Goal: Task Accomplishment & Management: Manage account settings

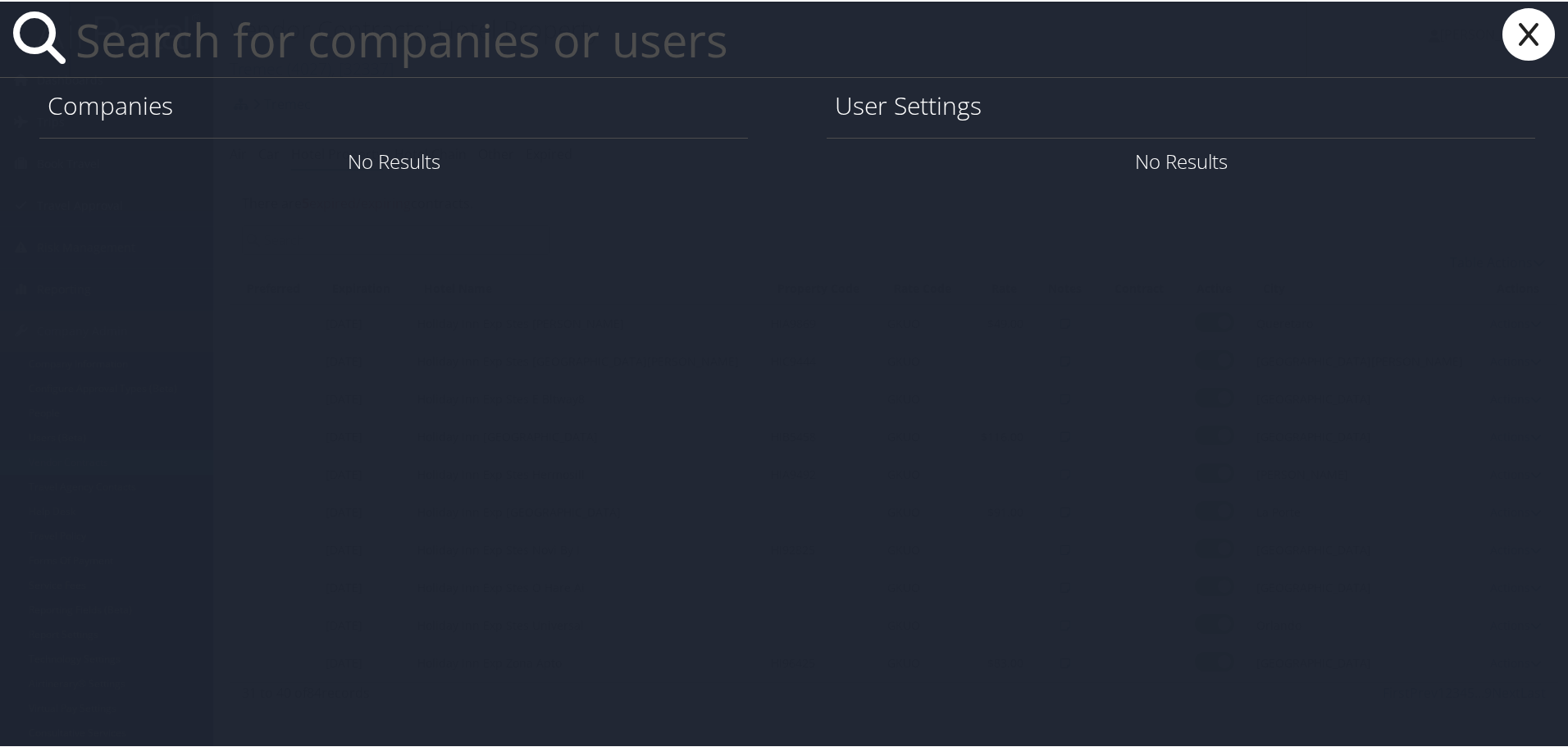
paste input "kae9gd@virginia.edu"
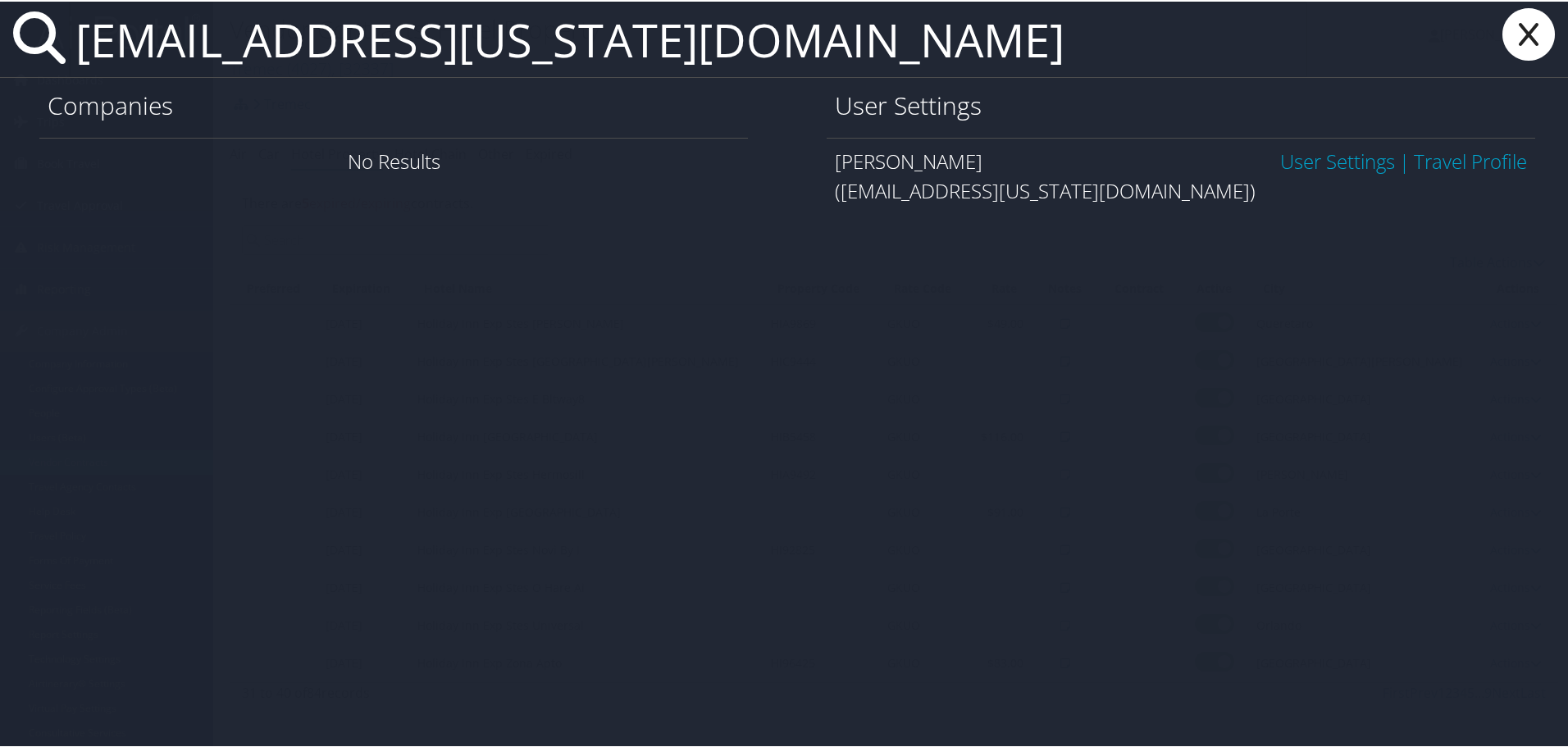
type input "kae9gd@virginia.edu"
click at [1323, 160] on link "User Settings" at bounding box center [1338, 159] width 115 height 27
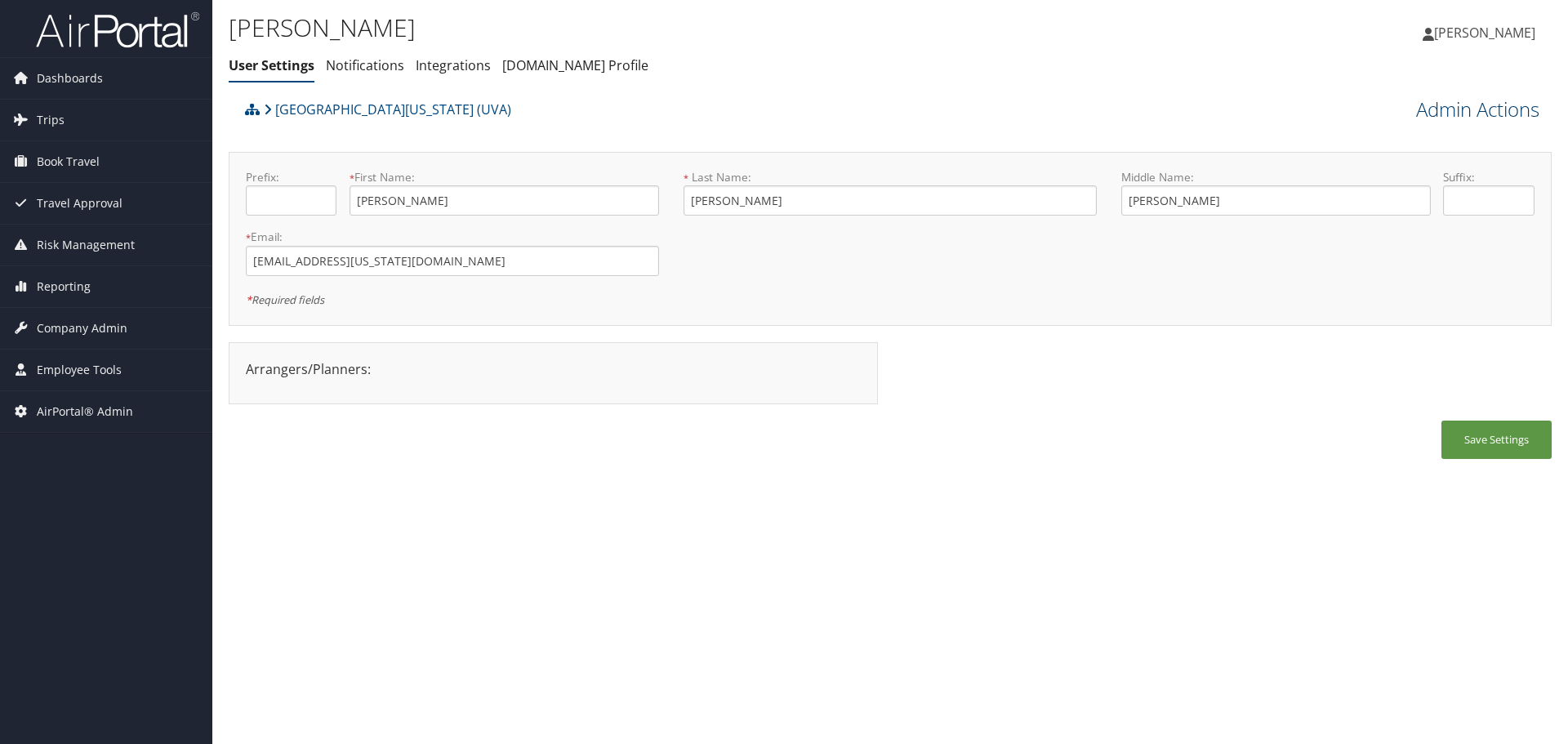
drag, startPoint x: 1428, startPoint y: 109, endPoint x: 1427, endPoint y: 118, distance: 9.1
click at [1428, 109] on link "Admin Actions" at bounding box center [1477, 109] width 123 height 28
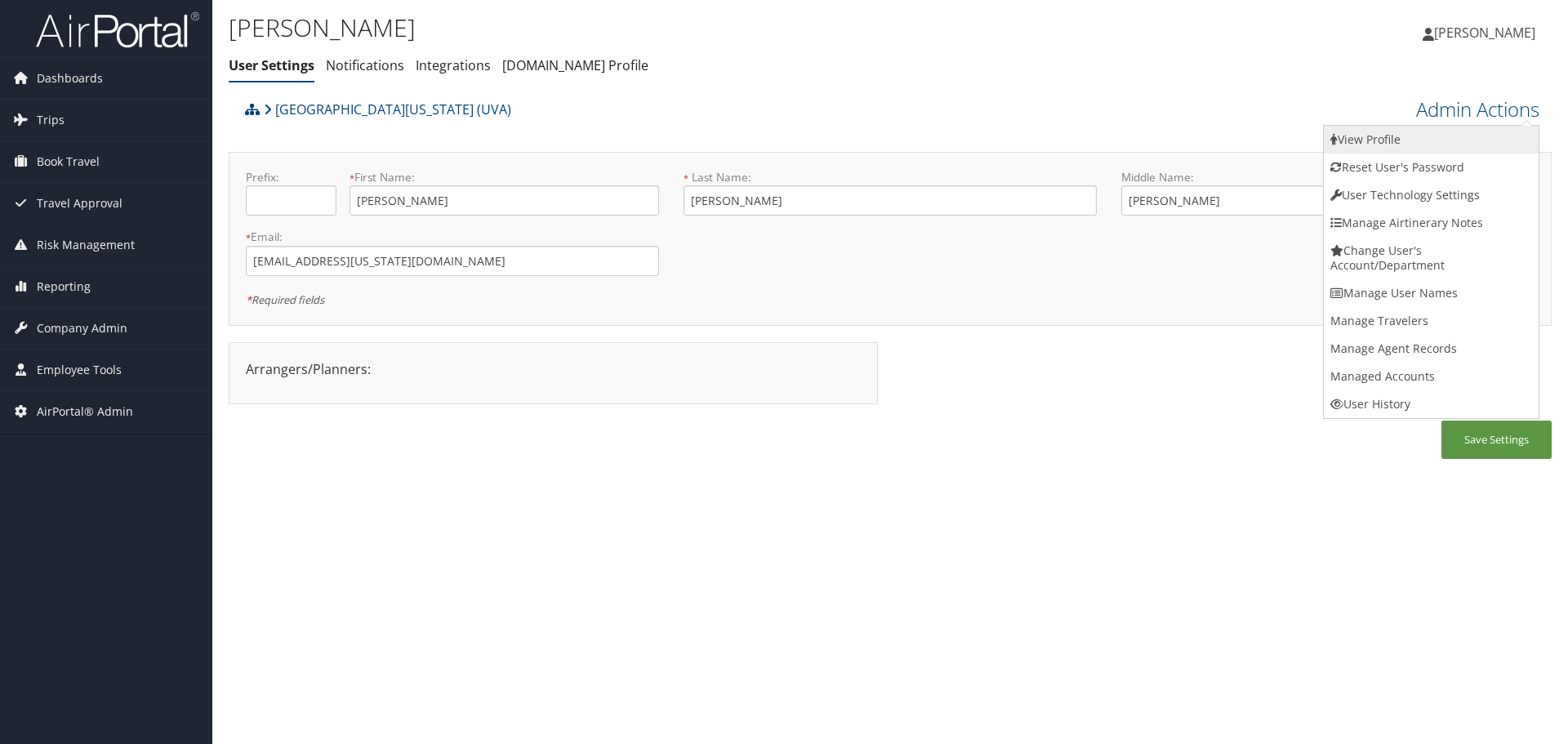
click at [1421, 137] on link "View Profile" at bounding box center [1431, 140] width 214 height 28
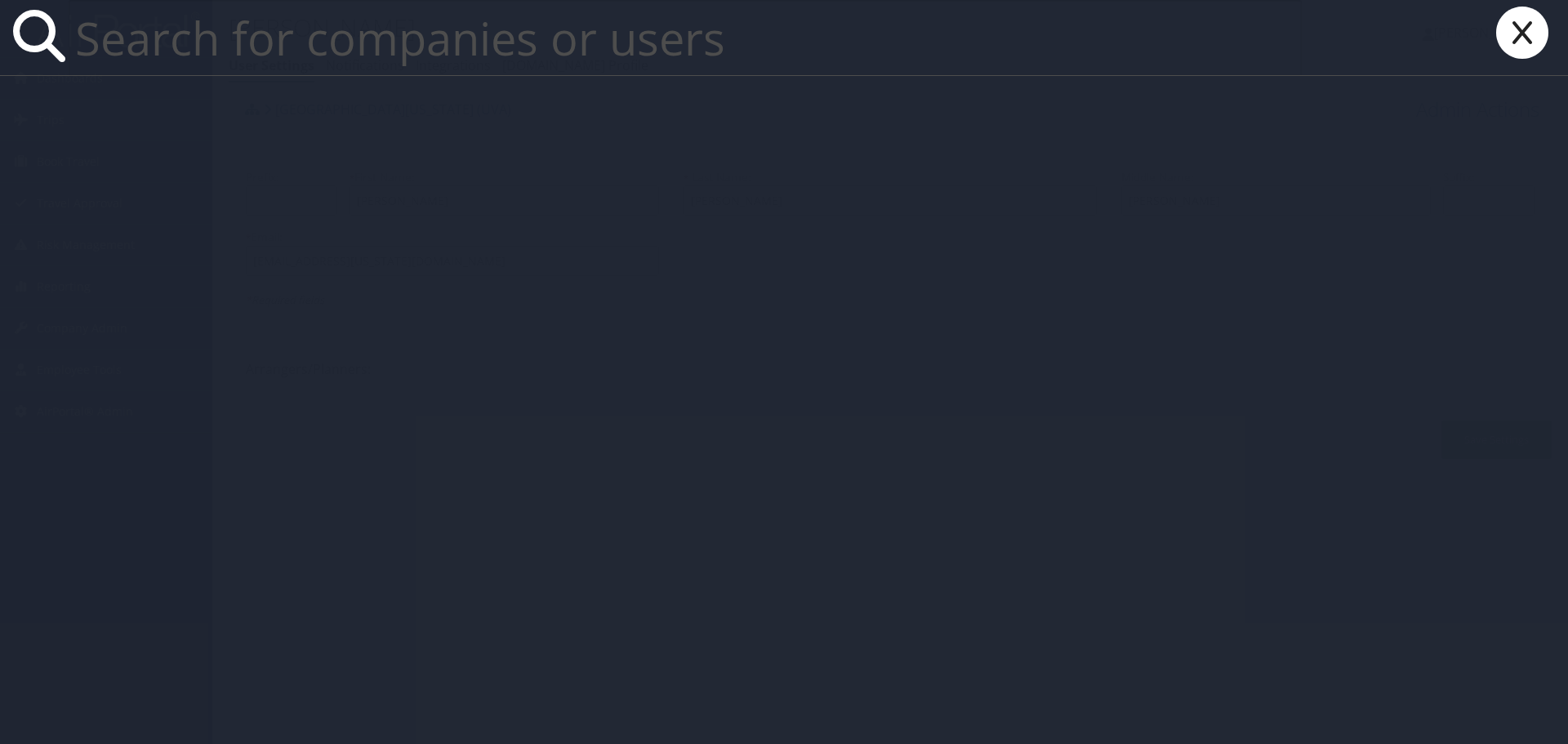
paste input "vt3xs@virginia.edu"
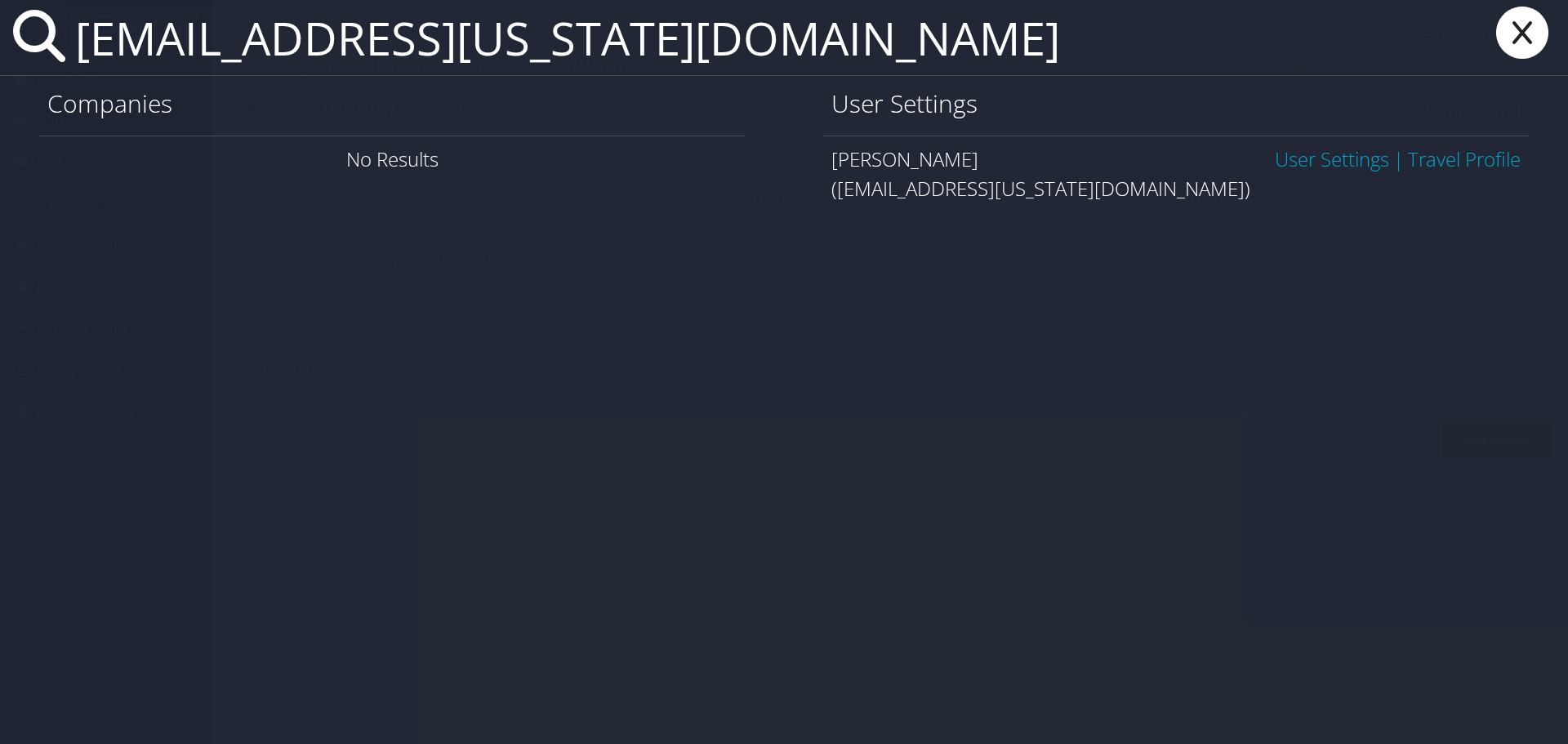
type input "vt3xs@virginia.edu"
click at [1323, 163] on link "User Settings" at bounding box center [1332, 158] width 115 height 27
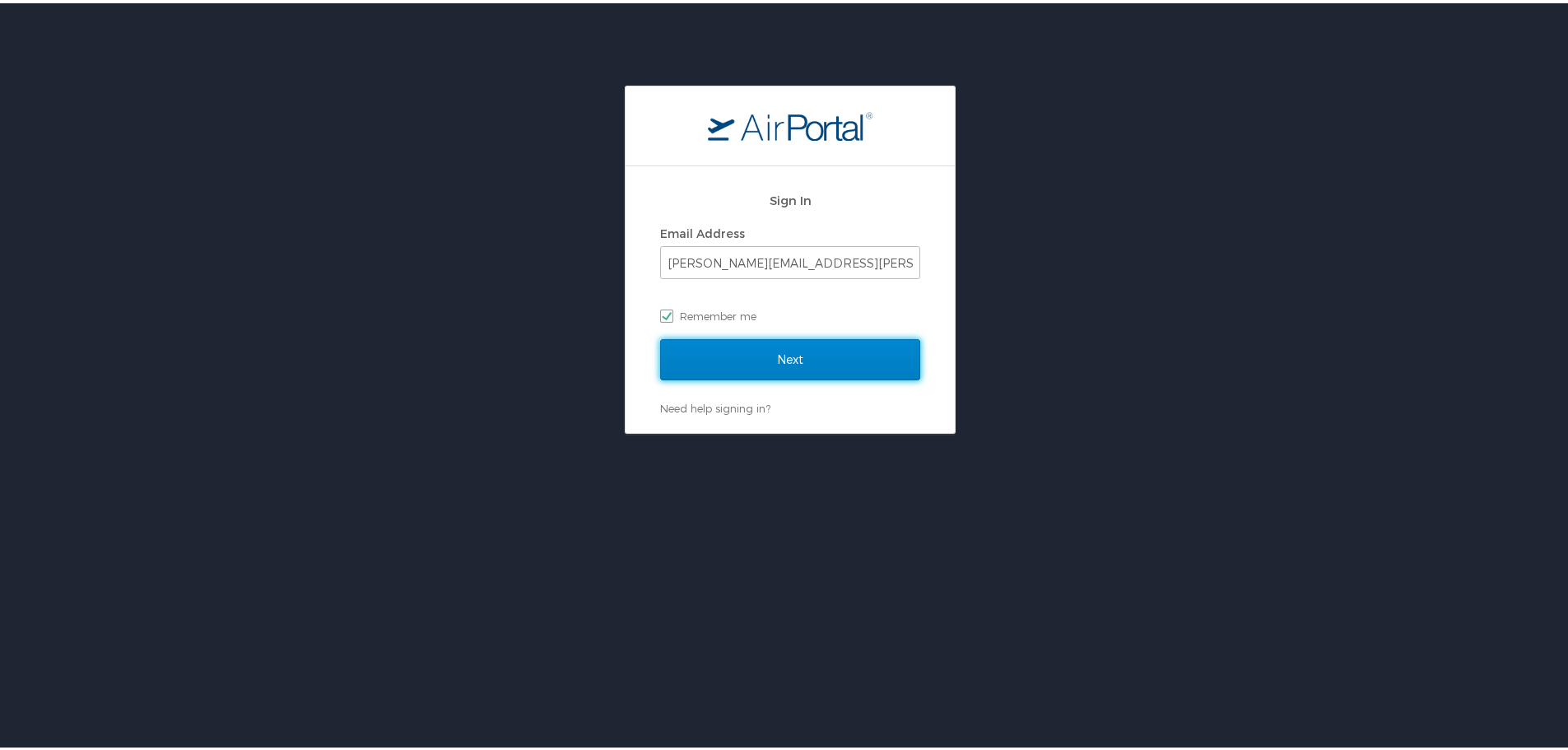
click at [755, 364] on input "Next" at bounding box center [790, 356] width 260 height 41
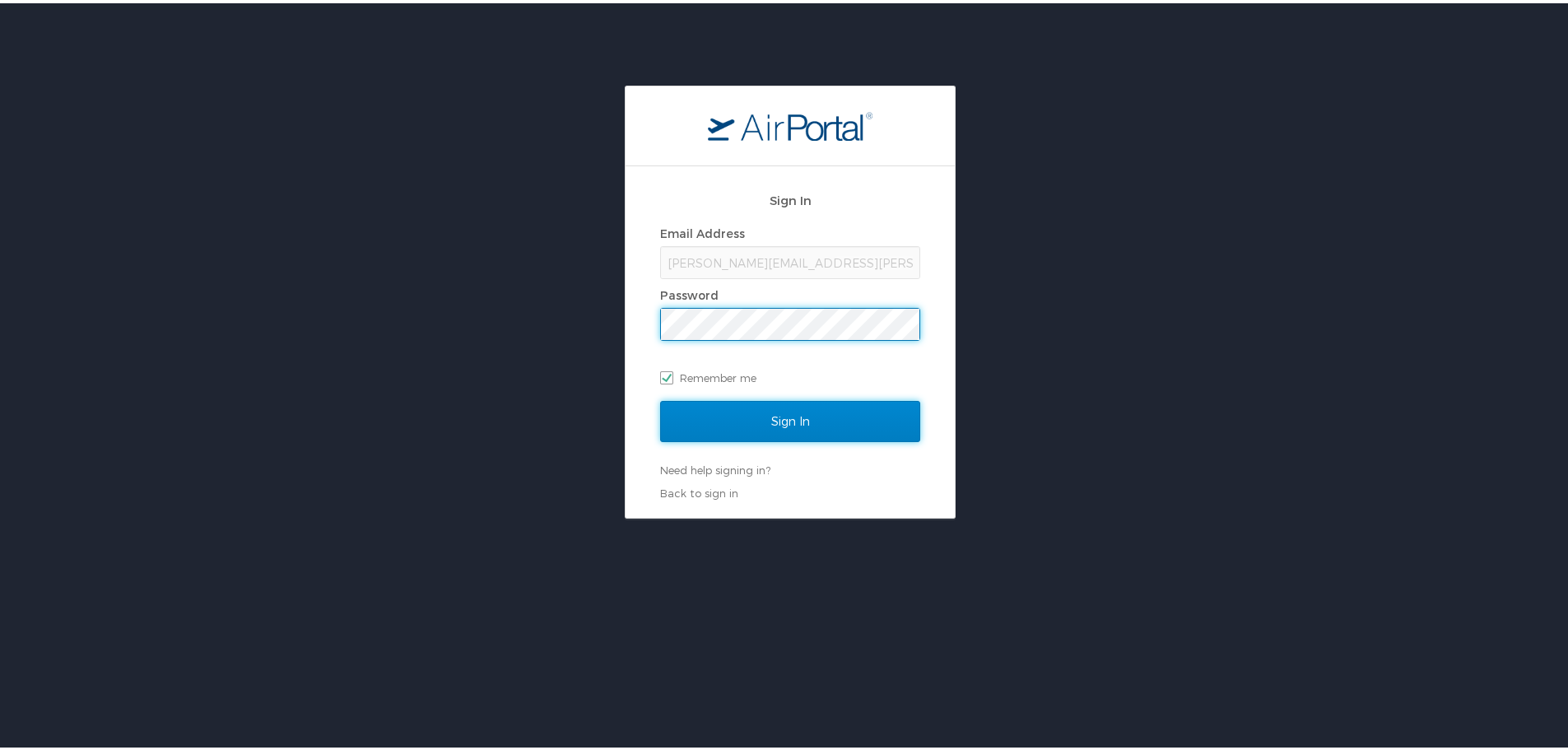
click at [800, 425] on input "Sign In" at bounding box center [790, 418] width 260 height 41
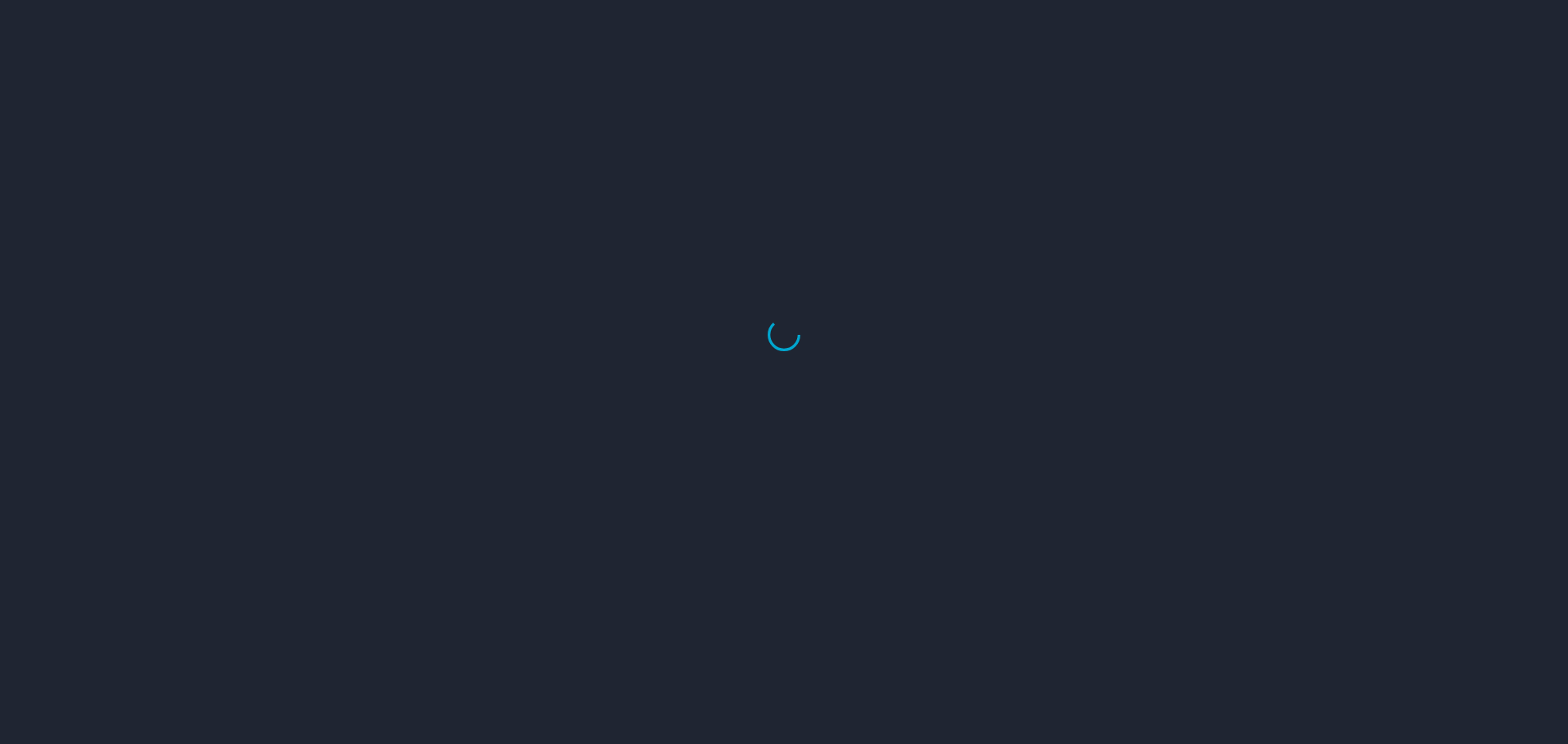
select select "US"
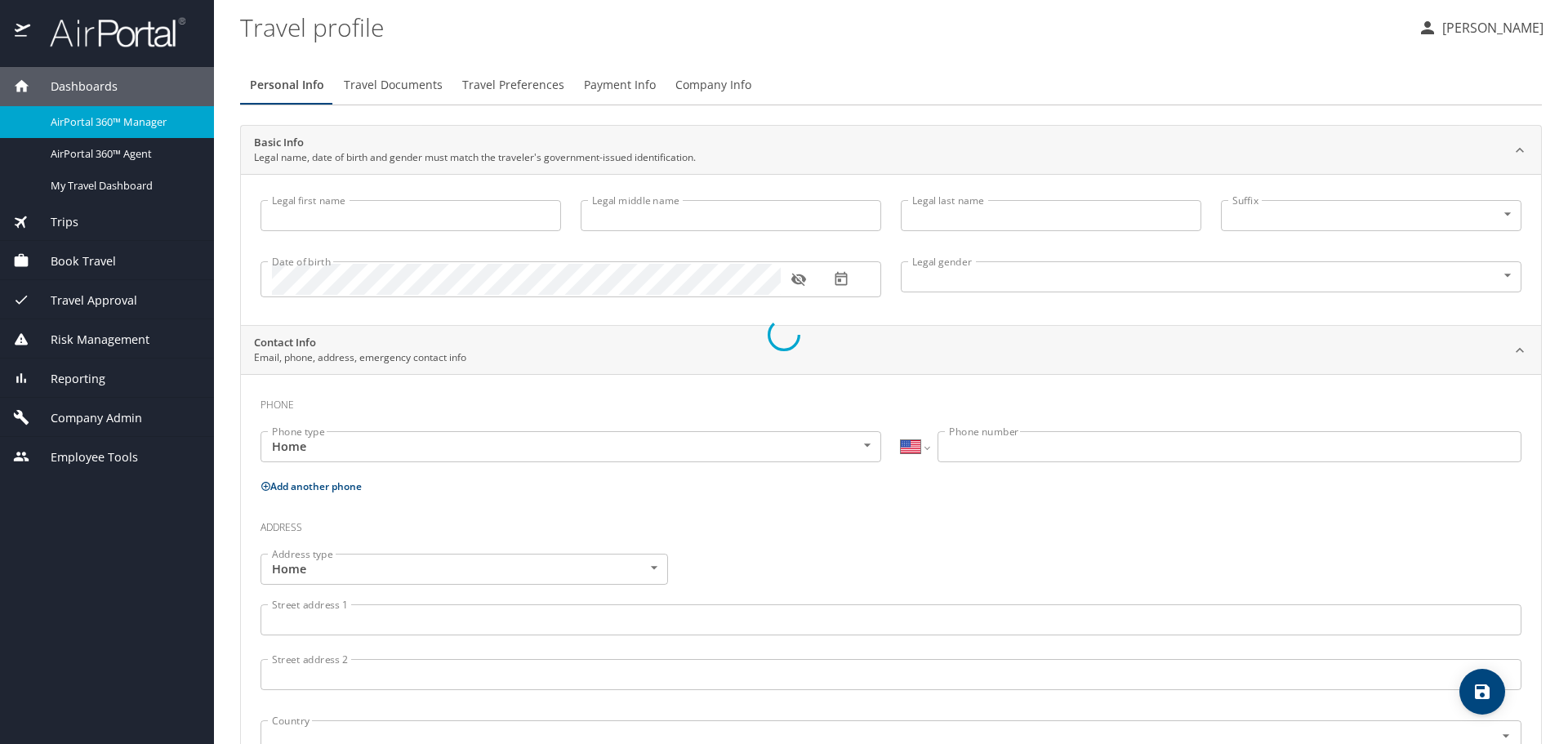
type input "Katherine"
type input "Erhart"
type input "Walker"
type input "Female"
select select "US"
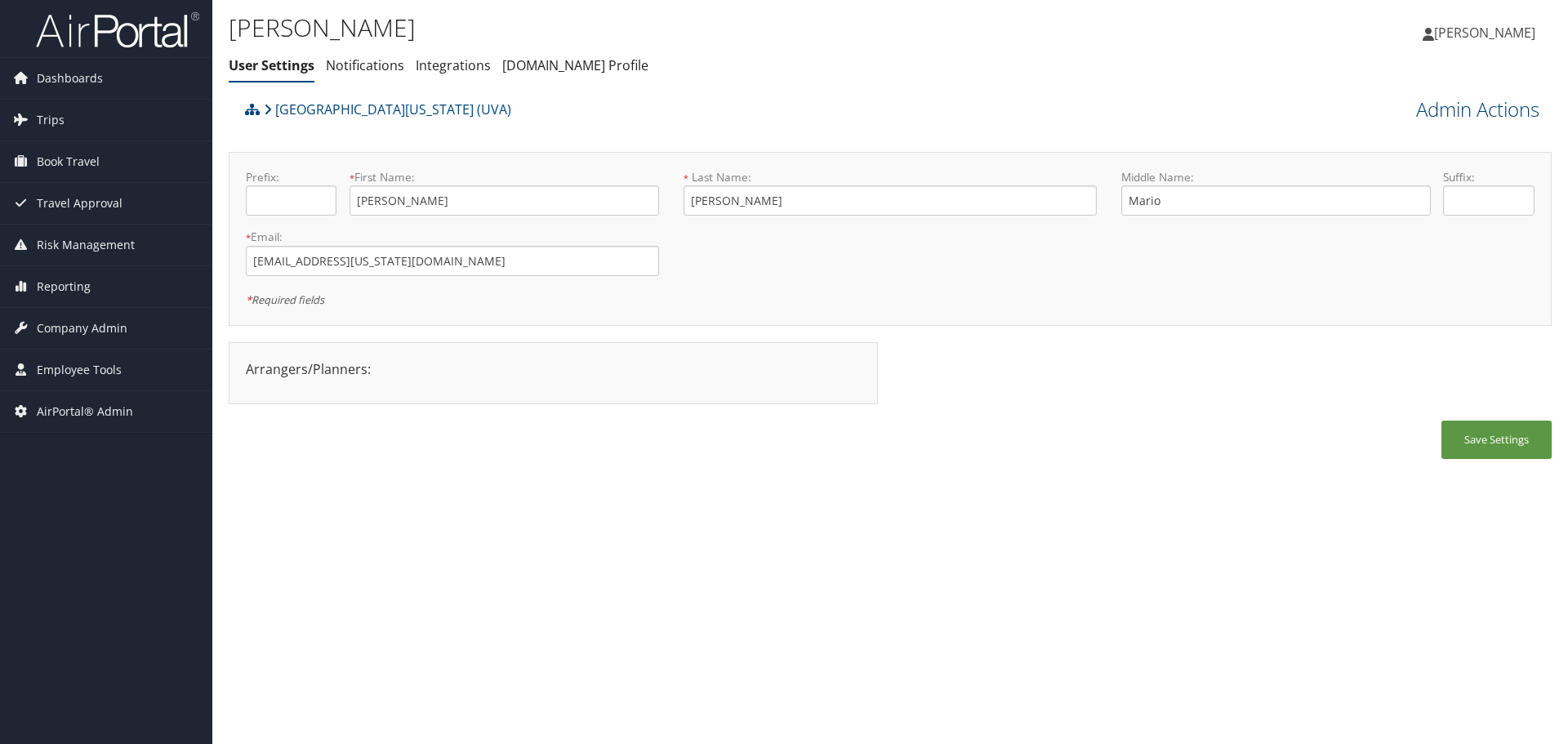
click at [1448, 103] on link "Admin Actions" at bounding box center [1477, 109] width 123 height 28
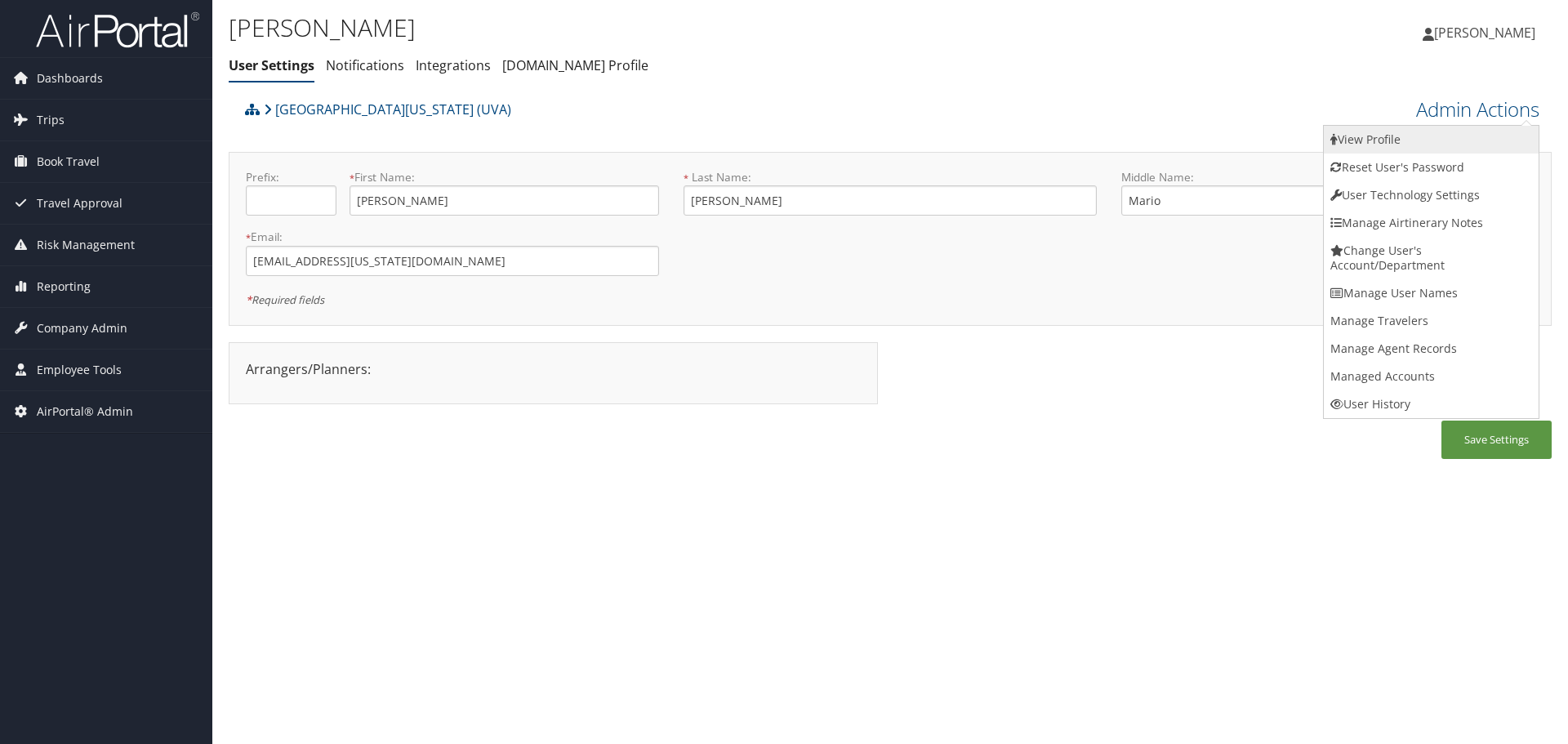
click at [1438, 127] on link "View Profile" at bounding box center [1431, 140] width 214 height 28
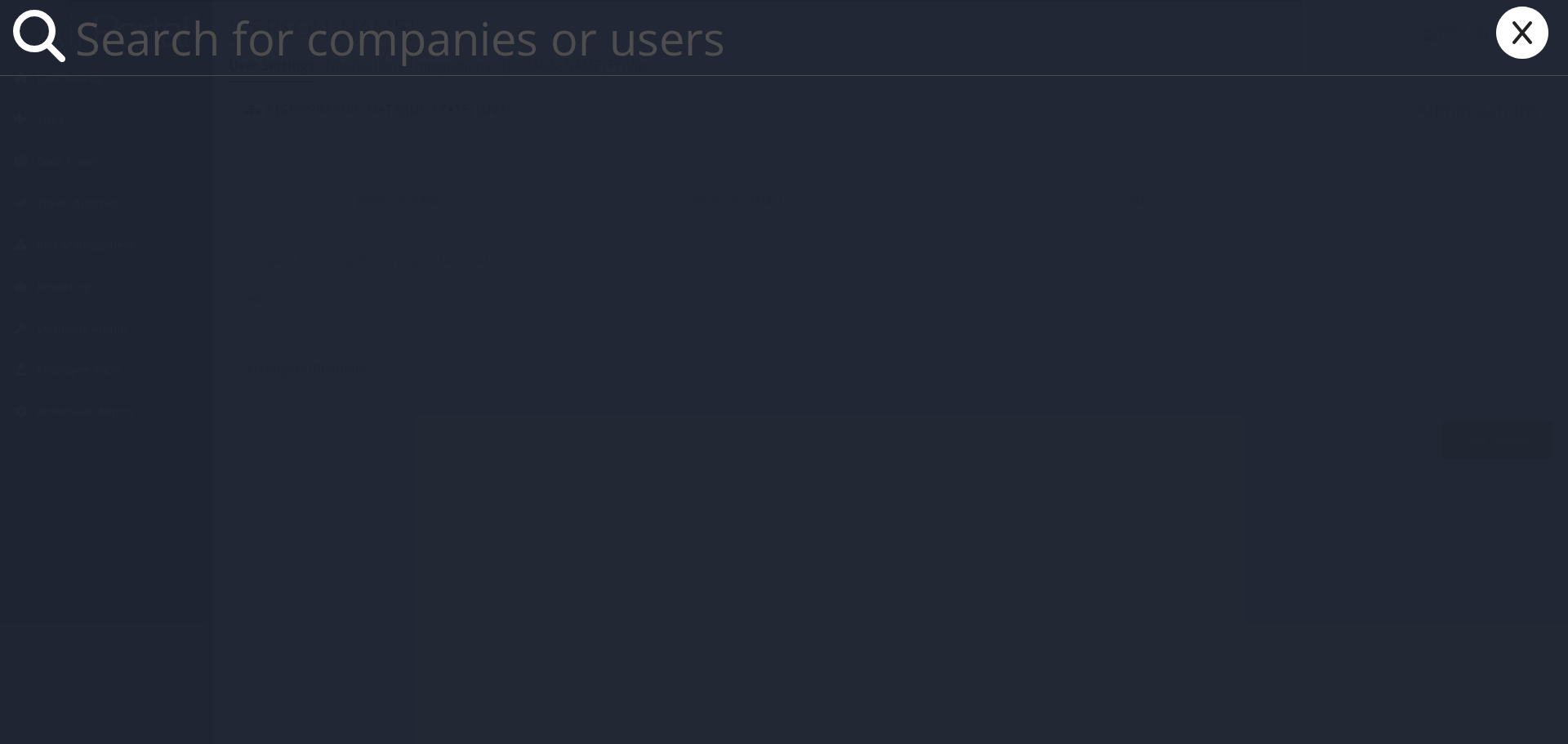
paste input "[PERSON_NAME][EMAIL_ADDRESS][PERSON_NAME][DOMAIN_NAME]"
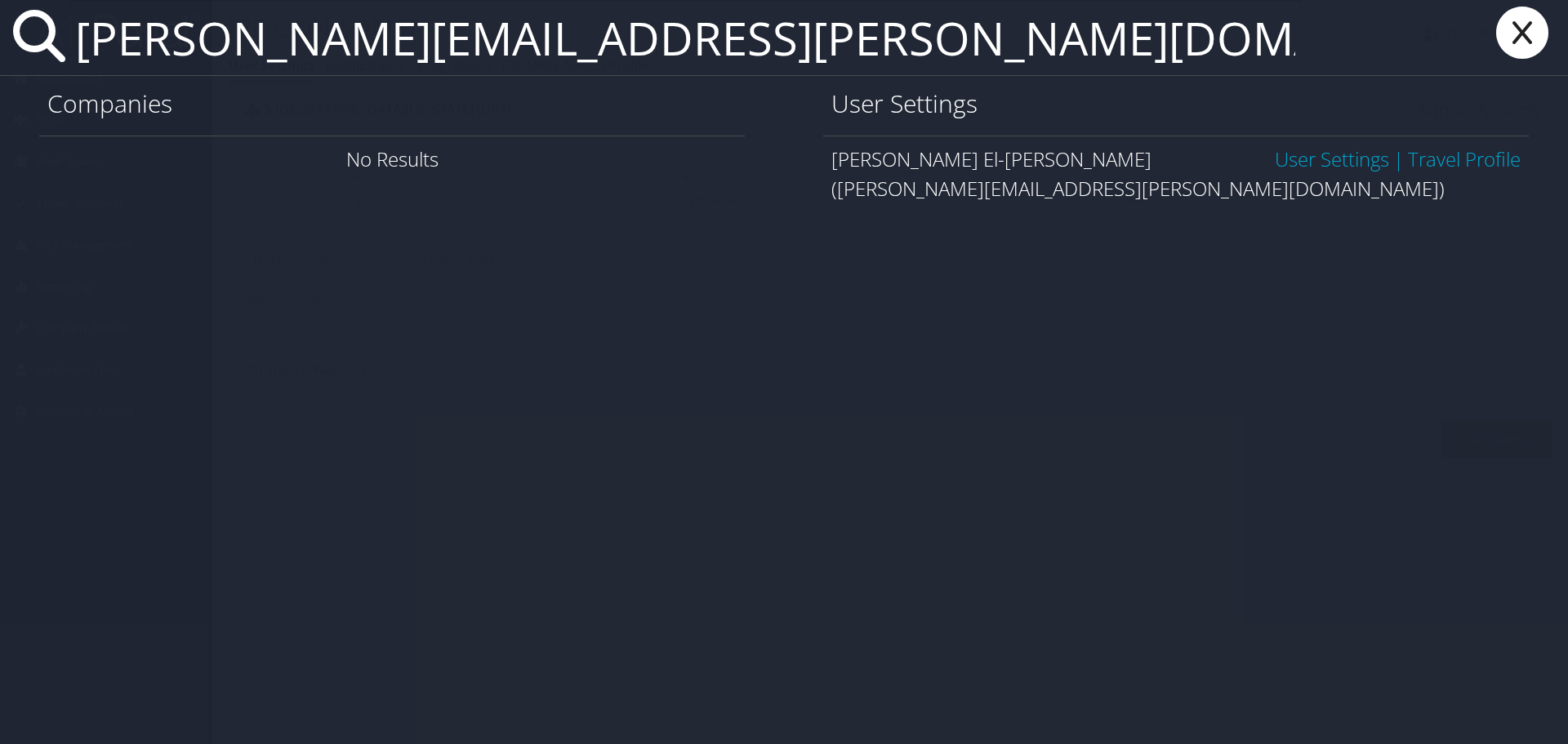
type input "[PERSON_NAME][EMAIL_ADDRESS][PERSON_NAME][DOMAIN_NAME]"
click at [1334, 154] on link "User Settings" at bounding box center [1332, 158] width 115 height 27
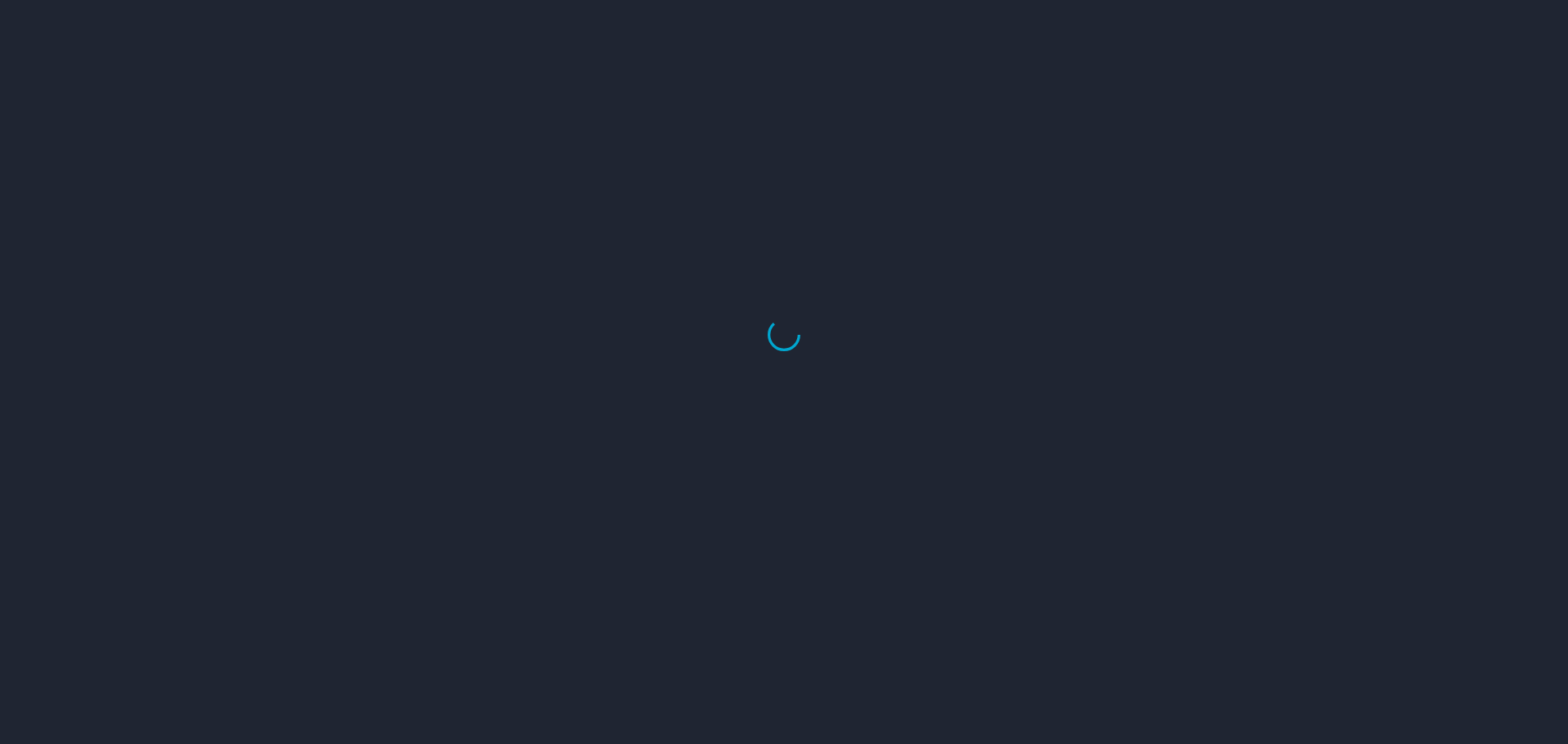
select select "US"
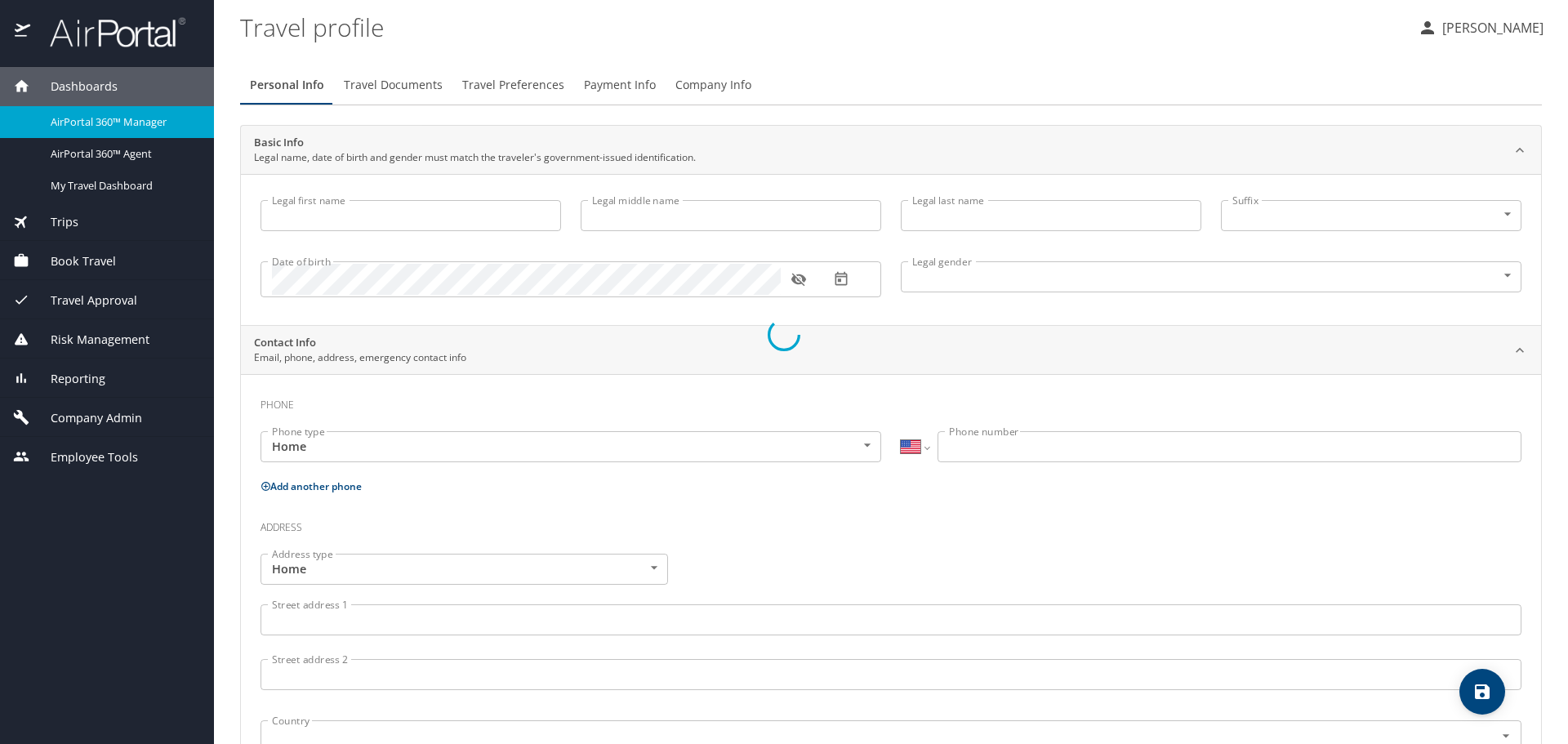
type input "Victor"
type input "Mario"
type input "Tringali"
type input "Male"
select select "US"
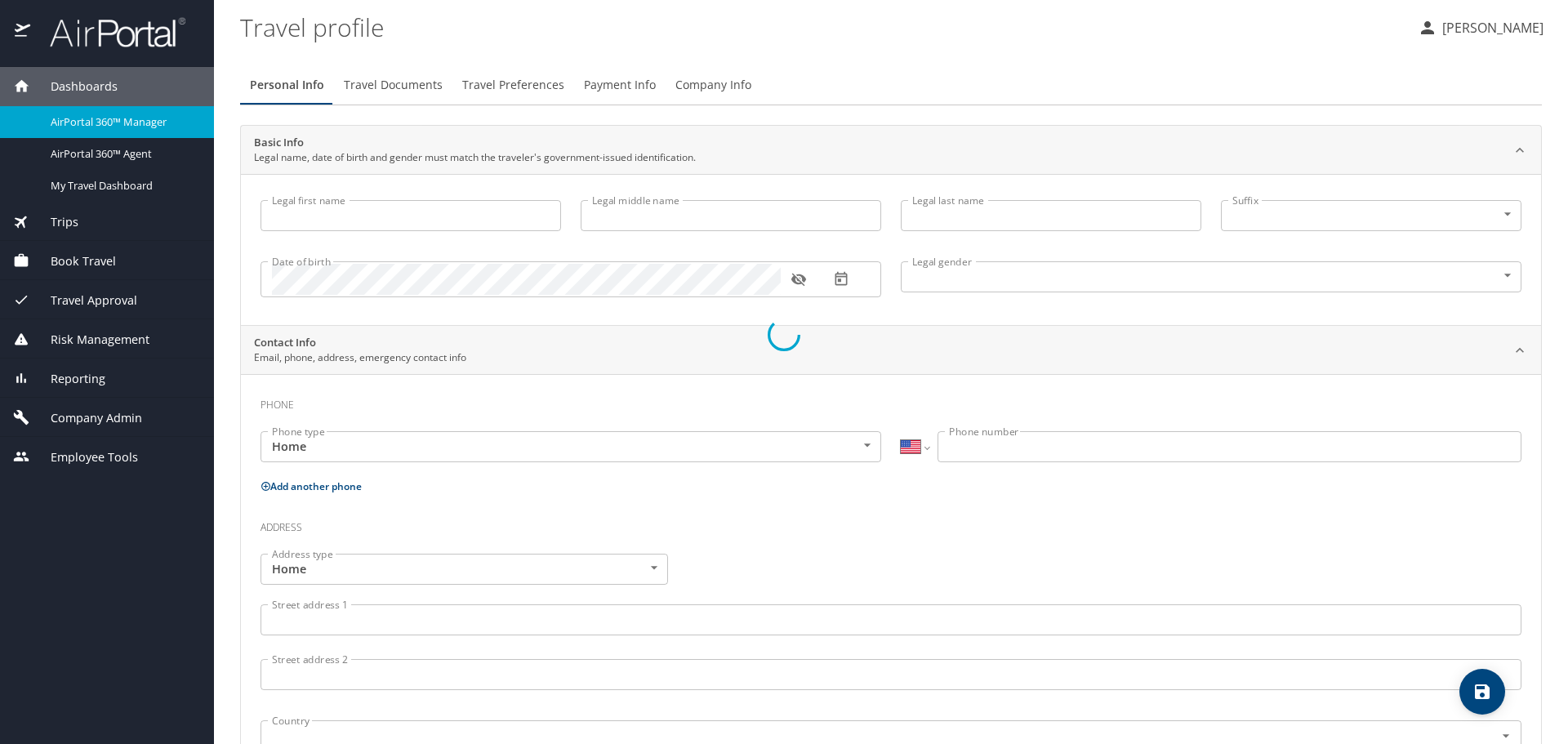
select select "US"
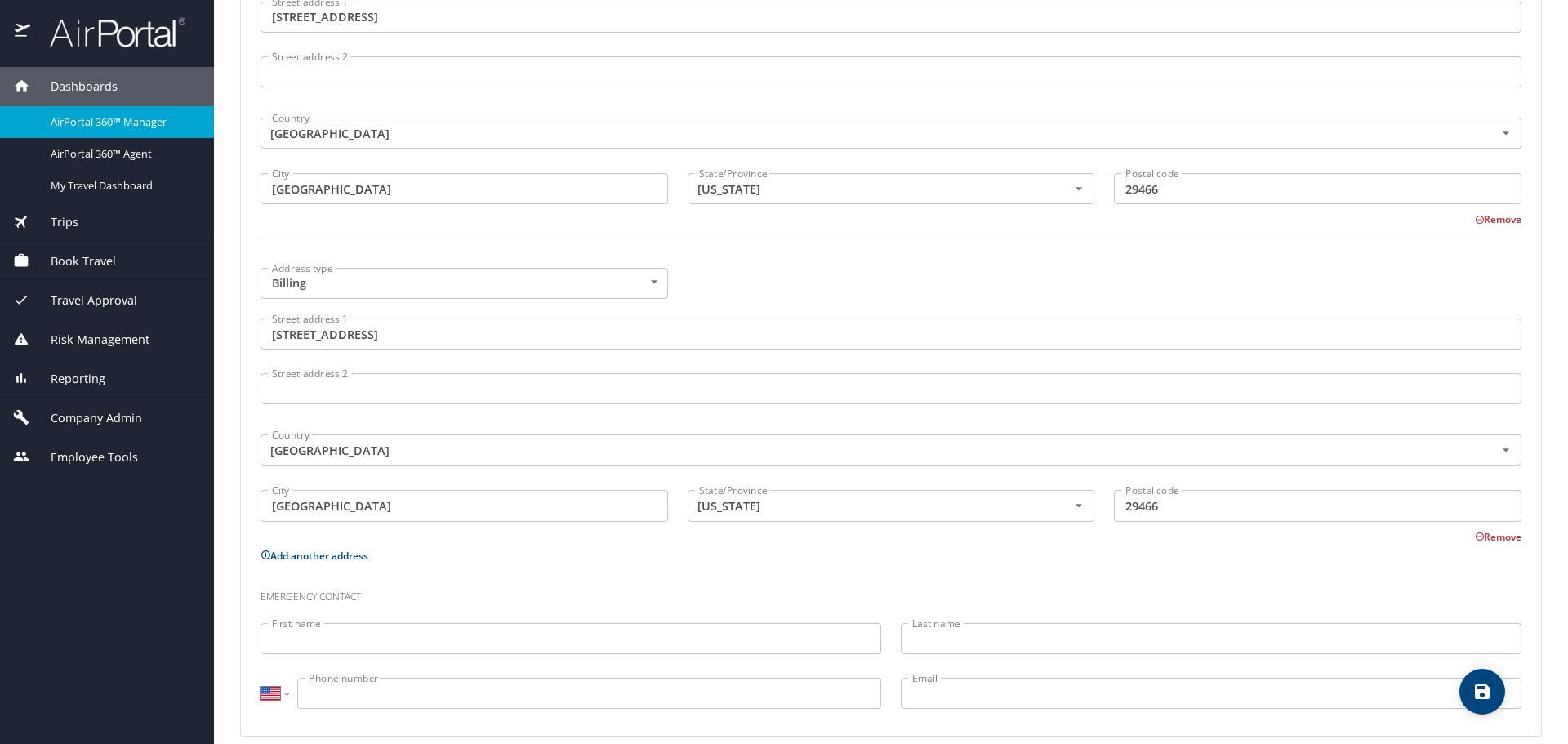
scroll to position [819, 0]
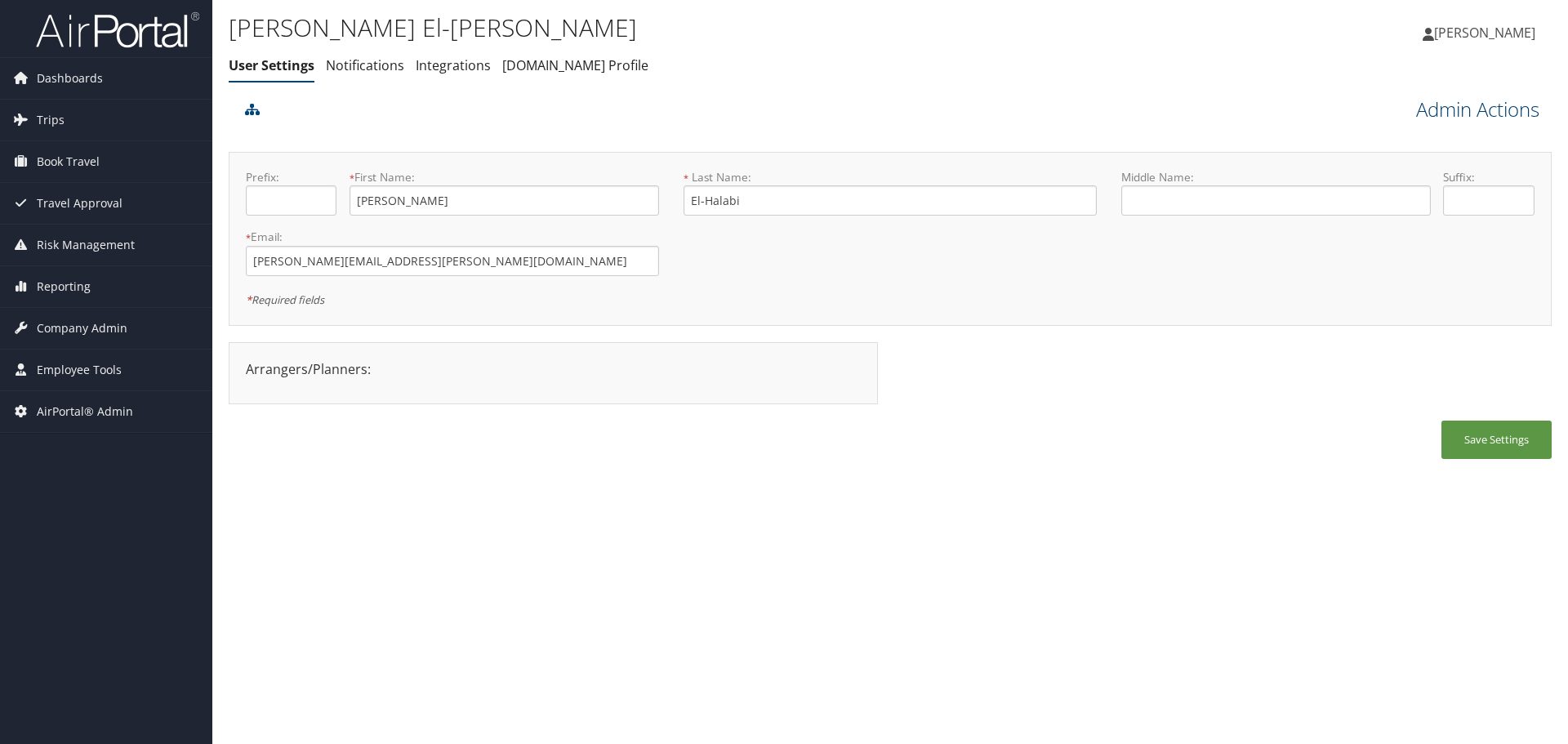
click at [1456, 114] on link "Admin Actions" at bounding box center [1477, 109] width 123 height 28
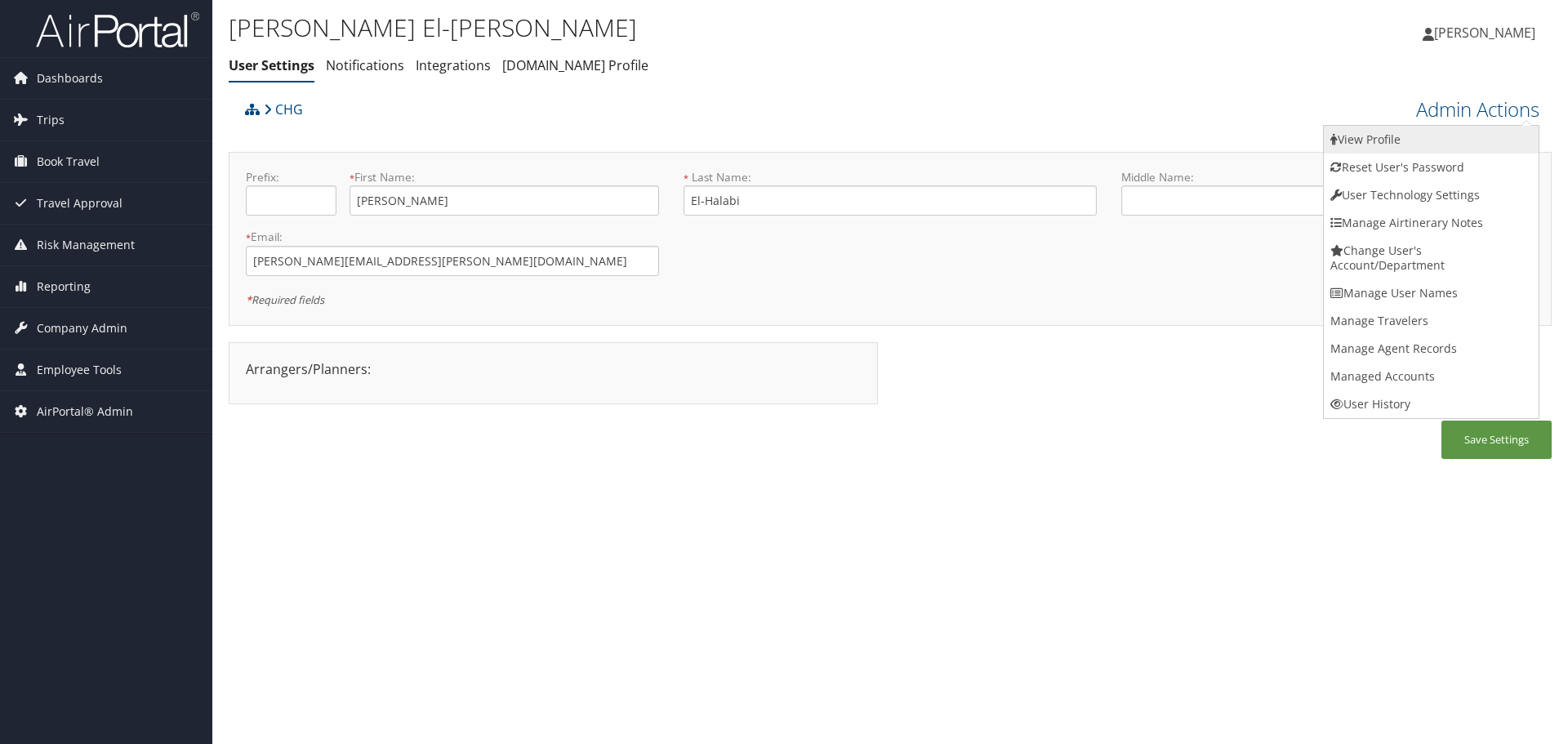
click at [1448, 129] on link "View Profile" at bounding box center [1431, 140] width 214 height 28
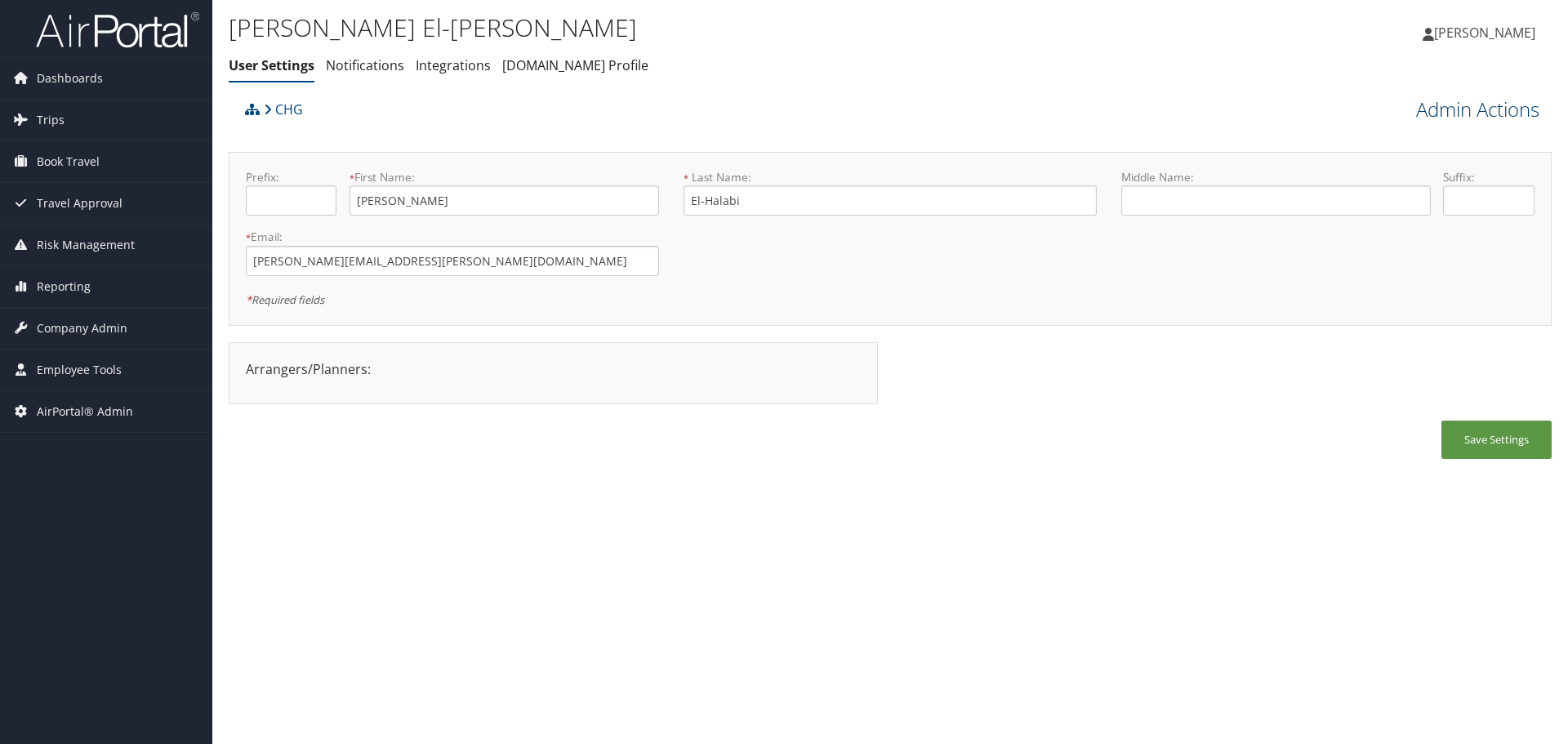
click at [1476, 106] on link "Admin Actions" at bounding box center [1477, 109] width 123 height 28
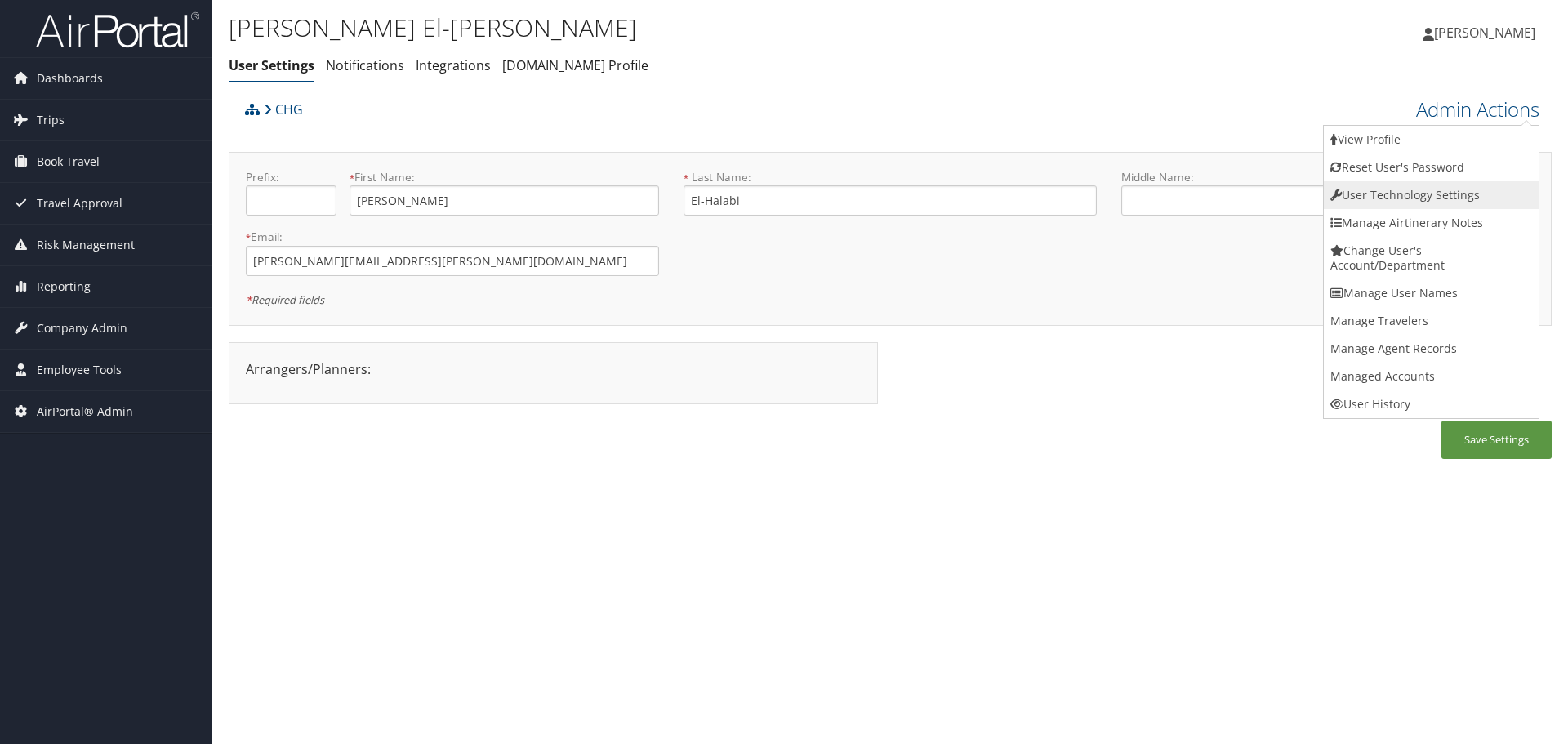
click at [1449, 186] on link "User Technology Settings" at bounding box center [1431, 195] width 214 height 28
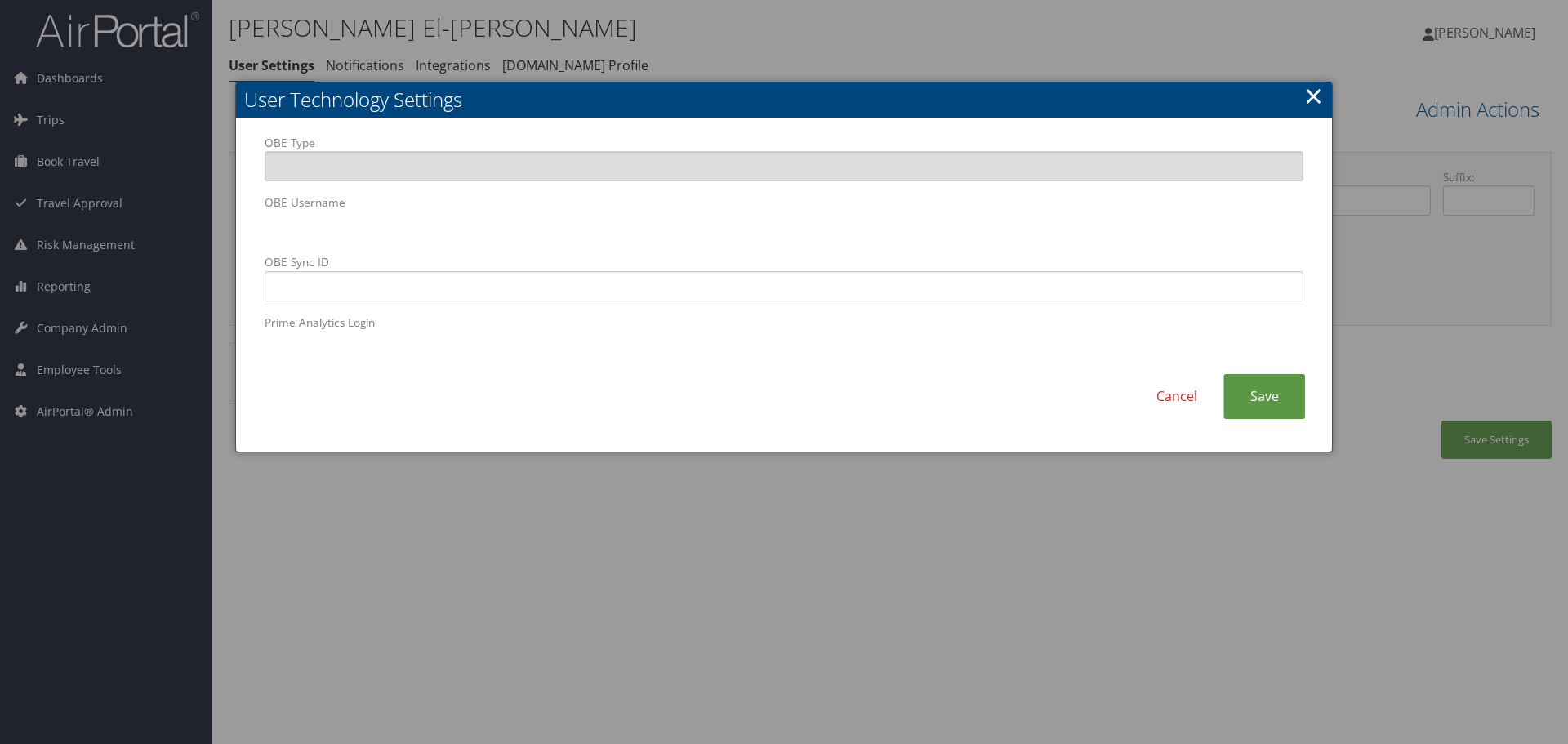
click at [243, 232] on div "OBE Type OBE Username OBE Sync ID Prime Analytics Login Cancel Save" at bounding box center [784, 285] width 1096 height 334
click at [1170, 402] on link "Cancel" at bounding box center [1177, 396] width 93 height 45
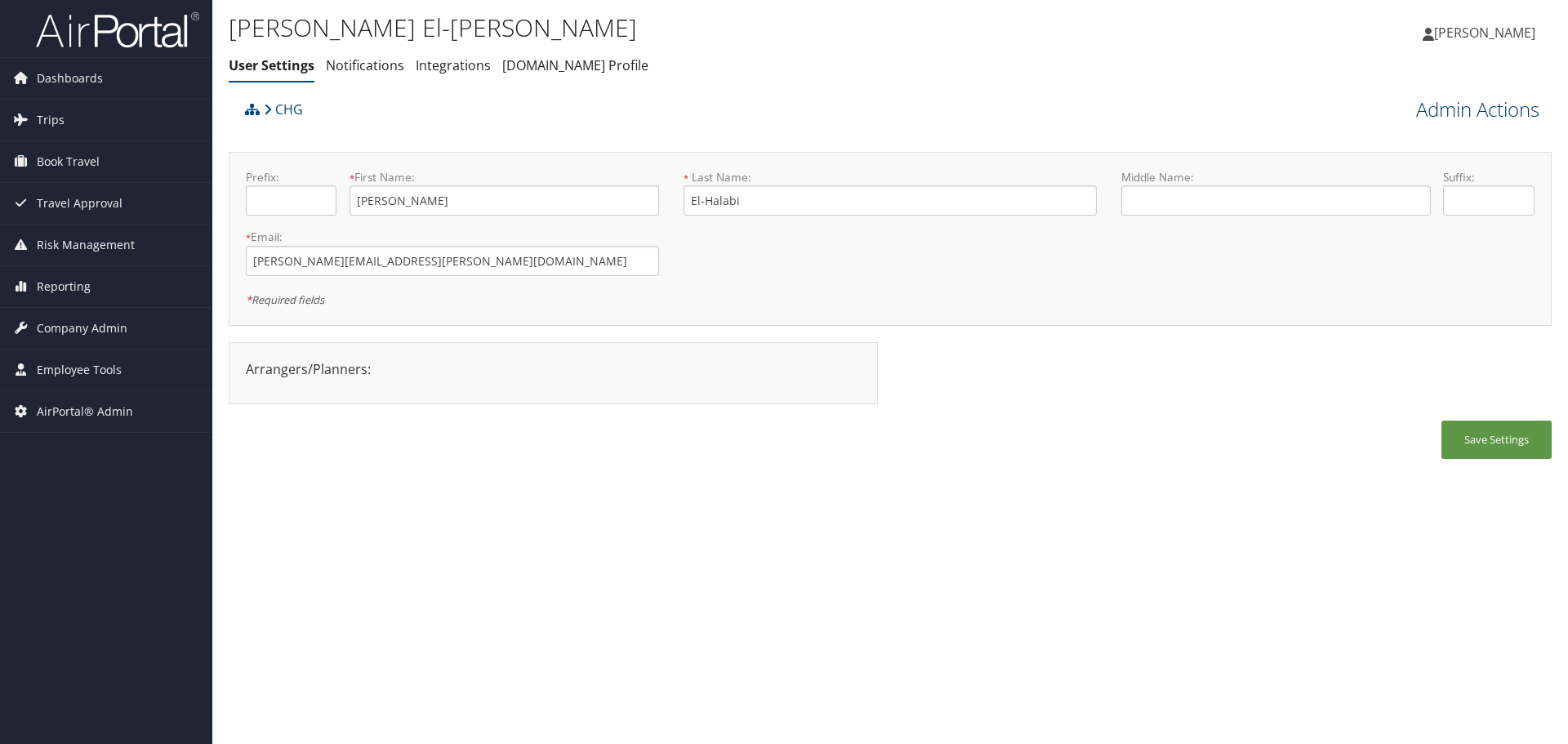
click at [1450, 116] on link "Admin Actions" at bounding box center [1477, 109] width 123 height 28
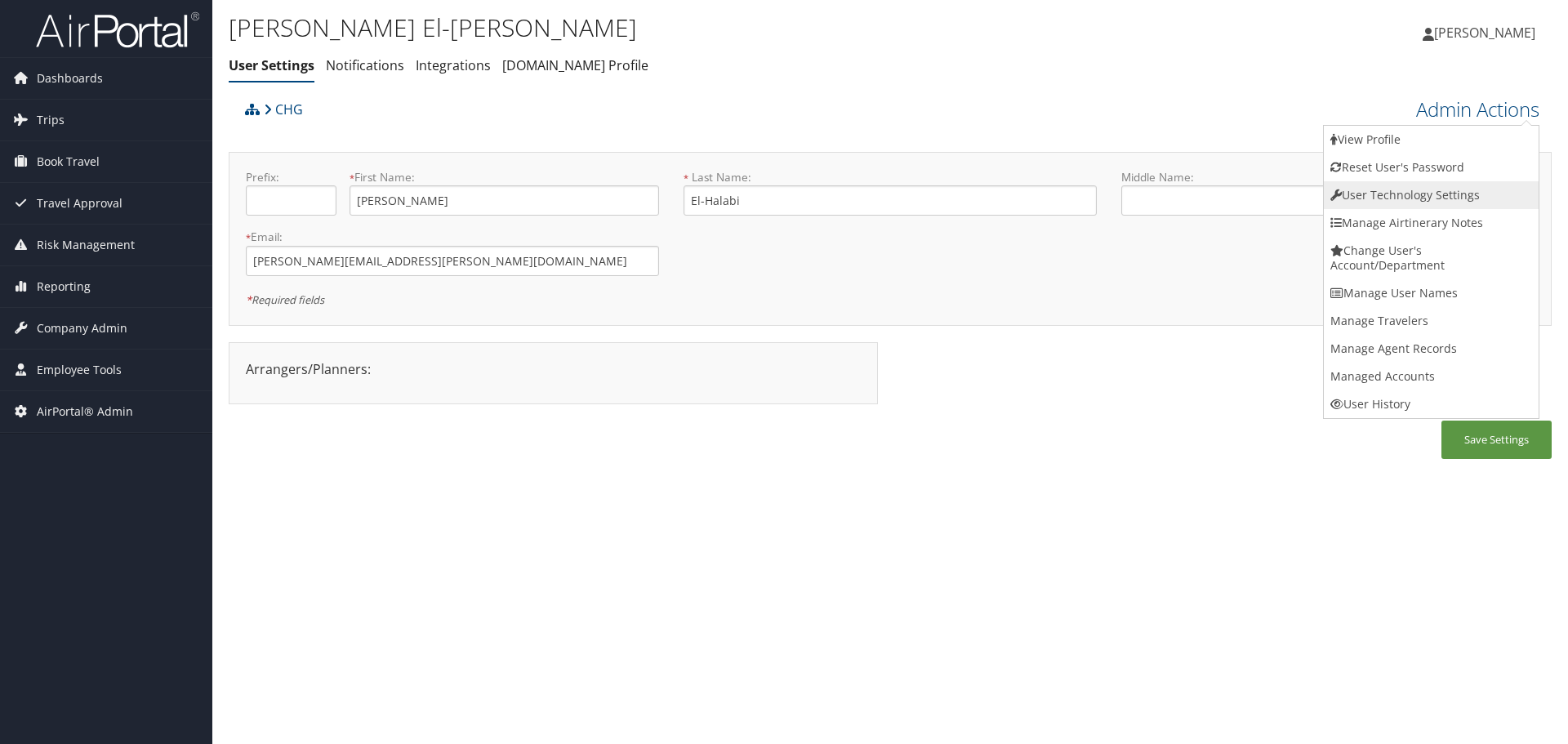
click at [1441, 185] on link "User Technology Settings" at bounding box center [1431, 195] width 214 height 28
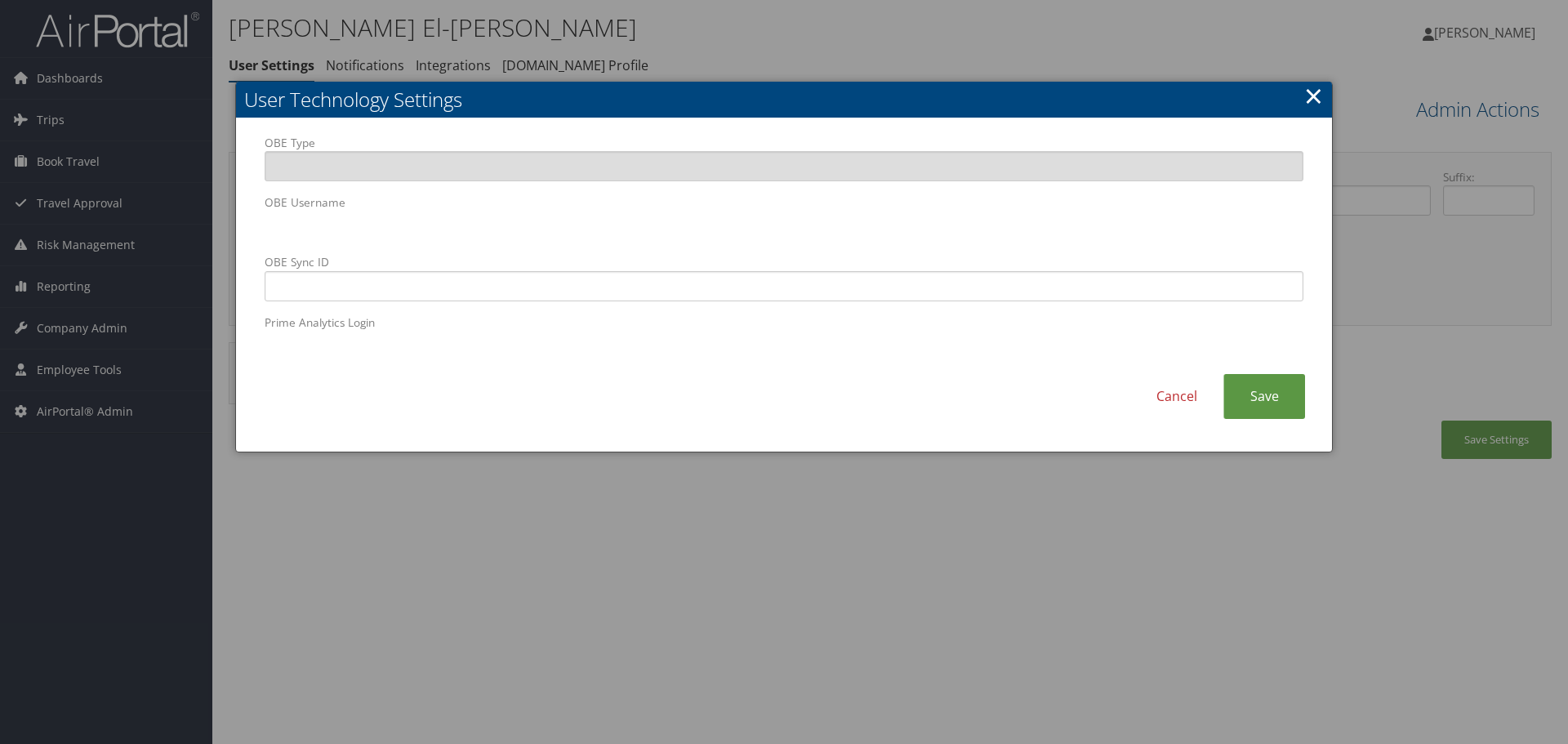
click at [251, 239] on div "OBE Type OBE Username OBE Sync ID Prime Analytics Login Cancel Save" at bounding box center [784, 285] width 1096 height 334
click at [1169, 410] on link "Cancel" at bounding box center [1177, 396] width 93 height 45
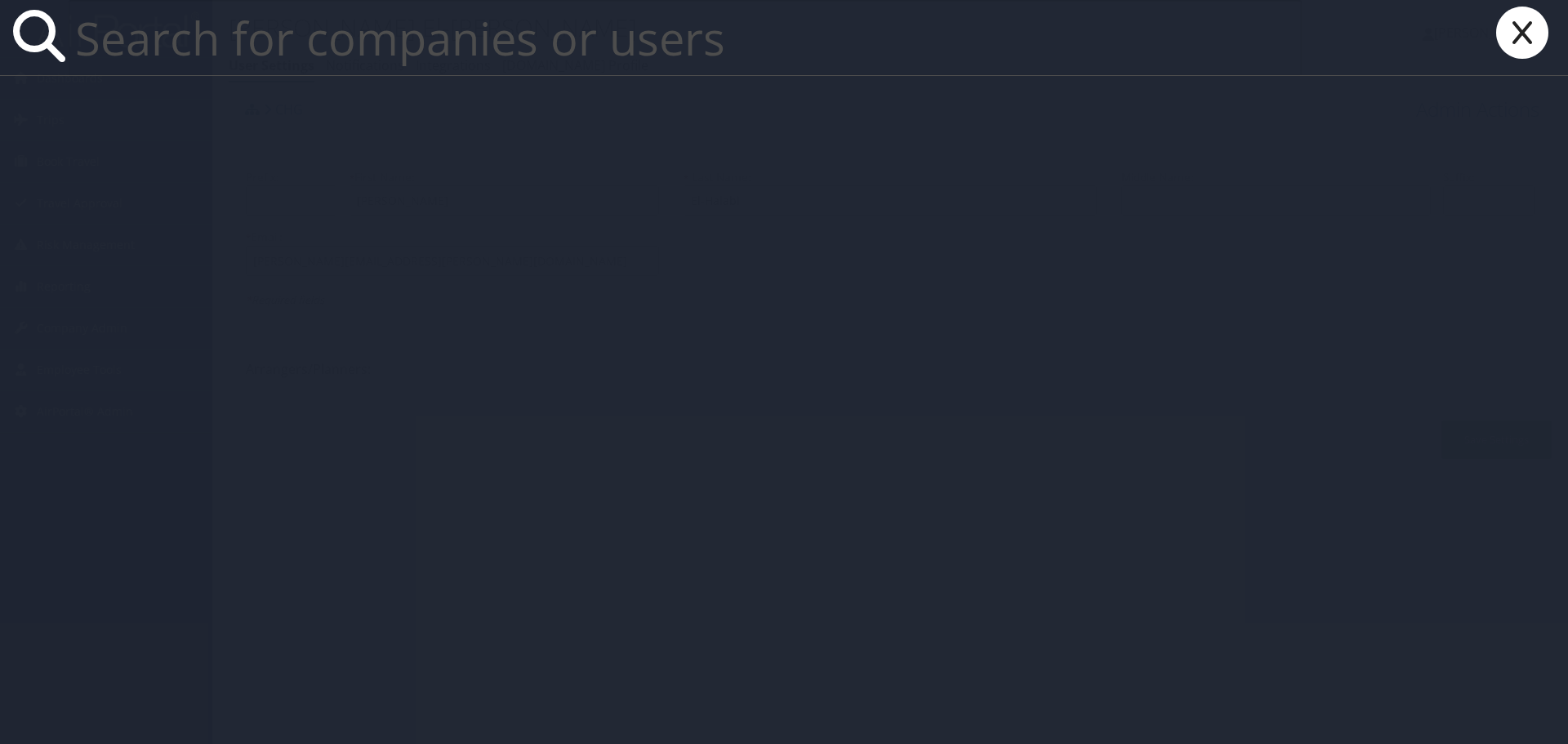
paste input "[PERSON_NAME]"
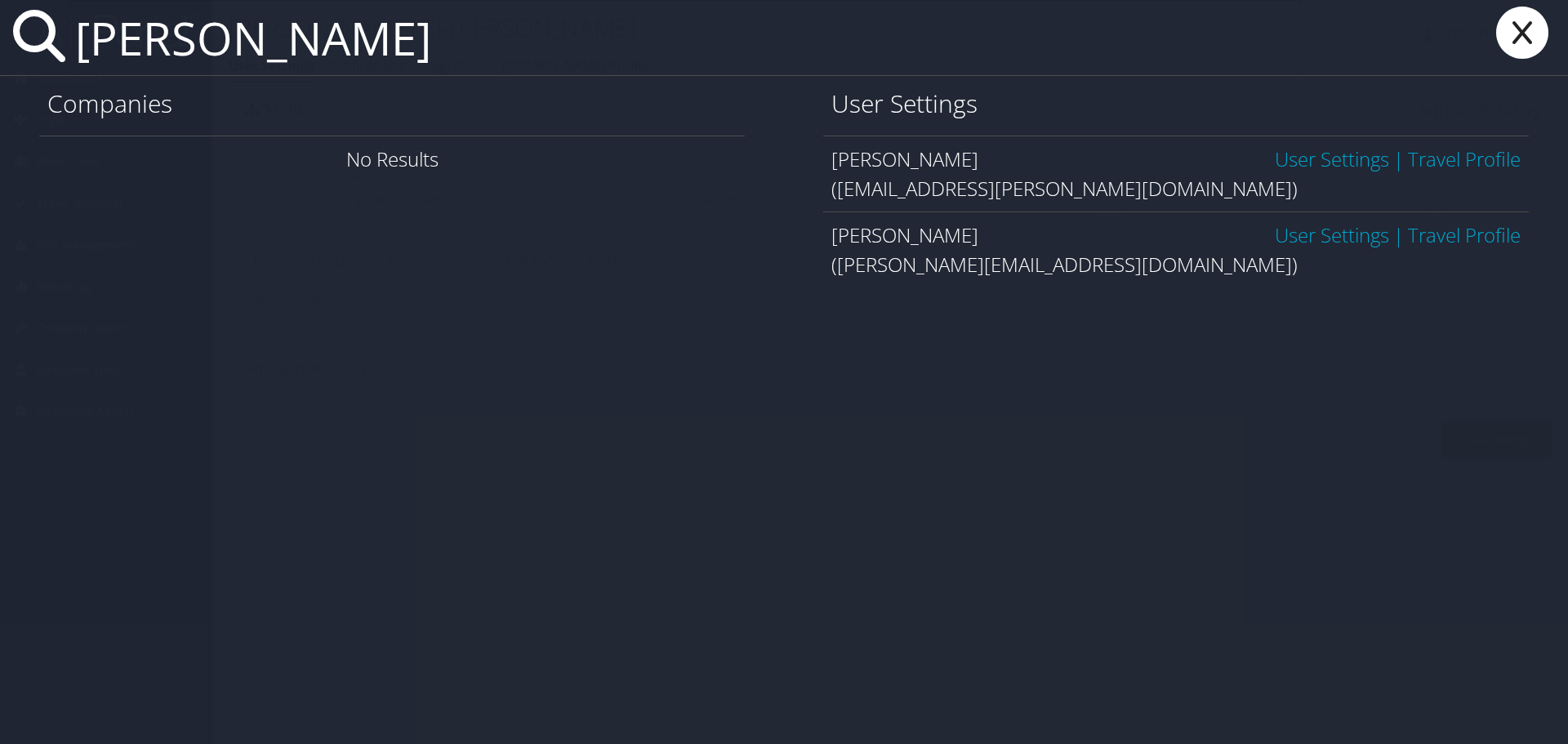
type input "[PERSON_NAME]"
click at [1330, 236] on link "User Settings" at bounding box center [1332, 234] width 115 height 27
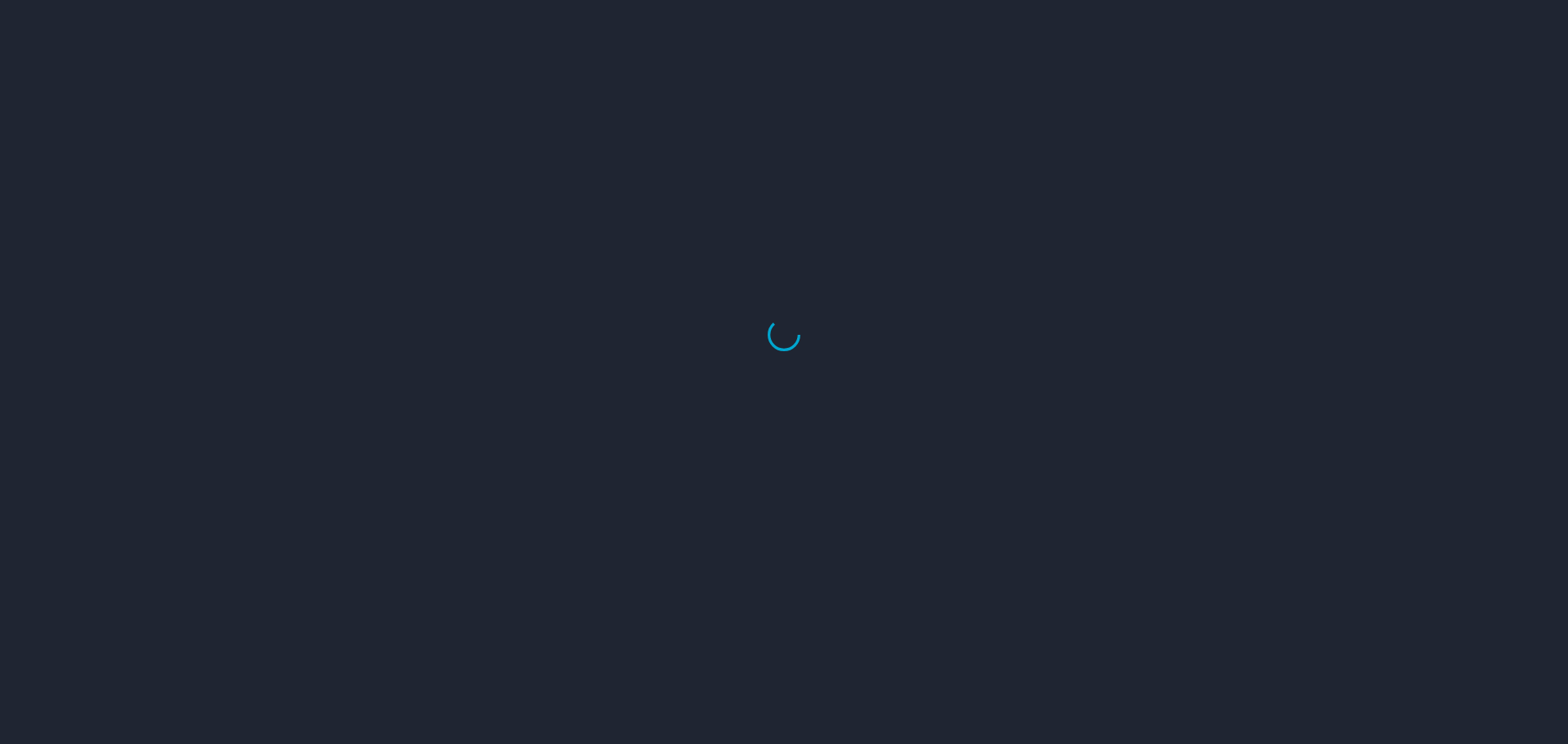
select select "US"
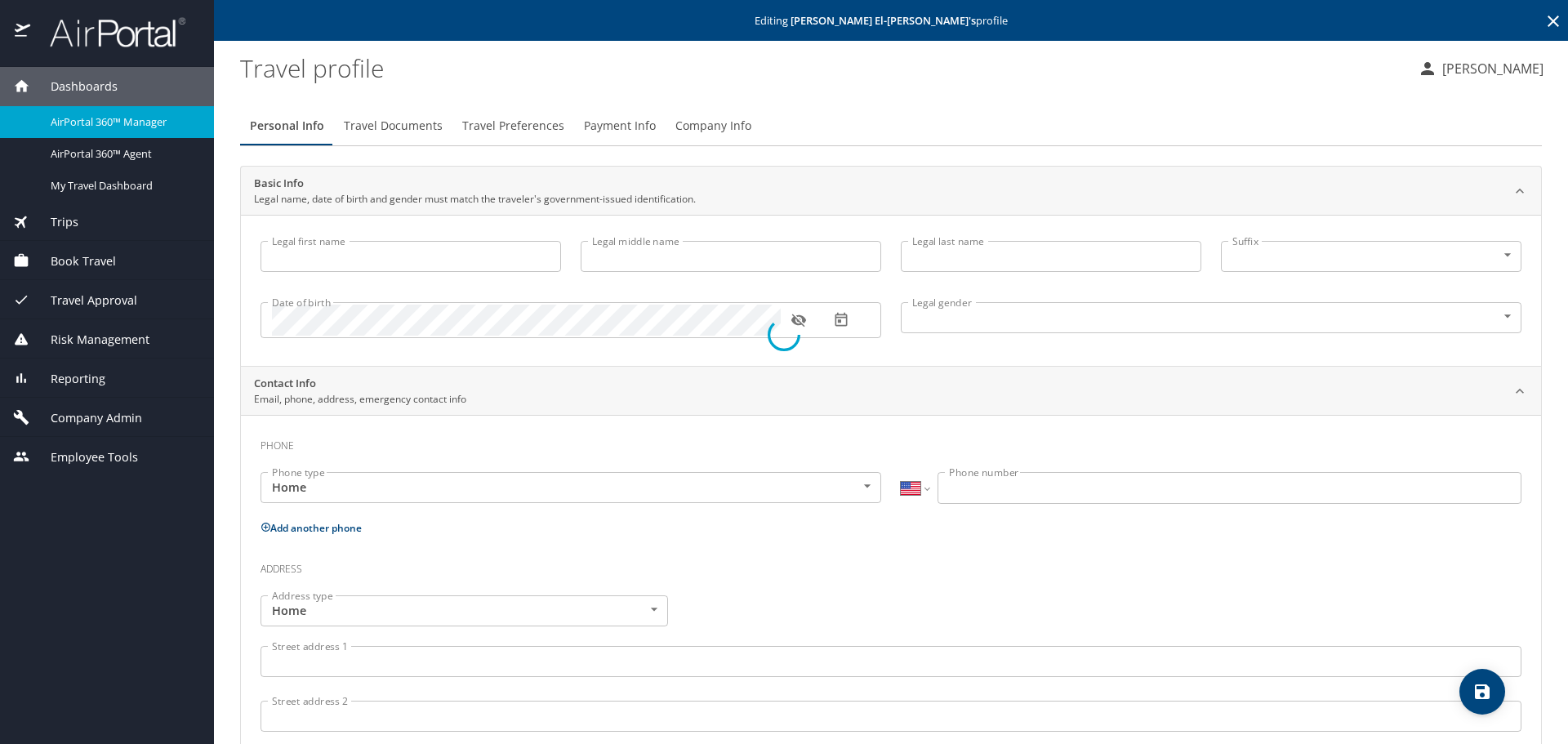
type input "[PERSON_NAME]"
type input "El-Halabi"
type input "Male"
select select "US"
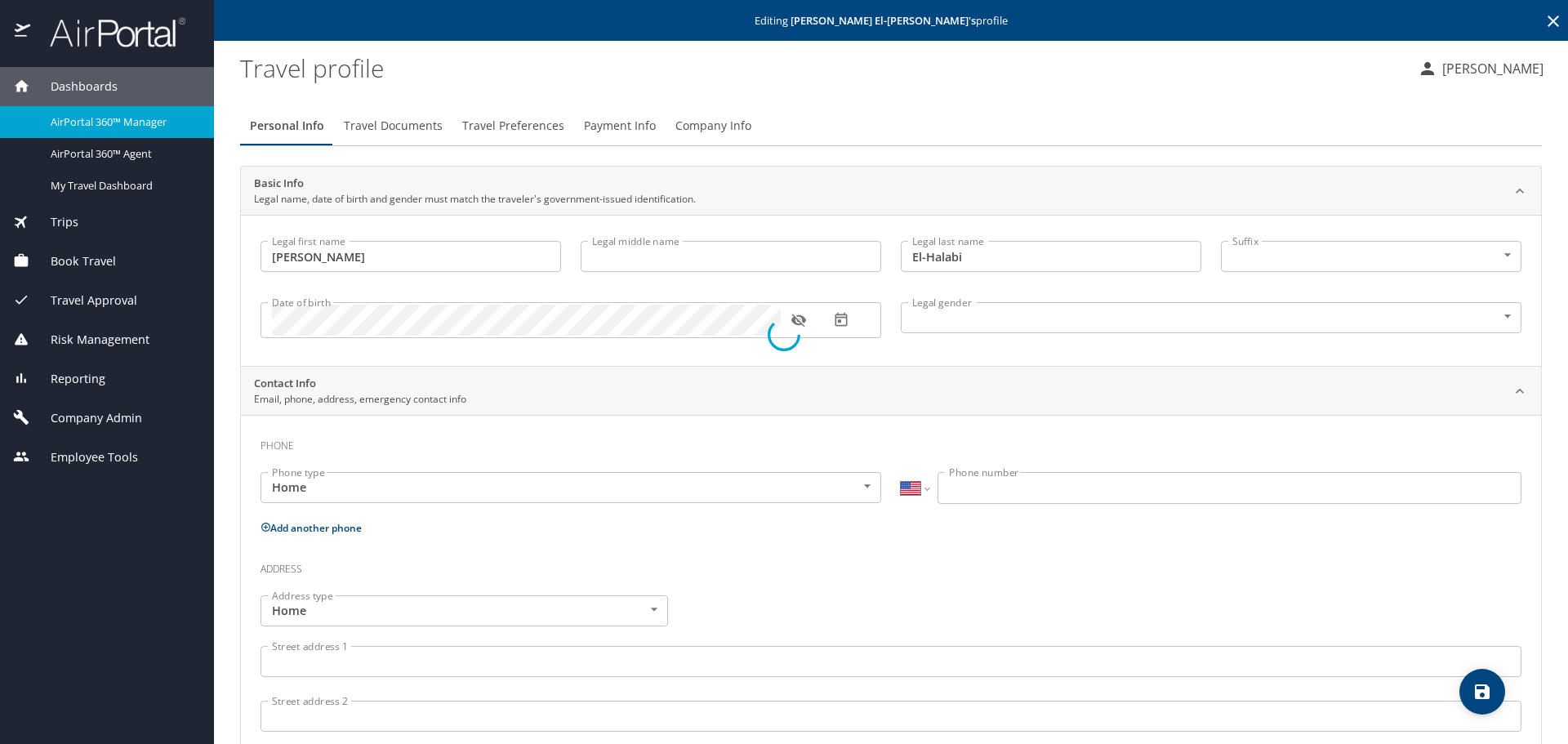
select select "US"
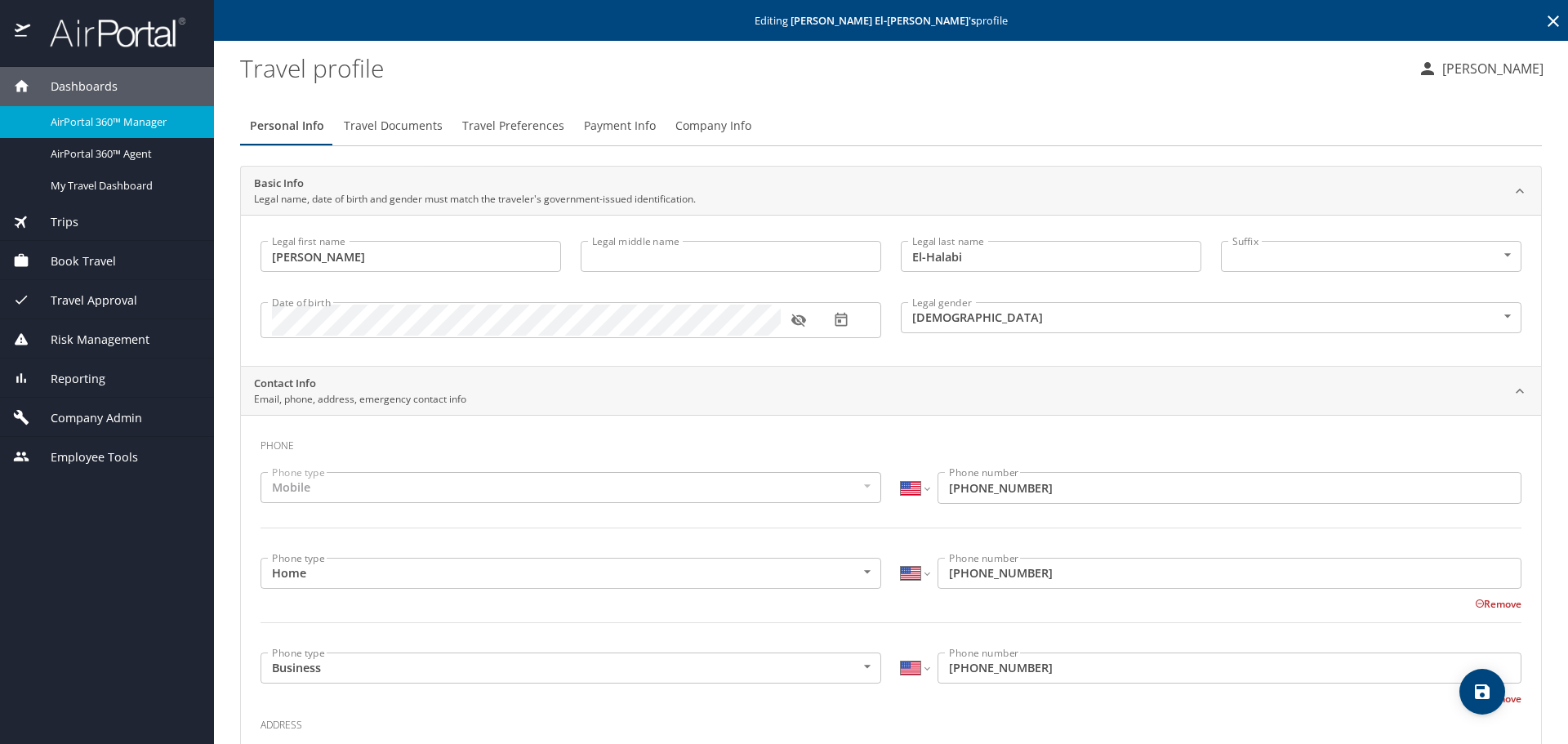
click at [716, 122] on span "Company Info" at bounding box center [714, 126] width 76 height 20
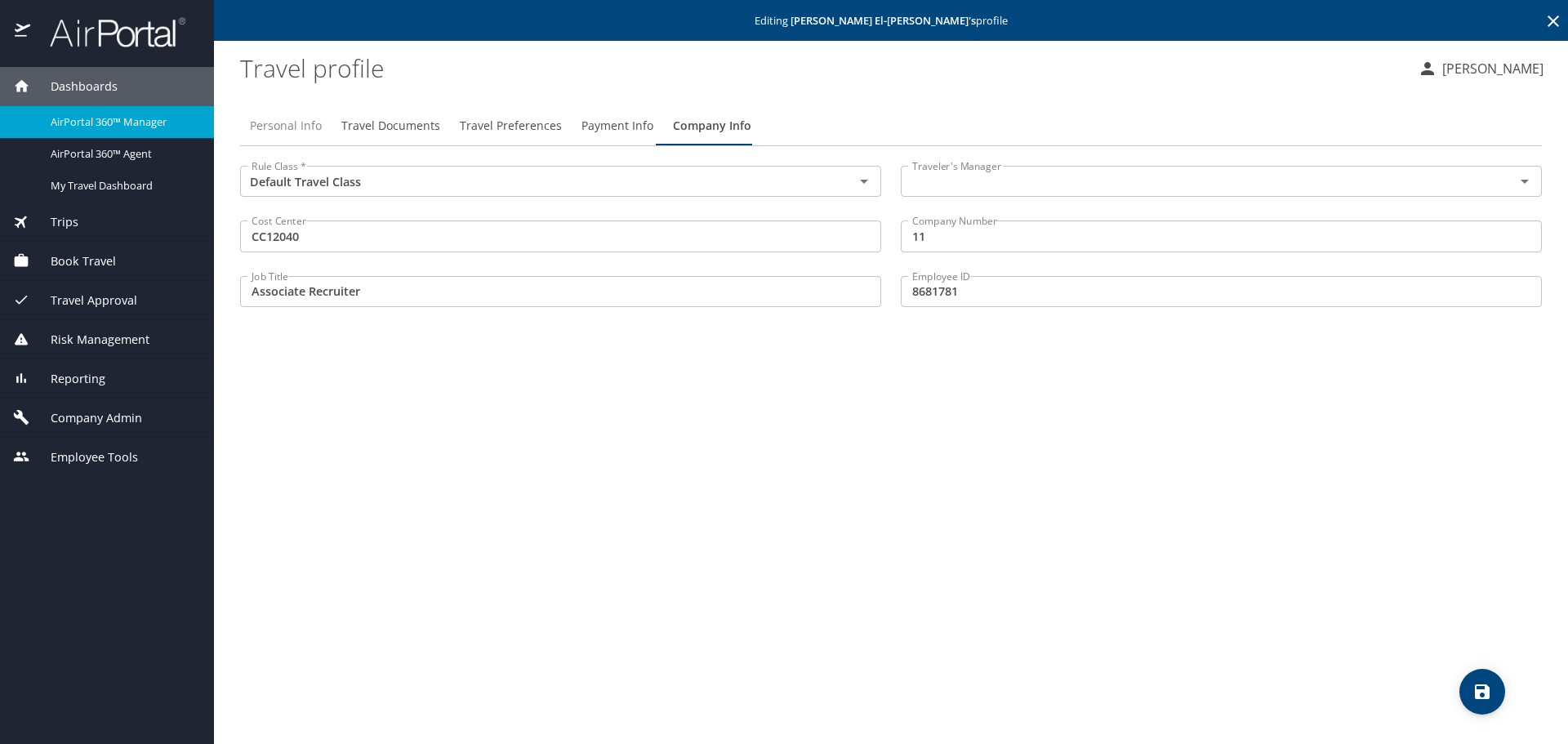
click at [285, 117] on span "Personal Info" at bounding box center [286, 126] width 72 height 20
select select "US"
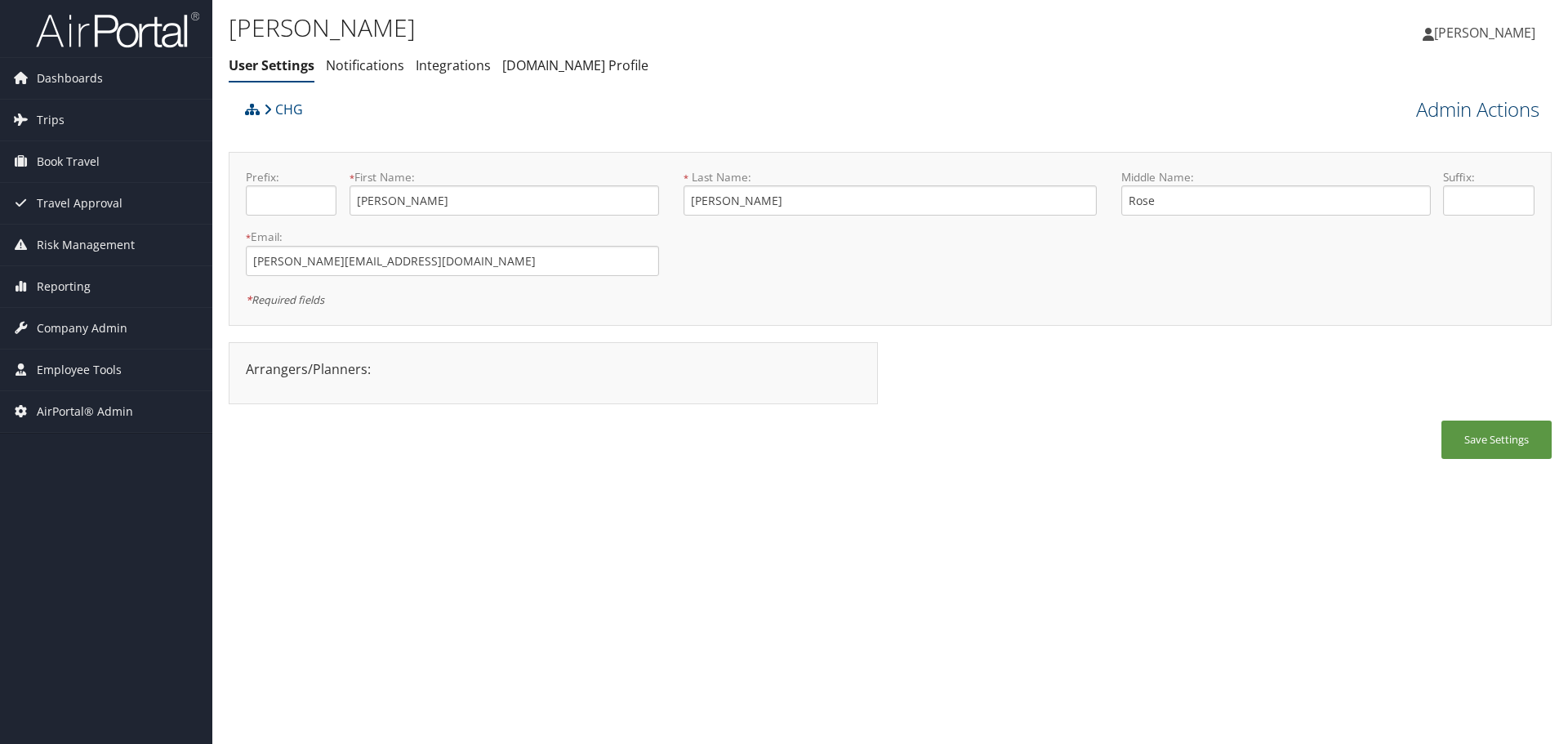
click at [1458, 109] on link "Admin Actions" at bounding box center [1477, 109] width 123 height 28
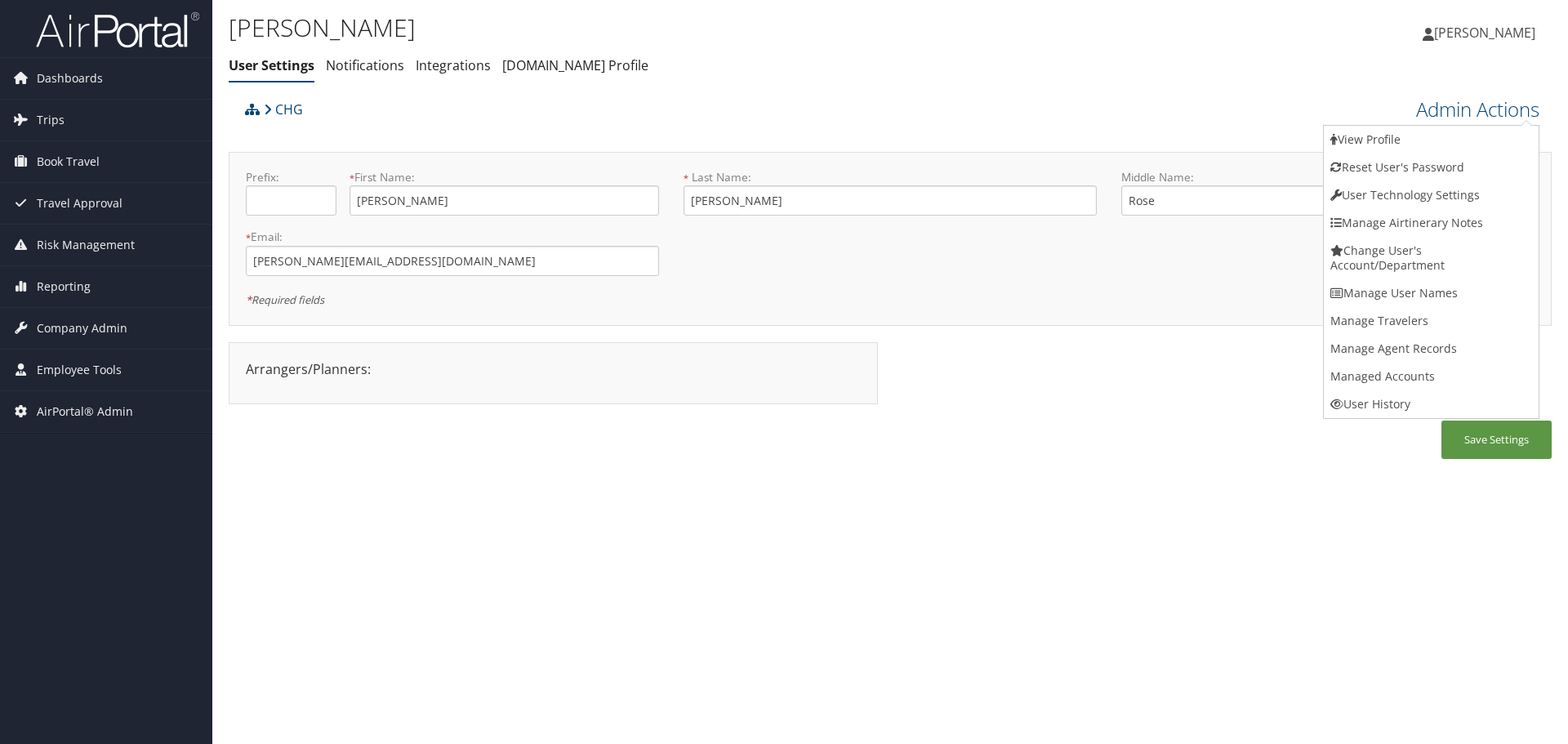
click at [1122, 496] on div "[PERSON_NAME] User Settings Notifications Integrations [DOMAIN_NAME] Profile Us…" at bounding box center [890, 372] width 1356 height 744
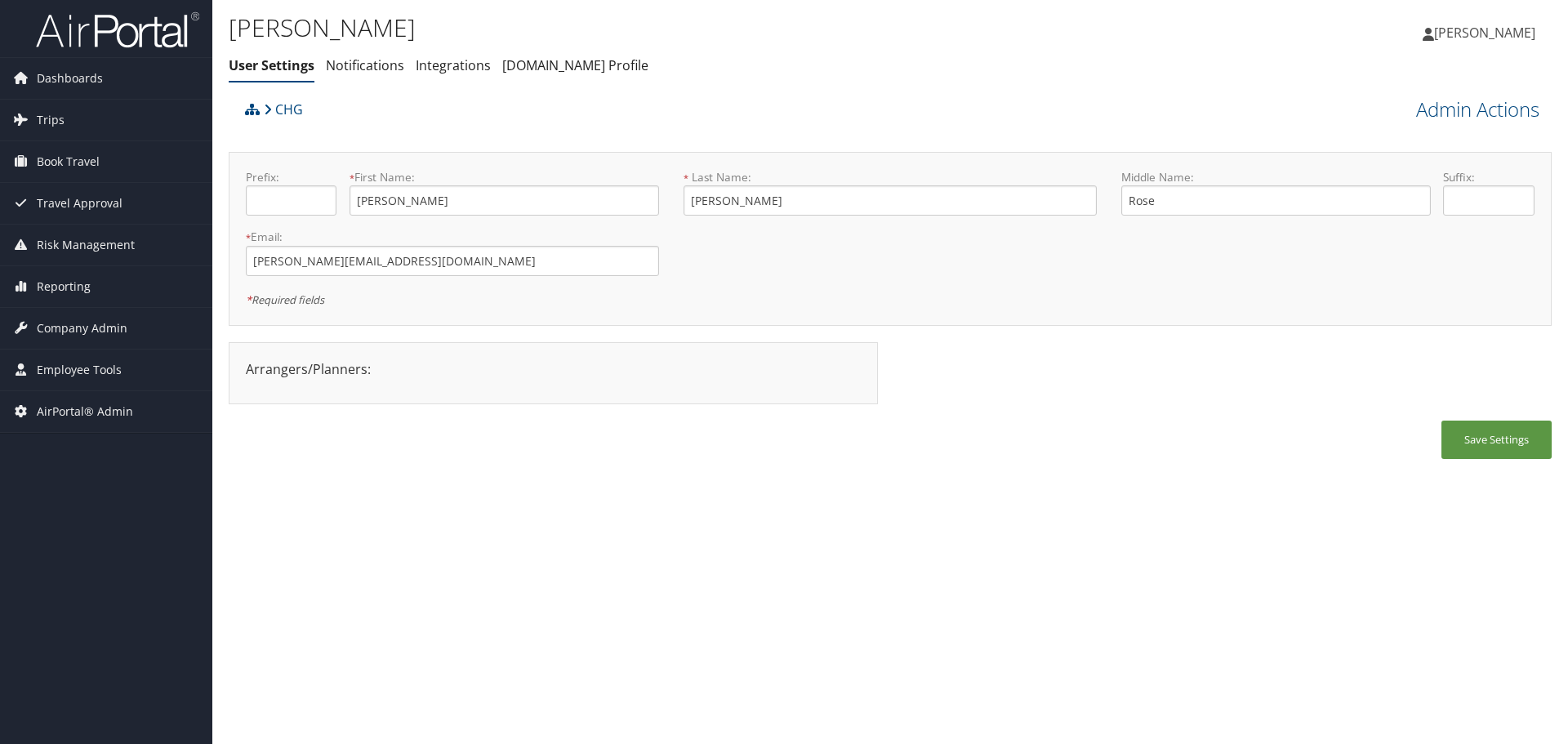
click at [954, 564] on div "[PERSON_NAME] User Settings Notifications Integrations [DOMAIN_NAME] Profile Us…" at bounding box center [890, 372] width 1356 height 744
click at [98, 331] on span "Company Admin" at bounding box center [82, 328] width 91 height 41
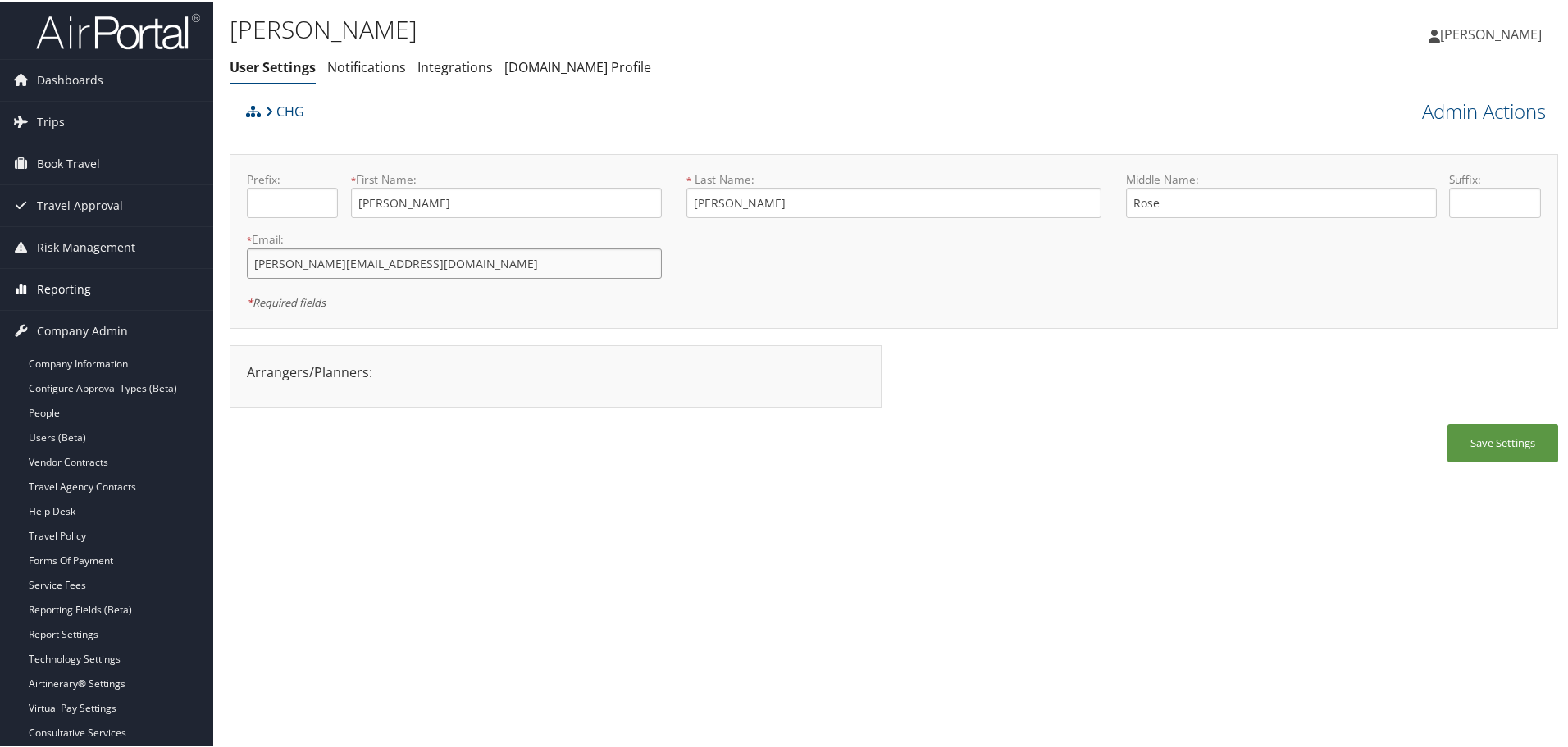
drag, startPoint x: 519, startPoint y: 266, endPoint x: 166, endPoint y: 269, distance: 353.0
click at [166, 269] on div "Dashboards AirPortal 360™ (Manager) AirPortal 360™ (Agent) My Travel Dashboard …" at bounding box center [787, 373] width 1574 height 747
click at [814, 263] on div "Prefix: * First Name: Hannah This field is required * Last Name: Olson This fie…" at bounding box center [894, 239] width 1319 height 140
drag, startPoint x: 421, startPoint y: 194, endPoint x: 271, endPoint y: 210, distance: 150.9
click at [271, 210] on div "Prefix: * First Name: Hannah This field is required" at bounding box center [455, 200] width 440 height 59
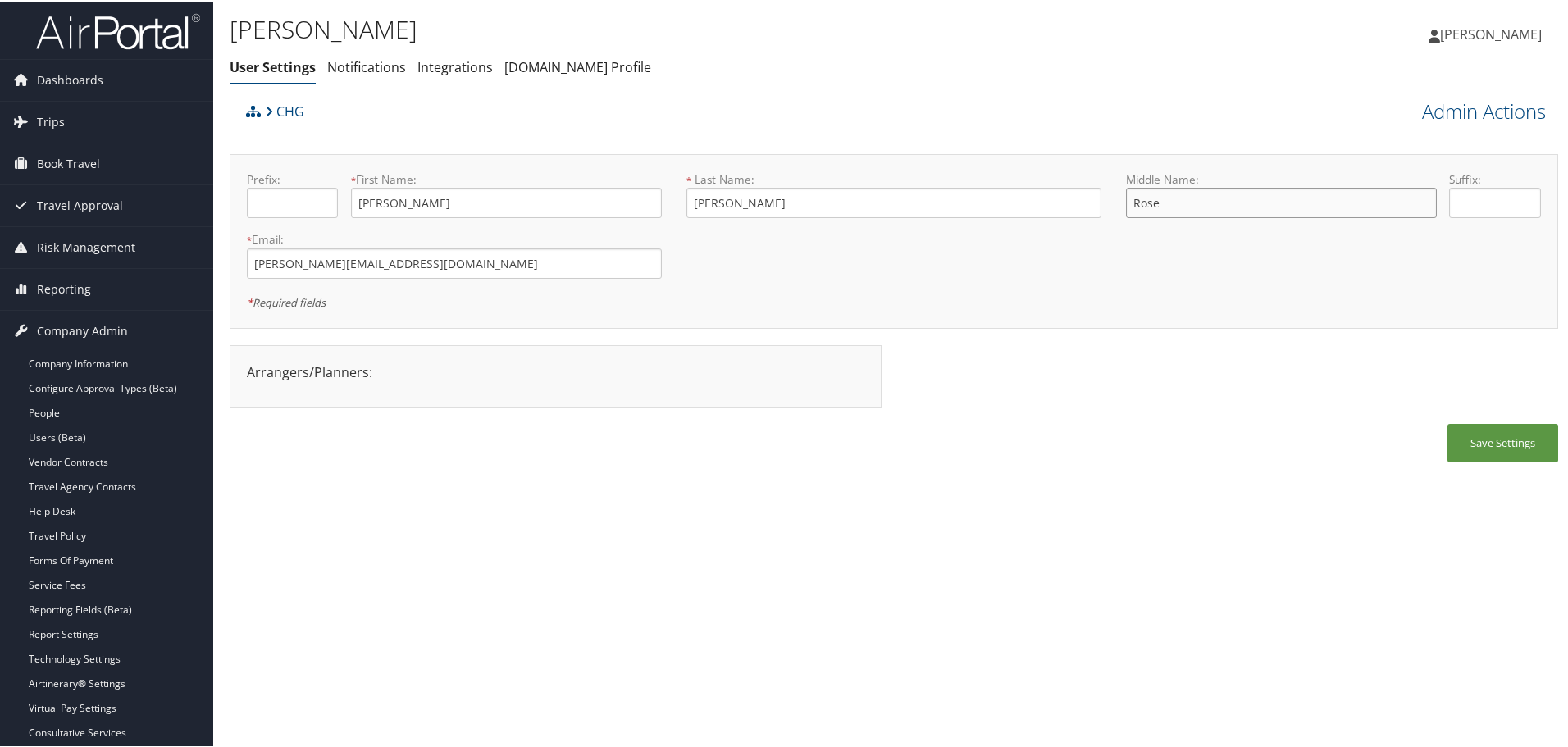
drag, startPoint x: 1146, startPoint y: 212, endPoint x: 1055, endPoint y: 218, distance: 91.2
click at [1055, 170] on form "Prefix: * First Name: Hannah This field is required * Last Name: Olson This fie…" at bounding box center [894, 170] width 1319 height 0
drag, startPoint x: 754, startPoint y: 209, endPoint x: 642, endPoint y: 212, distance: 112.0
click at [642, 170] on form "Prefix: * First Name: Hannah This field is required * Last Name: Olson This fie…" at bounding box center [894, 170] width 1319 height 0
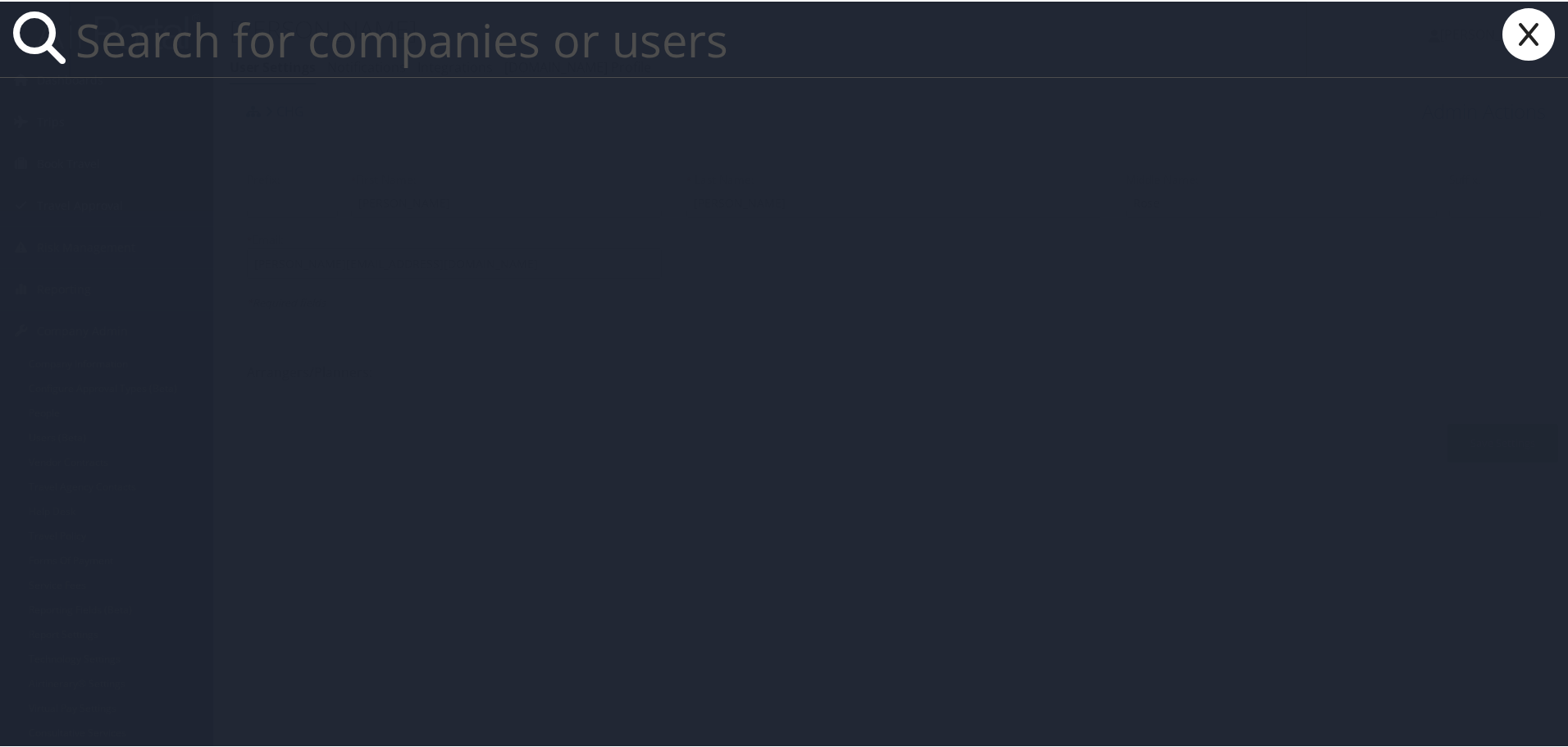
paste input "Olson"
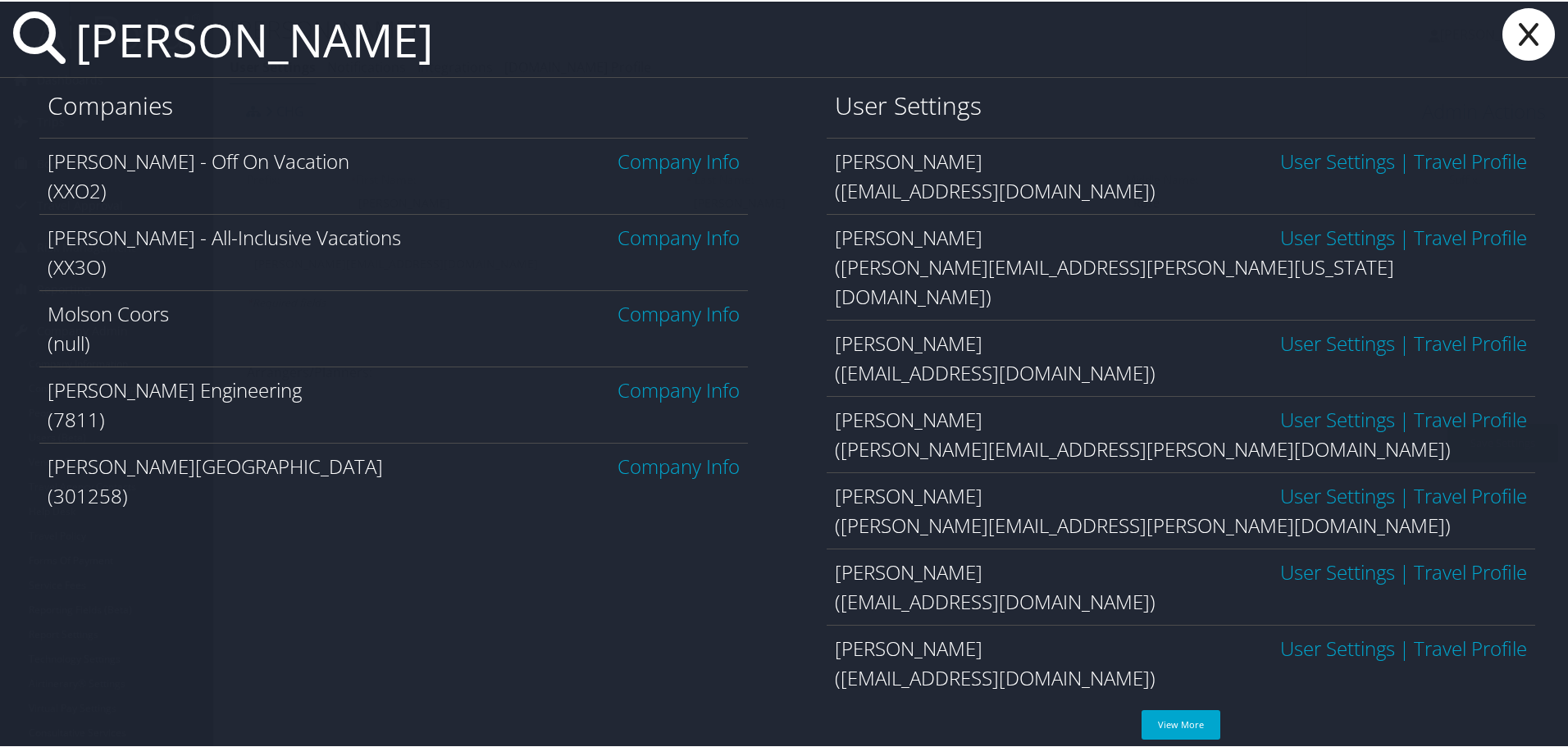
type input "Olson"
click at [1527, 36] on icon at bounding box center [1528, 32] width 66 height 53
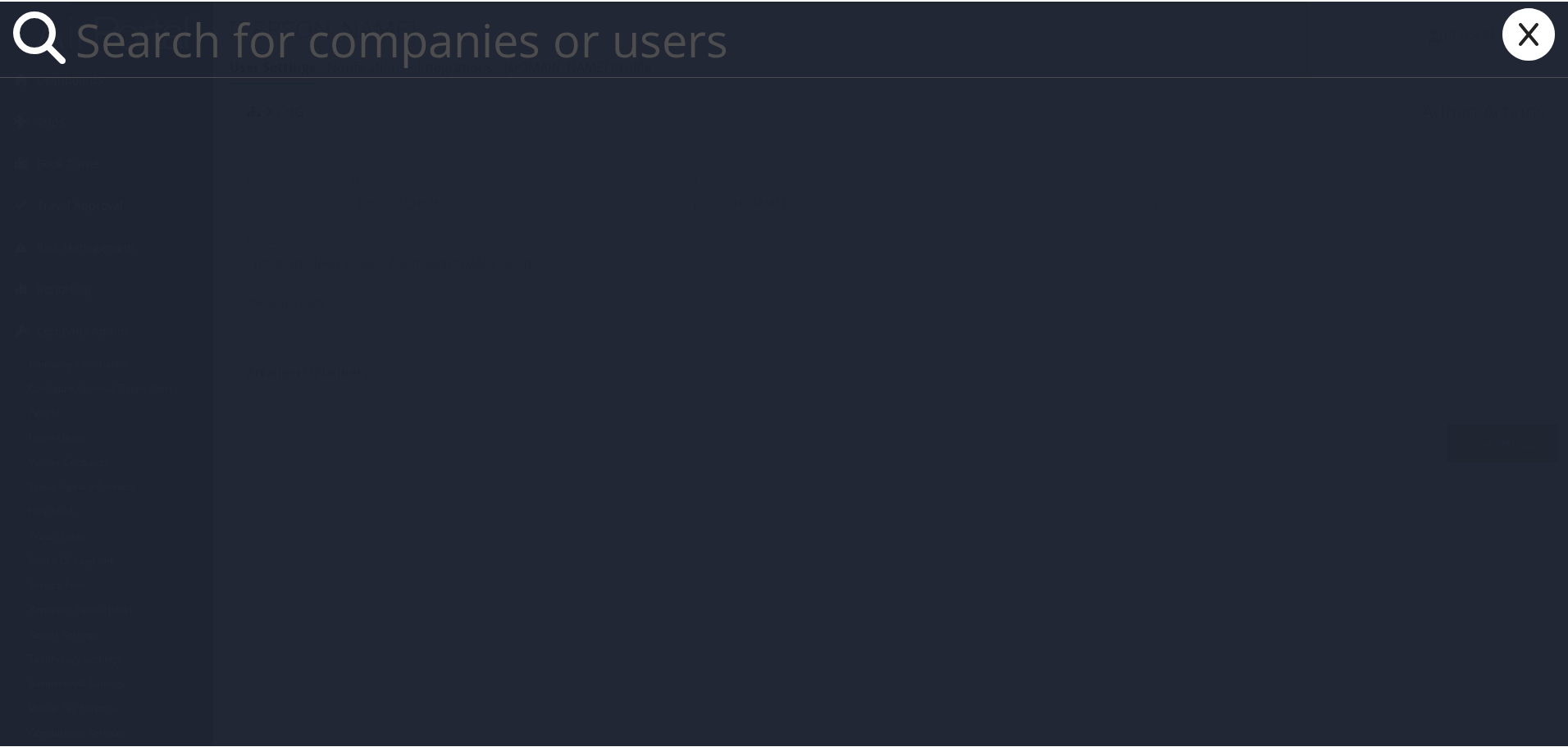
paste input "Olson"
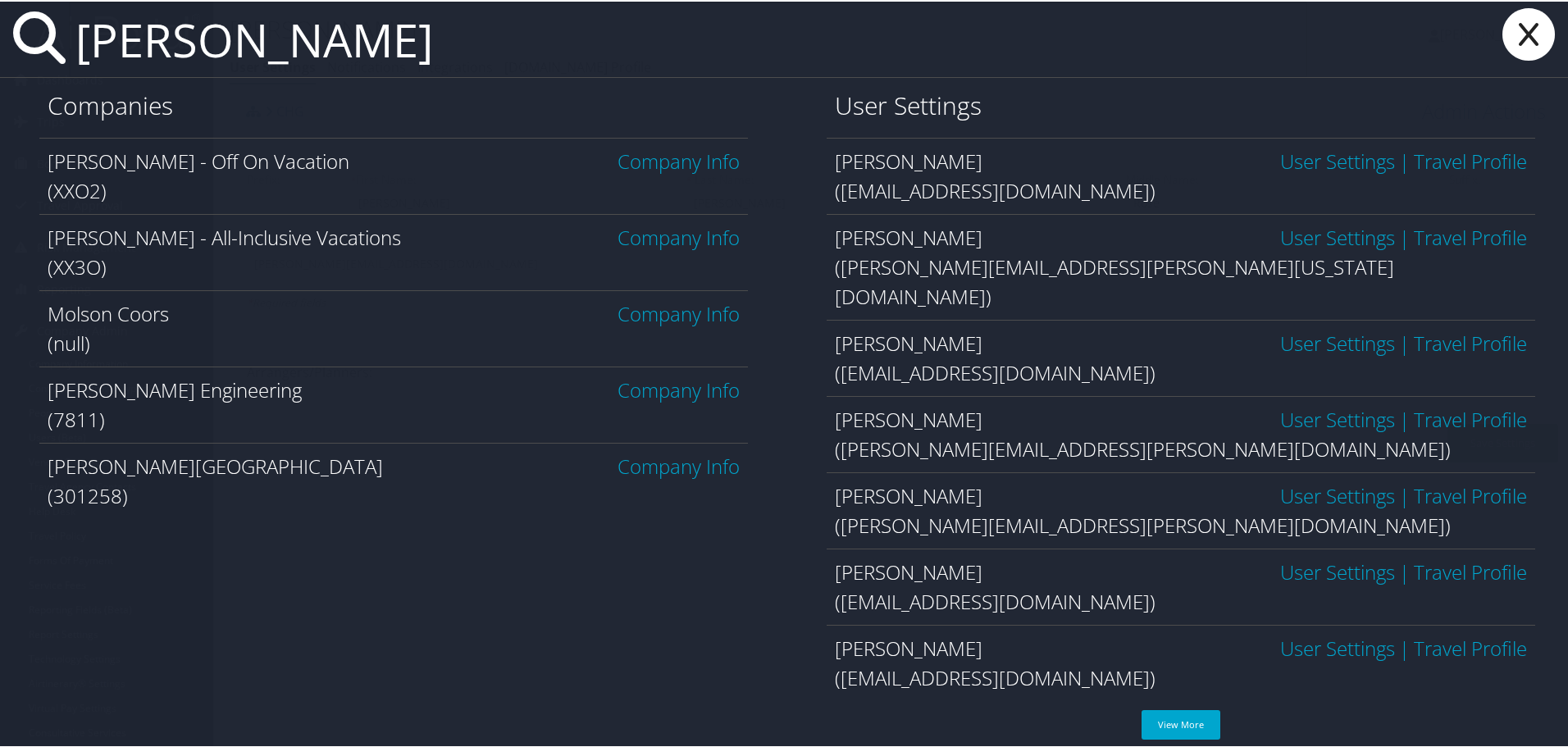
type input "Olson"
click at [1523, 34] on icon at bounding box center [1528, 32] width 66 height 53
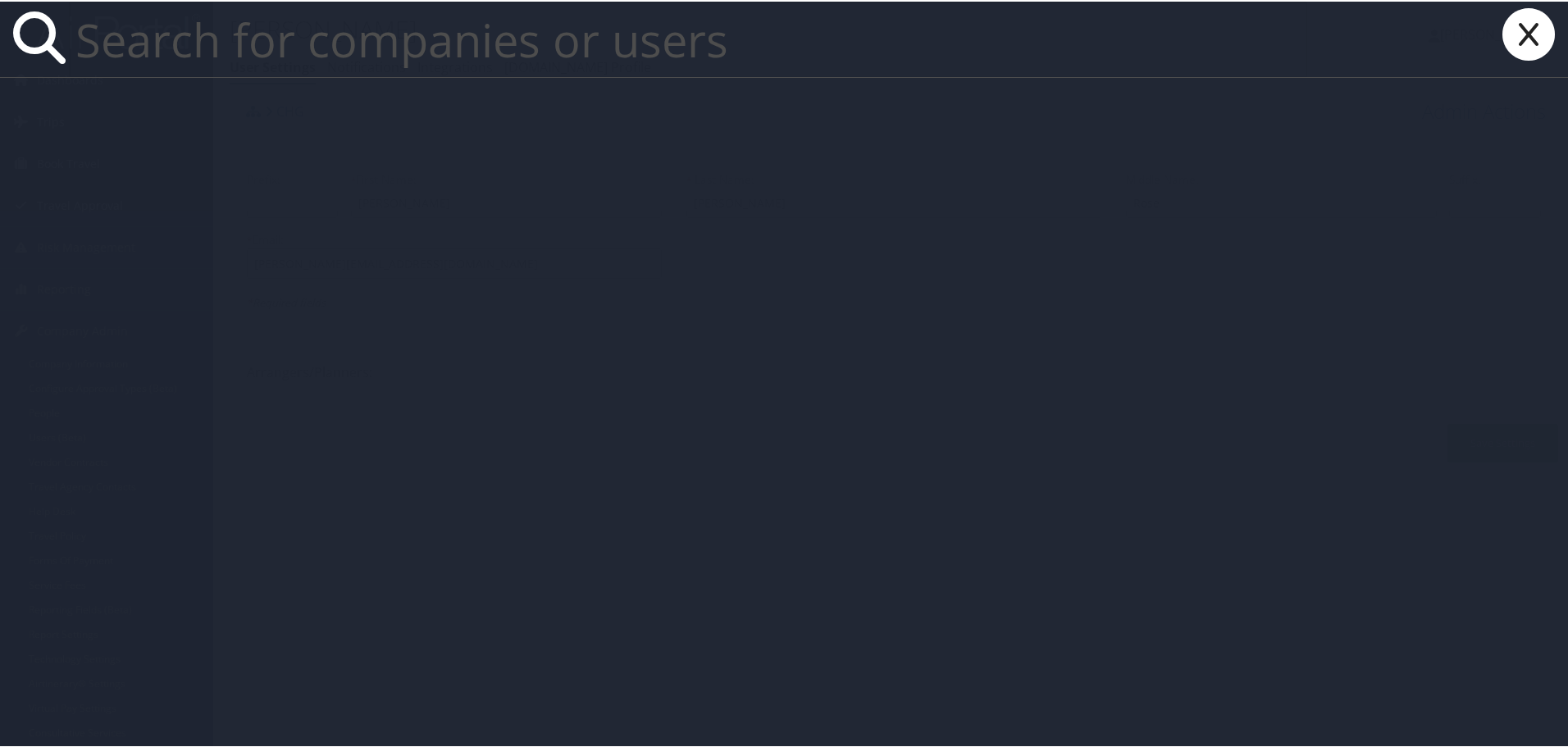
paste input "adam.el-halabi@weatherbyhealthcare.com"
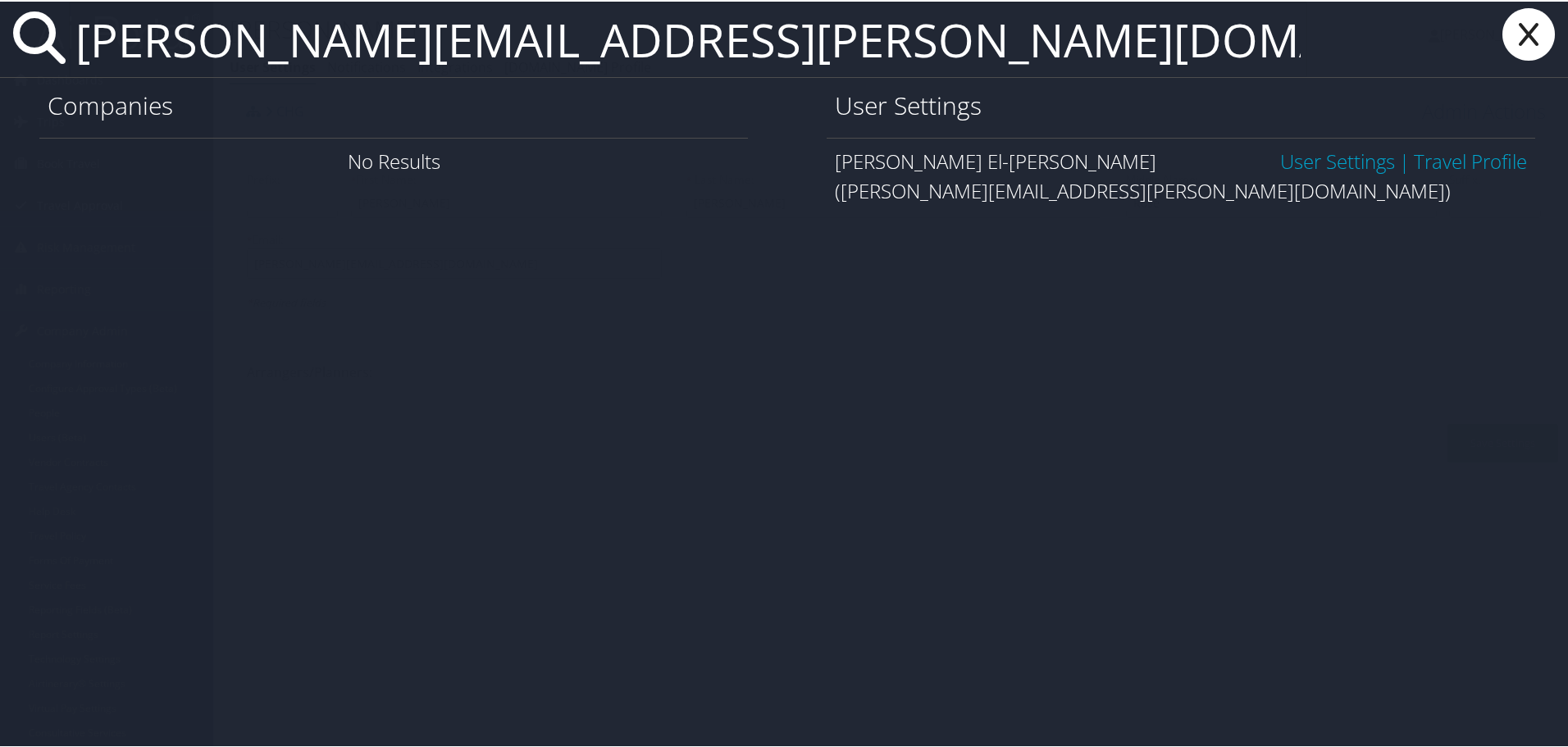
type input "adam.el-halabi@weatherbyhealthcare.com"
click at [1313, 148] on link "User Settings" at bounding box center [1338, 159] width 115 height 27
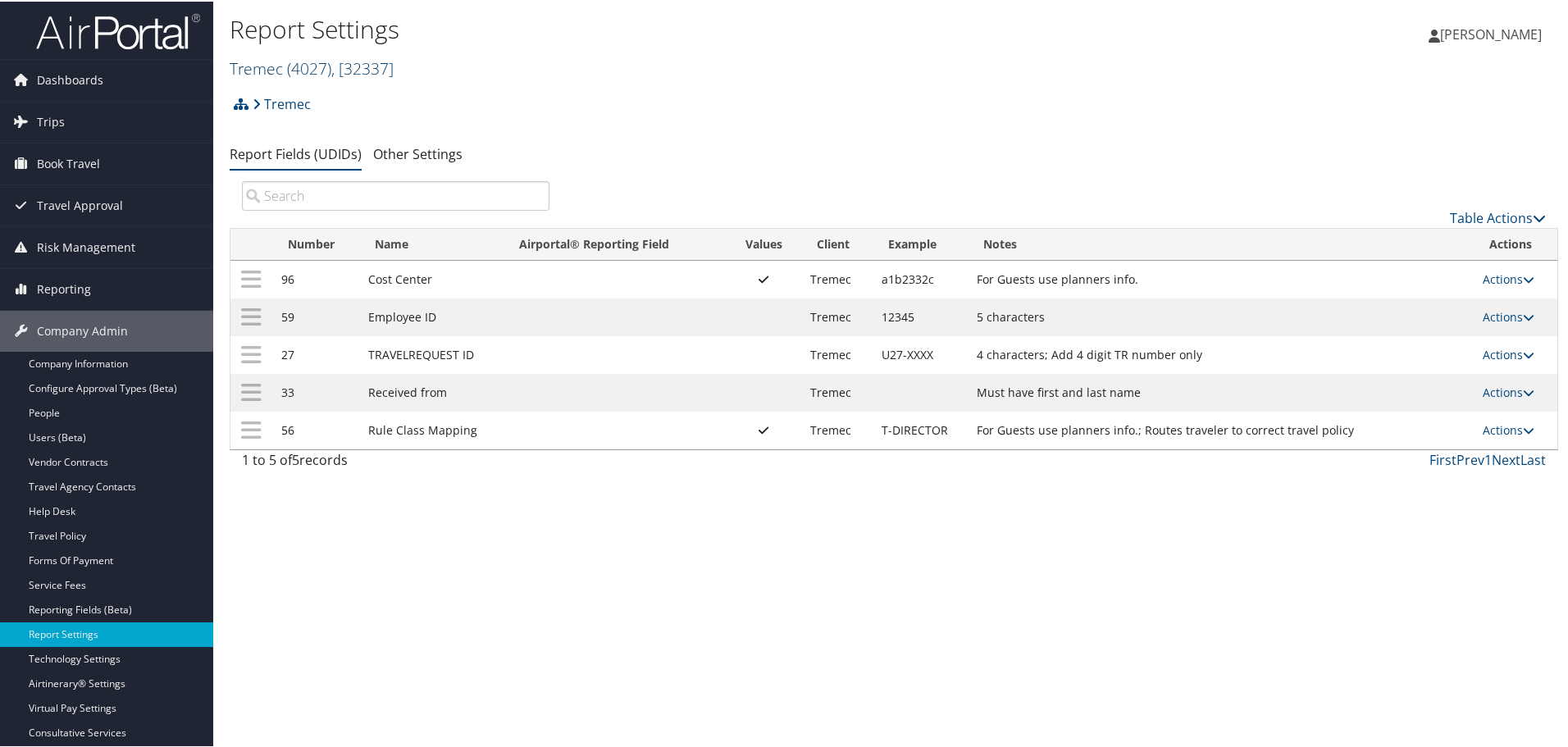
click at [277, 66] on link "Tremec ( 4027 ) , [ 32337 ]" at bounding box center [311, 67] width 164 height 22
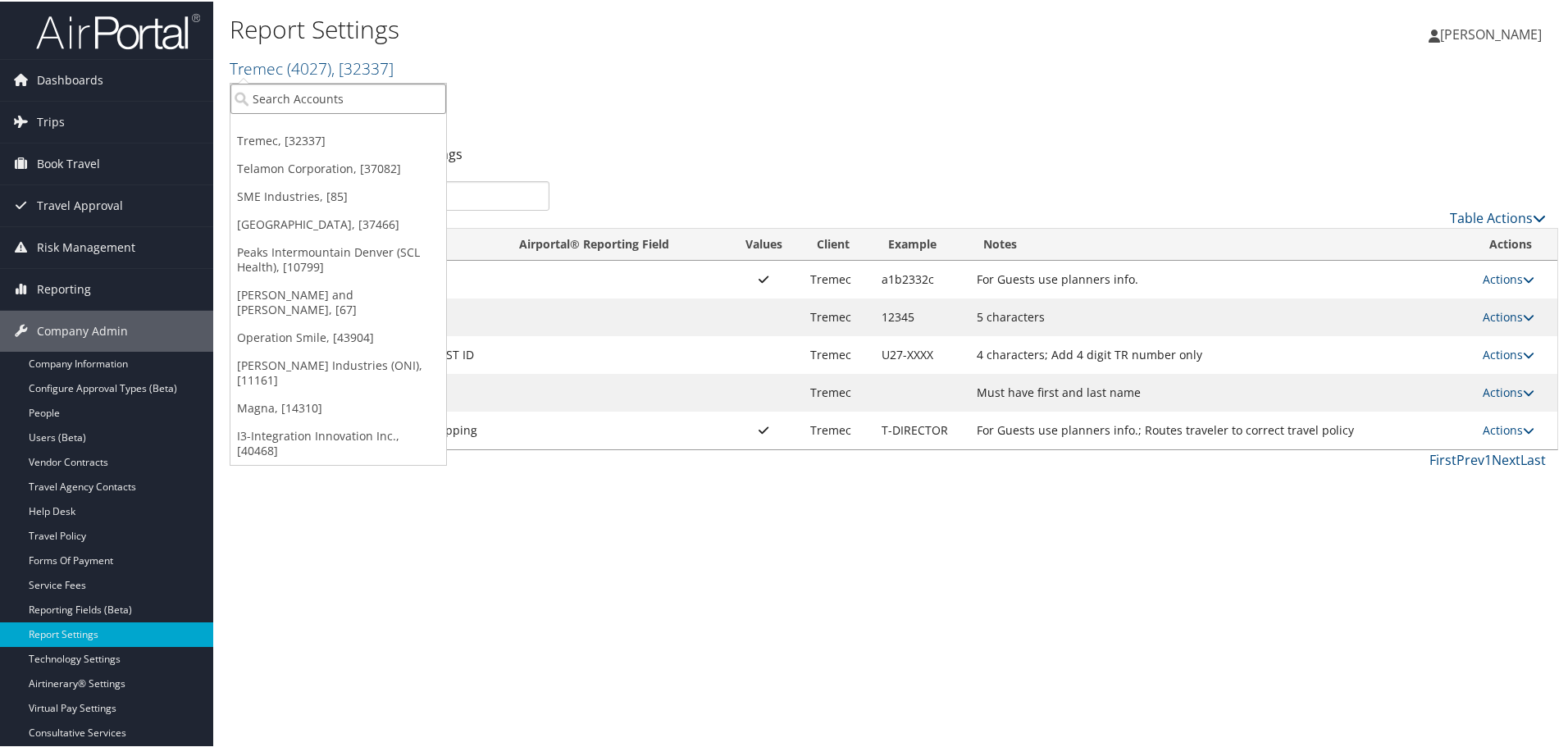
click at [278, 92] on input "search" at bounding box center [338, 97] width 215 height 31
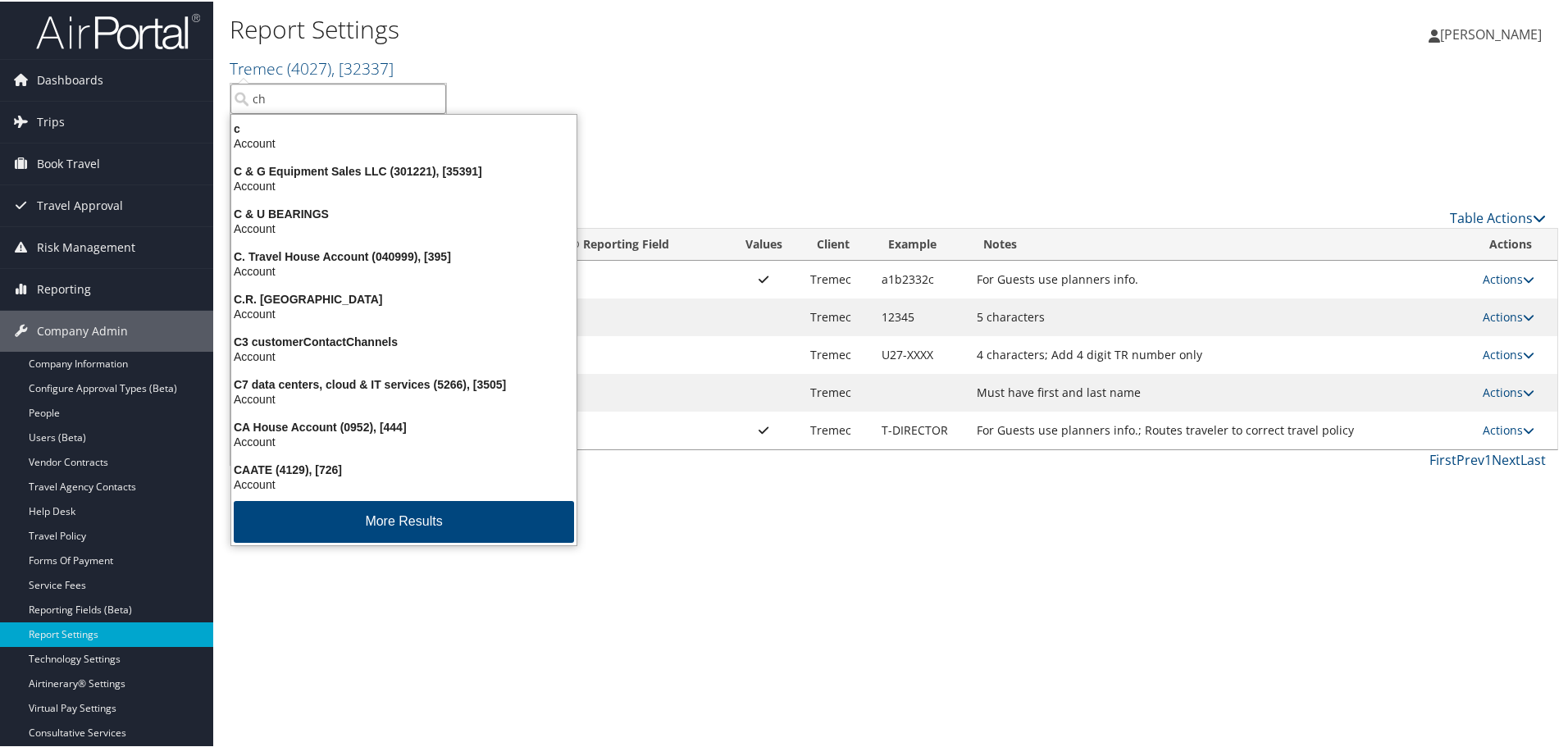
type input "chg"
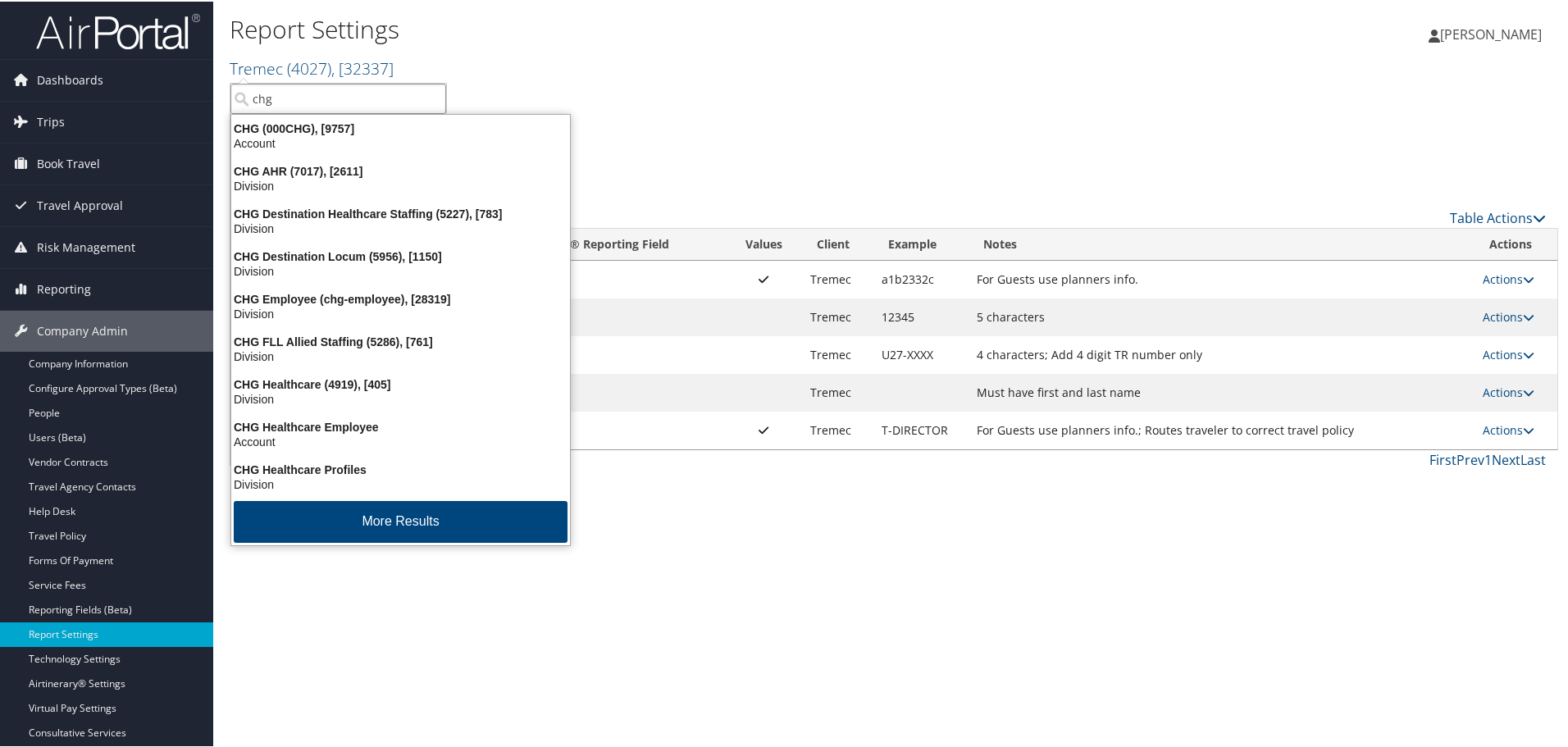
click at [279, 116] on div "CHG (000CHG), [9757] Account" at bounding box center [401, 135] width 334 height 38
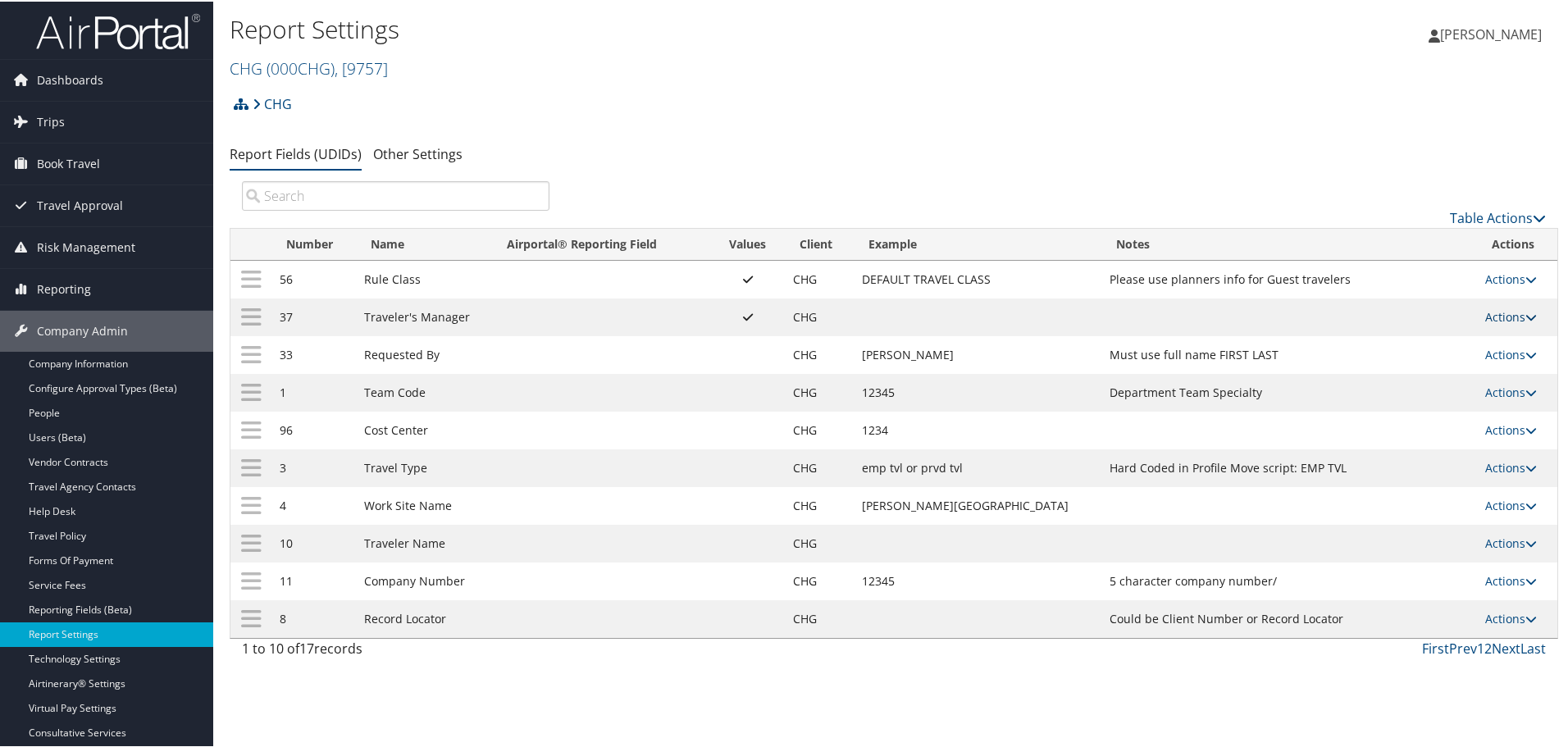
click at [1506, 312] on link "Actions" at bounding box center [1511, 315] width 52 height 16
click at [1477, 339] on link "Update Report Field Values" at bounding box center [1436, 341] width 177 height 28
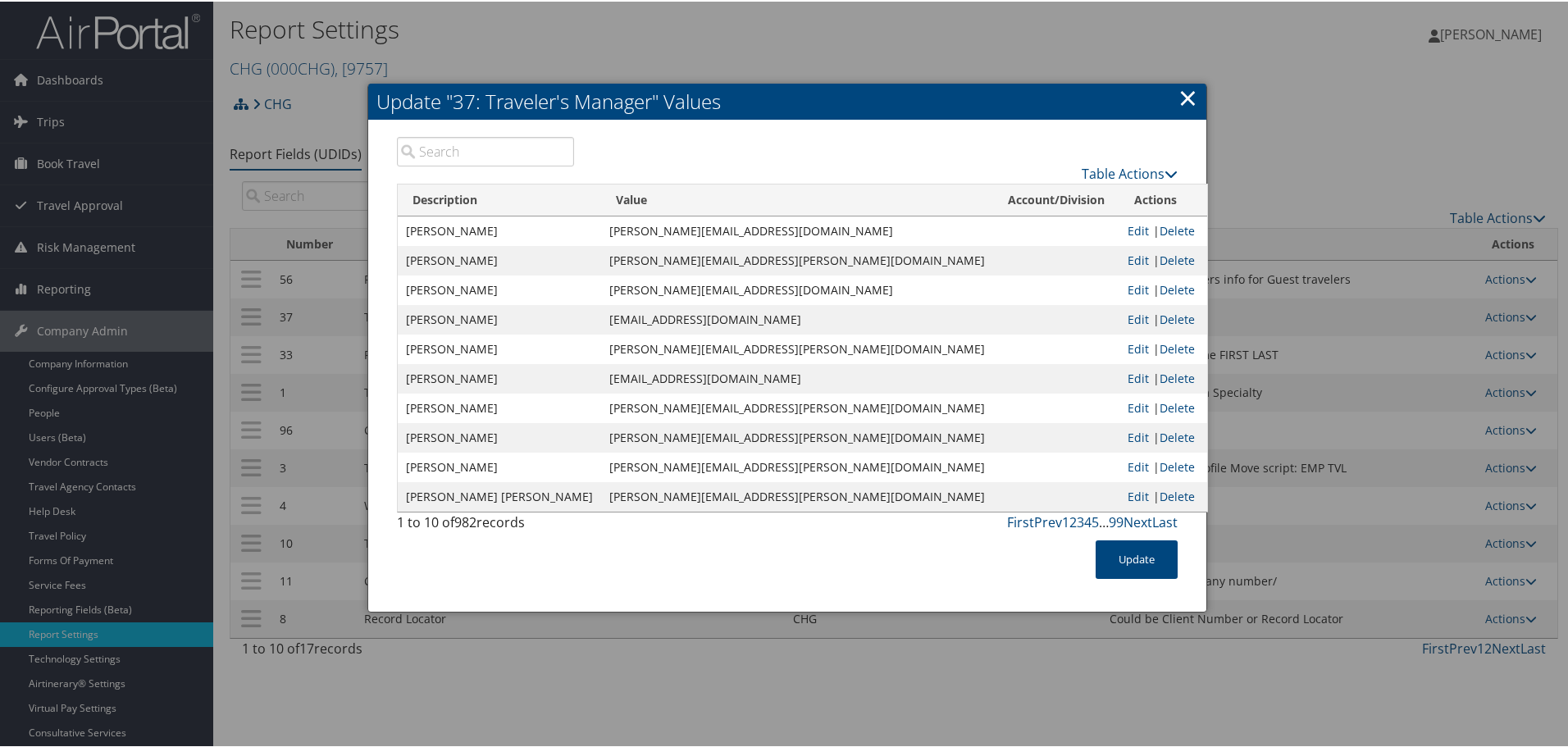
click at [507, 154] on input "search" at bounding box center [486, 150] width 177 height 30
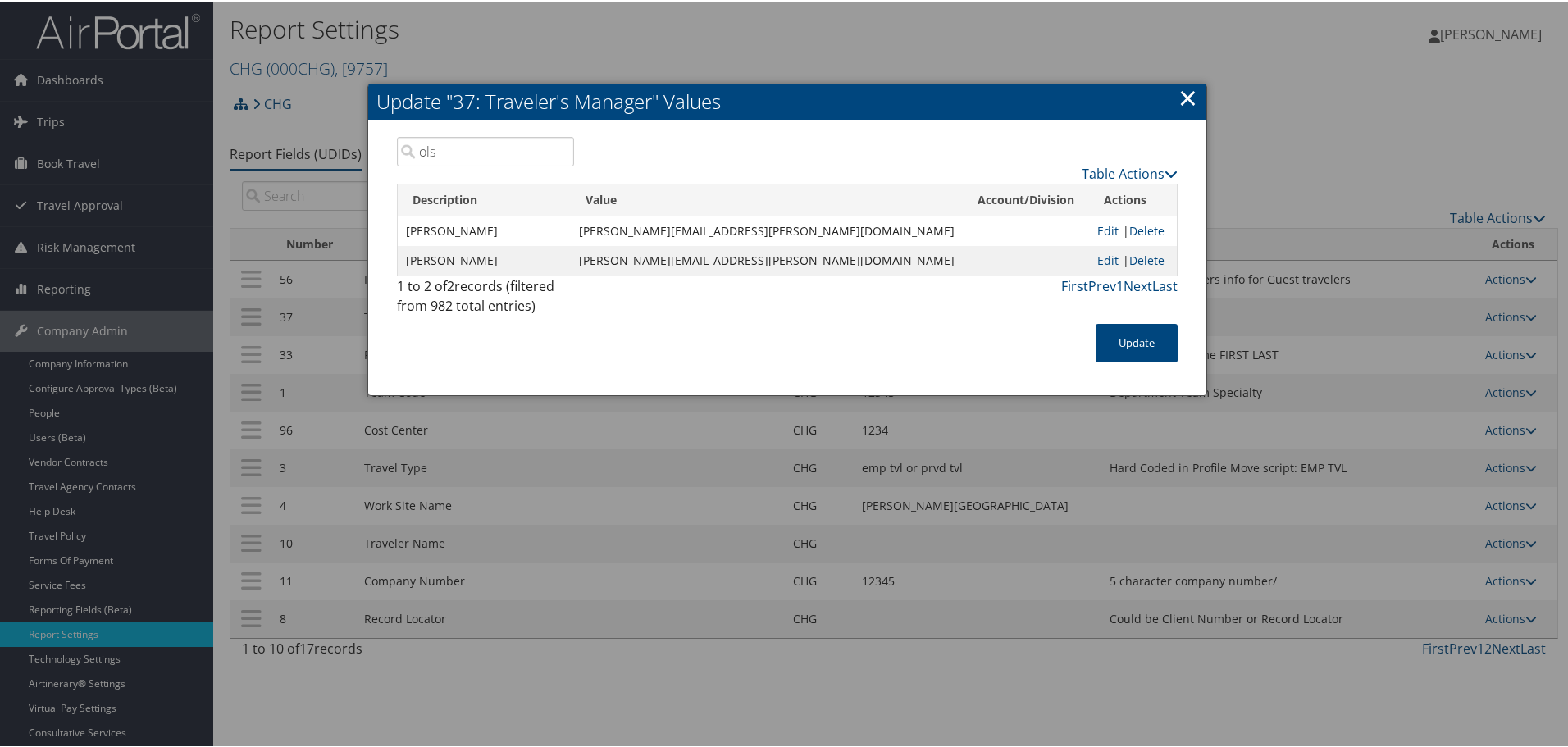
paste input "hannah.olson@weatherbyhealthcare.com"
type input "hannah.olson@weatherbyhealthcare.com"
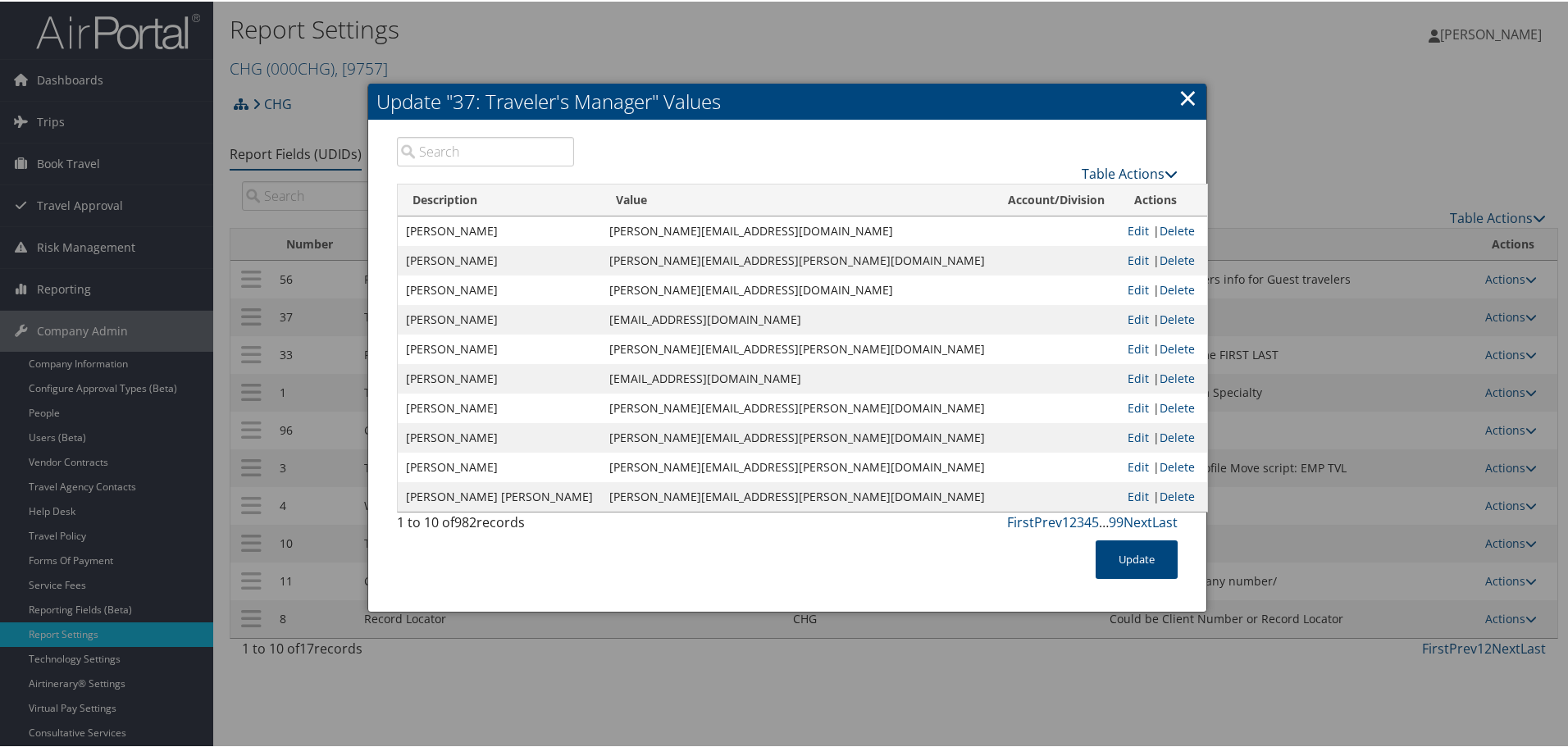
click at [1144, 169] on link "Table Actions" at bounding box center [1129, 172] width 96 height 18
click at [1034, 197] on link "New Record" at bounding box center [1066, 198] width 215 height 28
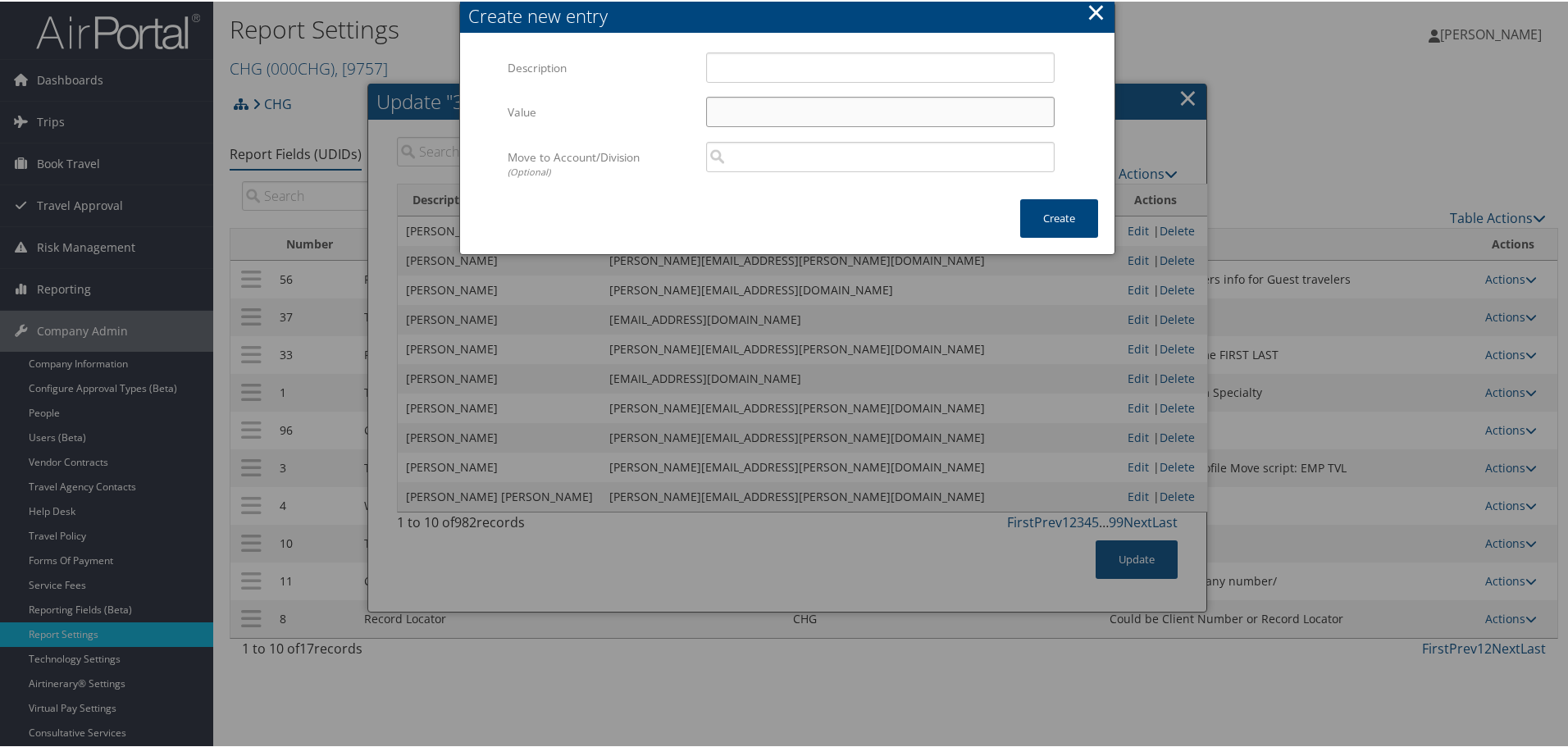
click at [744, 119] on input "Value" at bounding box center [880, 109] width 348 height 31
paste input "hannah.olson@weatherbyhealthcare.com"
type input "hannah.olson@weatherbyhealthcare.com"
click at [757, 69] on input "Description" at bounding box center [880, 66] width 348 height 31
paste input "Hannah"
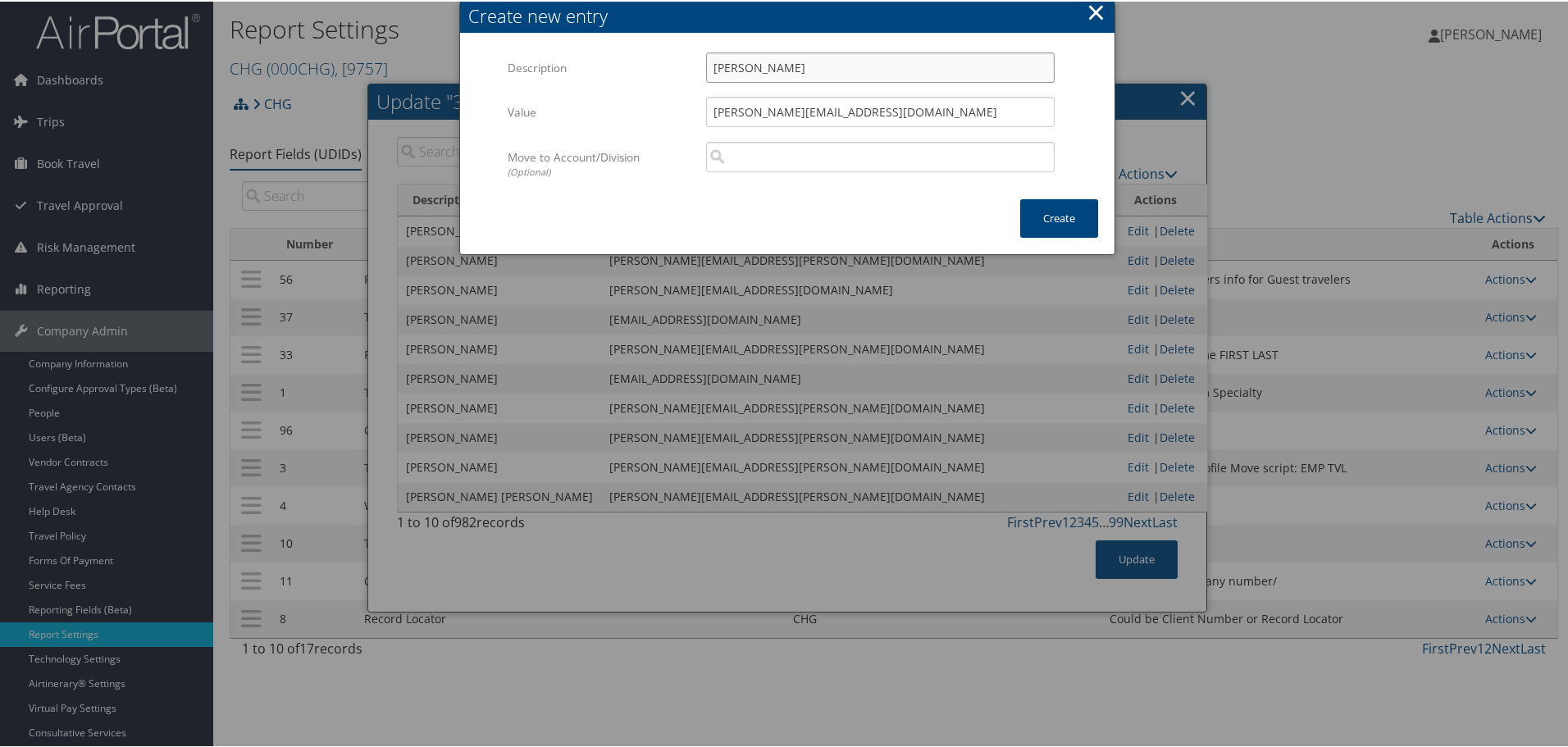
paste input "Rose"
paste input "Olson"
type input "Hannah Rose Olson"
click at [1057, 209] on button "Create" at bounding box center [1059, 217] width 78 height 39
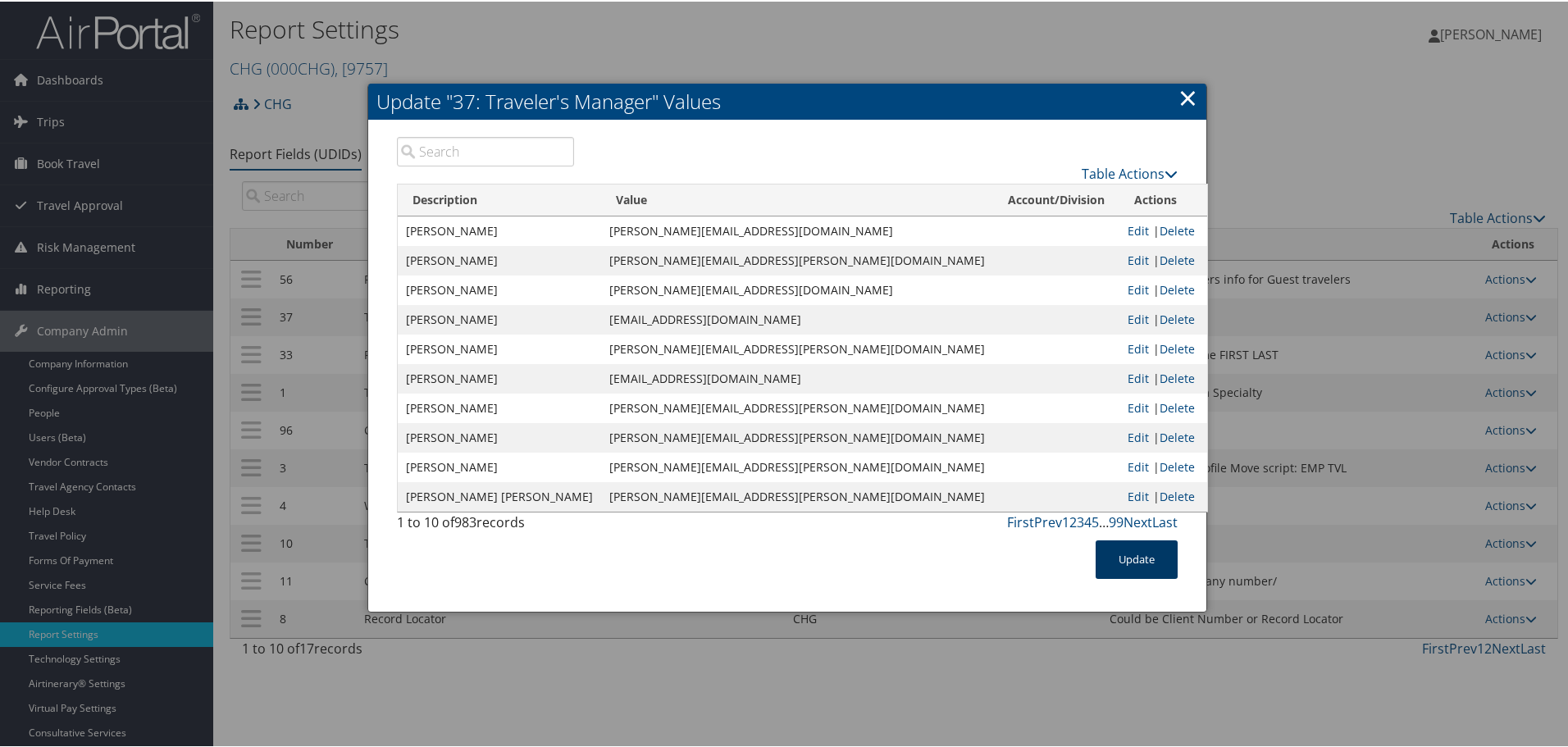
click at [1129, 560] on button "Update" at bounding box center [1136, 558] width 82 height 39
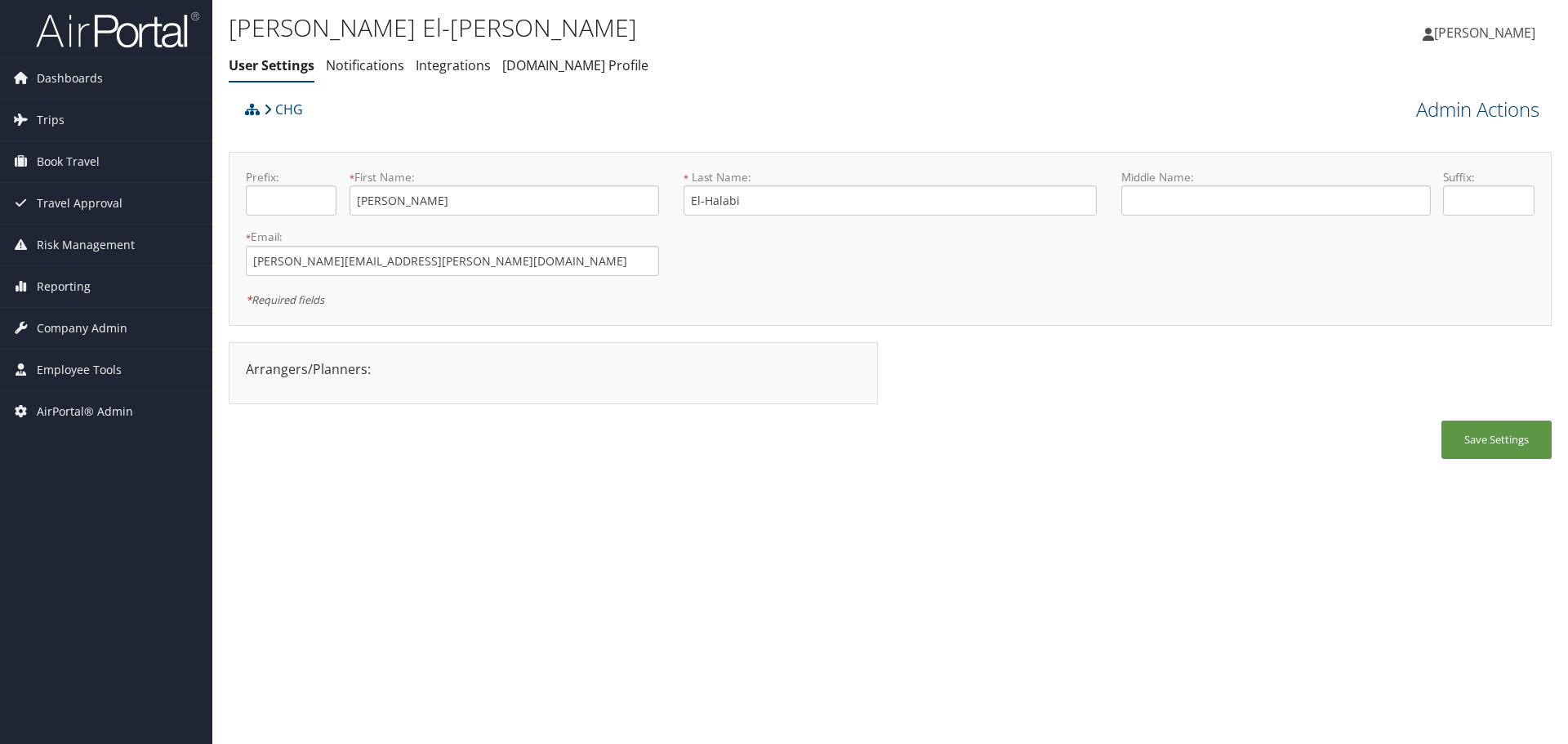
click at [1455, 108] on link "Admin Actions" at bounding box center [1477, 109] width 123 height 28
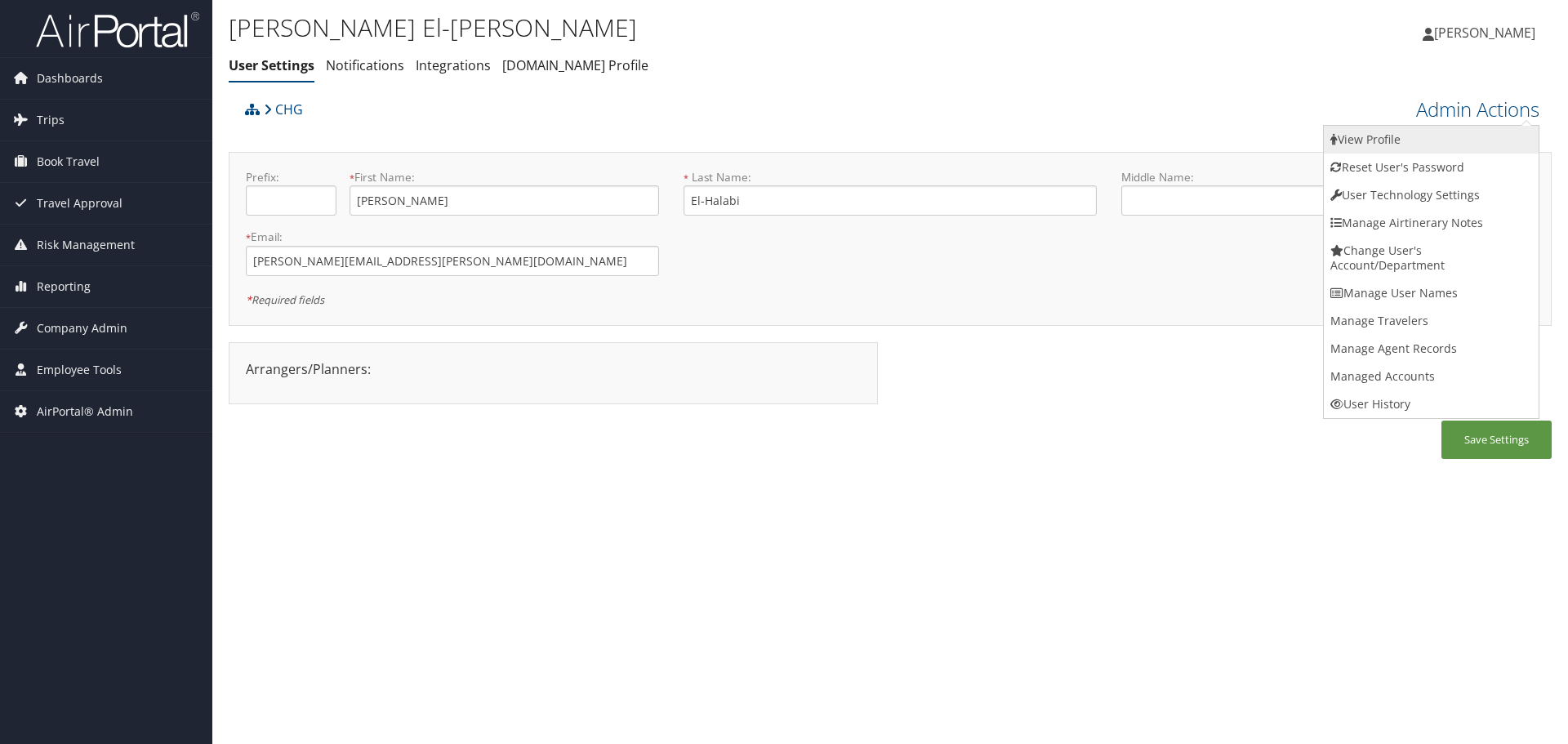
click at [1438, 131] on link "View Profile" at bounding box center [1431, 140] width 214 height 28
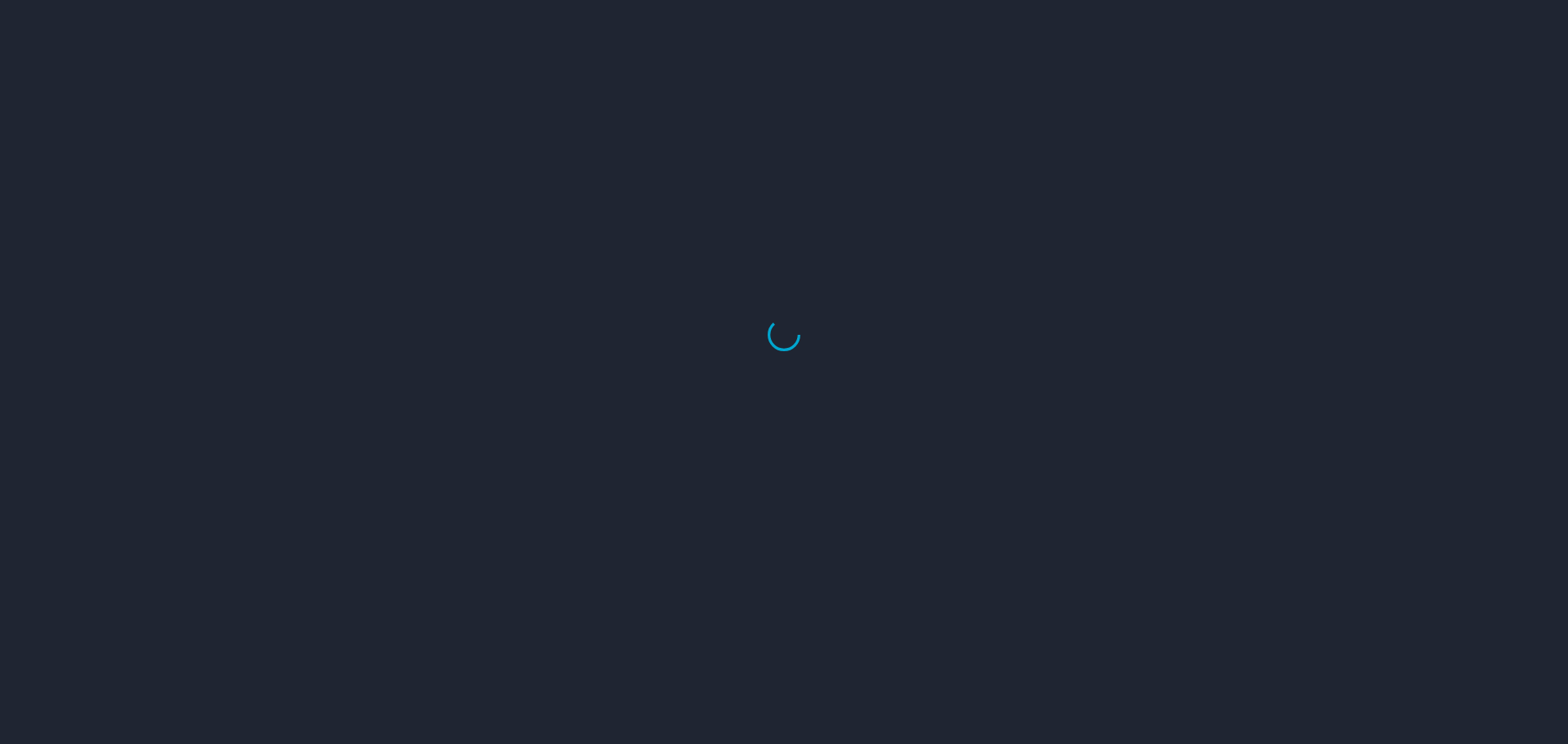
select select "US"
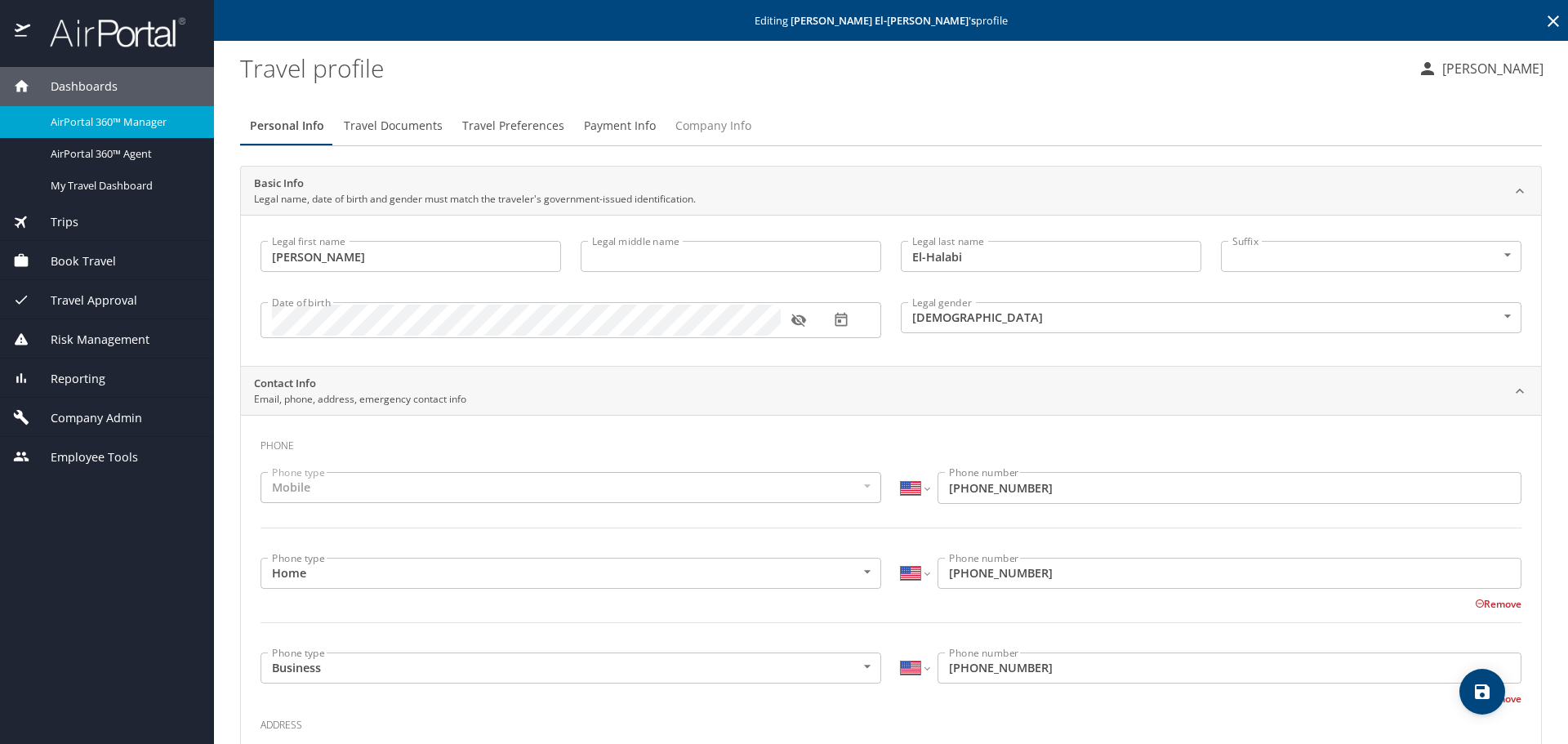
click at [698, 123] on span "Company Info" at bounding box center [714, 126] width 76 height 20
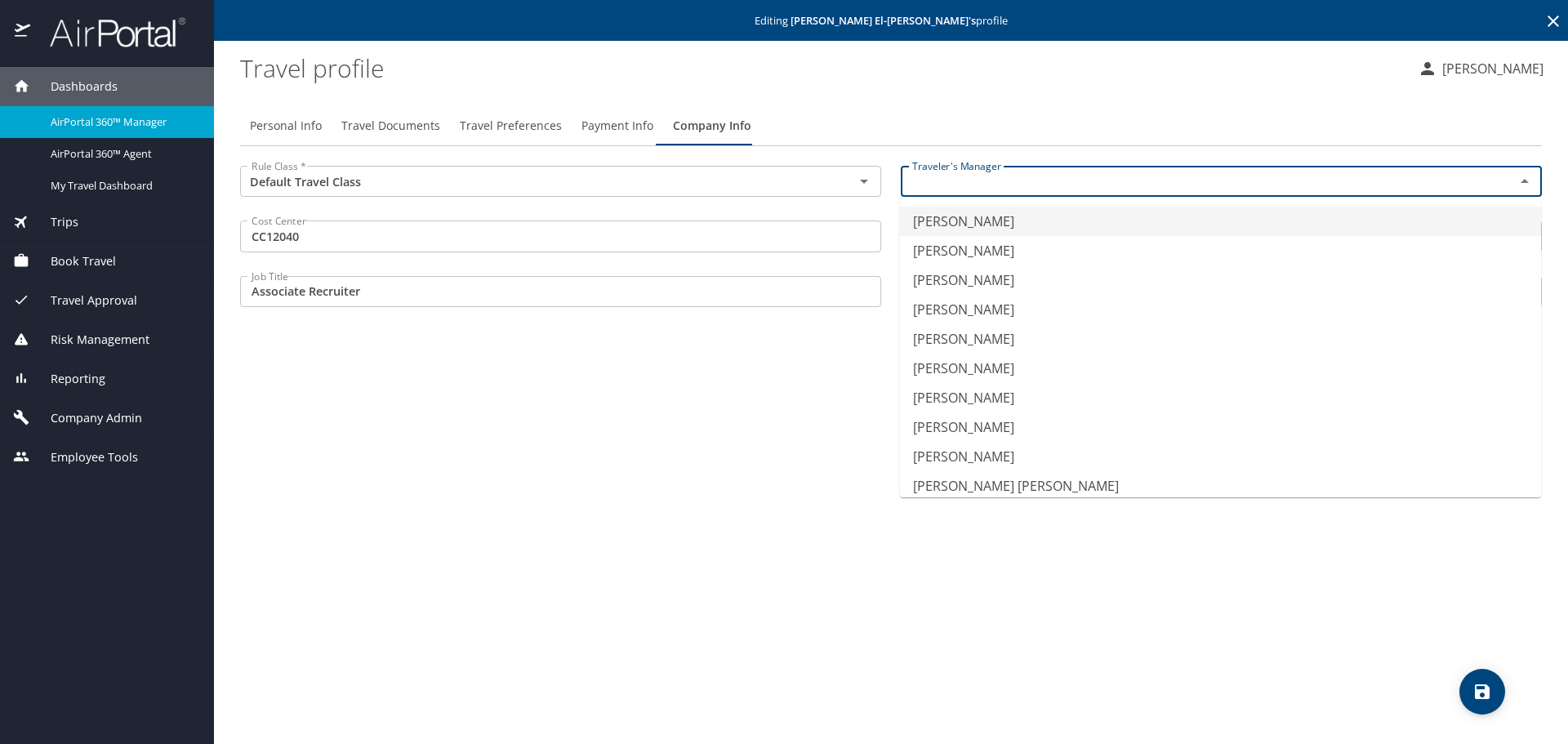
click at [1042, 186] on input "text" at bounding box center [1197, 181] width 583 height 21
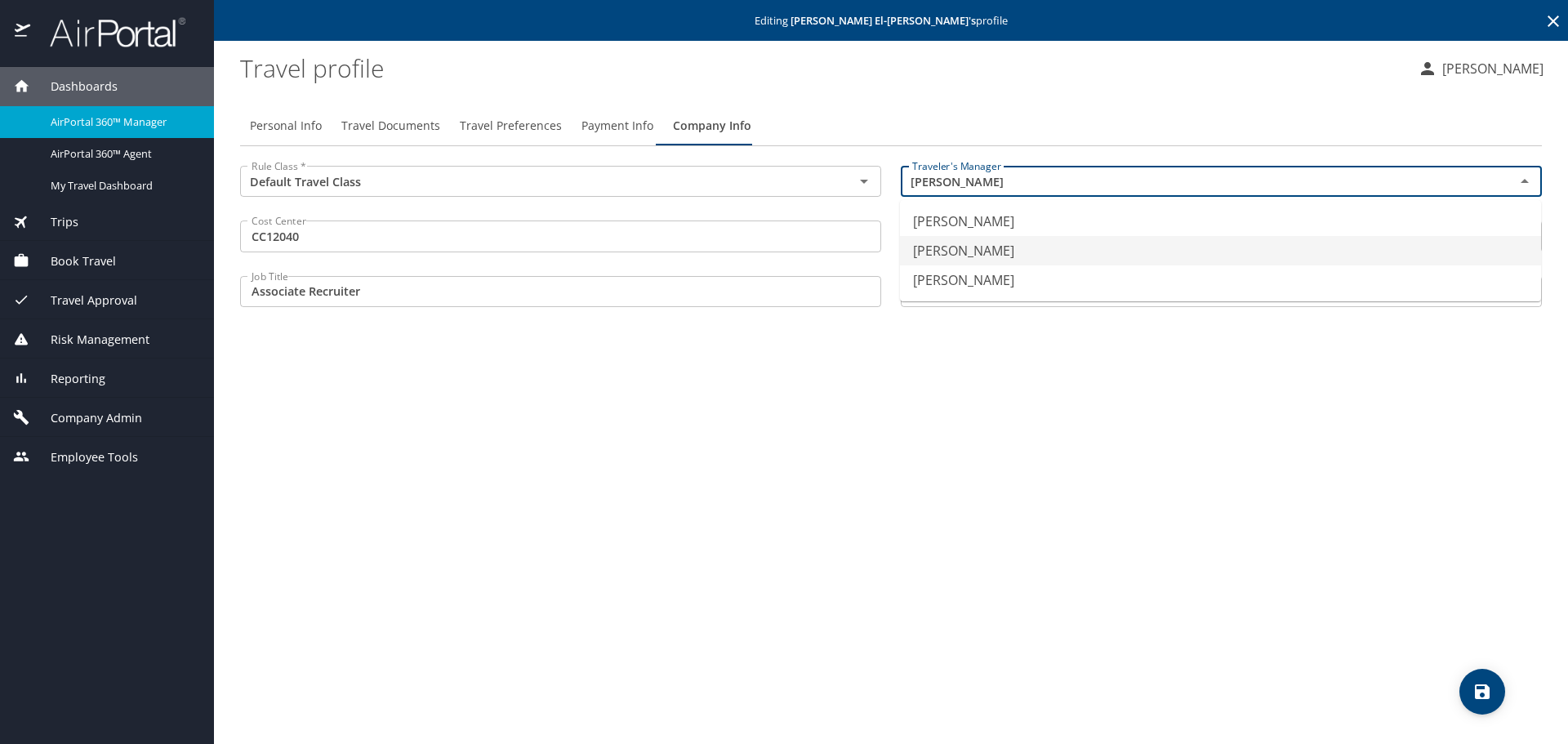
click at [1013, 246] on li "Hannah Rose Olson" at bounding box center [1221, 250] width 642 height 30
type input "Hannah Rose Olson"
click at [1174, 417] on div "Personal Info Travel Documents Travel Preferences Payment Info Company Info Rul…" at bounding box center [891, 419] width 1302 height 651
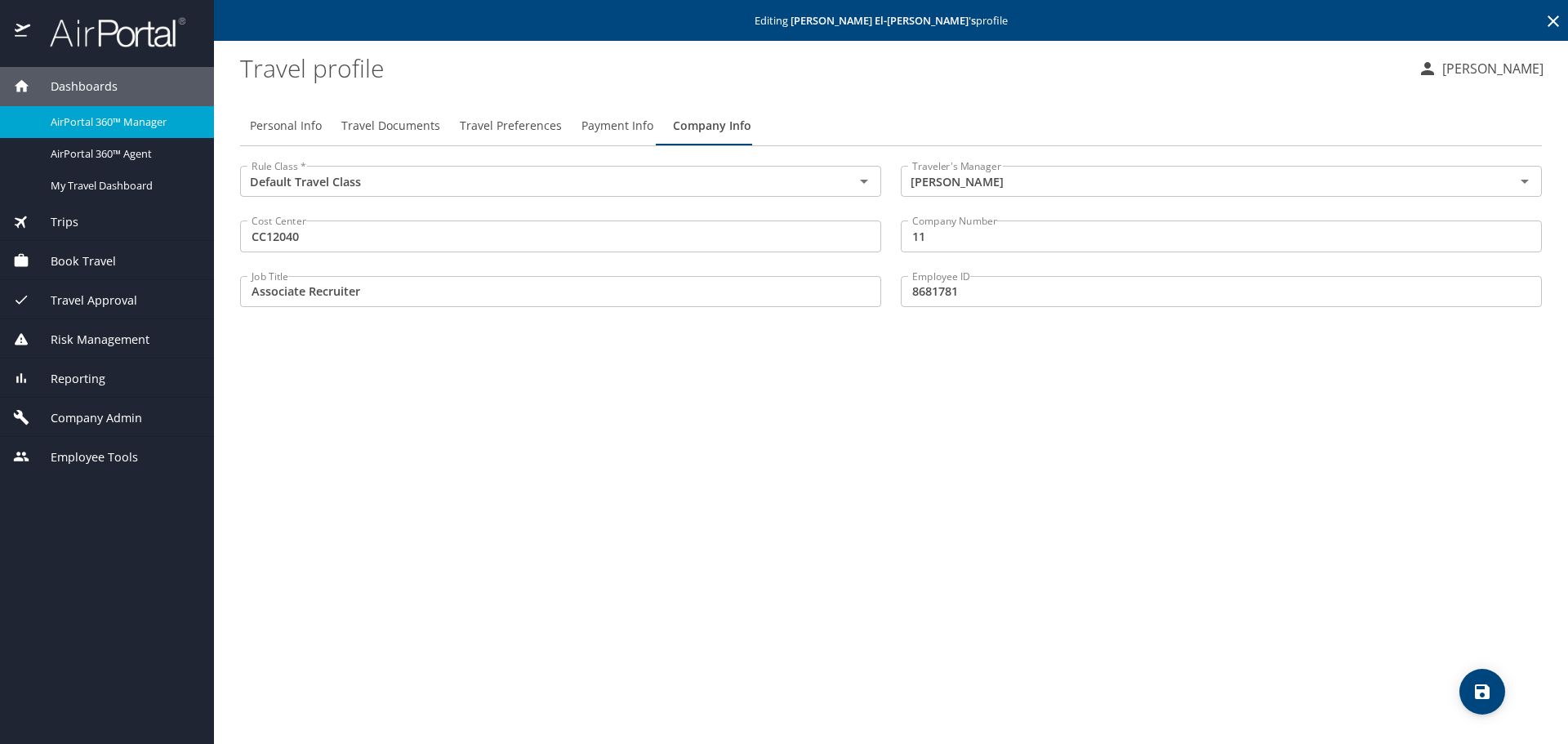
click at [1487, 692] on icon "save" at bounding box center [1483, 691] width 15 height 15
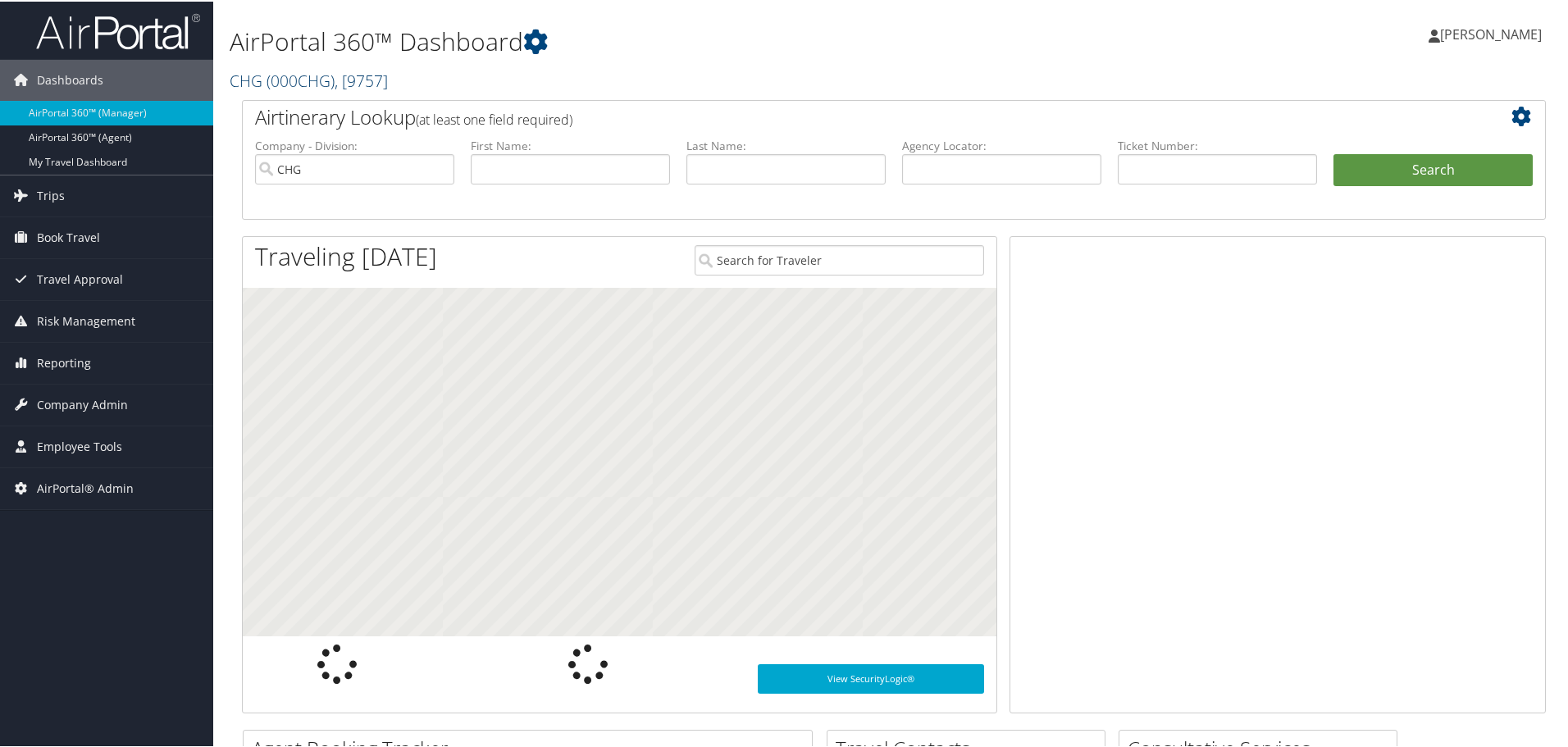
click at [271, 78] on span "( 000CHG )" at bounding box center [300, 79] width 68 height 22
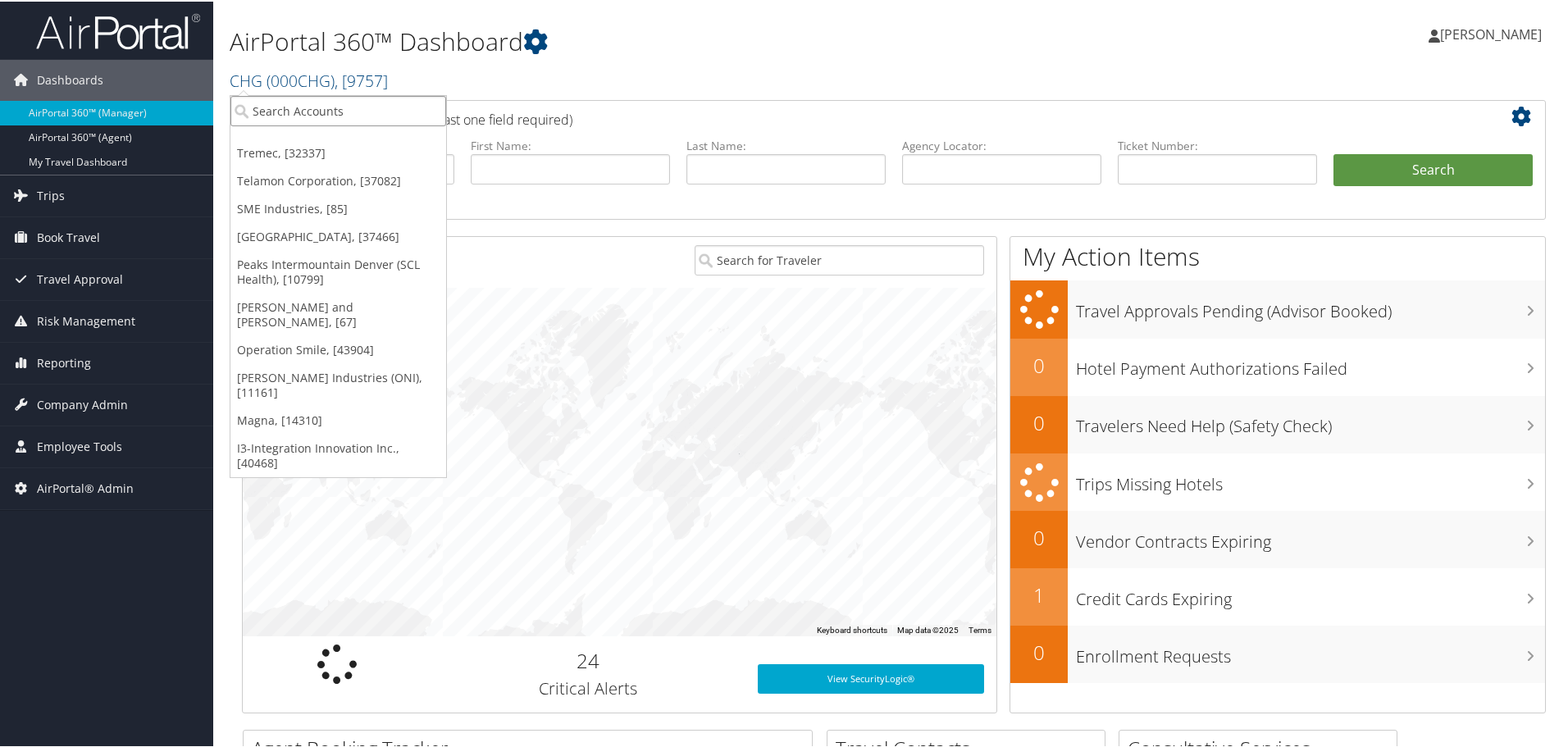
click at [288, 118] on input "search" at bounding box center [338, 109] width 215 height 31
type input "magna"
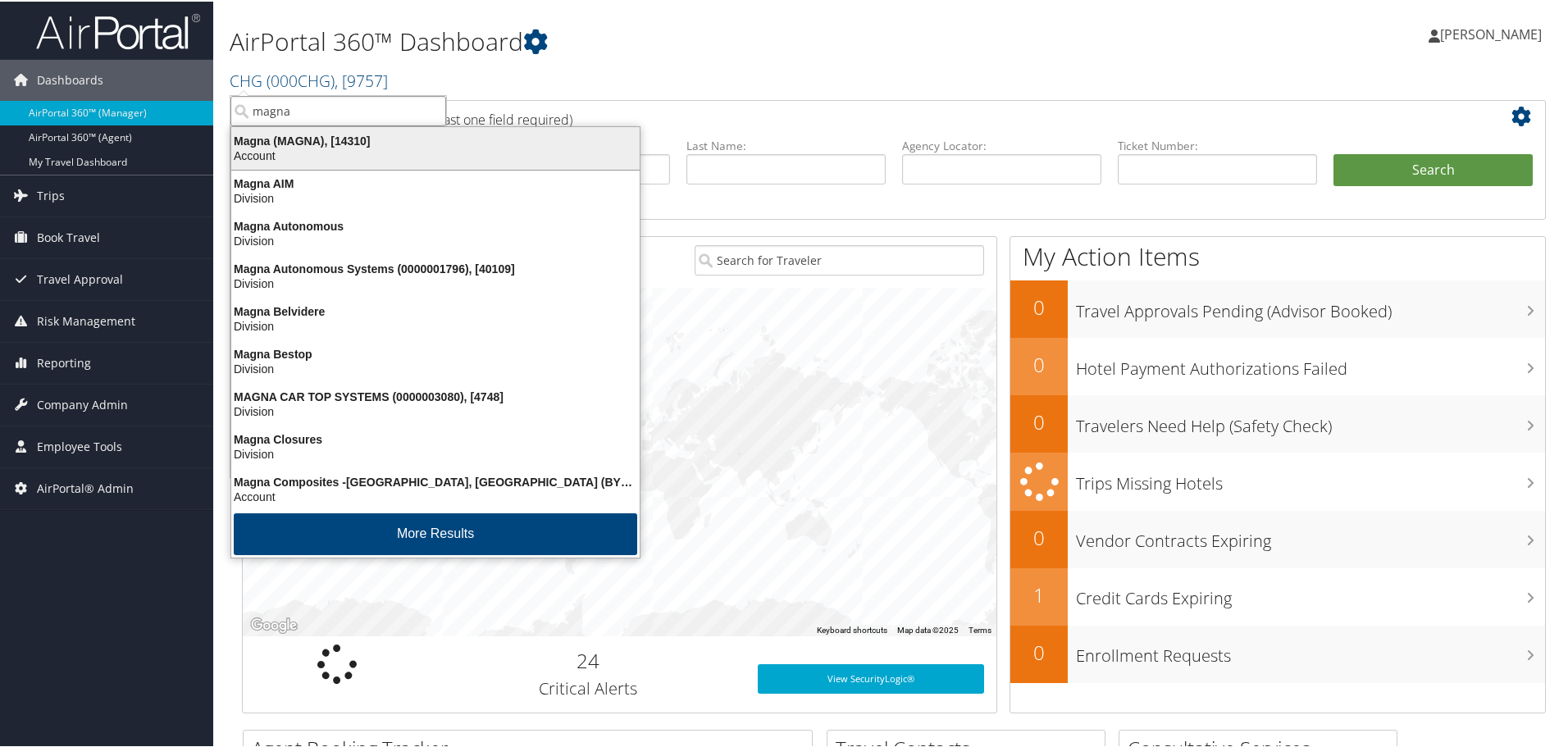
click at [286, 147] on div "Account" at bounding box center [435, 154] width 428 height 15
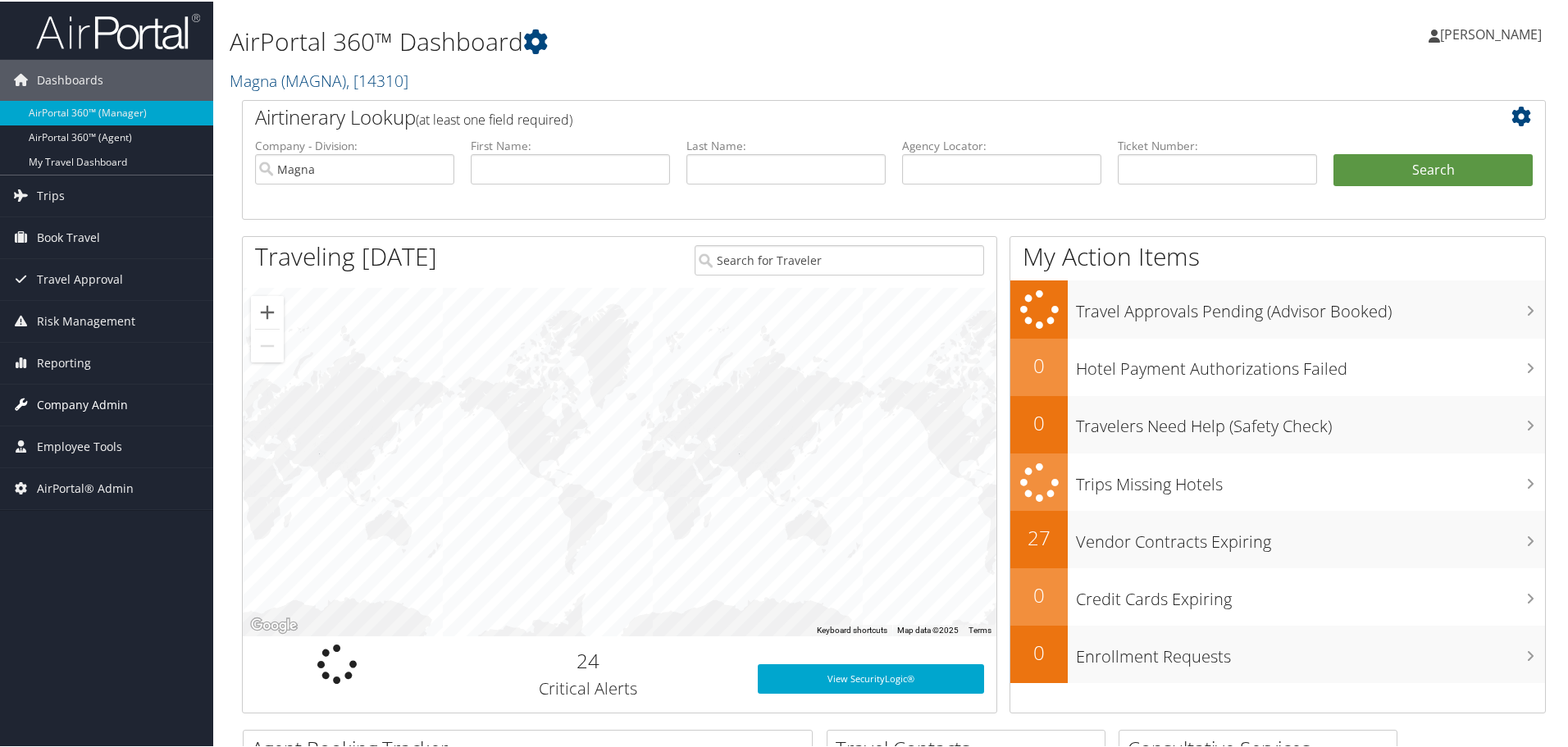
click at [81, 393] on span "Company Admin" at bounding box center [83, 404] width 91 height 41
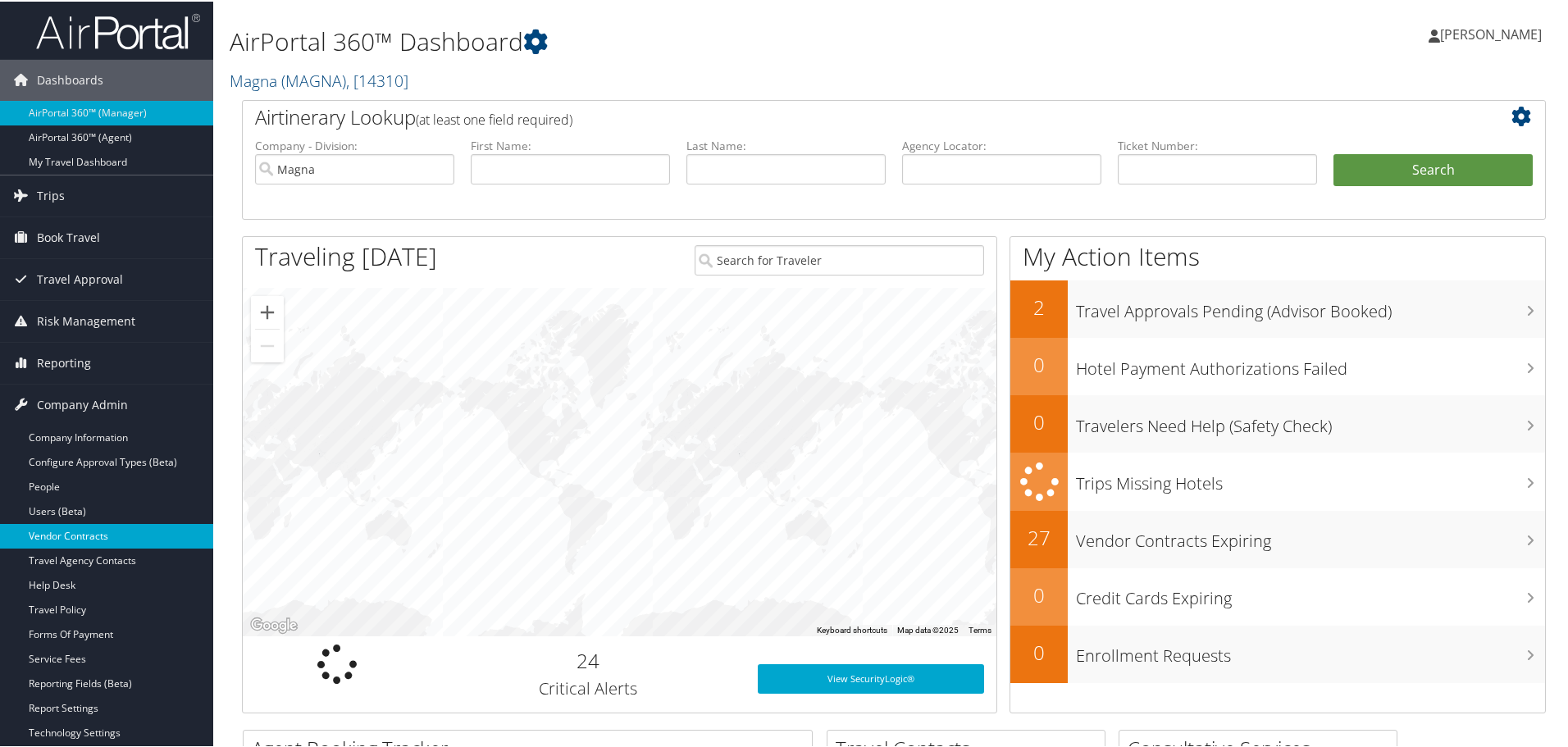
click at [71, 527] on link "Vendor Contracts" at bounding box center [107, 534] width 214 height 25
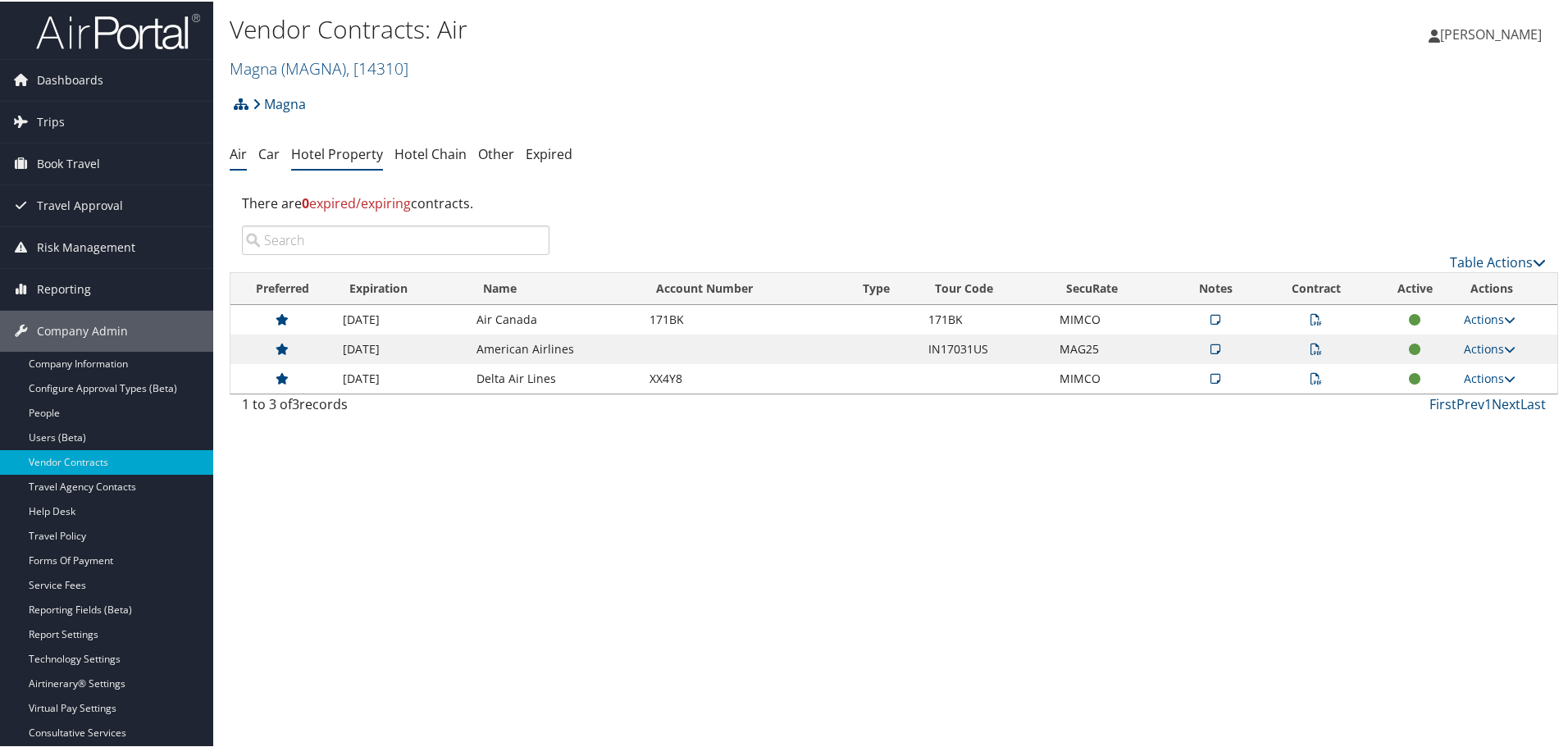
click at [343, 145] on link "Hotel Property" at bounding box center [337, 152] width 92 height 18
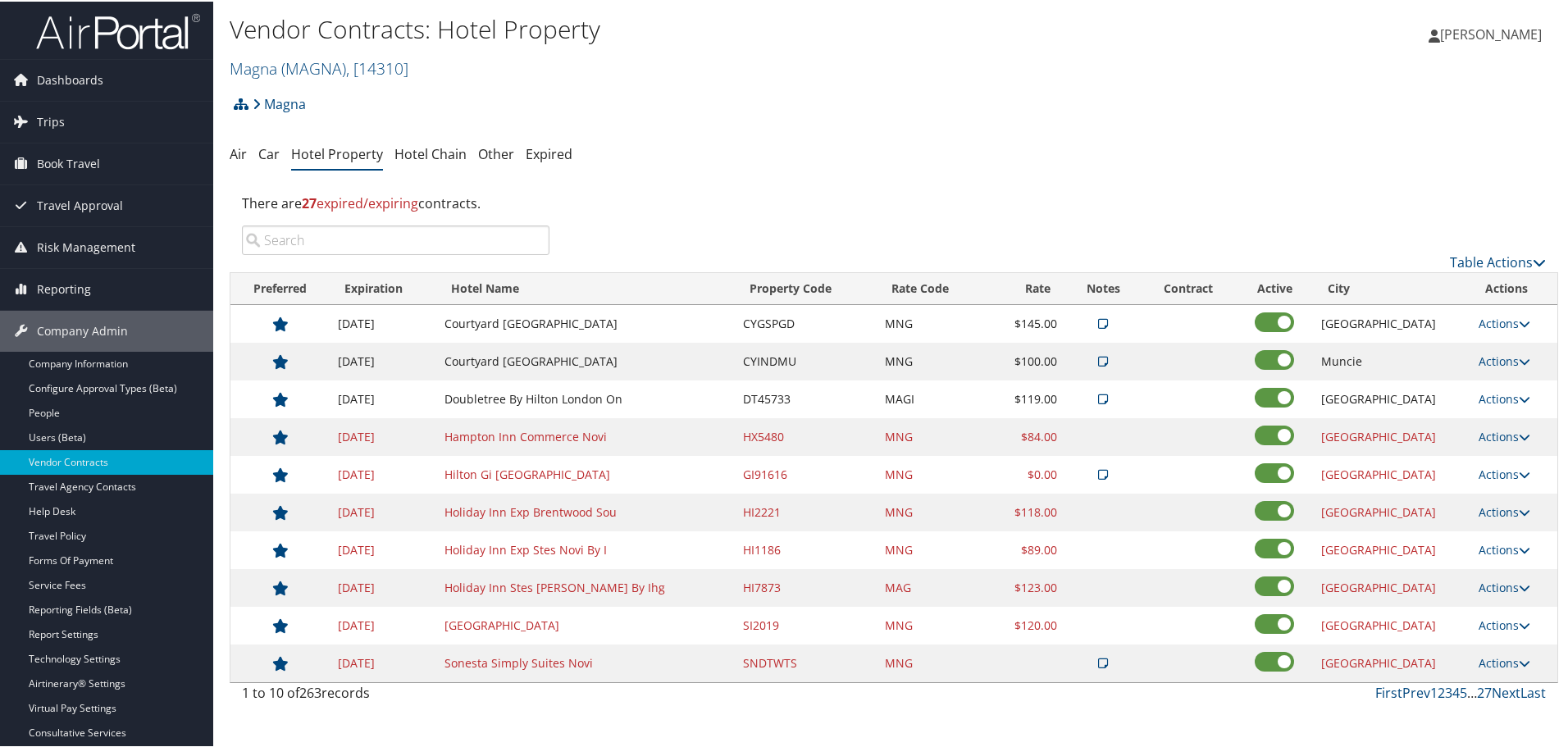
click at [437, 241] on input "search" at bounding box center [395, 238] width 307 height 30
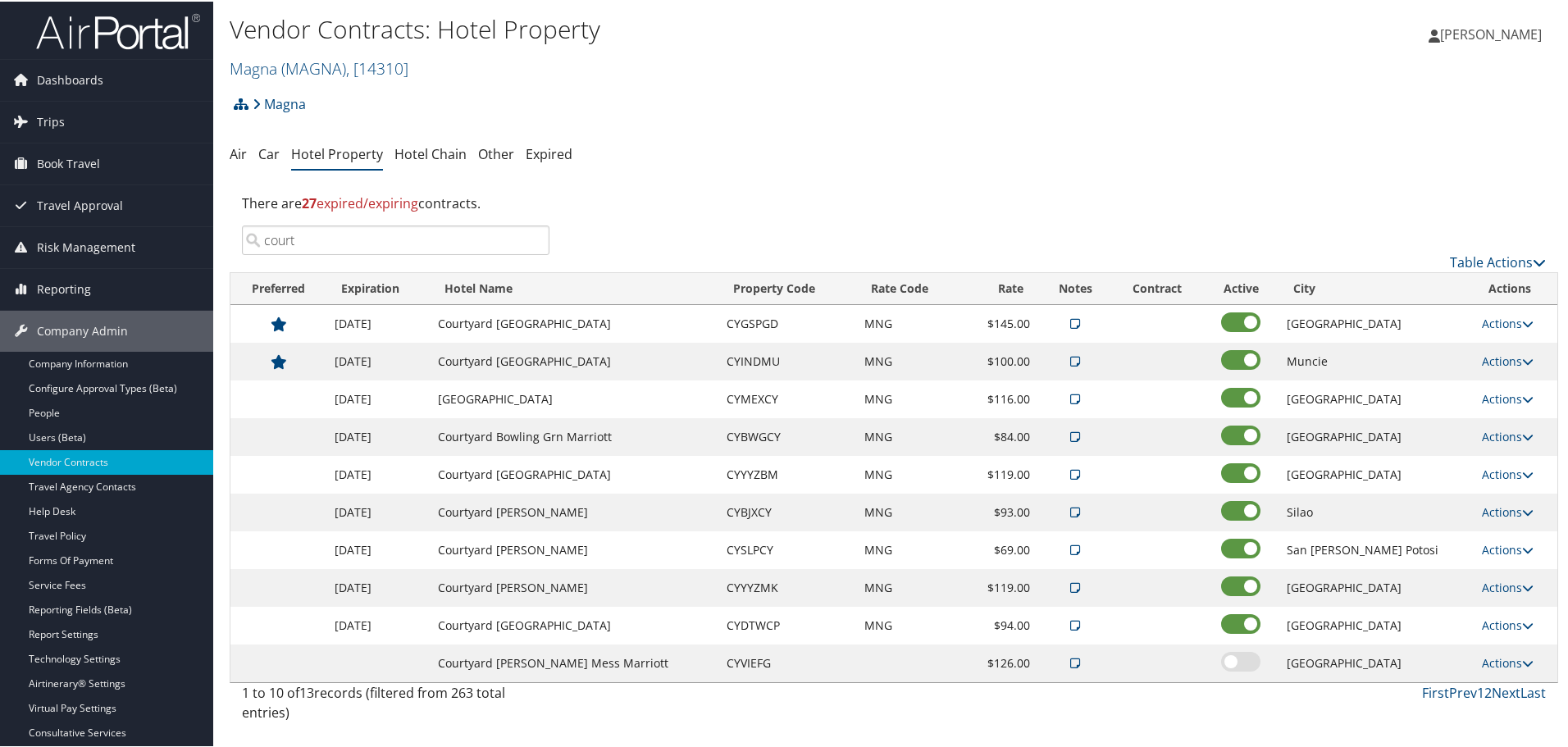
type input "court"
click at [1081, 400] on icon at bounding box center [1075, 397] width 10 height 11
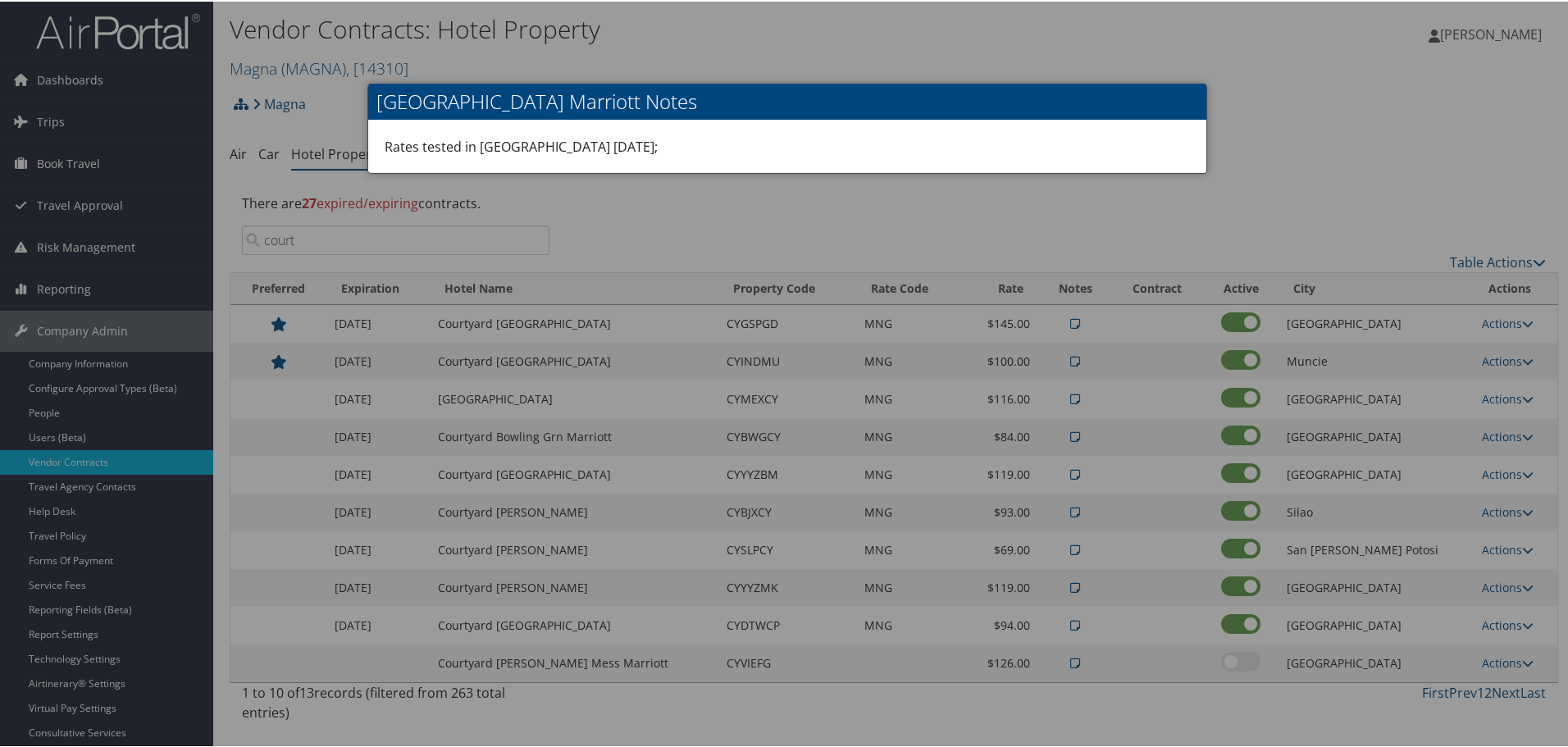
click at [751, 221] on div at bounding box center [787, 373] width 1574 height 747
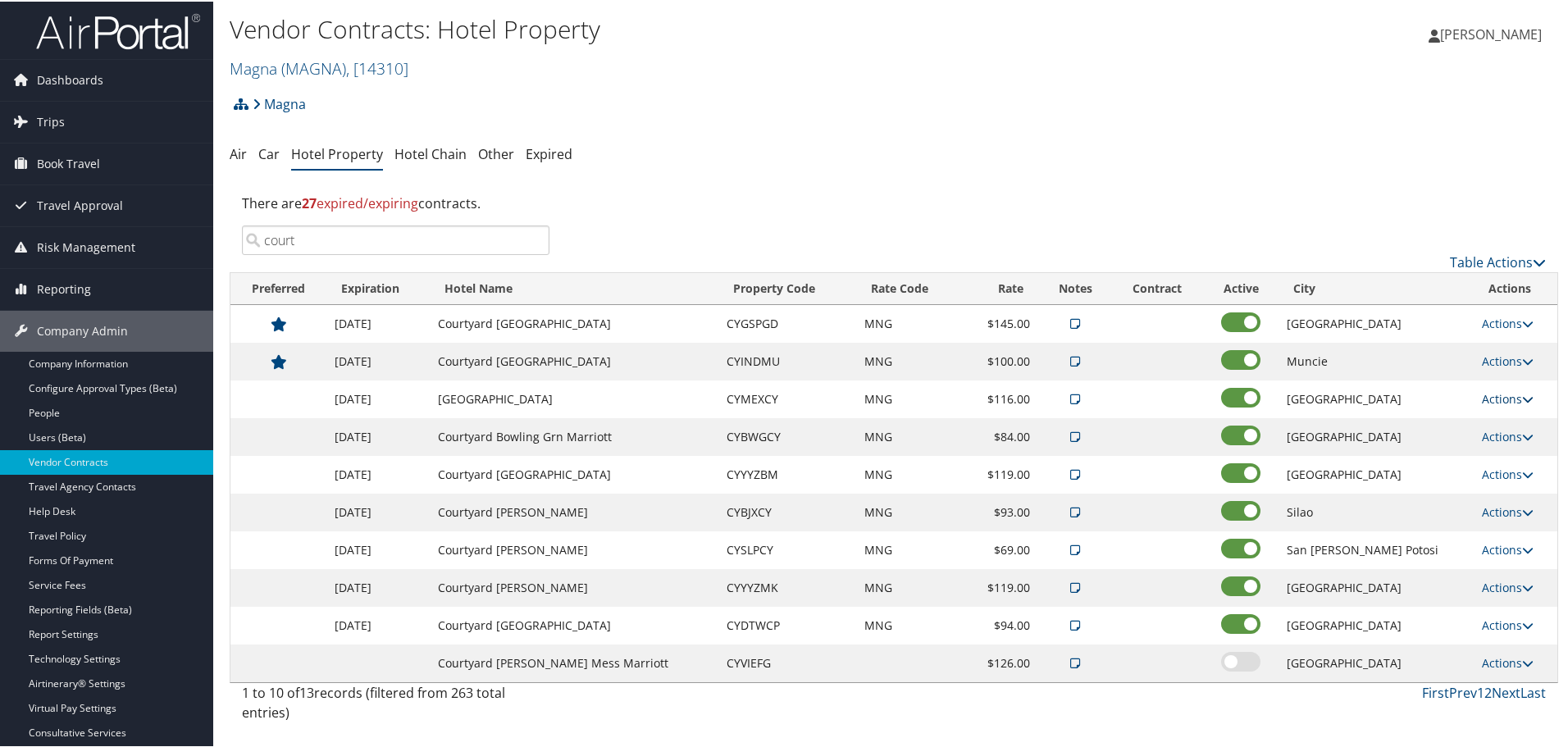
click at [1511, 394] on link "Actions" at bounding box center [1508, 397] width 52 height 16
click at [1523, 457] on link "Edit" at bounding box center [1515, 449] width 88 height 28
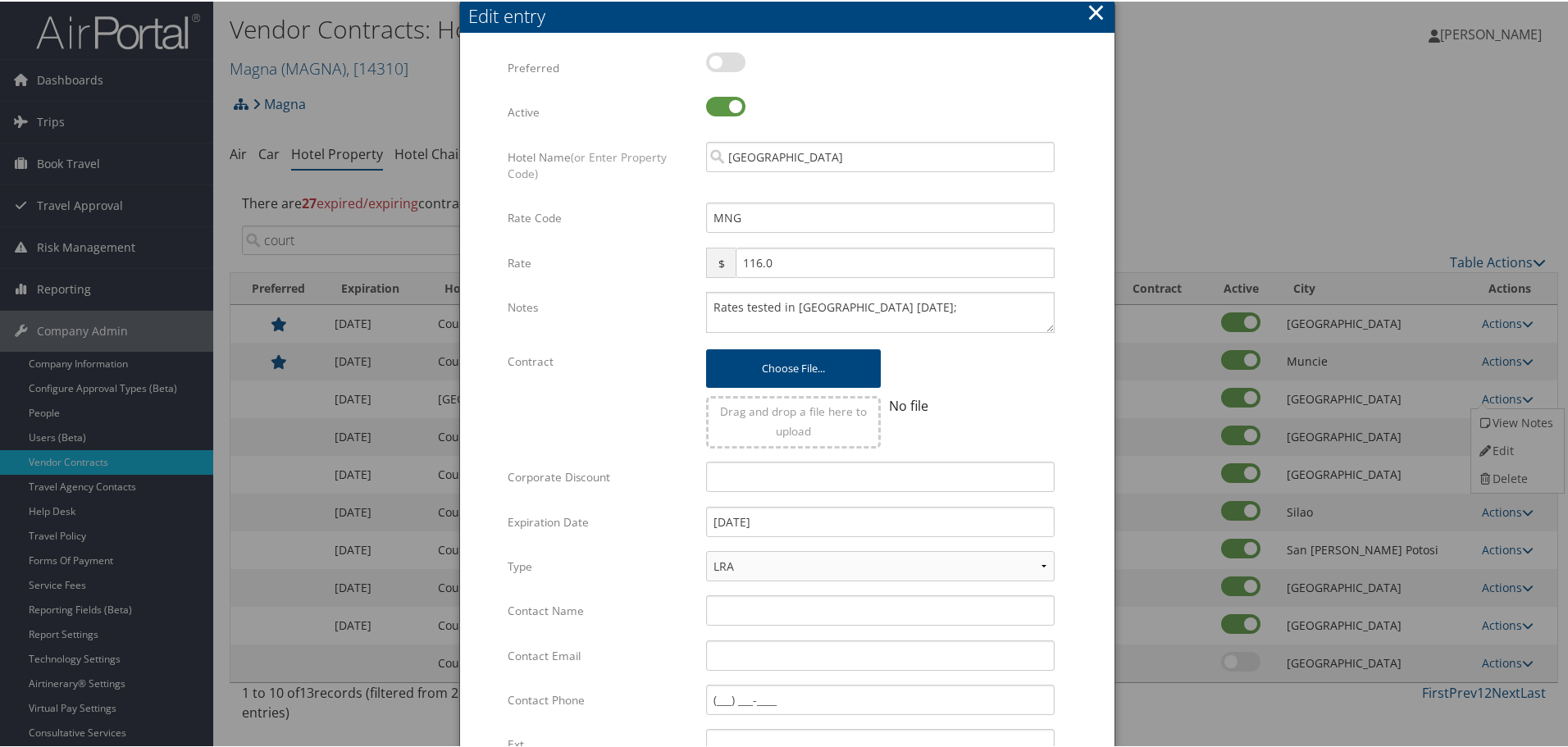
click at [1088, 18] on button "×" at bounding box center [1096, 10] width 19 height 32
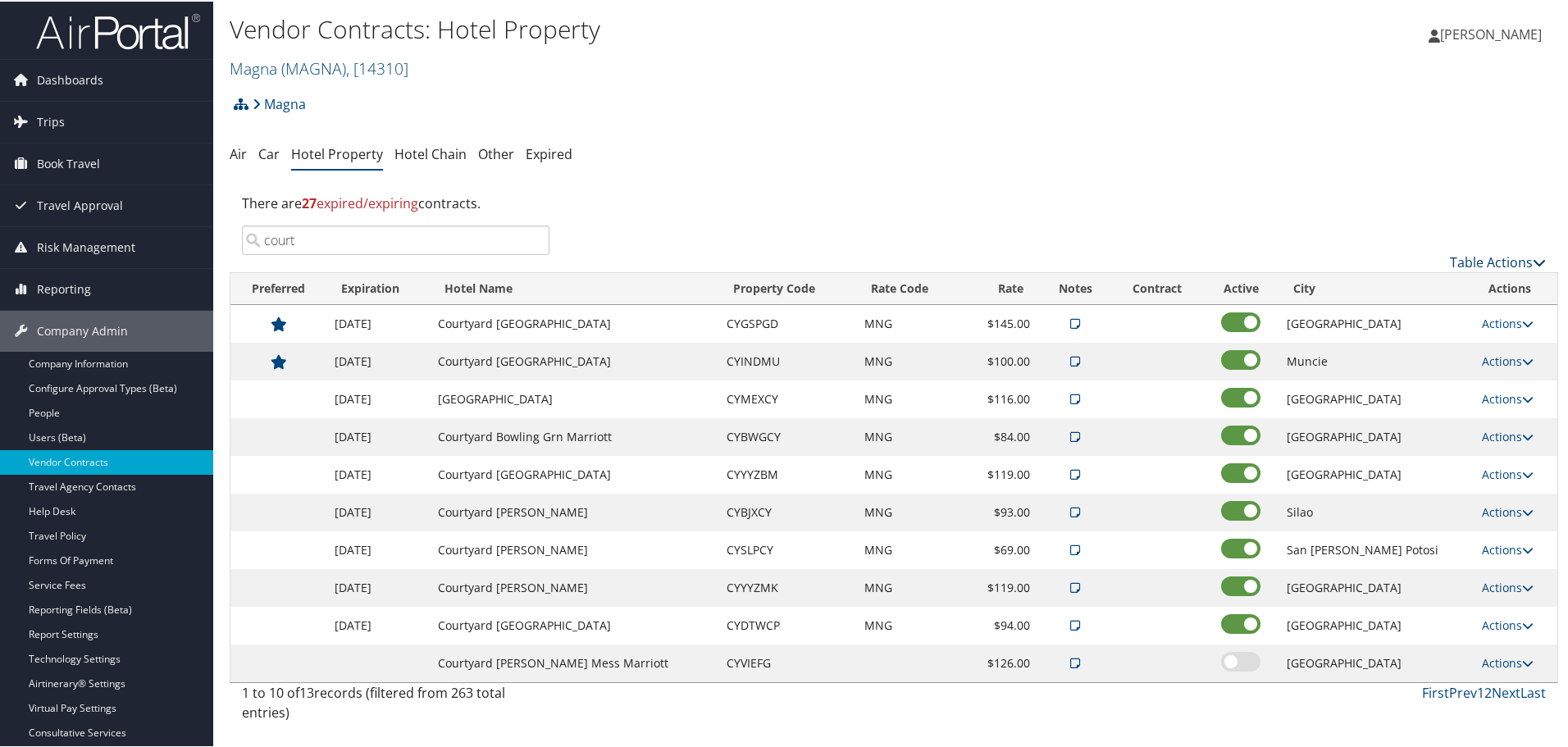
click at [1474, 262] on link "Table Actions" at bounding box center [1497, 260] width 96 height 18
click at [1410, 284] on link "Add New Contract" at bounding box center [1443, 286] width 215 height 28
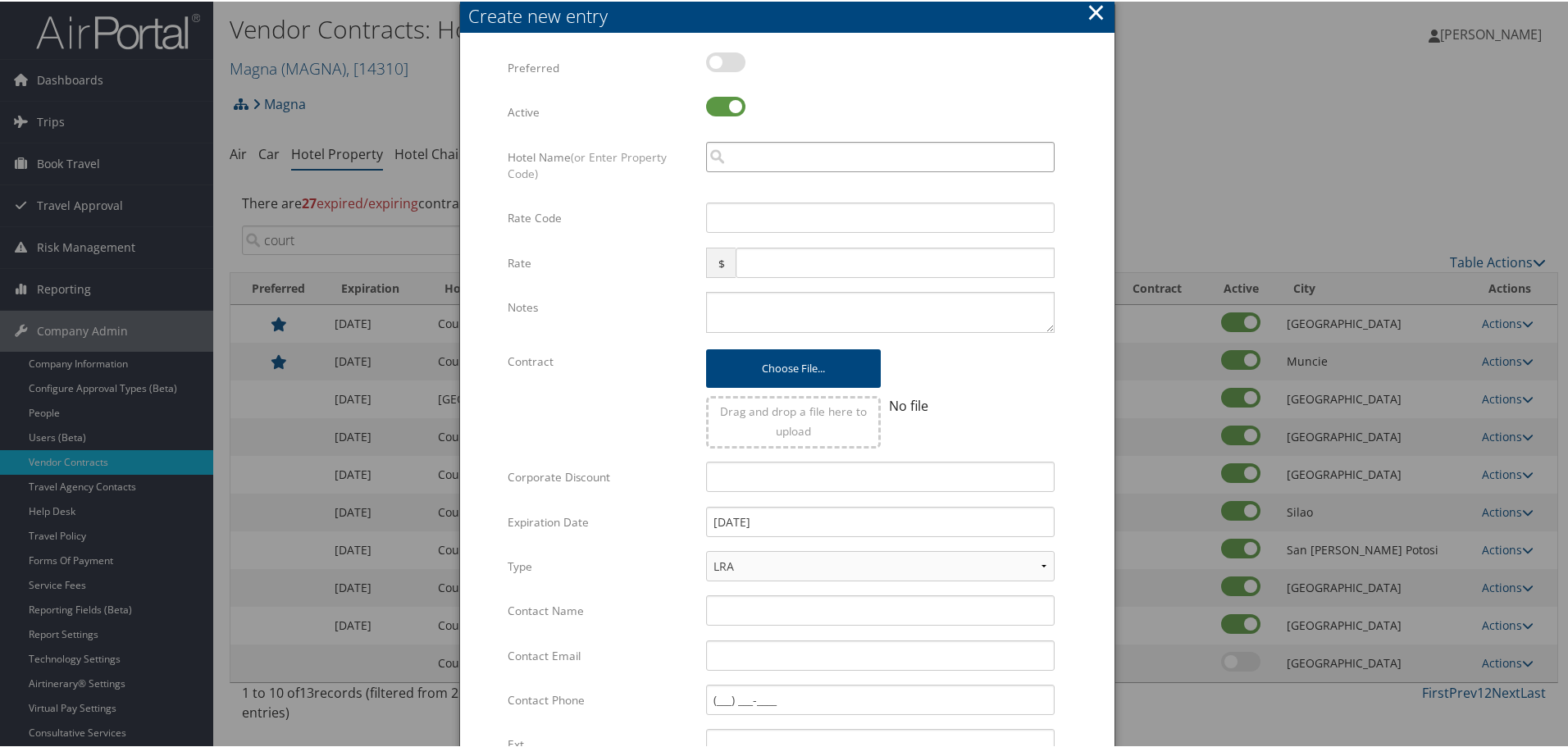
click at [818, 155] on input "search" at bounding box center [880, 155] width 348 height 31
paste input "CYMTYCY"
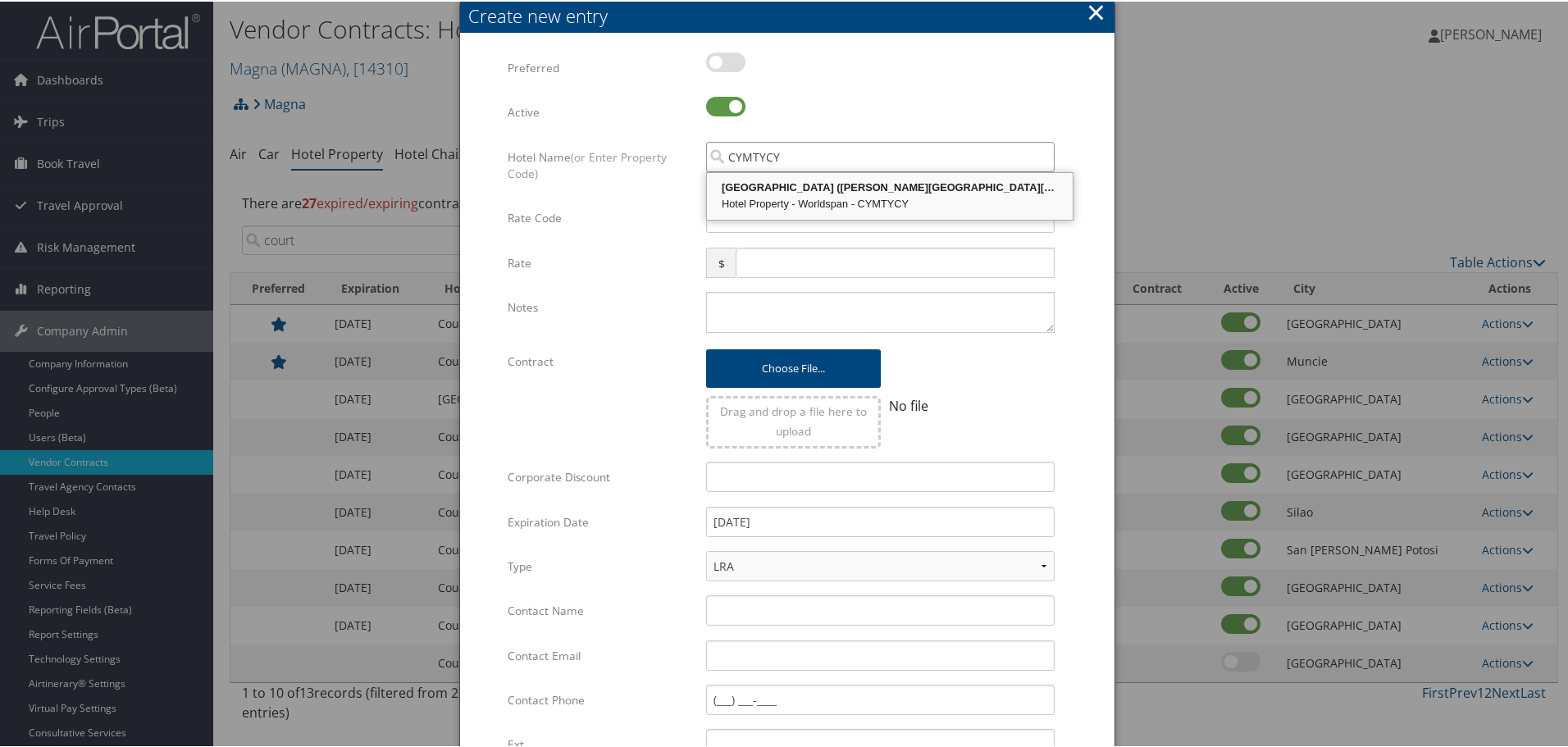
click at [841, 200] on div "Hotel Property - Worldspan - CYMTYCY" at bounding box center [889, 202] width 361 height 17
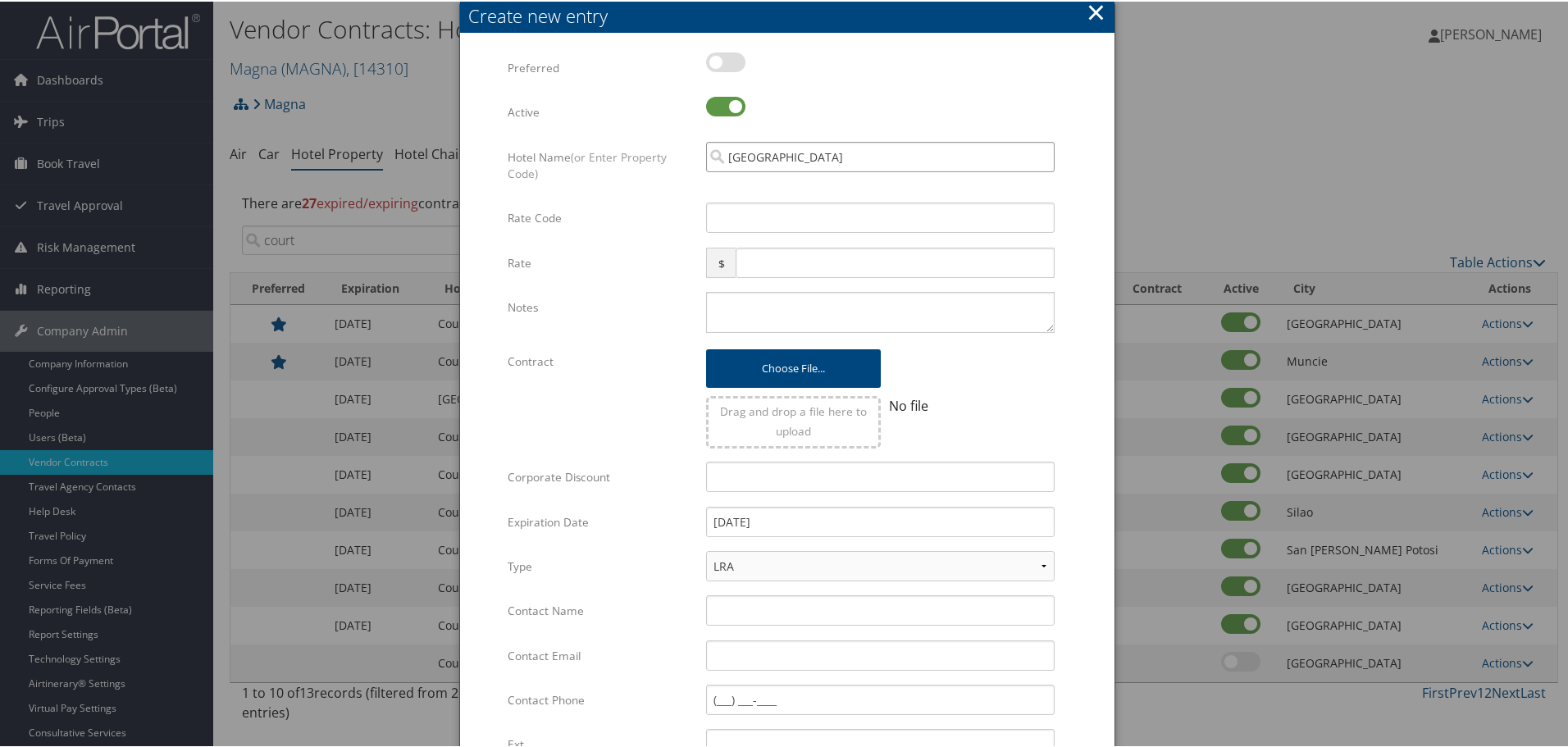
type input "Courtyard Airport Marriott"
click at [764, 220] on input "Rate Code" at bounding box center [880, 215] width 348 height 31
type input "MNG"
drag, startPoint x: 797, startPoint y: 271, endPoint x: 718, endPoint y: 261, distance: 79.6
click at [719, 263] on div "$ 90" at bounding box center [880, 267] width 348 height 44
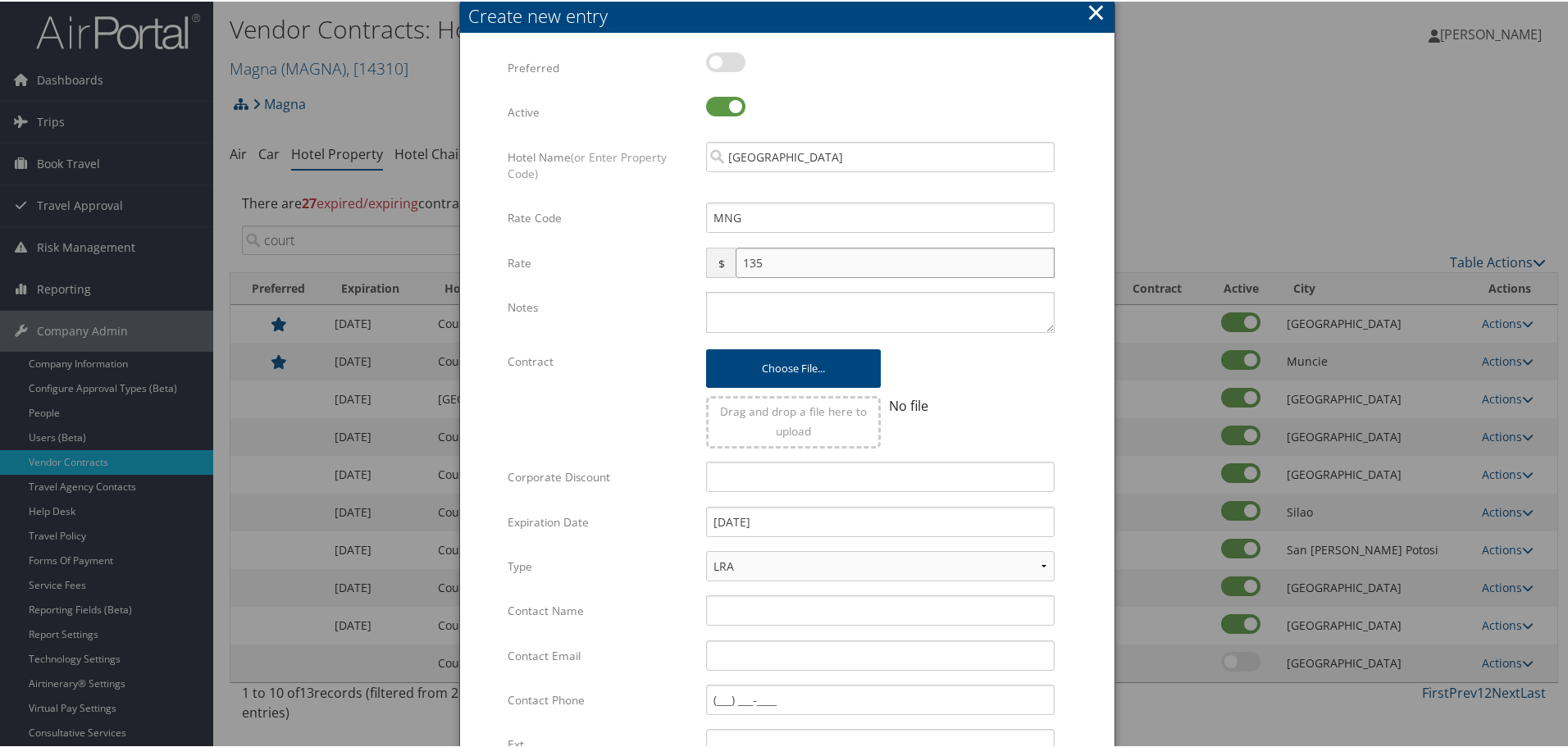
type input "135"
click at [771, 322] on textarea "Notes" at bounding box center [880, 311] width 348 height 41
paste textarea "CYMTYCY"
type textarea "CYMTYCY"
paste textarea "IN MON 15DEC/OUT WED 17DEC CURR: USD CYMTYCY REF: CMX-CIUDAD APODACA PERSONS: 0…"
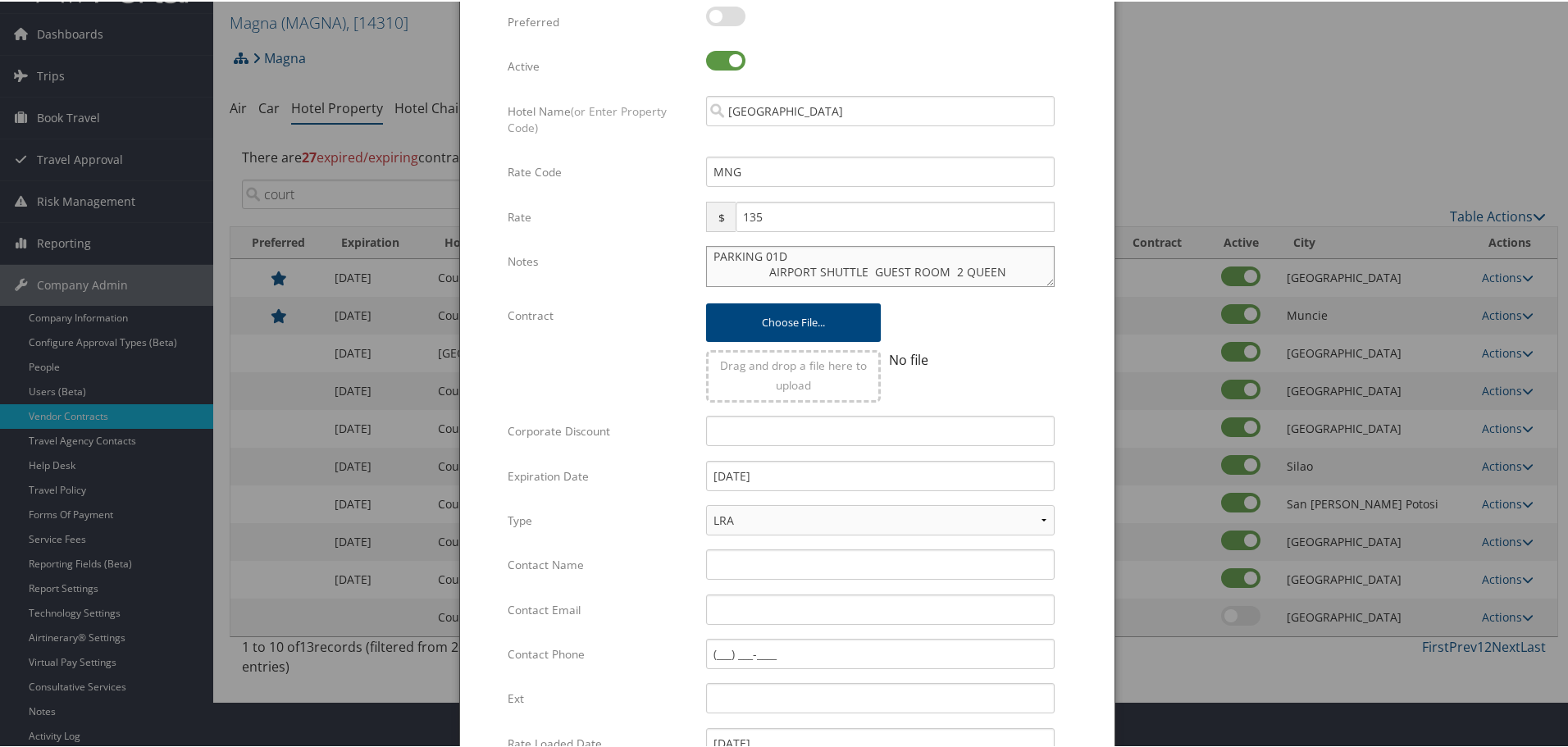
scroll to position [82, 0]
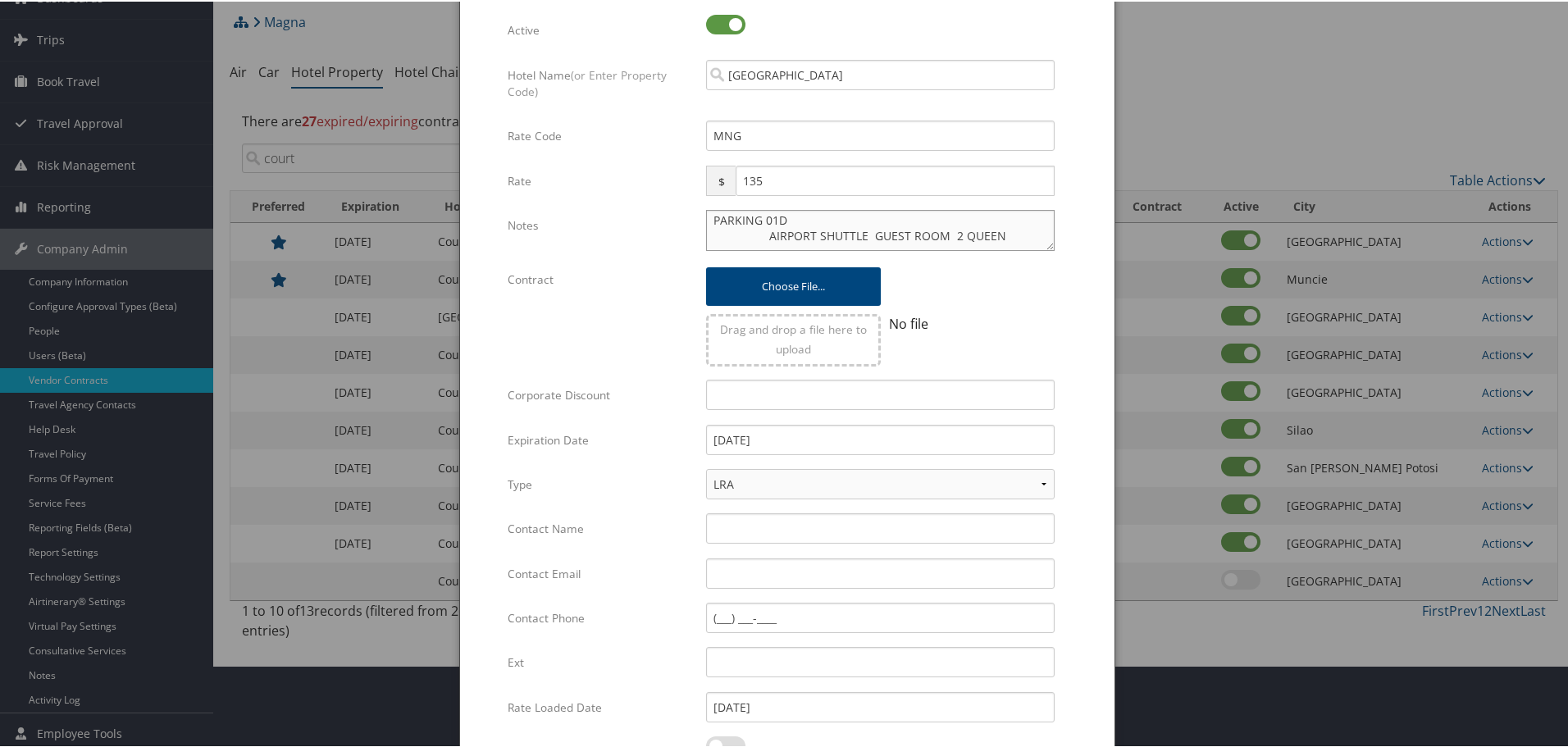
type textarea "IN MON 15DEC/OUT WED 17DEC CURR: USD CYMTYCY REF: CMX-CIUDAD APODACA PERSONS: 0…"
click at [797, 534] on input "Contact Name" at bounding box center [880, 526] width 348 height 31
click at [764, 570] on input "Contact Email" at bounding box center [880, 572] width 348 height 31
click at [749, 662] on input "Ext" at bounding box center [880, 660] width 348 height 31
click at [729, 619] on input "Contact Phone" at bounding box center [880, 616] width 348 height 31
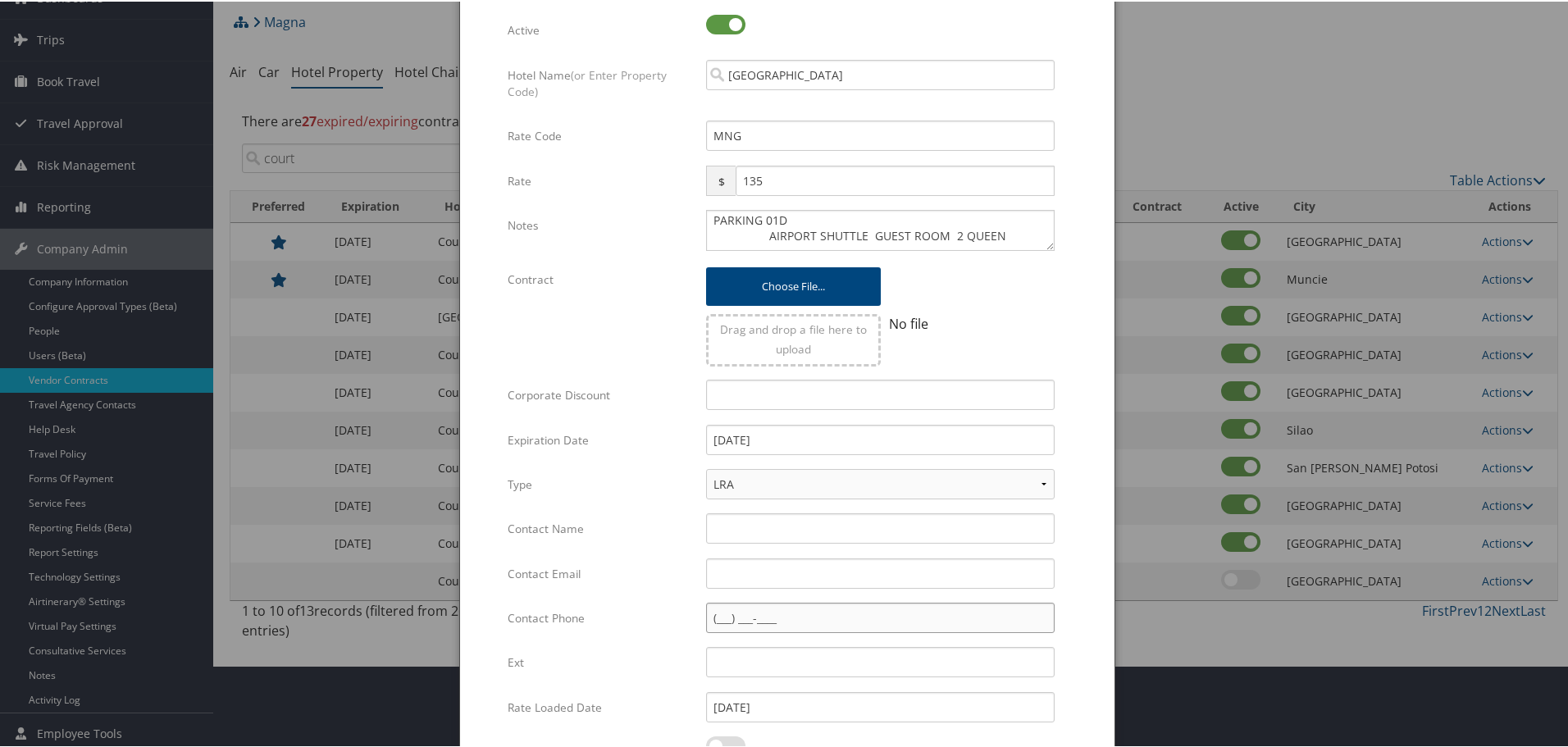
paste input "(528) 11"
type input "(528) 11"
drag, startPoint x: 801, startPoint y: 615, endPoint x: 651, endPoint y: 609, distance: 150.1
click at [651, 609] on div "Contact Phone (528) 11 Multiple values The selected items contain different val…" at bounding box center [787, 624] width 560 height 45
drag, startPoint x: 947, startPoint y: 219, endPoint x: 989, endPoint y: 258, distance: 57.3
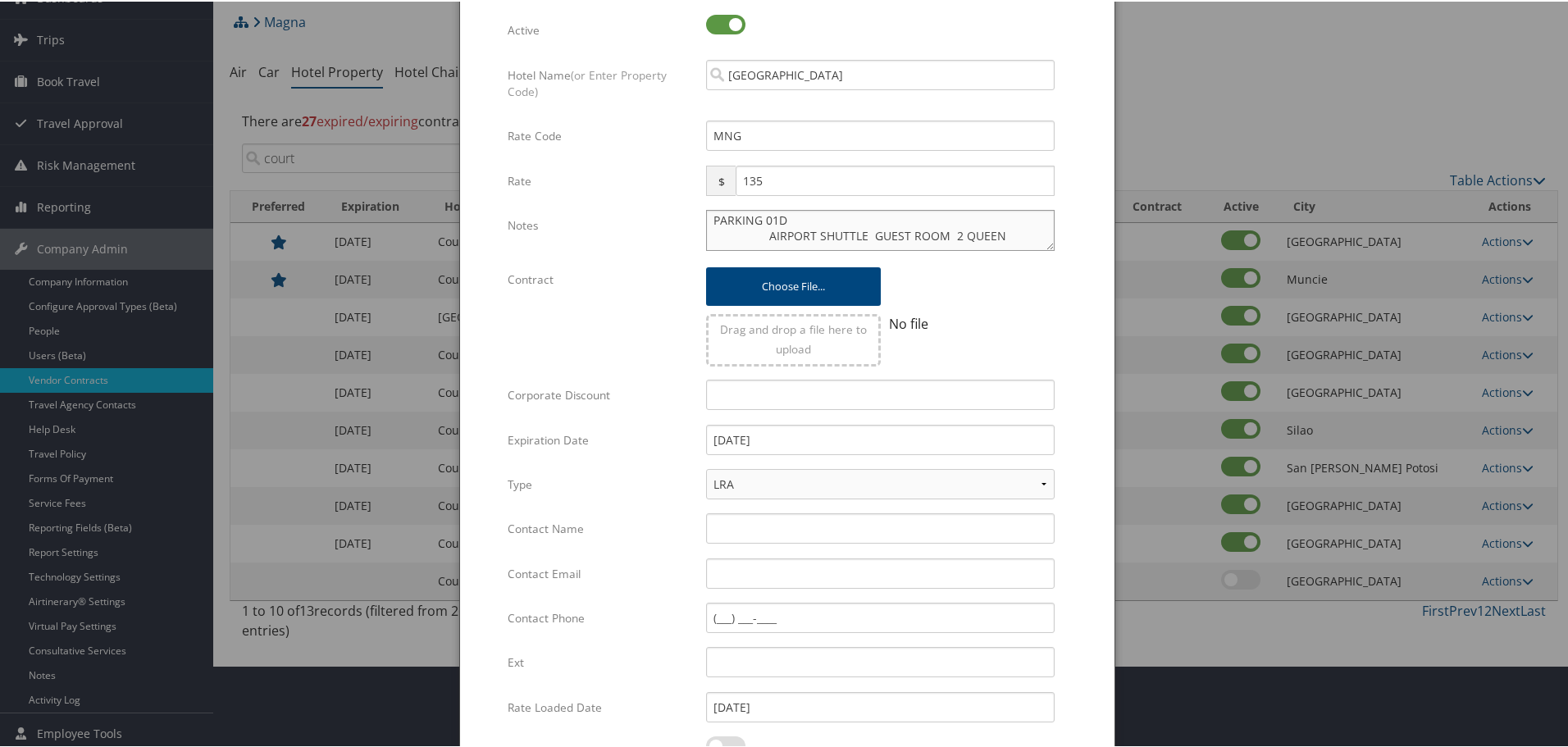
click at [989, 258] on div "IN MON 15DEC/OUT WED 17DEC CURR: USD CYMTYCY REF: CMX-CIUDAD APODACA PERSONS: 0…" at bounding box center [880, 235] width 373 height 54
click at [759, 234] on textarea "IN MON 15DEC/OUT WED 17DEC CURR: USD CYMTYCY REF: CMX-CIUDAD APODACA PERSONS: 0…" at bounding box center [880, 228] width 348 height 41
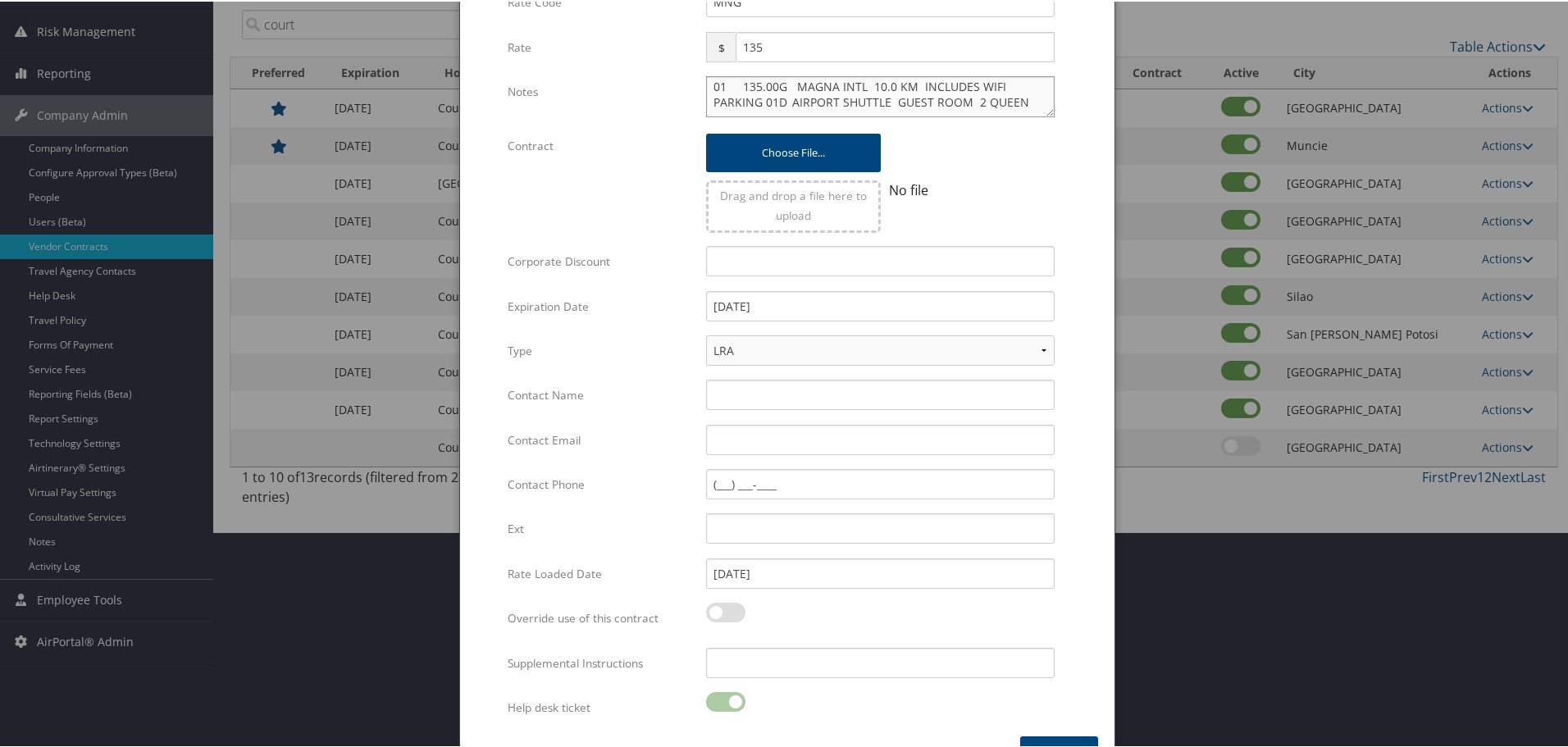
scroll to position [259, 0]
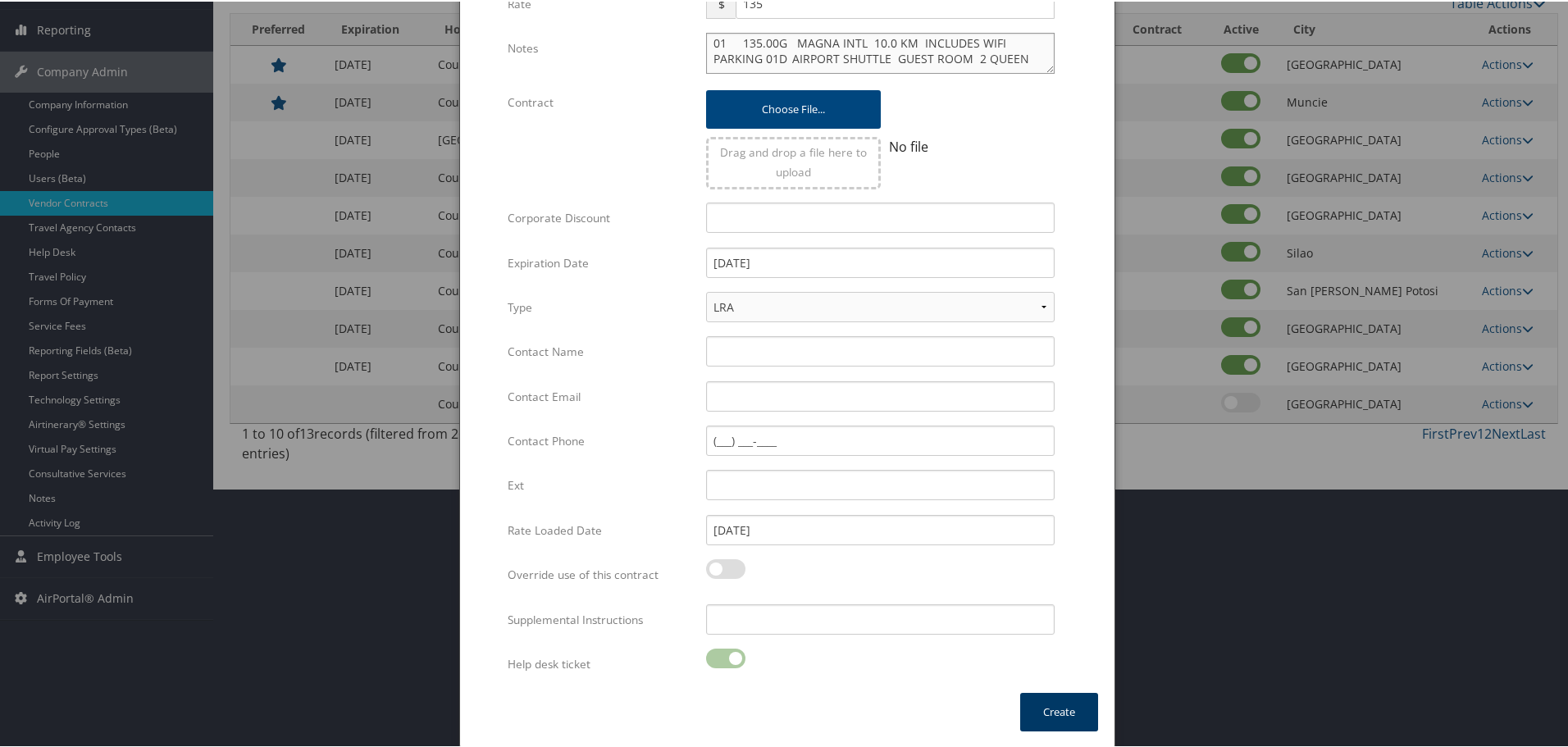
type textarea "IN MON 15DEC/OUT WED 17DEC CURR: USD CYMTYCY REF: CMX-CIUDAD APODACA PERSONS: 0…"
click at [1028, 705] on button "Create" at bounding box center [1059, 711] width 78 height 39
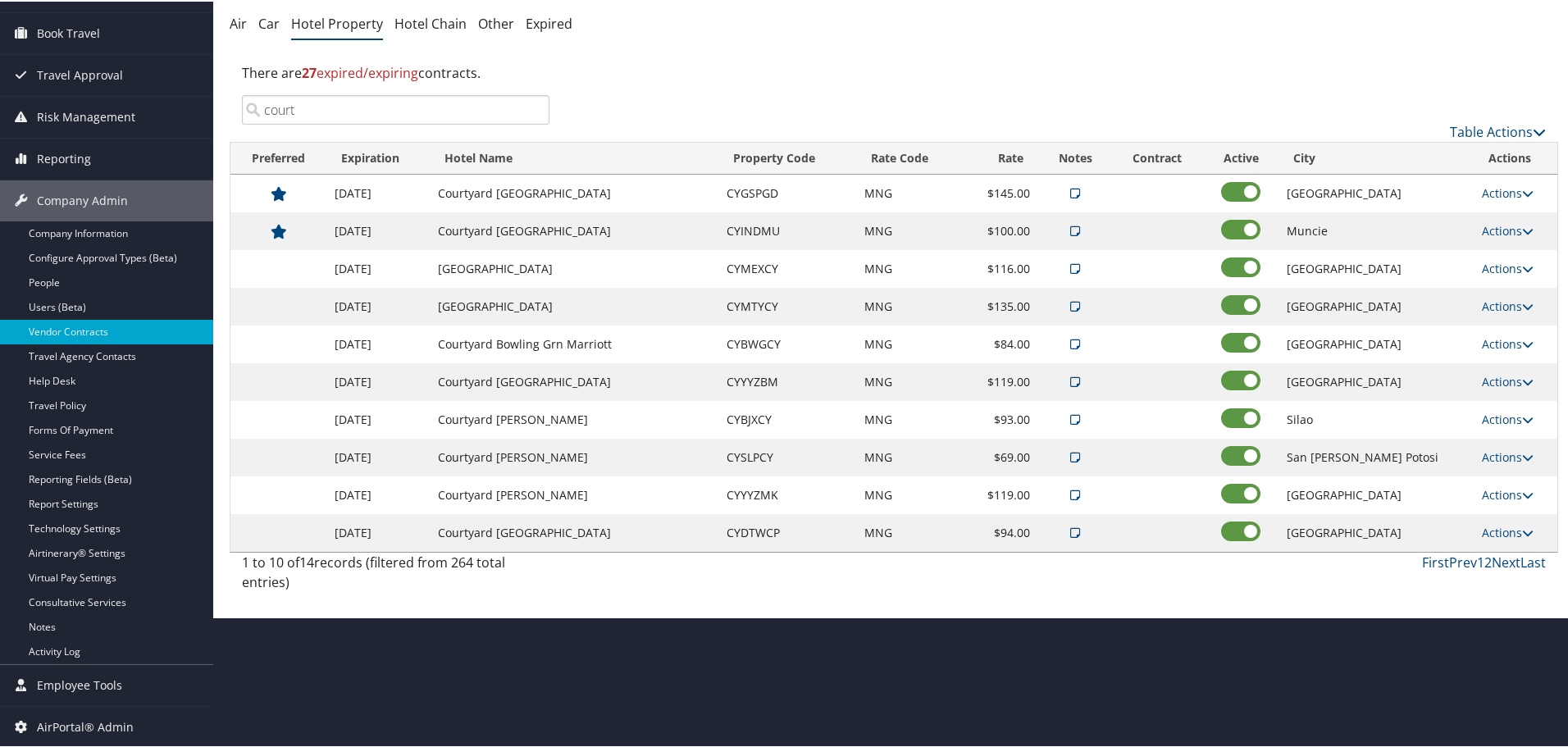
scroll to position [130, 0]
click at [1503, 303] on link "Actions" at bounding box center [1508, 304] width 52 height 16
click at [1510, 348] on link "Edit" at bounding box center [1515, 356] width 88 height 28
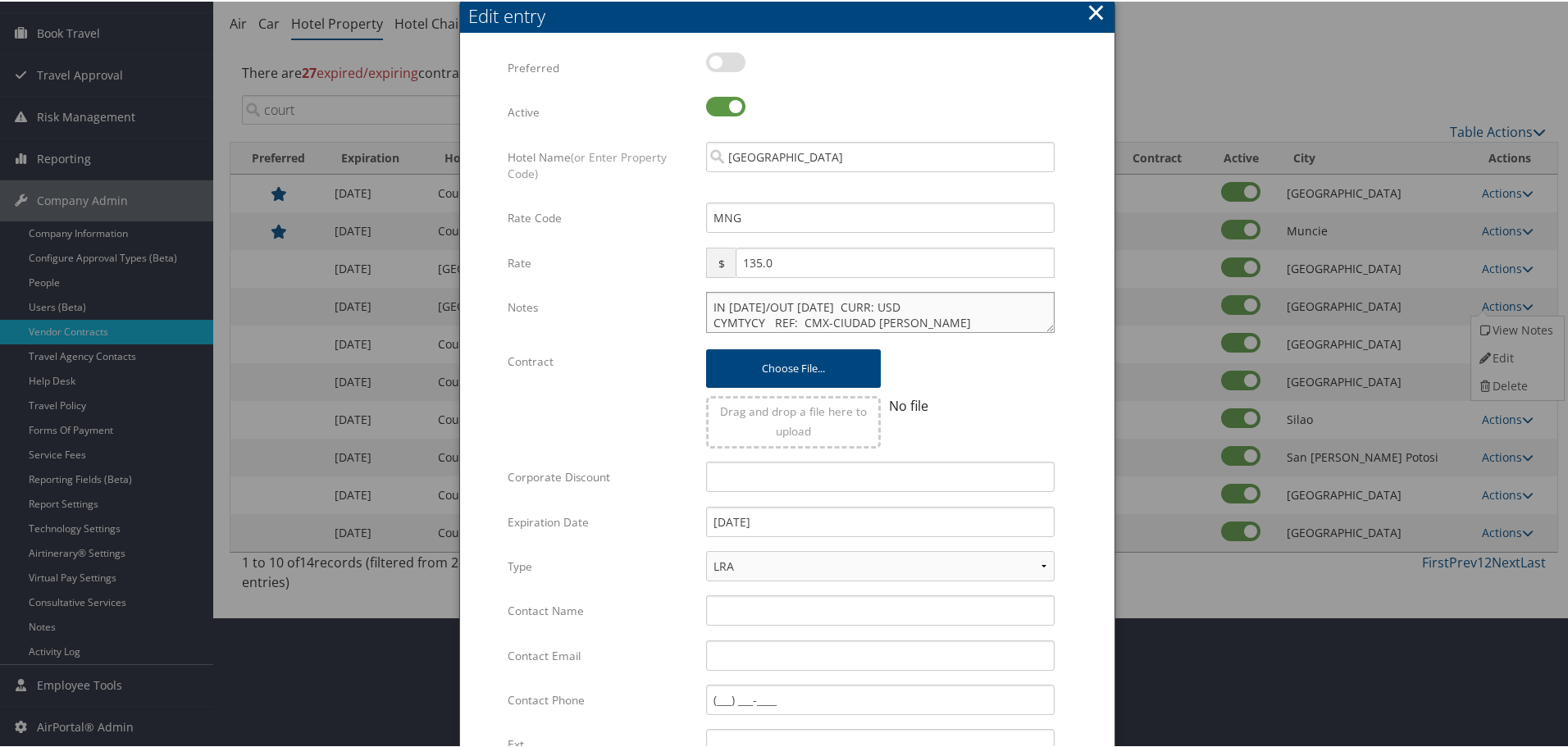
click at [707, 308] on textarea "IN MON 15DEC/OUT WED 17DEC CURR: USD CYMTYCY REF: CMX-CIUDAD APODACA PERSONS: 0…" at bounding box center [880, 311] width 348 height 41
paste textarea "Rates tested in [GEOGRAPHIC_DATA] [DATE];"
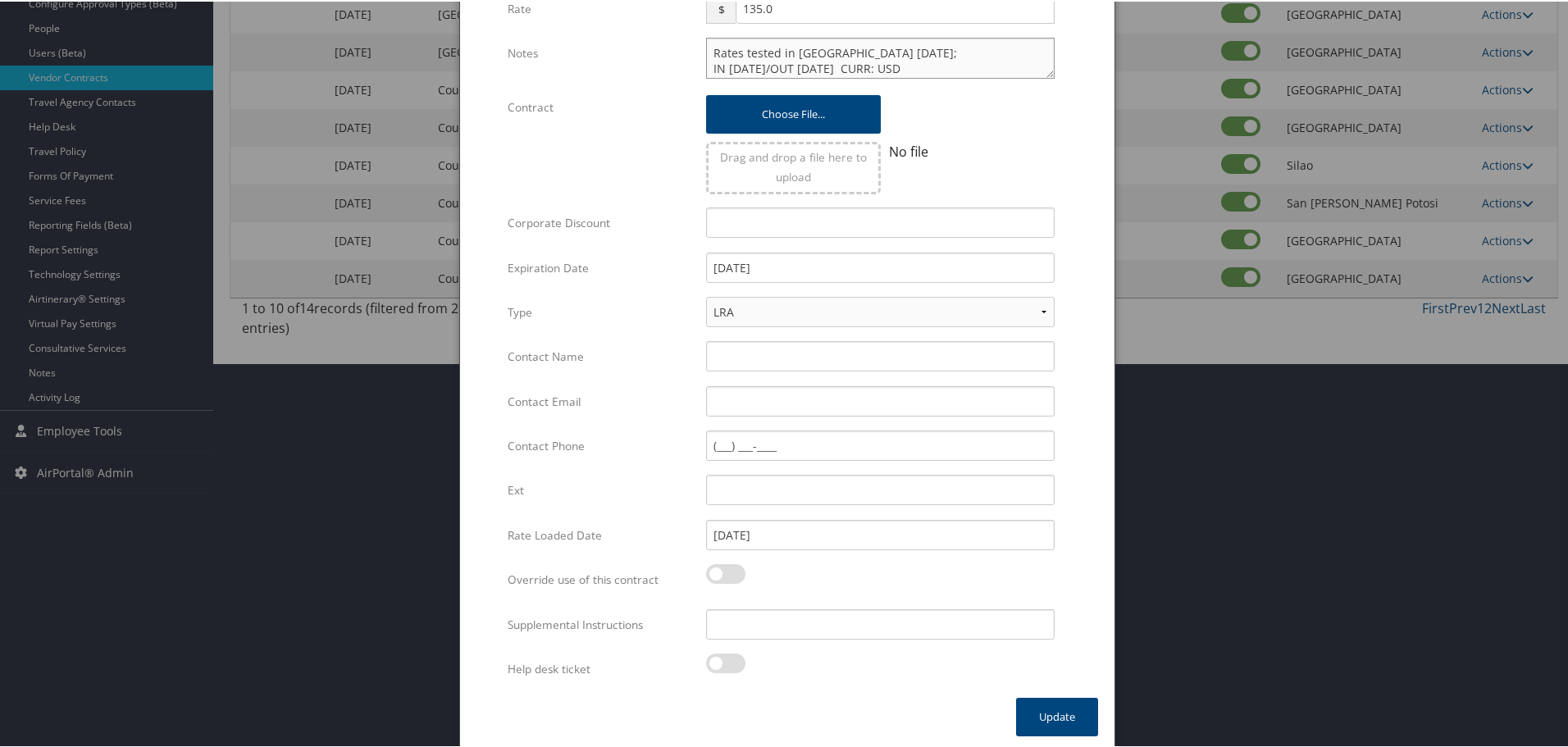
scroll to position [390, 0]
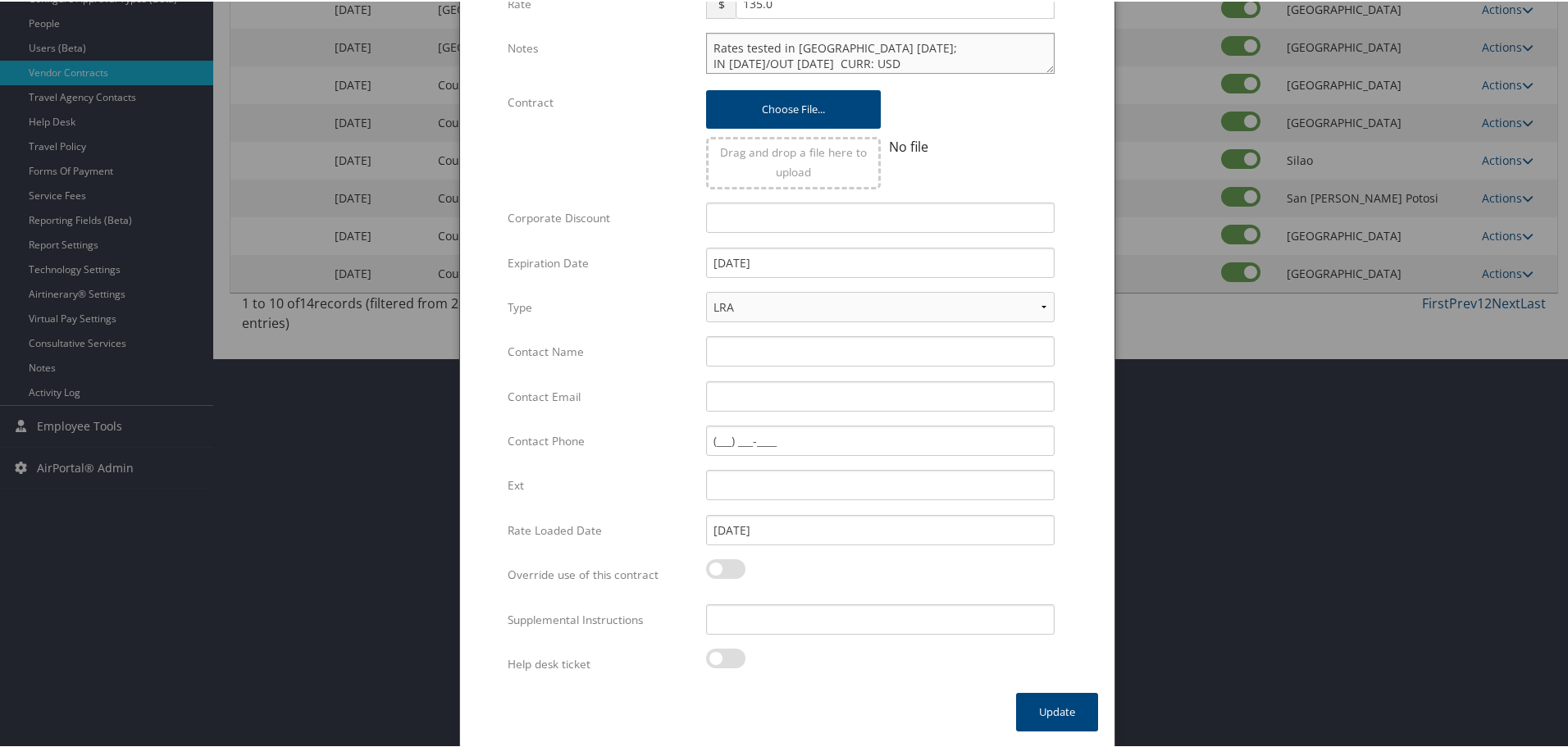
type textarea "Rates tested in TP+ Oct 2025; IN MON 15DEC/OUT WED 17DEC CURR: USD CYMTYCY REF:…"
click at [823, 621] on input "Supplemental Instructions" at bounding box center [880, 617] width 348 height 31
click at [735, 624] on input "Supplemental Instructions" at bounding box center [880, 617] width 348 height 31
paste input "SAB Prop ID -"
paste input "45001"
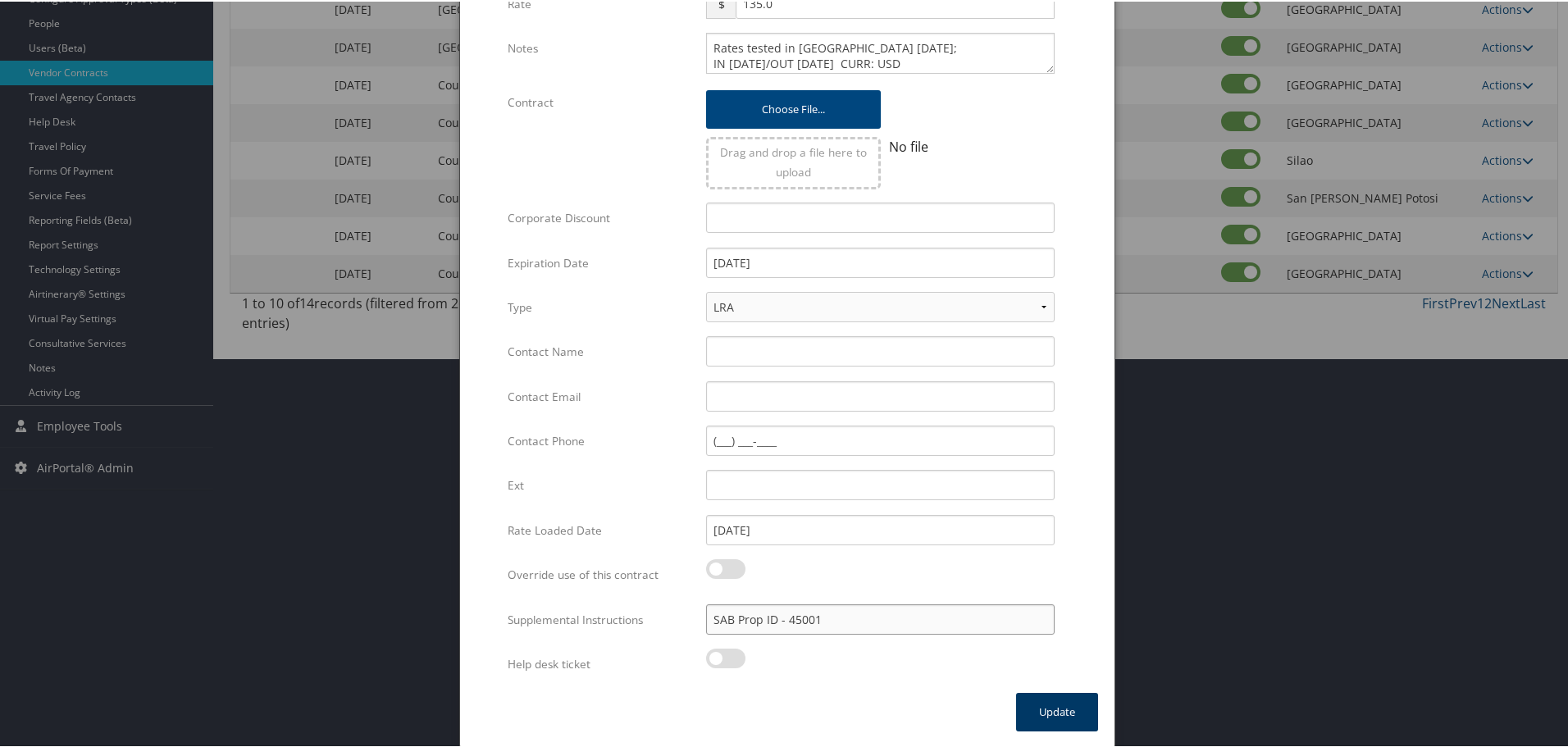
type input "SAB Prop ID - 45001"
click at [1040, 699] on button "Update" at bounding box center [1057, 711] width 82 height 39
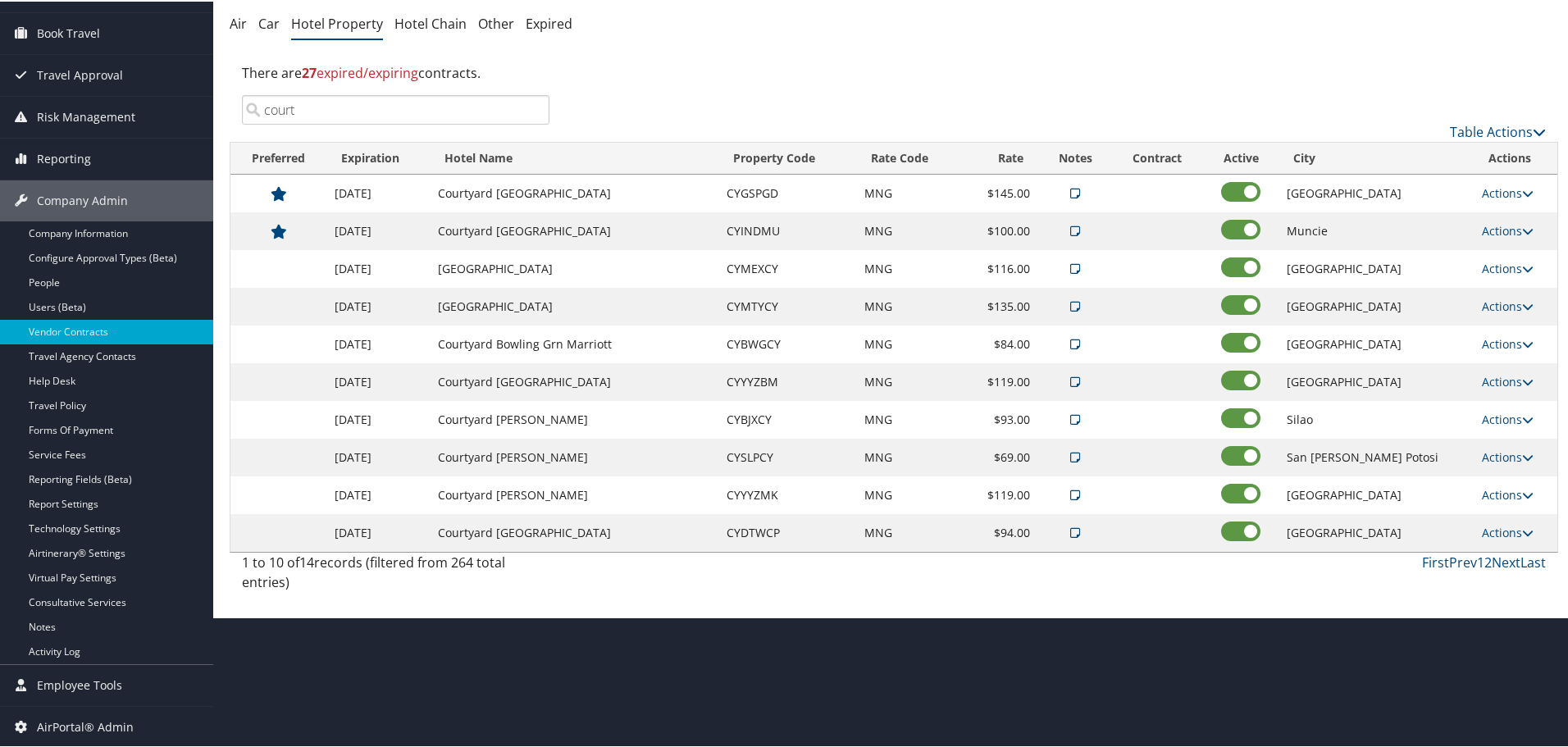
scroll to position [130, 0]
click at [1486, 302] on link "Actions" at bounding box center [1508, 304] width 52 height 16
click at [1516, 361] on link "Edit" at bounding box center [1515, 356] width 88 height 28
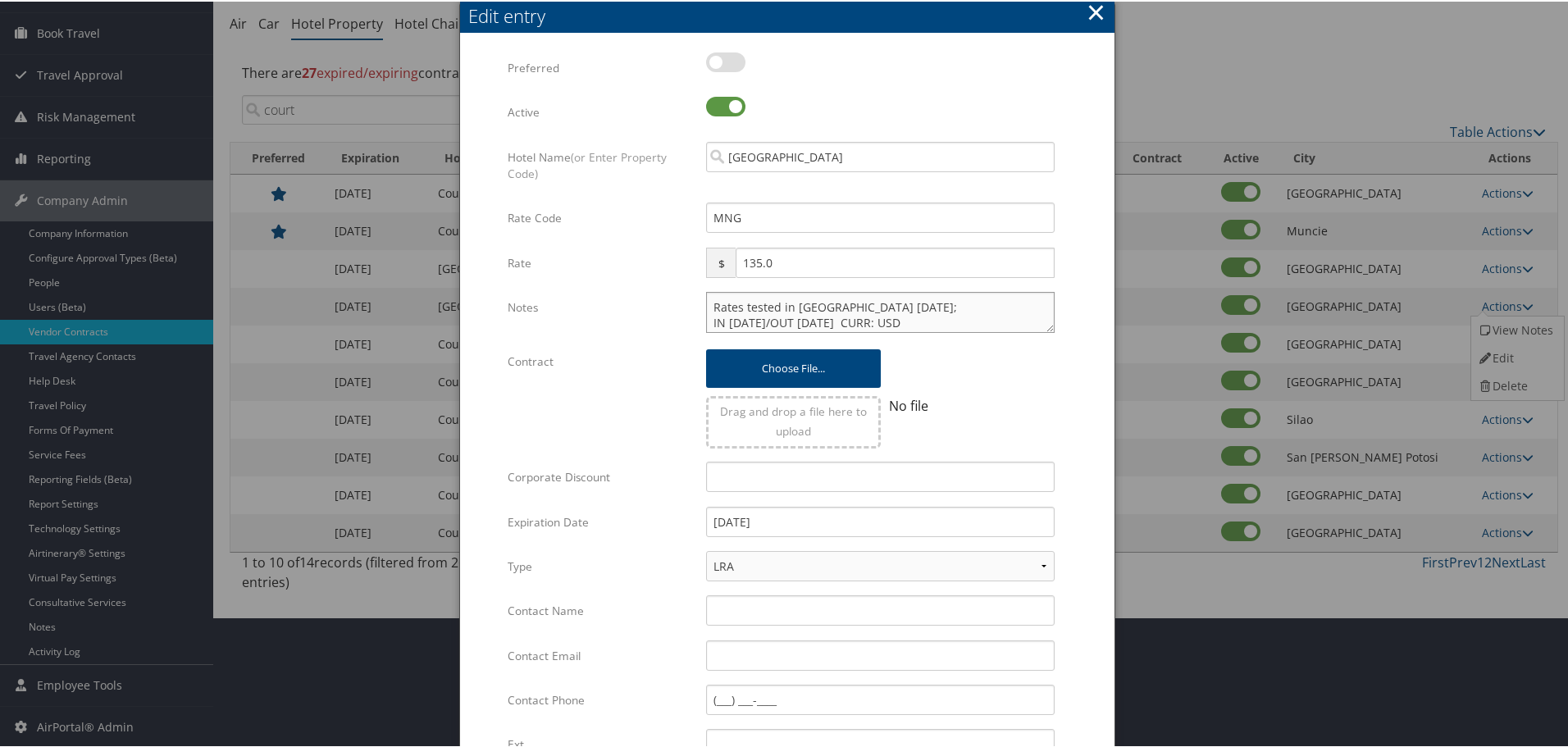
scroll to position [98, 0]
drag, startPoint x: 719, startPoint y: 326, endPoint x: 1070, endPoint y: 375, distance: 354.4
click at [1070, 375] on form "Multiple values The selected items contain different values for this input. To …" at bounding box center [787, 501] width 622 height 900
paste textarea ")>HAP-CYMTYCY/D15DEC17DEC1/PC-MNG HOTEL SOURCE CY COURTYARD AIRPORT MA IN MON 1…"
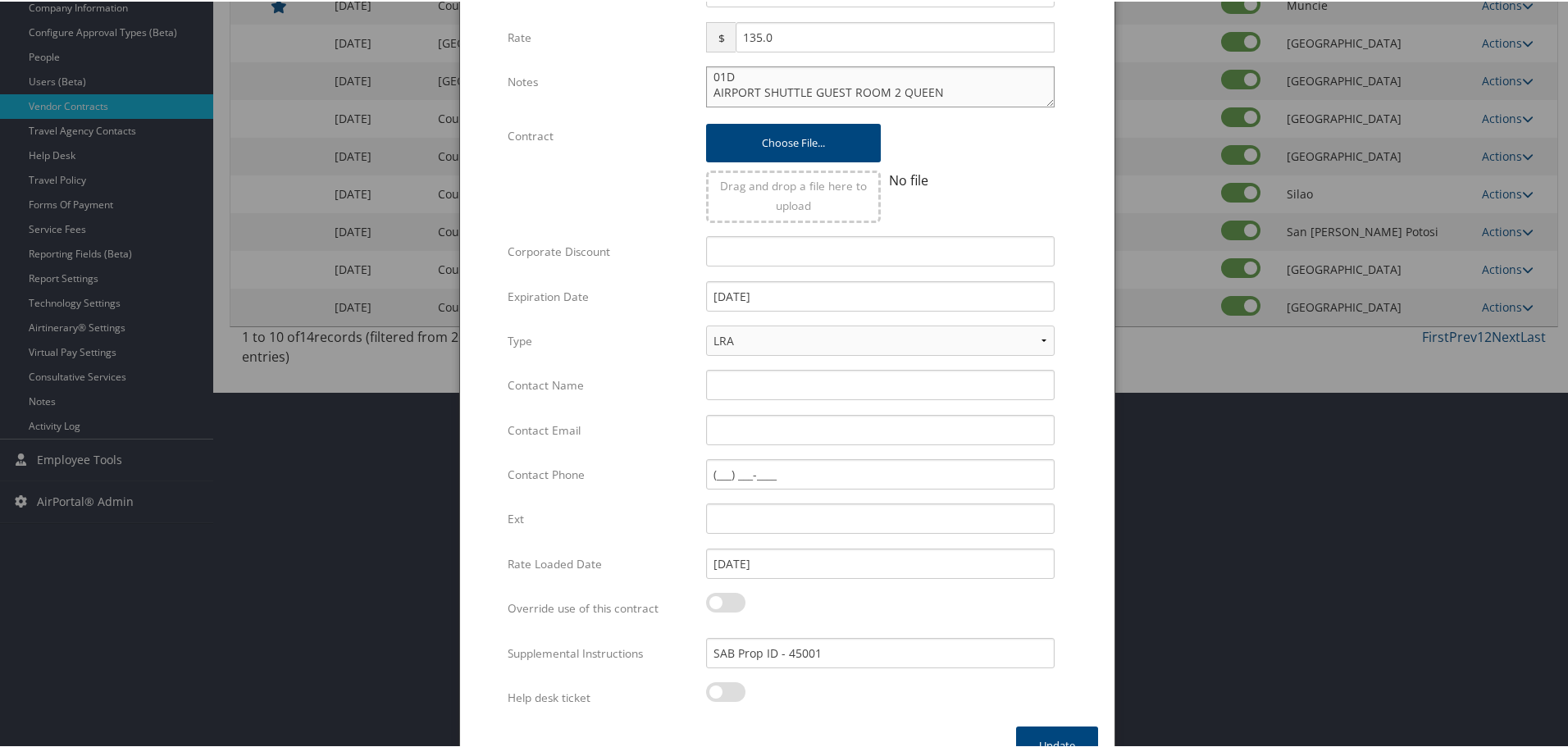
scroll to position [390, 0]
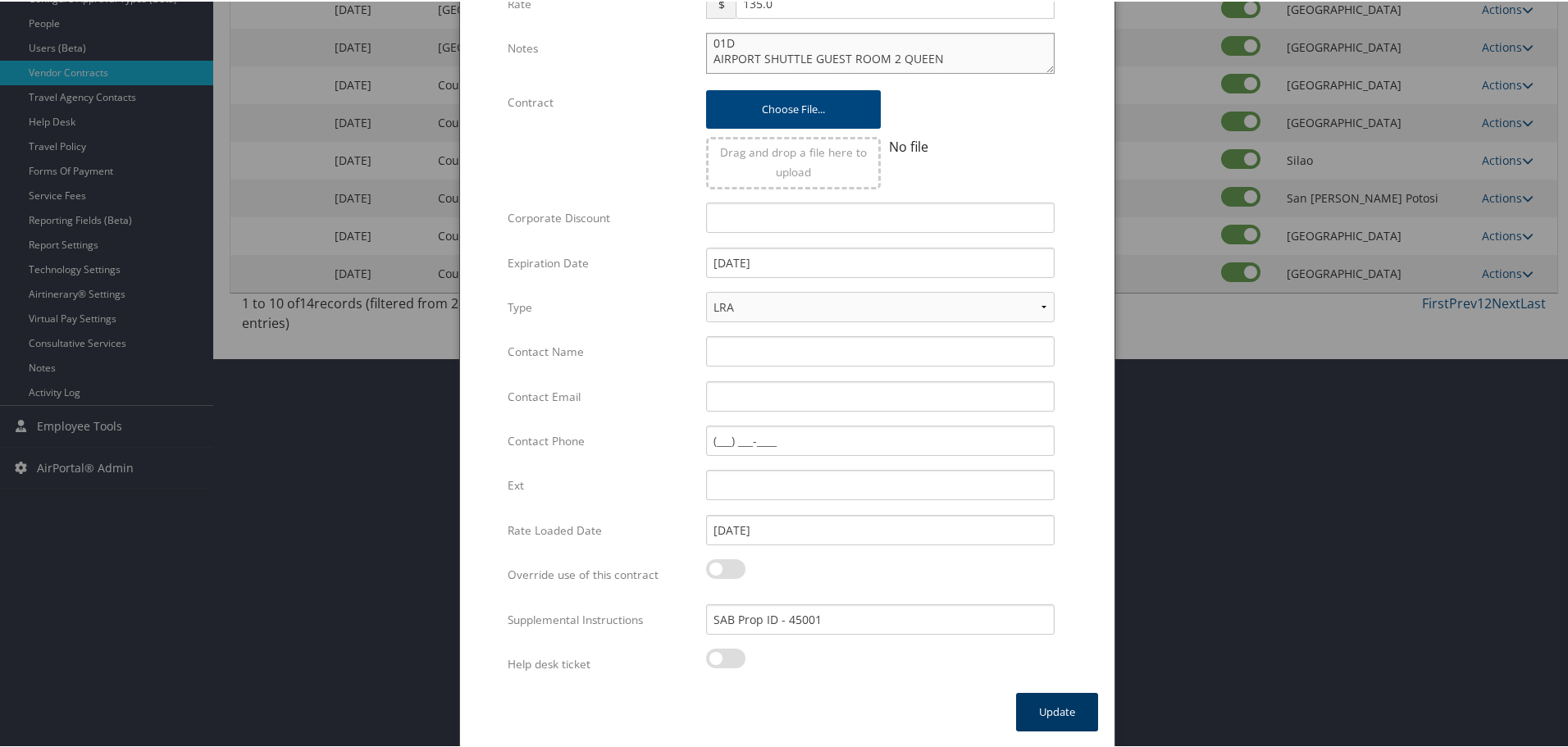
type textarea "Rates tested in TP+ Oct 2025; )>HAP-CYMTYCY/D15DEC17DEC1/PC-MNG HOTEL SOURCE CY…"
click at [1038, 717] on button "Update" at bounding box center [1057, 711] width 82 height 39
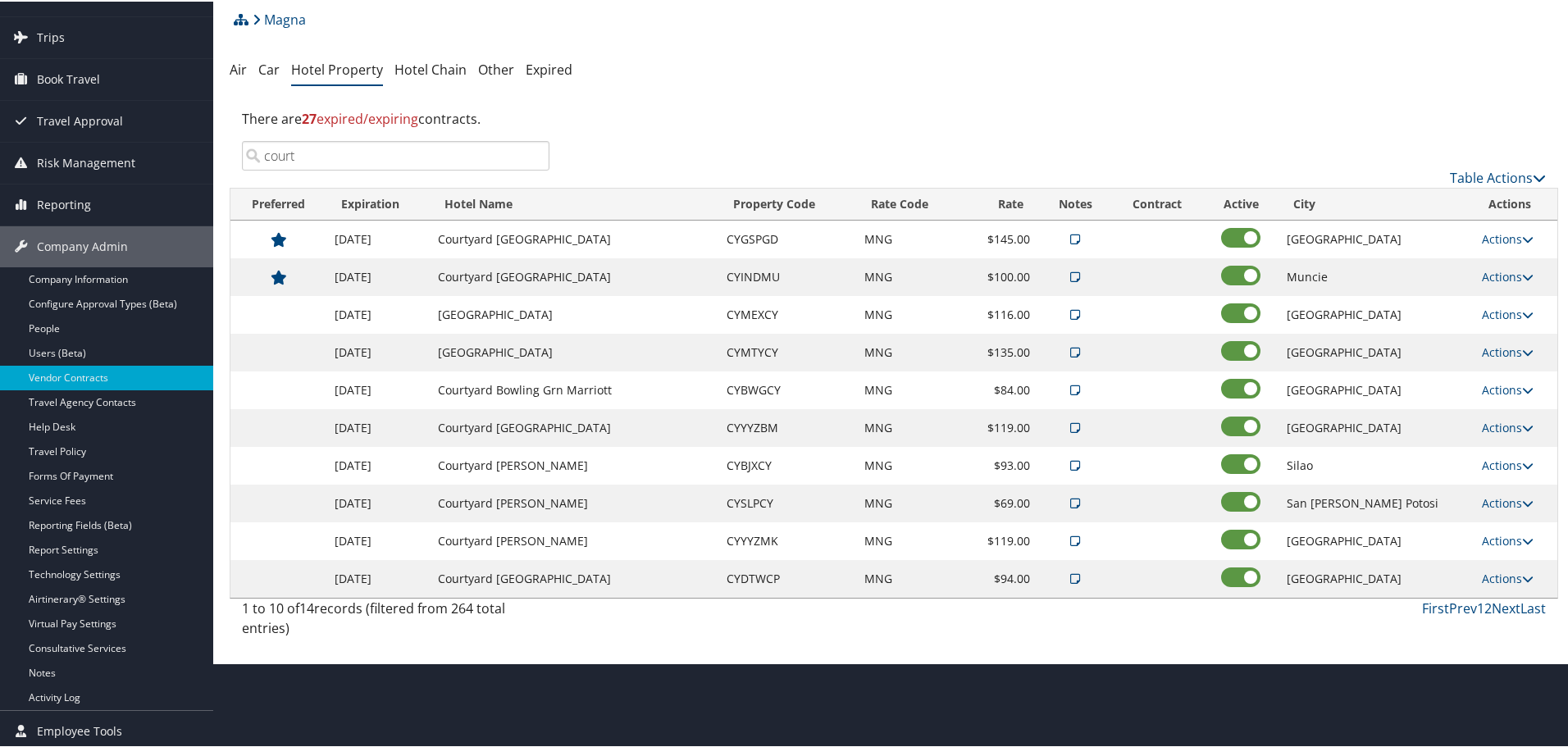
scroll to position [0, 0]
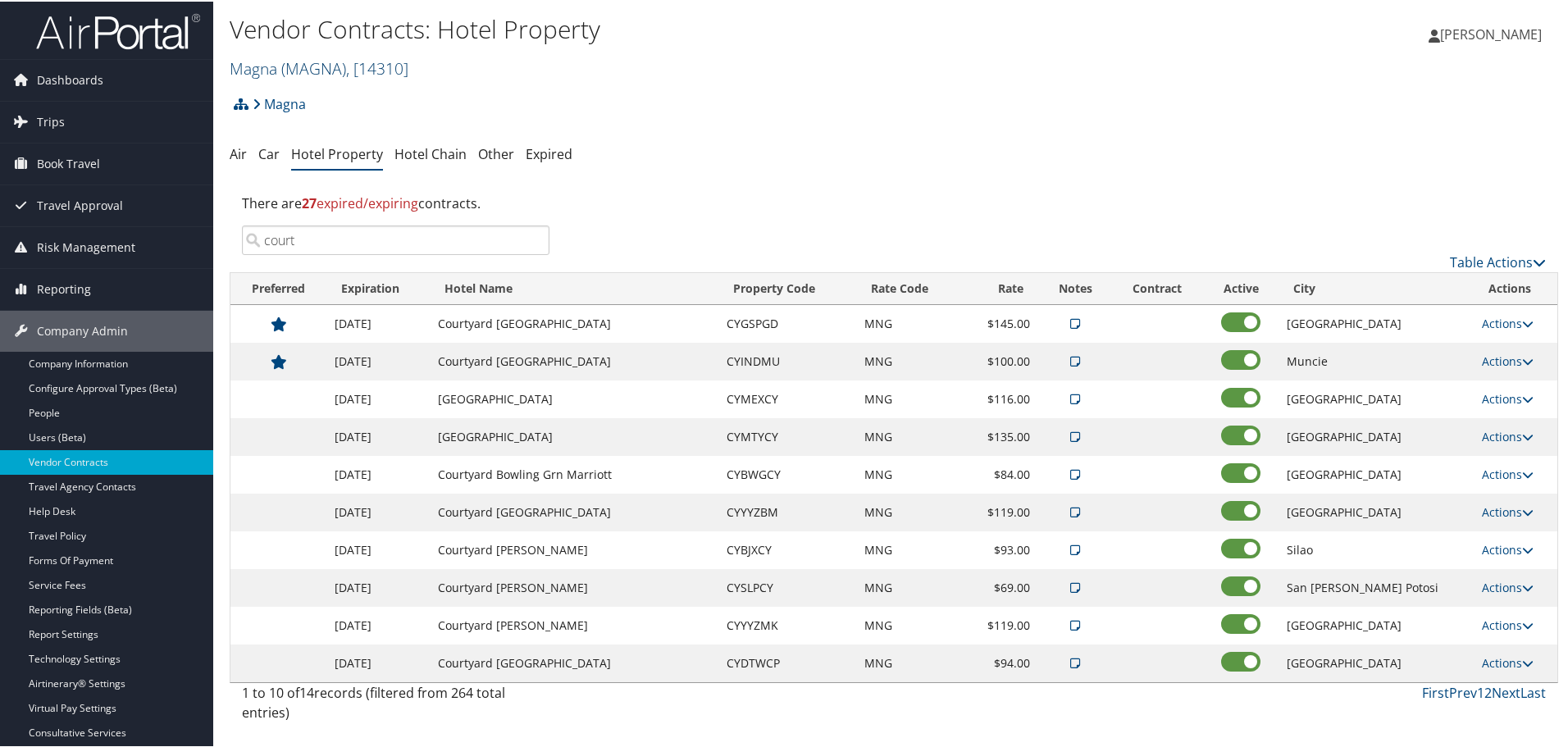
click at [289, 64] on span "( MAGNA )" at bounding box center [314, 67] width 65 height 22
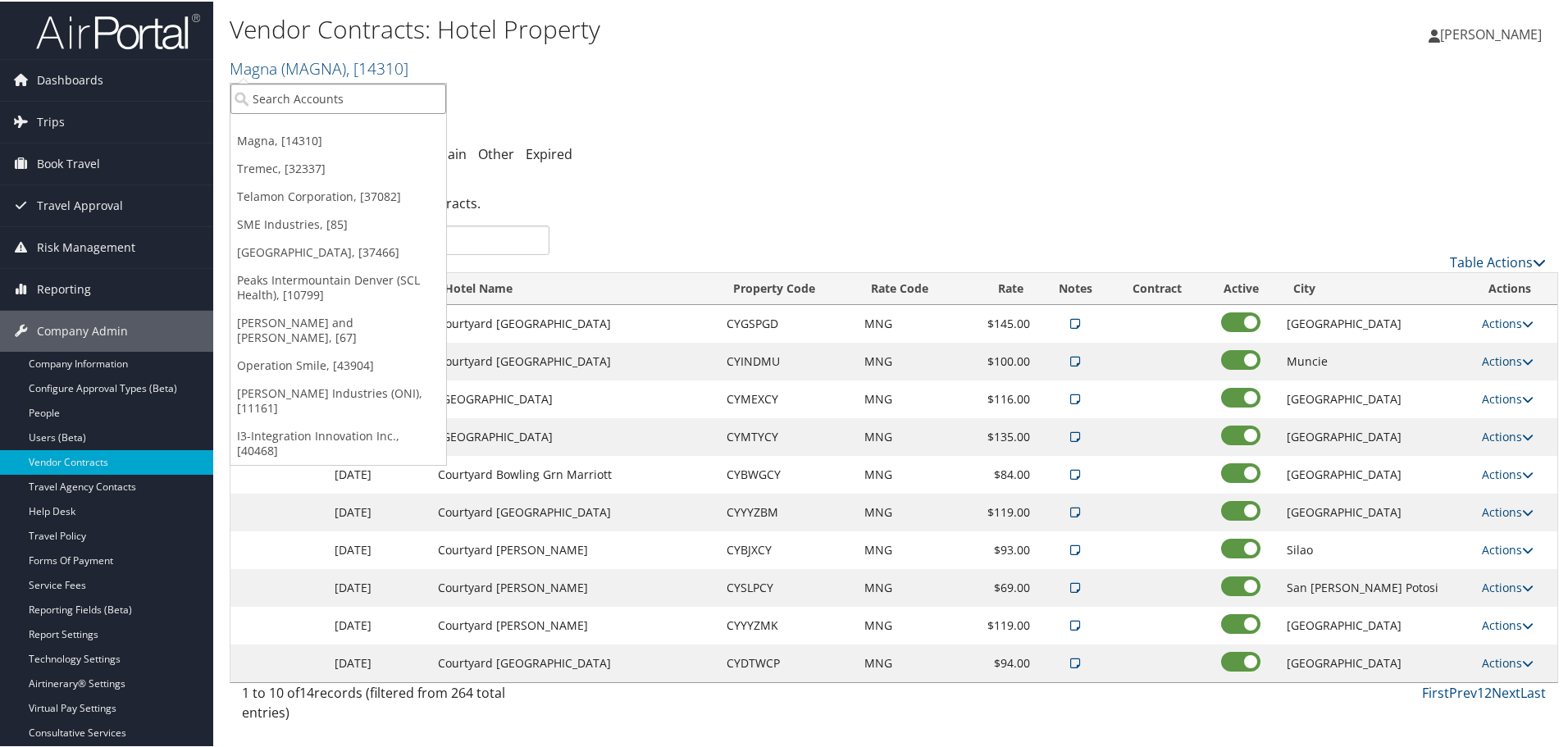
click at [300, 108] on input "search" at bounding box center [338, 97] width 215 height 31
type input "imn"
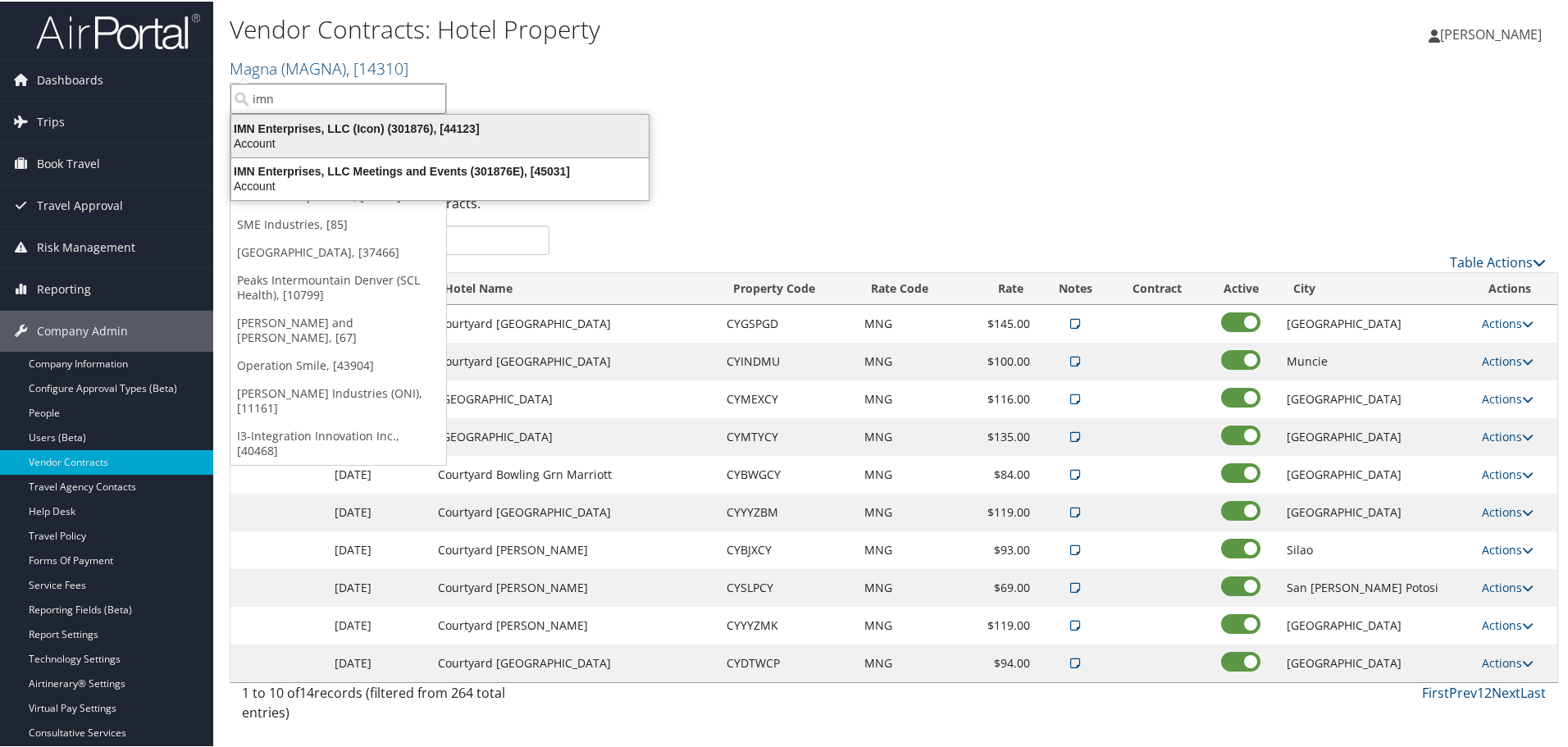
click at [313, 123] on div "IMN Enterprises, LLC (Icon) (301876), [44123]" at bounding box center [440, 127] width 437 height 15
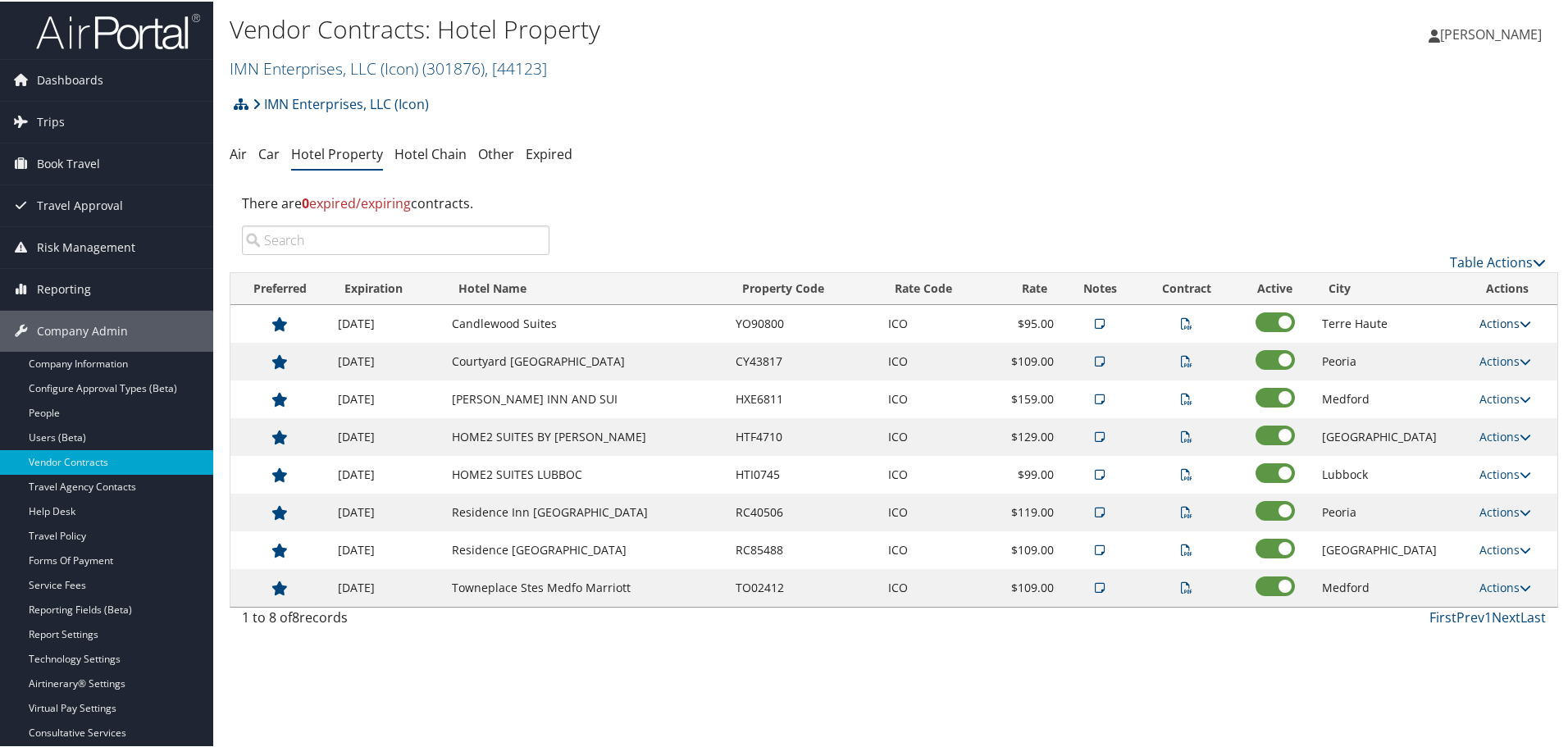
click at [1503, 319] on link "Actions" at bounding box center [1506, 321] width 52 height 16
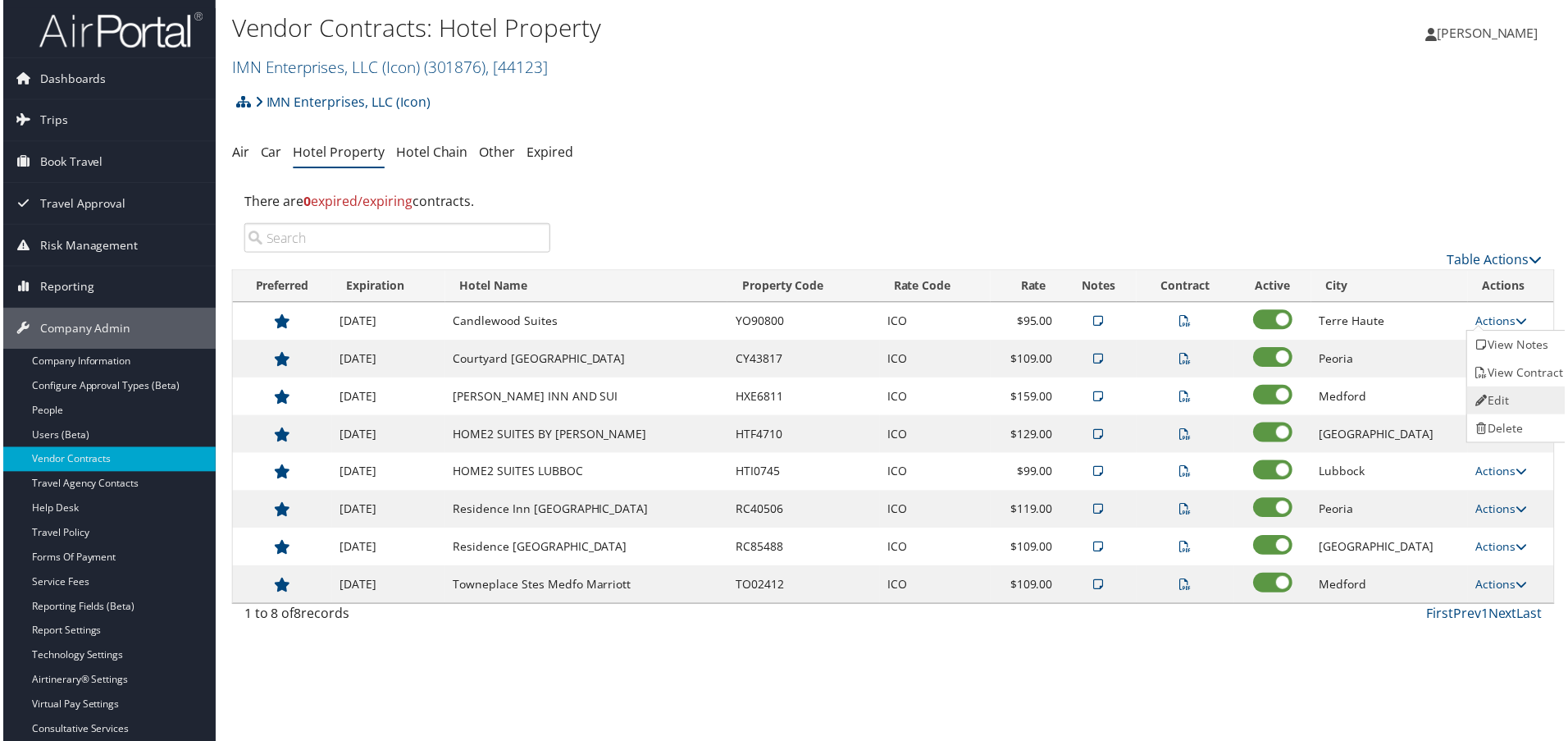
click at [1524, 397] on link "Edit" at bounding box center [1522, 402] width 103 height 28
select select "NLRA"
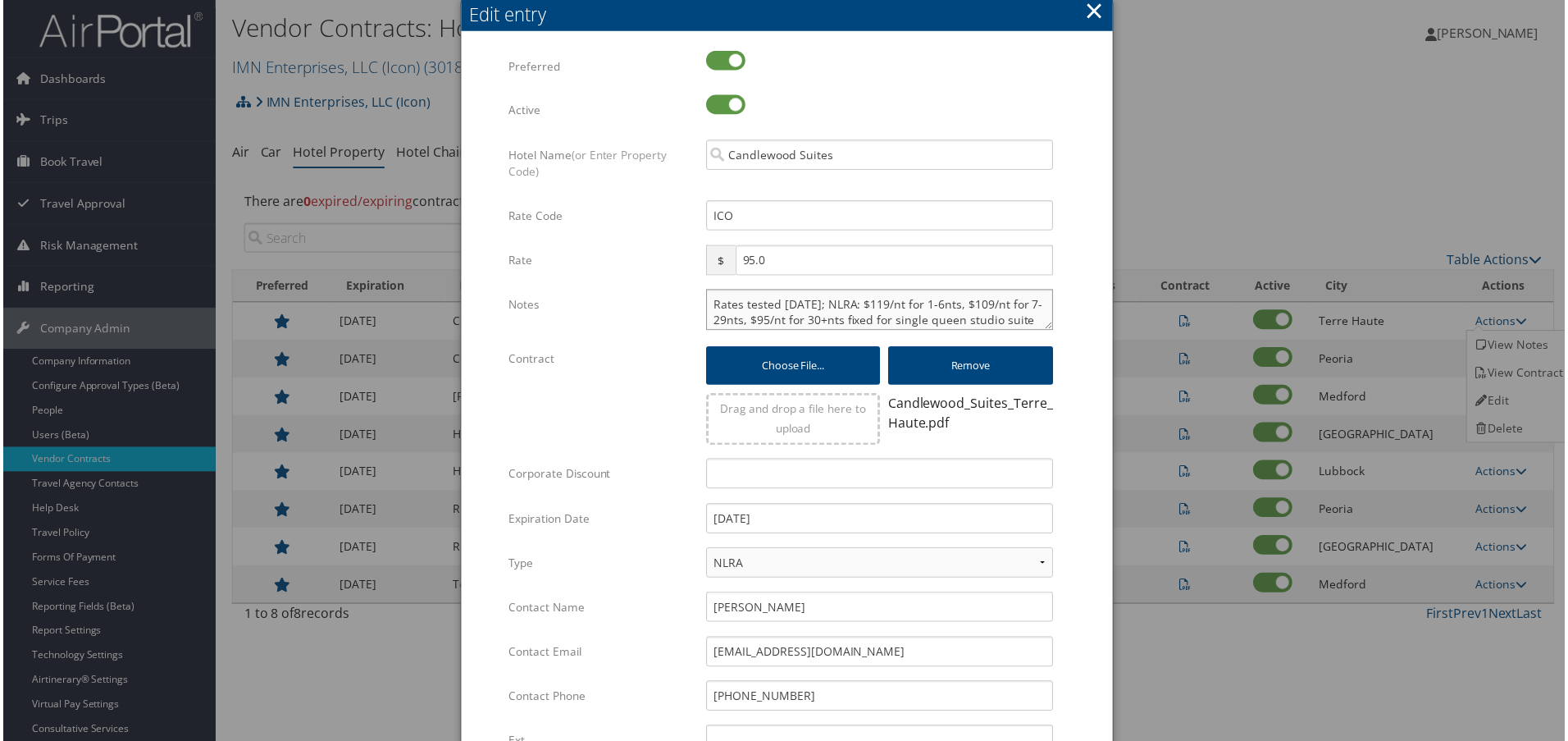
click at [707, 305] on textarea "Rates tested [DATE]; NLRA: $119/nt for 1-6nts, $109/nt for 7-29nts, $95/nt for …" at bounding box center [880, 311] width 348 height 41
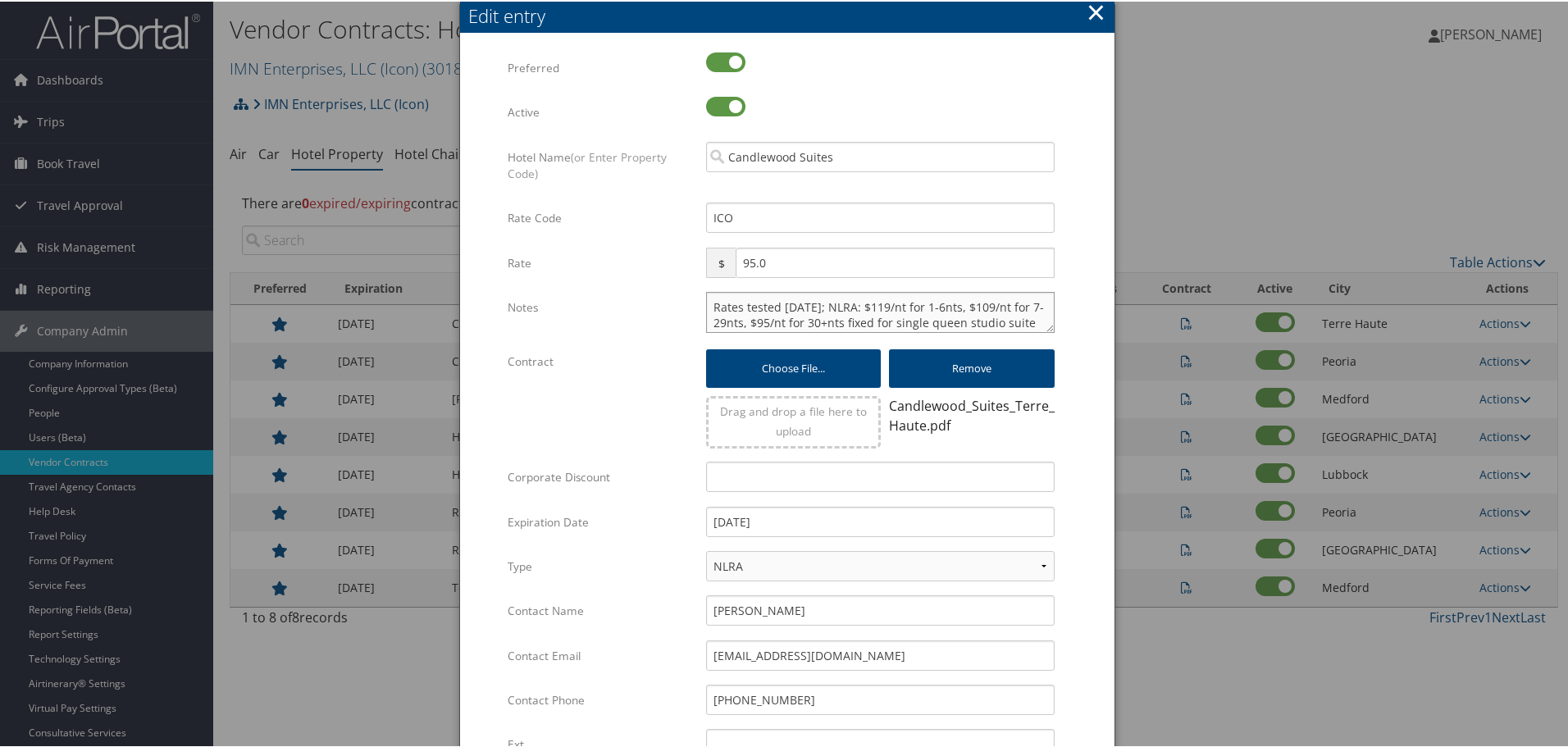
paste textarea "Rates tested in [GEOGRAPHIC_DATA] [DATE];"
type textarea "Rates tested in TP+ [DATE]; Rates tested [DATE]; NLRA: $119/nt for 1-6nts, $109…"
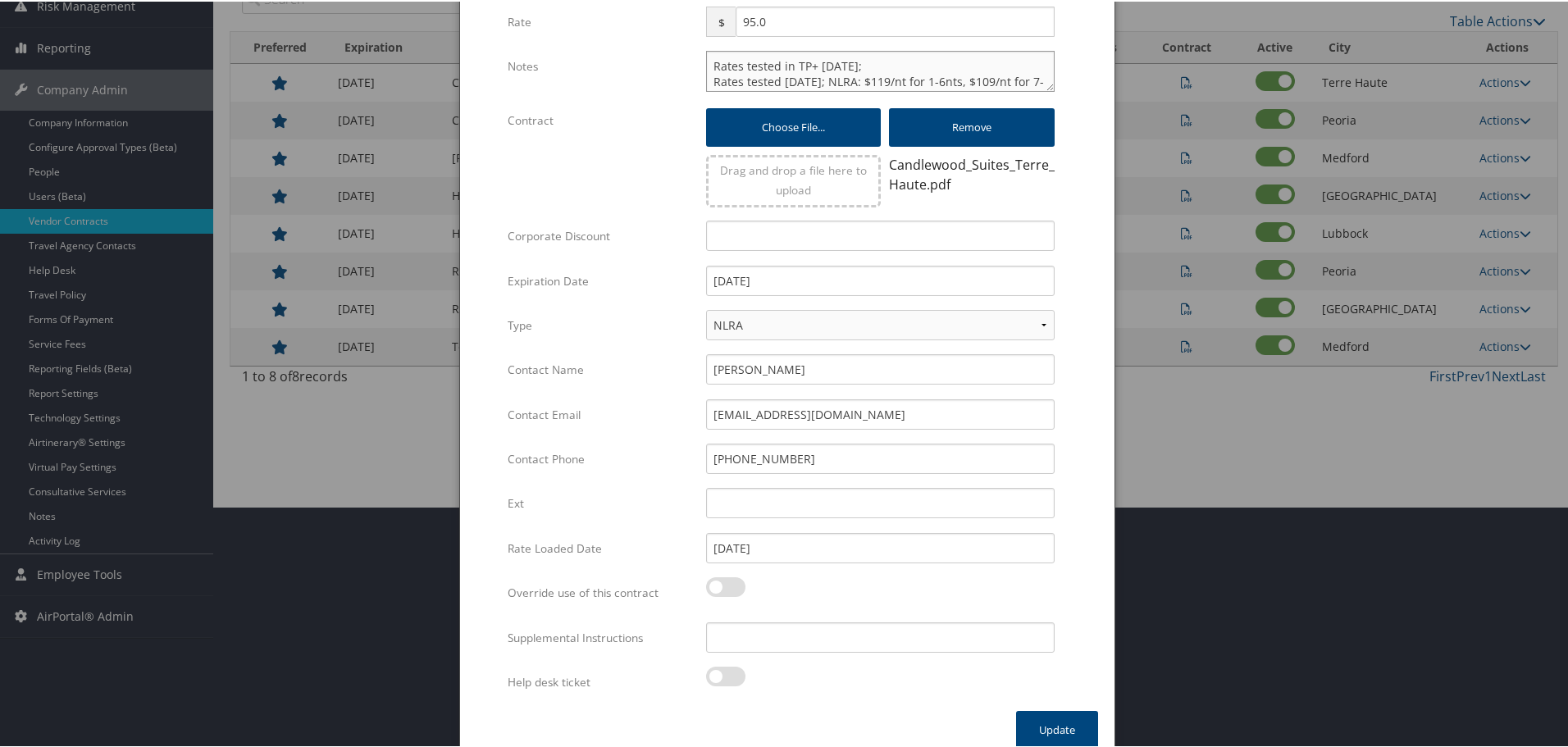
scroll to position [259, 0]
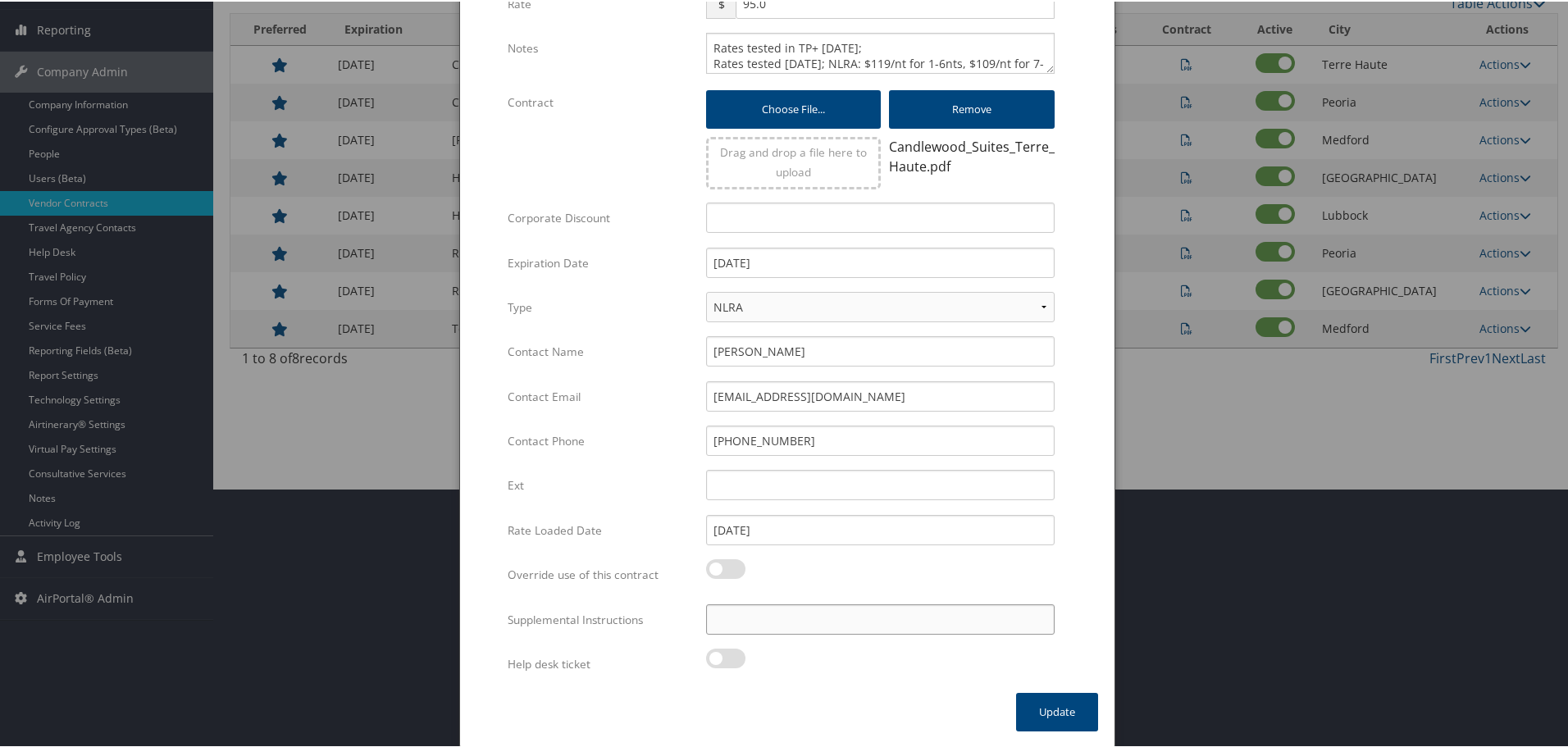
click at [844, 623] on input "Supplemental Instructions" at bounding box center [880, 617] width 348 height 31
paste input "SAB Prop ID -"
paste input "087088"
type input "SAB Prop ID - 087088"
drag, startPoint x: 1032, startPoint y: 700, endPoint x: 917, endPoint y: 692, distance: 115.3
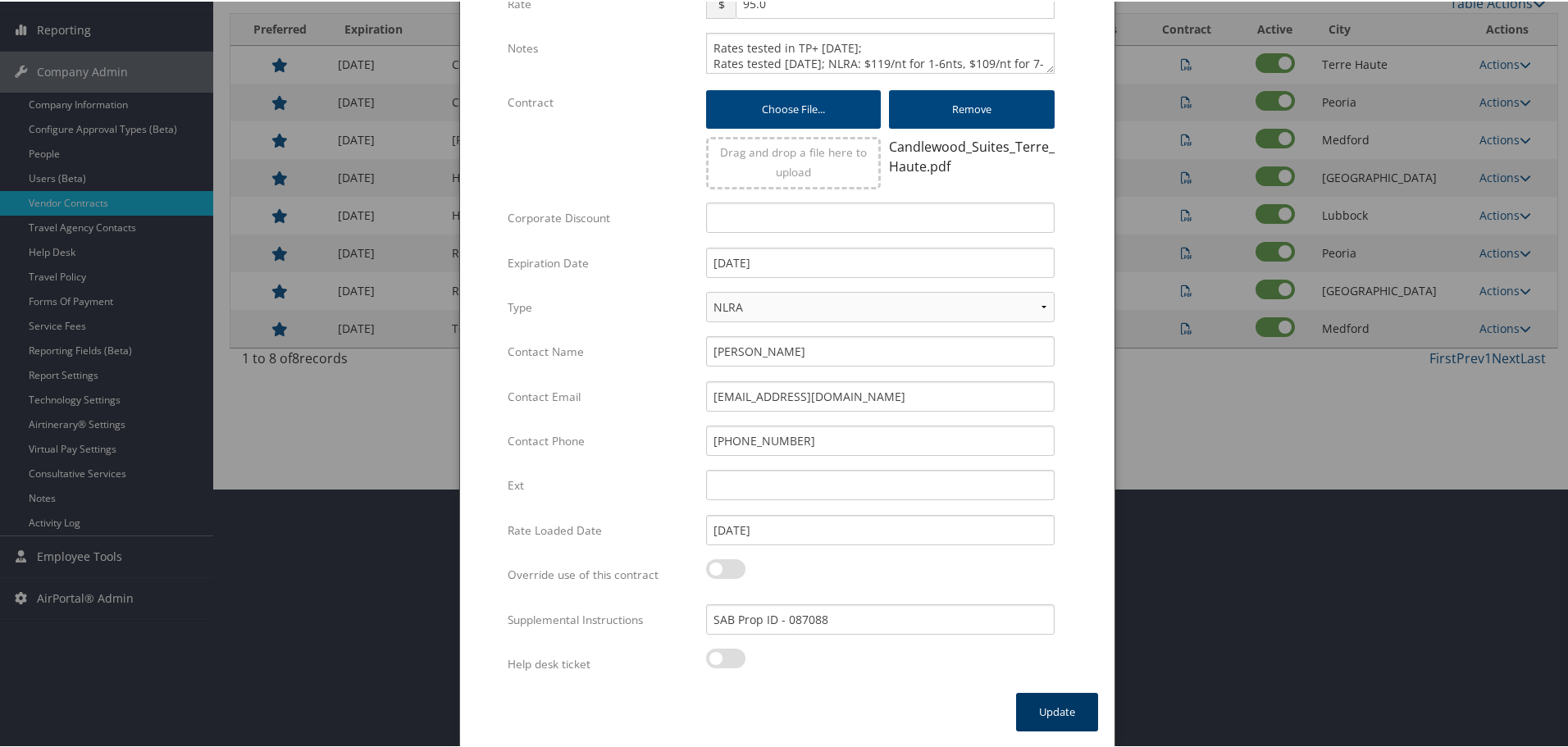
click at [1031, 700] on button "Update" at bounding box center [1057, 711] width 82 height 39
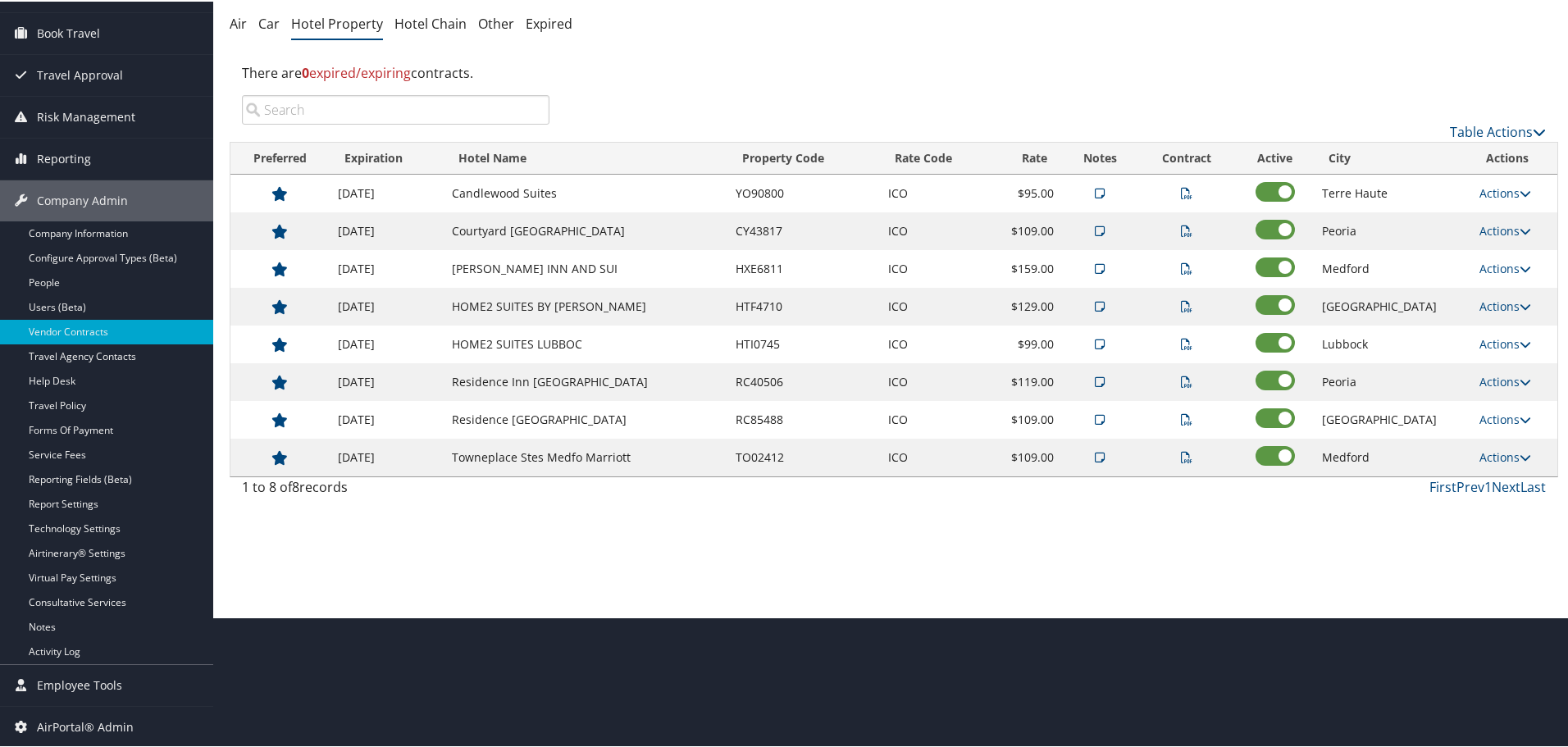
scroll to position [130, 0]
click at [1487, 230] on link "Actions" at bounding box center [1506, 229] width 52 height 16
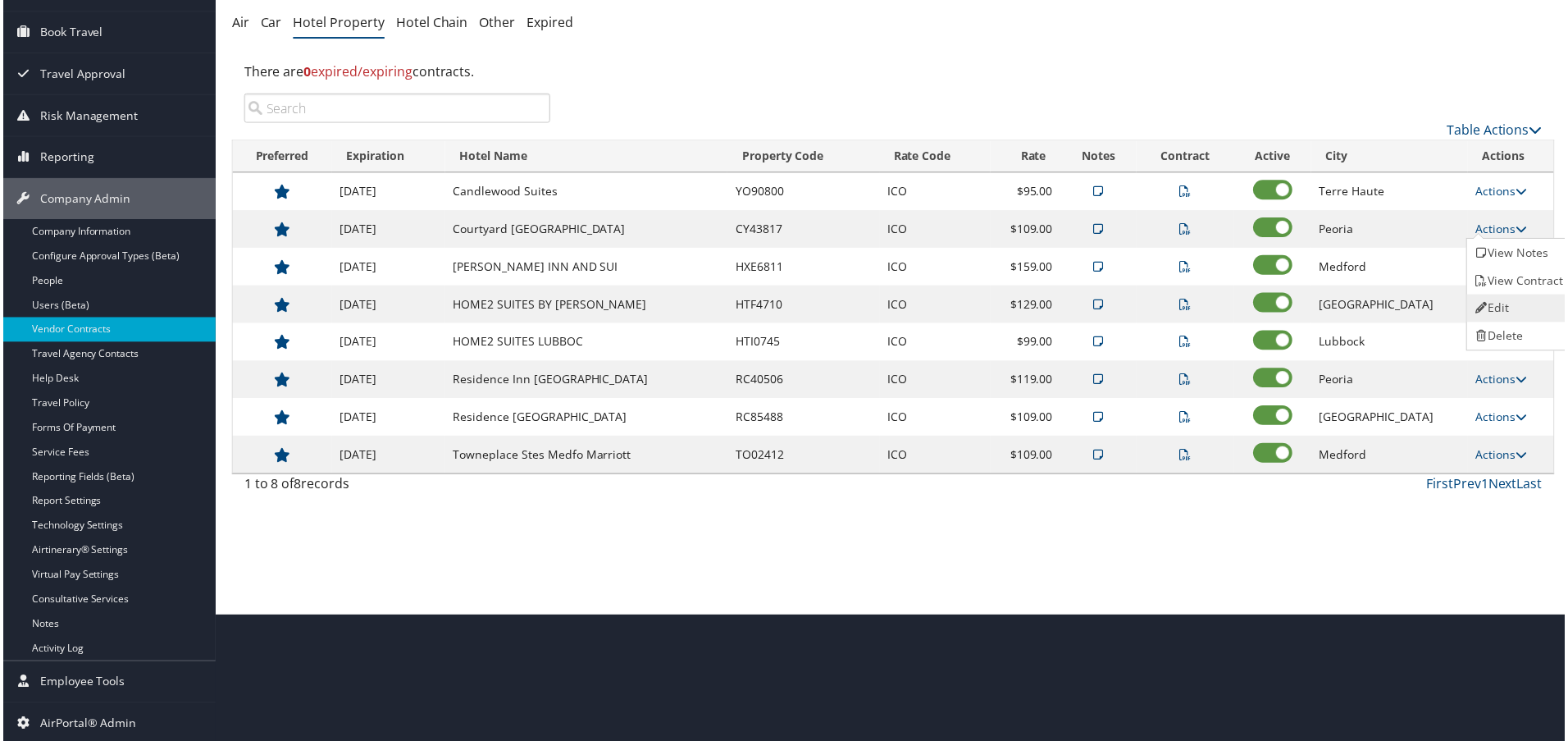
click at [1496, 296] on link "Edit" at bounding box center [1522, 309] width 103 height 28
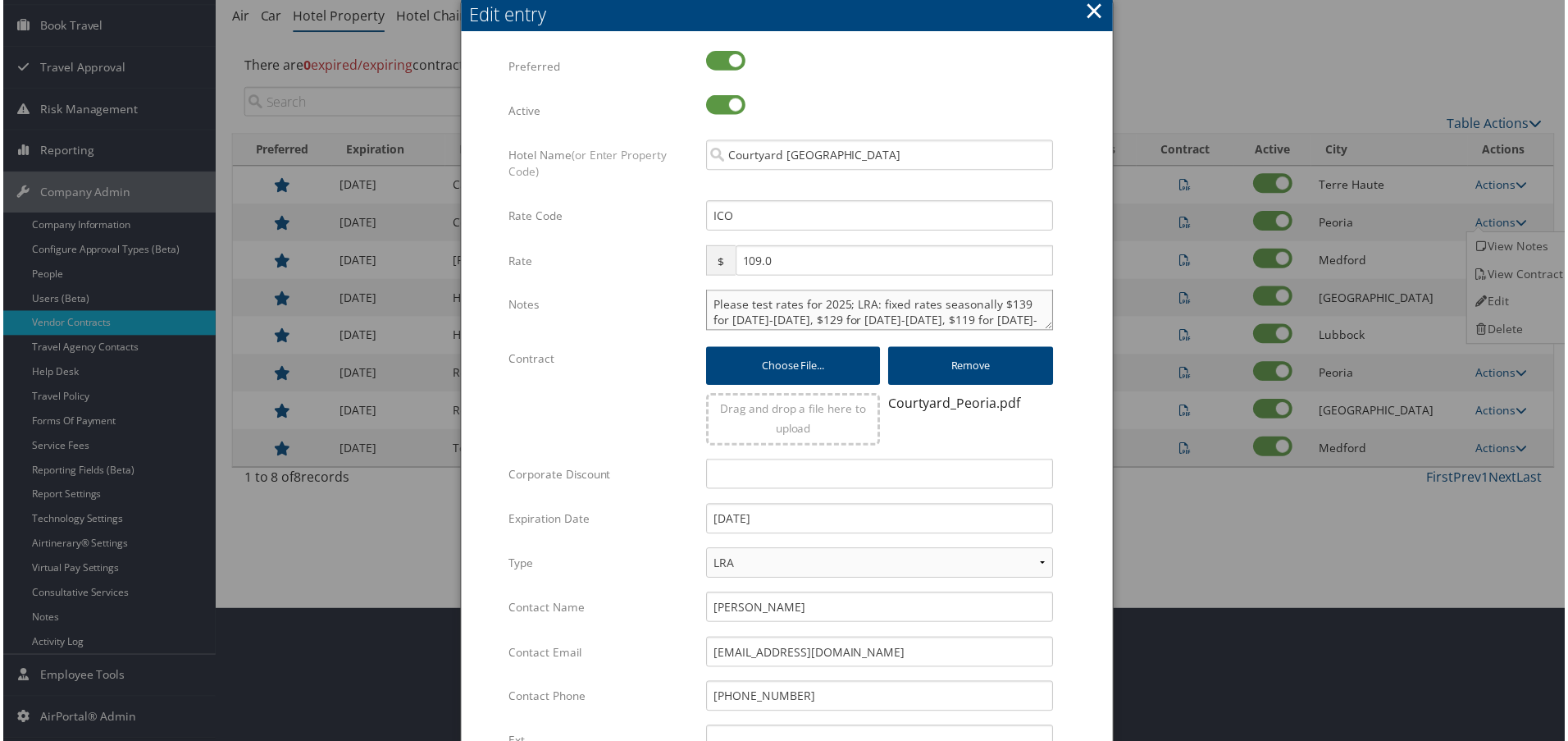
click at [706, 306] on textarea "Please test rates for 2025; LRA: fixed rates seasonally $139 for [DATE]-[DATE],…" at bounding box center [880, 311] width 348 height 41
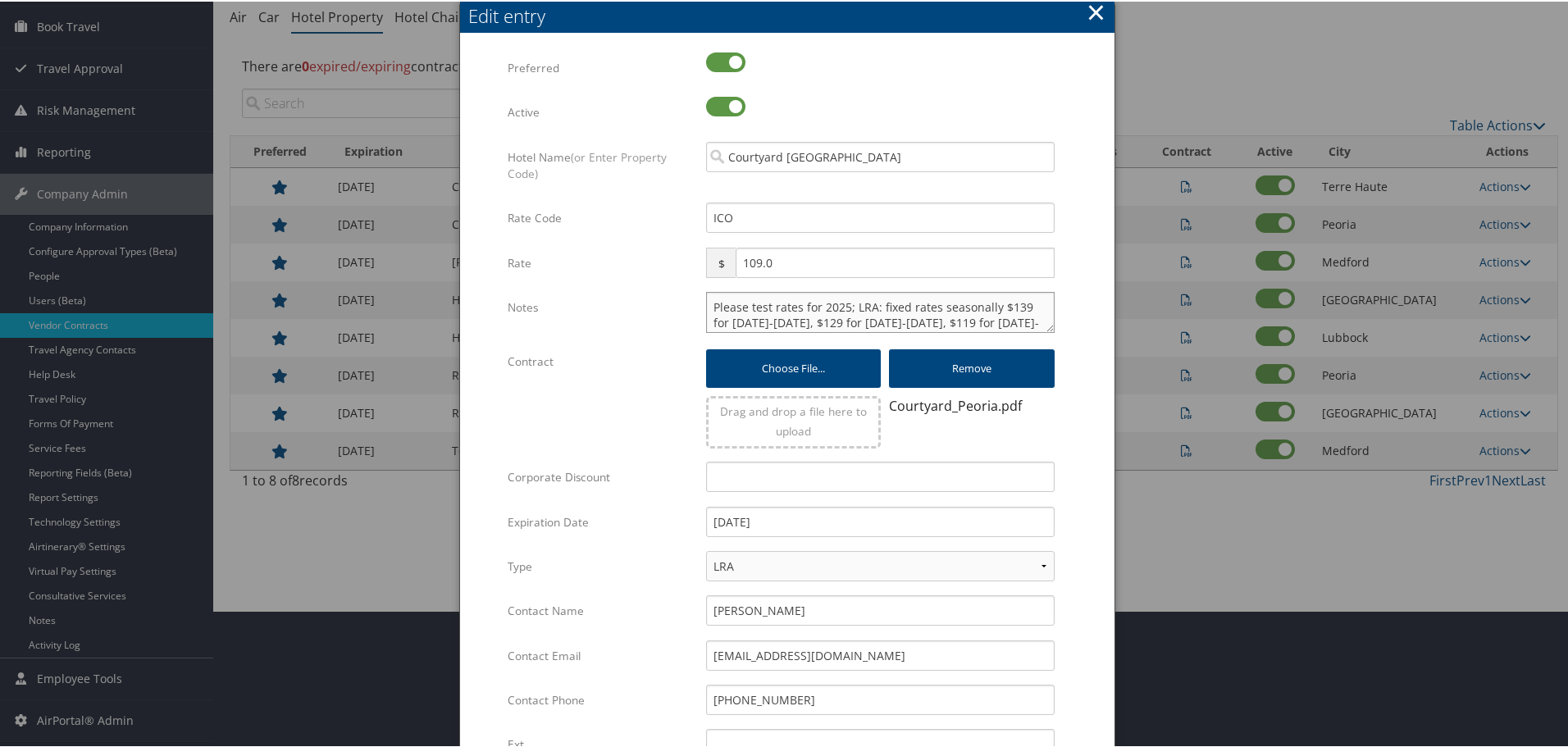
paste textarea "Rates tested in [GEOGRAPHIC_DATA] [DATE];"
type textarea "Rates tested in TP+ [DATE]; Please test rates for 2025; LRA: fixed rates season…"
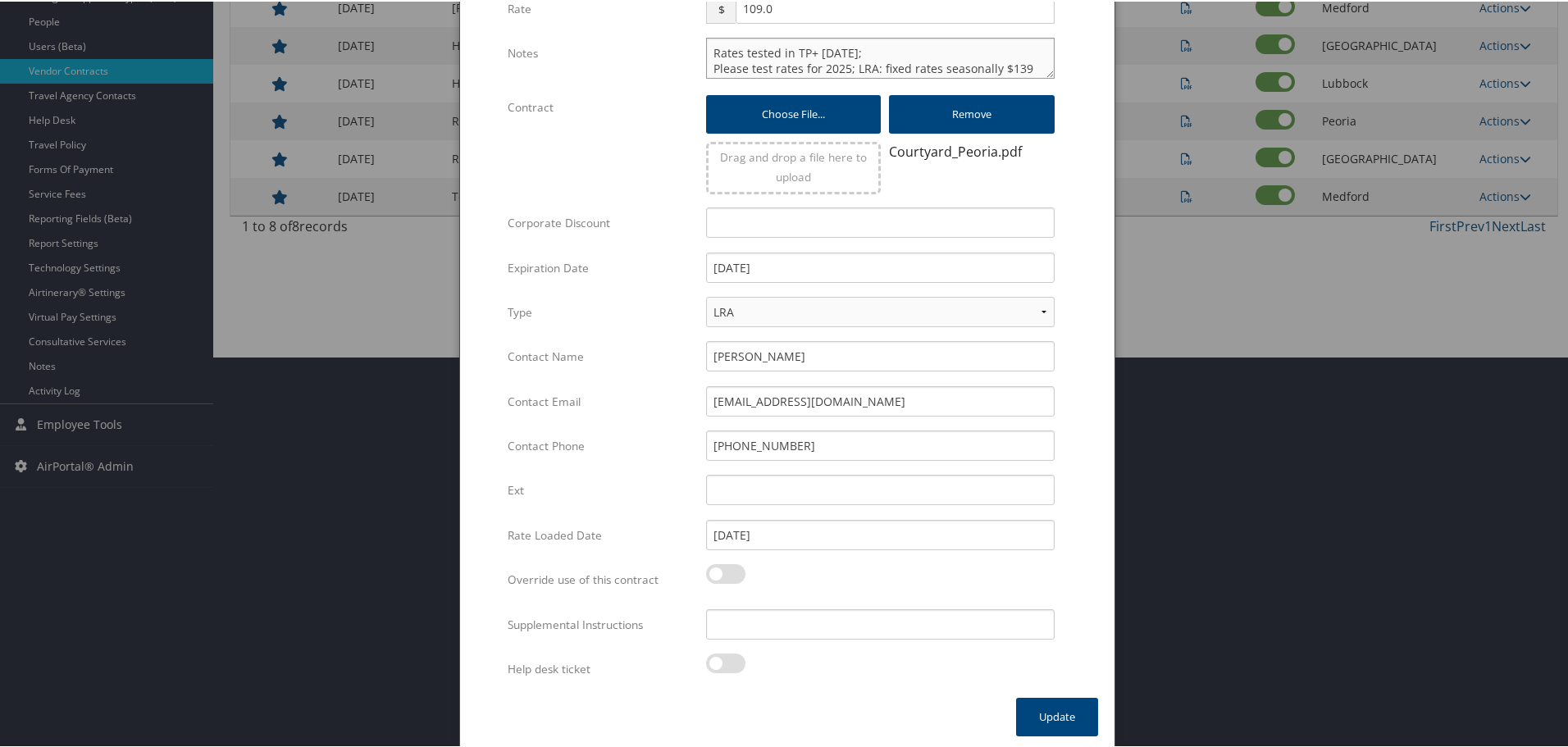
scroll to position [396, 0]
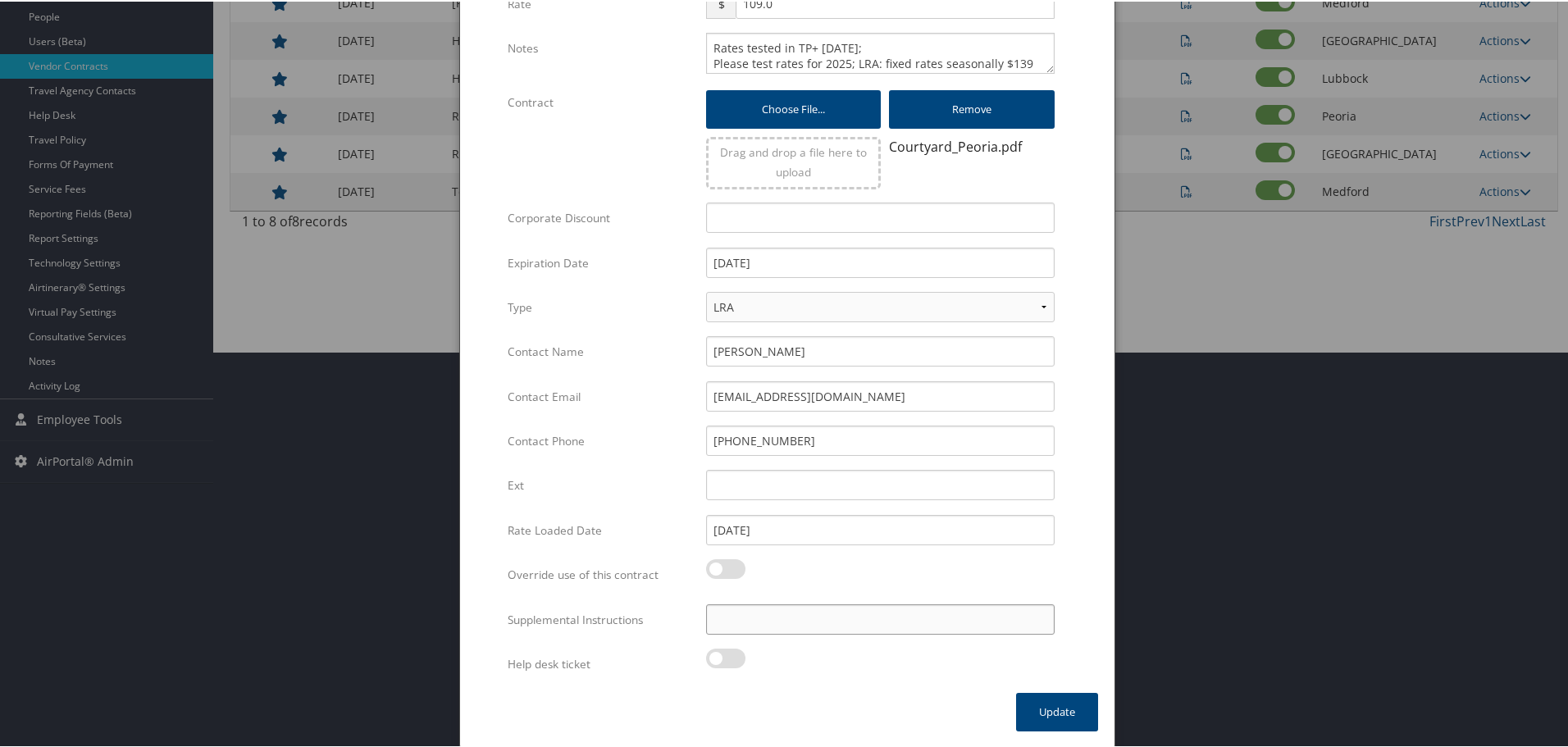
click at [790, 626] on input "Supplemental Instructions" at bounding box center [880, 617] width 348 height 31
paste input "SAB Prop ID -"
paste input "038184"
type input "SAB Prop ID - 038184"
click at [1056, 714] on button "Update" at bounding box center [1057, 711] width 82 height 39
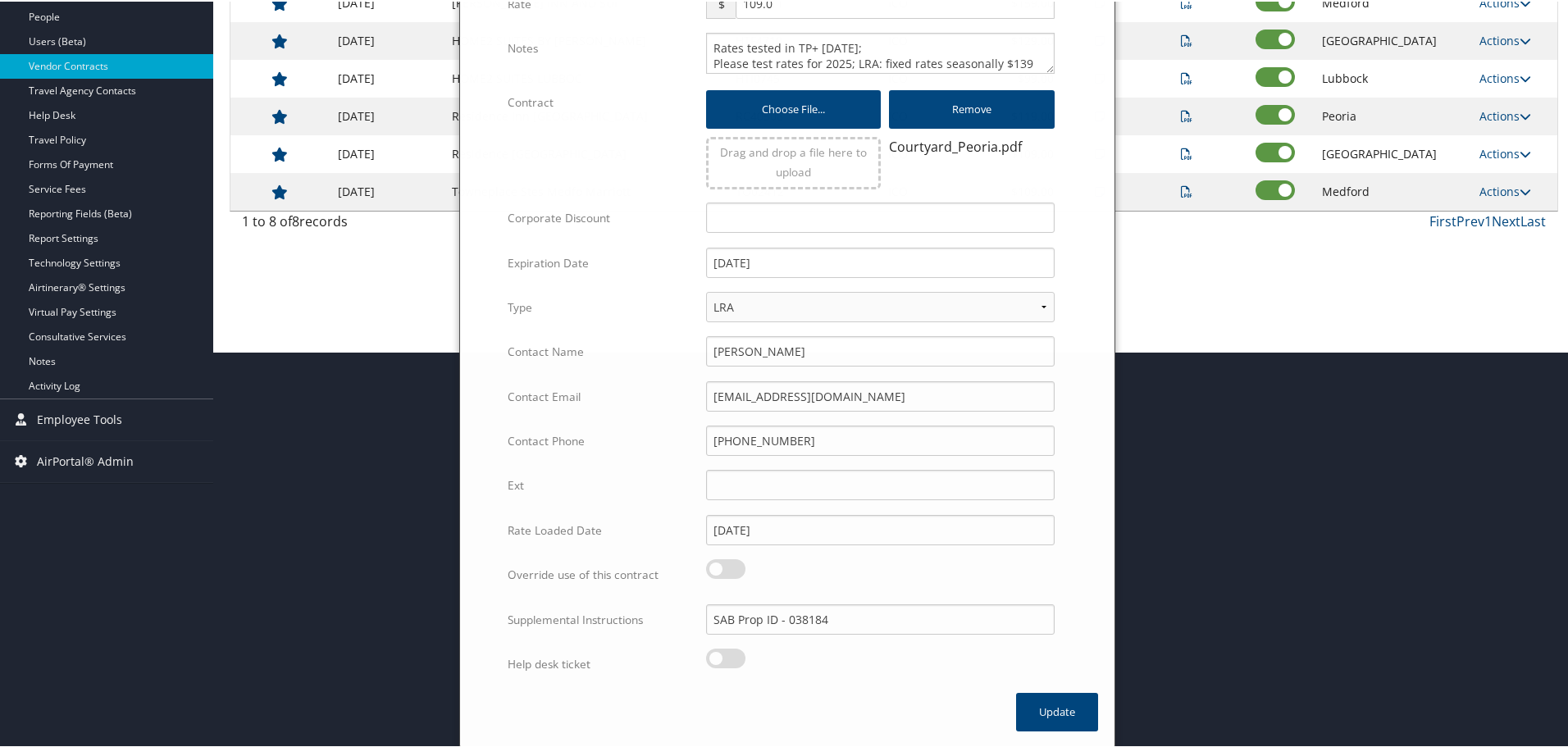
scroll to position [130, 0]
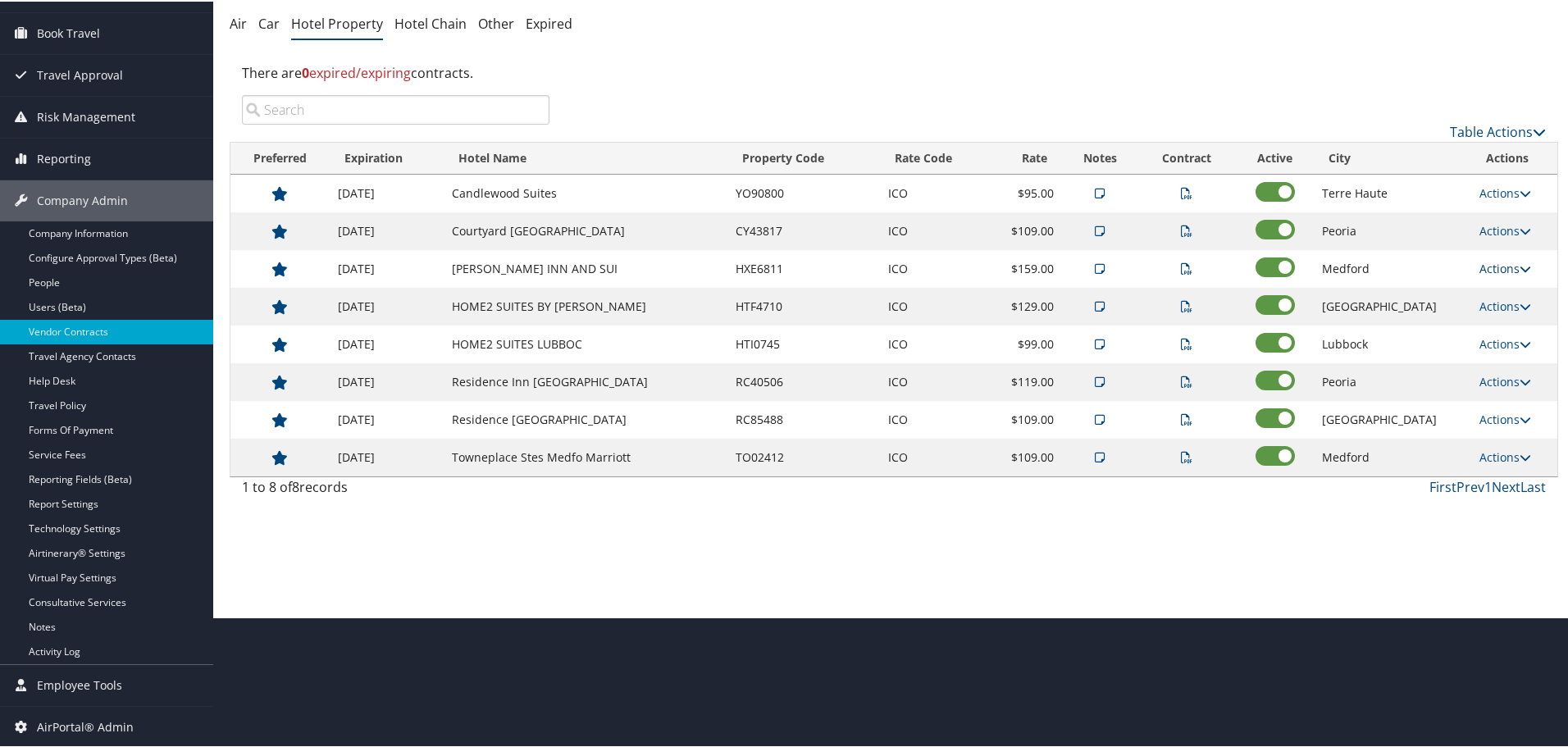
click at [1510, 263] on link "Actions" at bounding box center [1506, 266] width 52 height 16
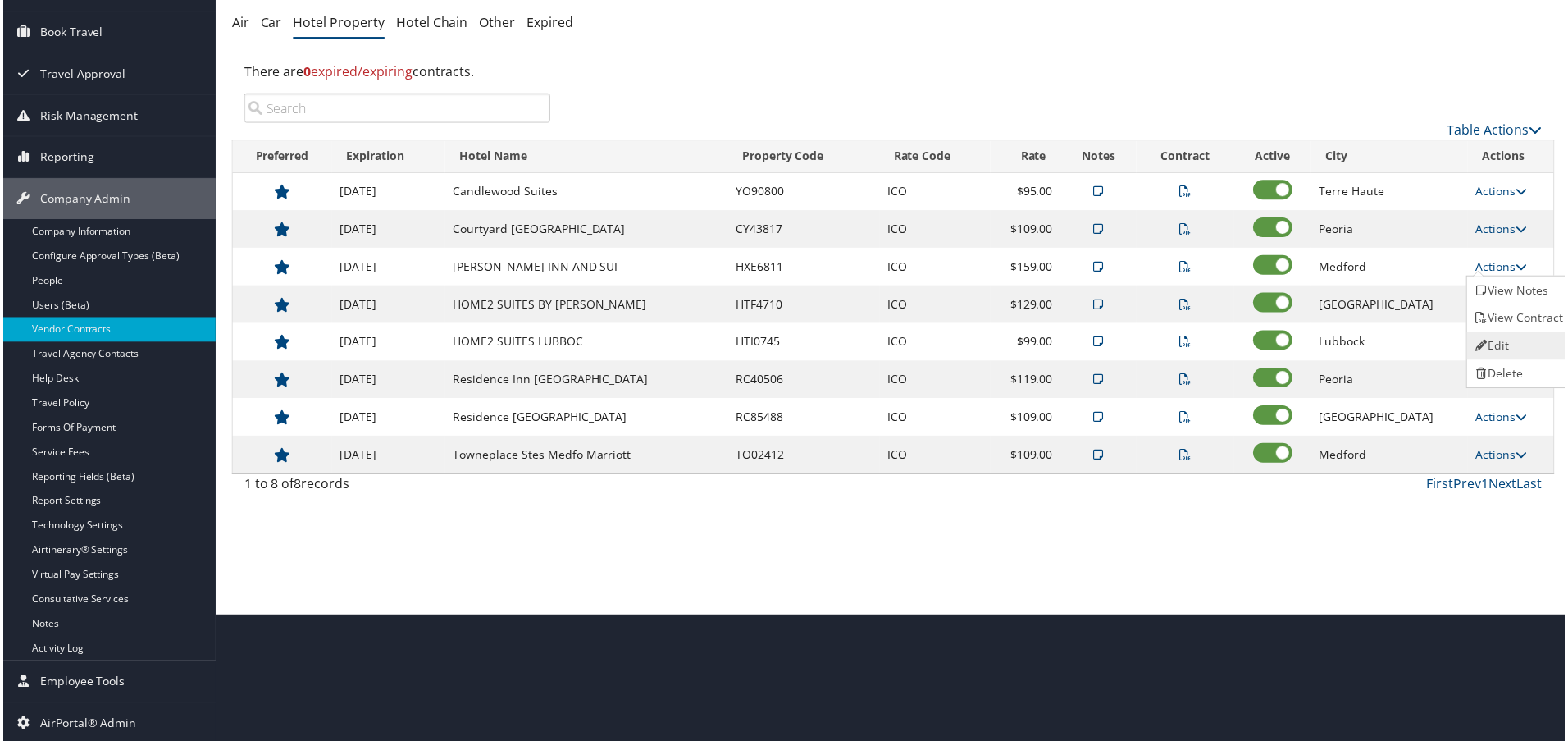
click at [1510, 338] on link "Edit" at bounding box center [1522, 347] width 103 height 28
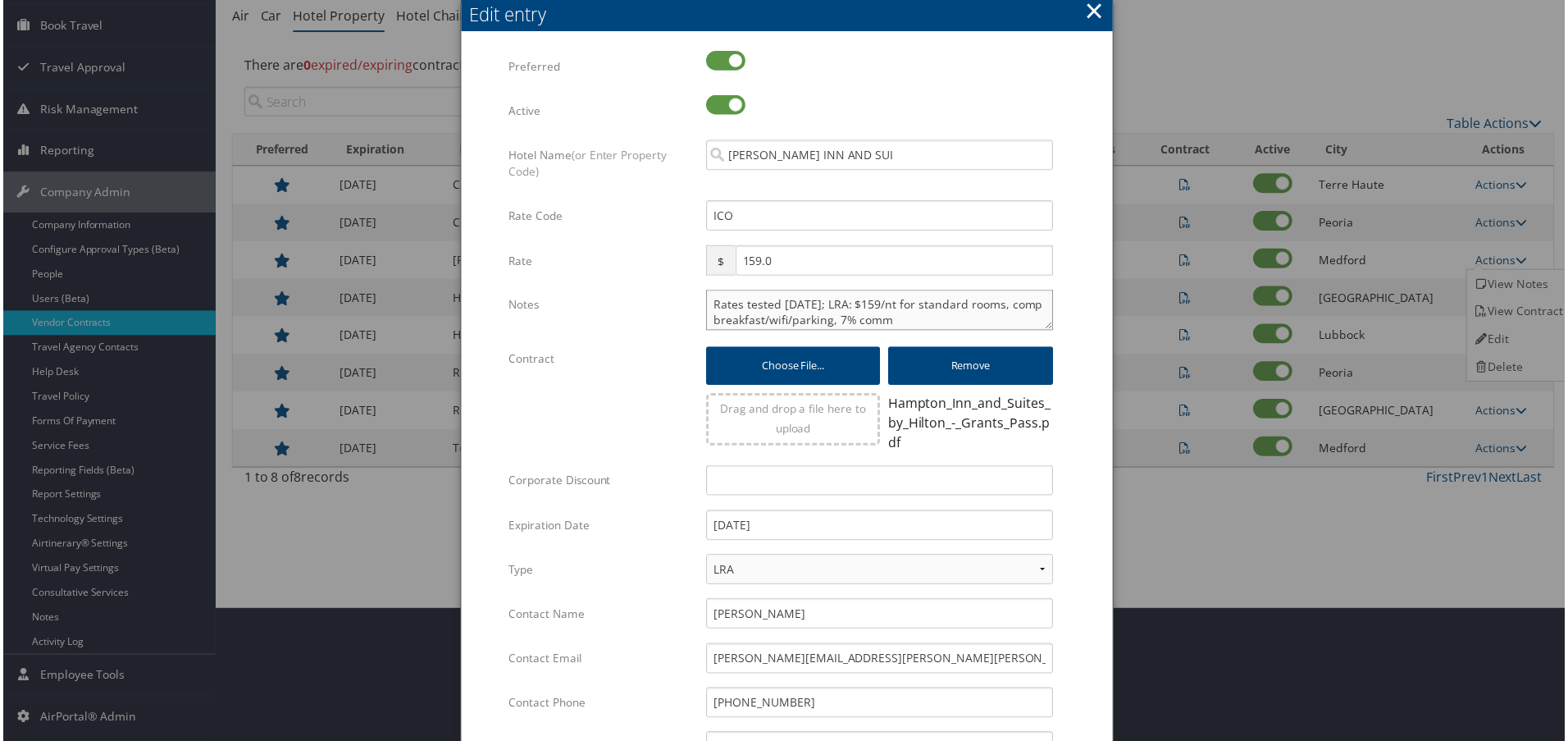
click at [710, 304] on textarea "Rates tested [DATE]; LRA: $159/nt for standard rooms, comp breakfast/wifi/parki…" at bounding box center [880, 311] width 348 height 41
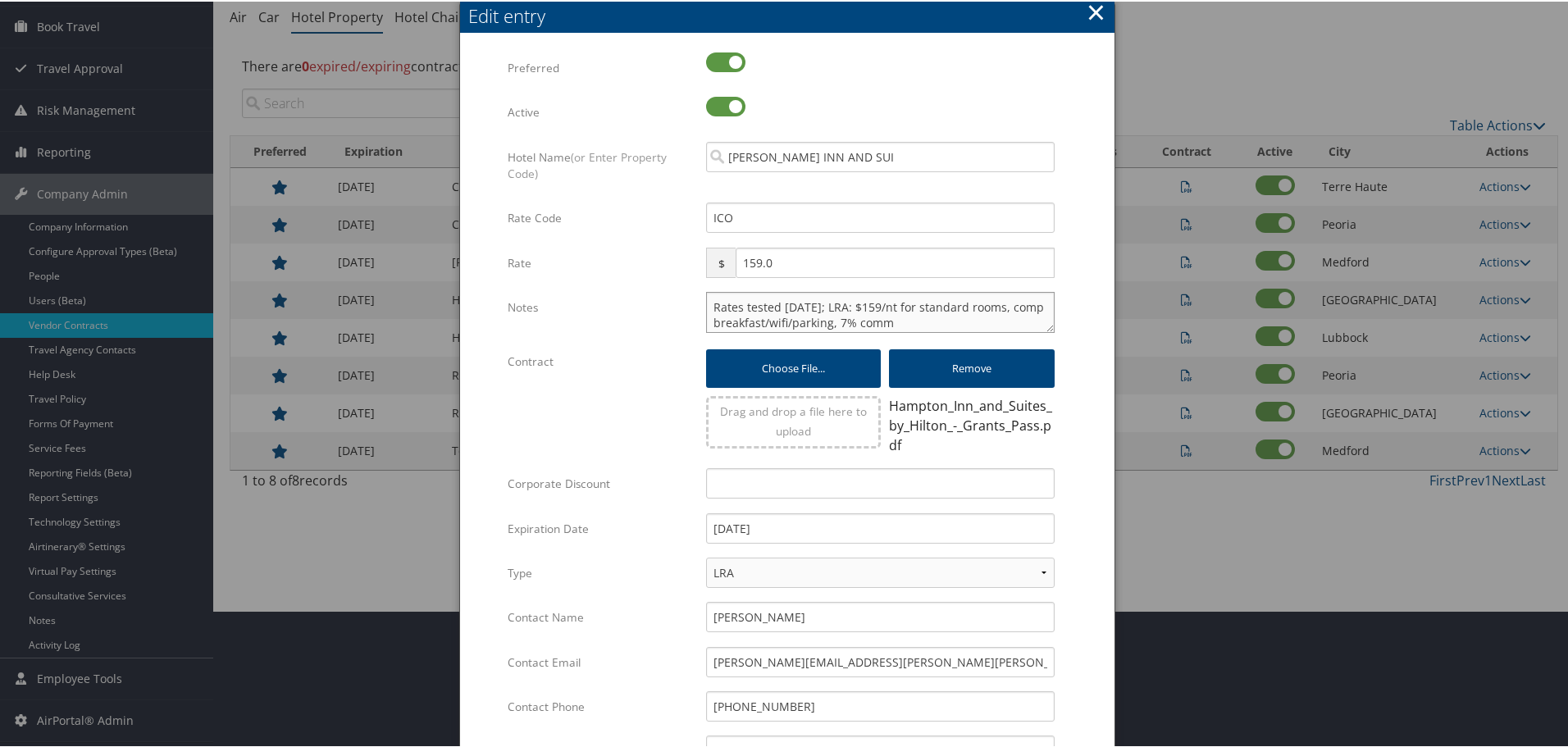
paste textarea "Rates tested in [GEOGRAPHIC_DATA] [DATE];"
type textarea "Rates tested in [GEOGRAPHIC_DATA] [DATE]; Rates tested [DATE]; LRA: $159/nt for…"
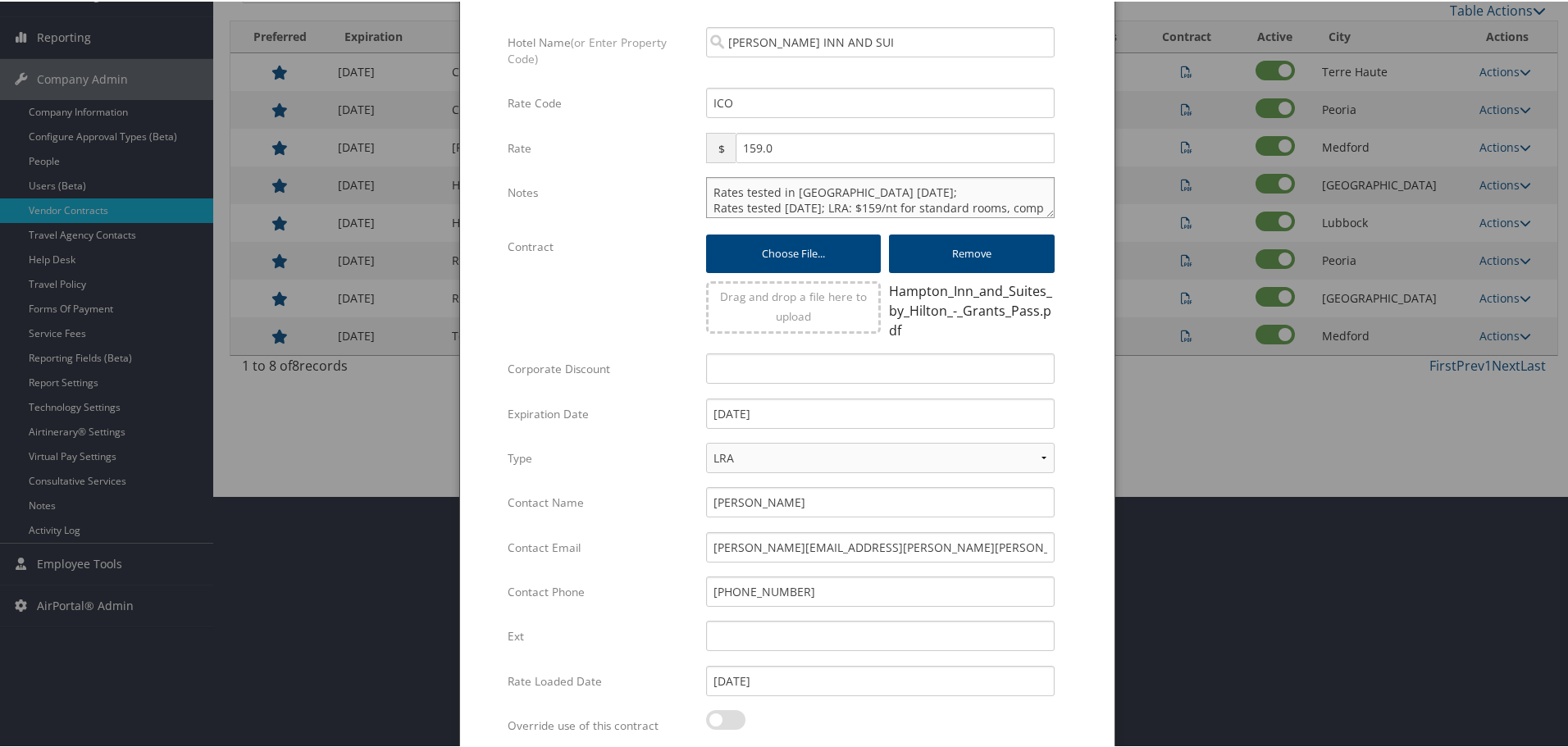
scroll to position [403, 0]
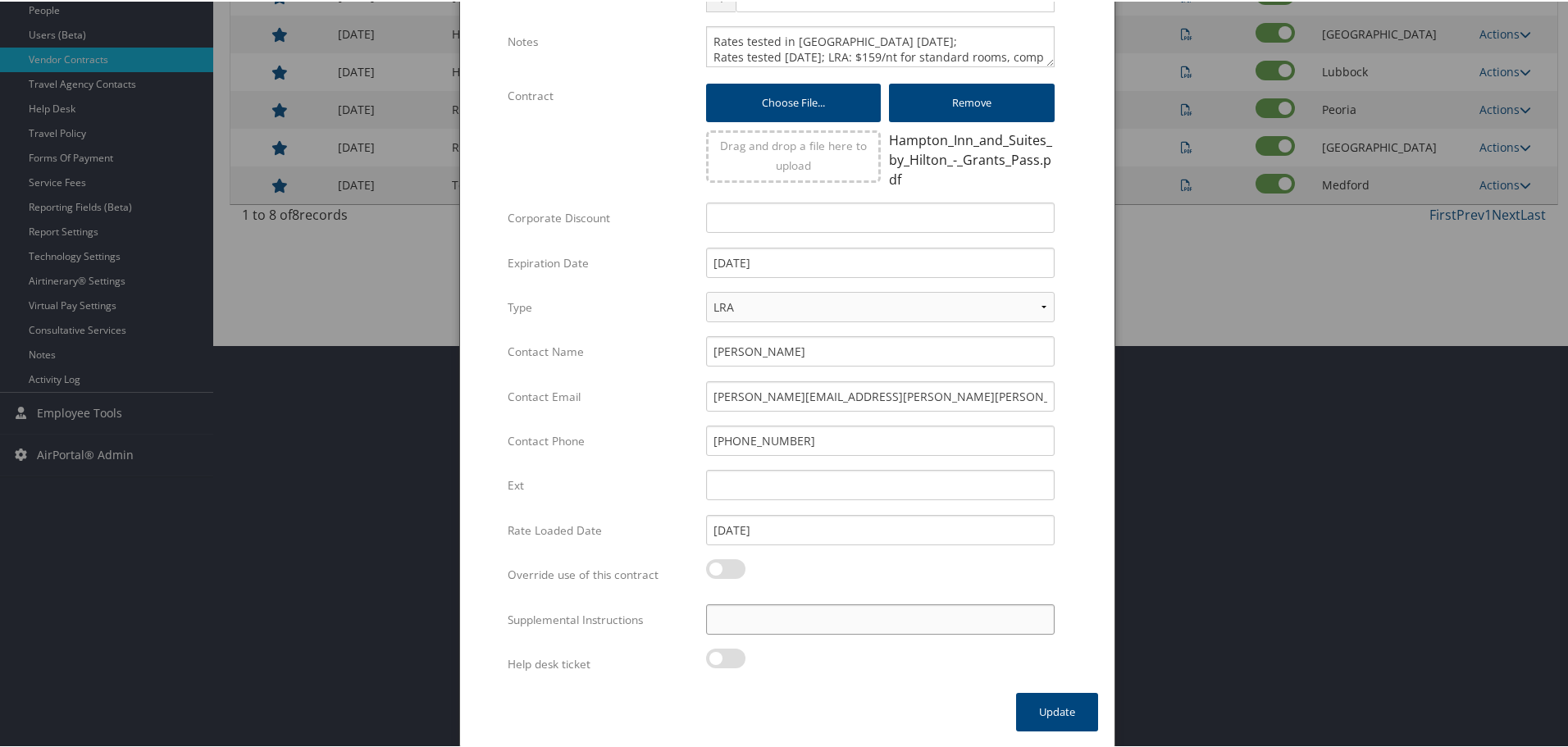
click at [800, 616] on input "Supplemental Instructions" at bounding box center [880, 617] width 348 height 31
paste input "SAB Prop ID -"
paste input "321537"
type input "SAB Prop ID - 321537"
click at [1034, 707] on button "Update" at bounding box center [1057, 711] width 82 height 39
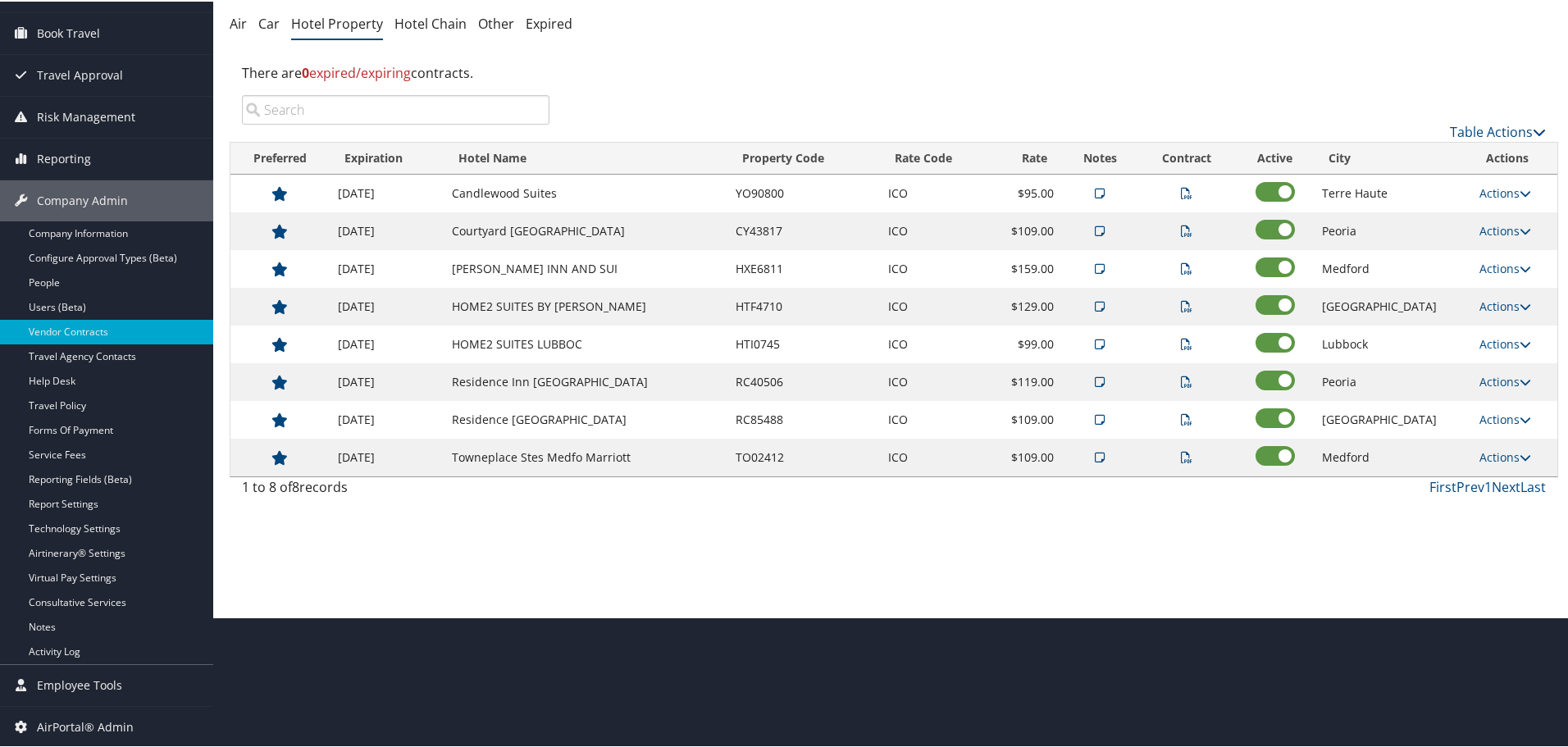
scroll to position [130, 0]
click at [1520, 305] on icon at bounding box center [1525, 304] width 11 height 11
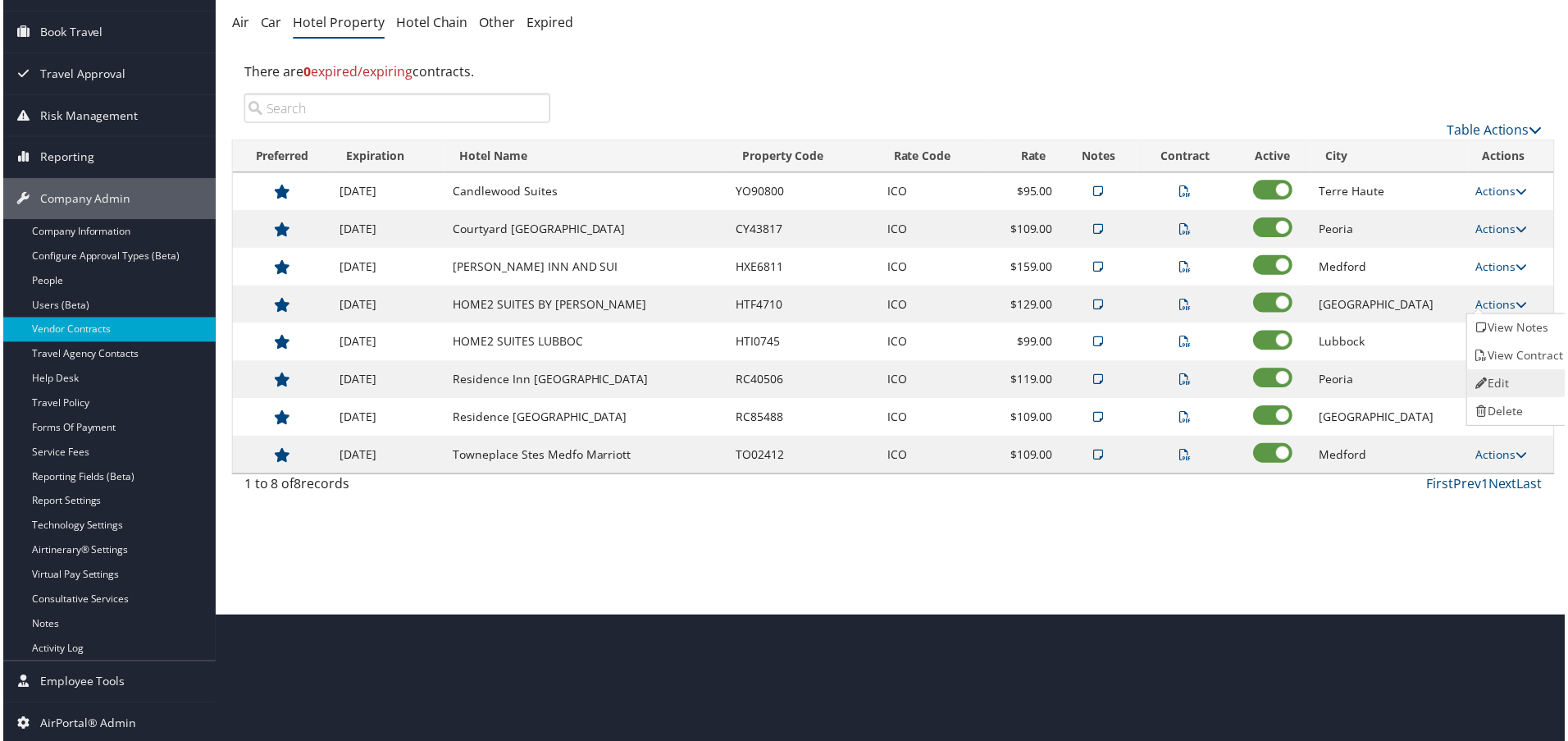
click at [1509, 374] on link "Edit" at bounding box center [1522, 384] width 103 height 28
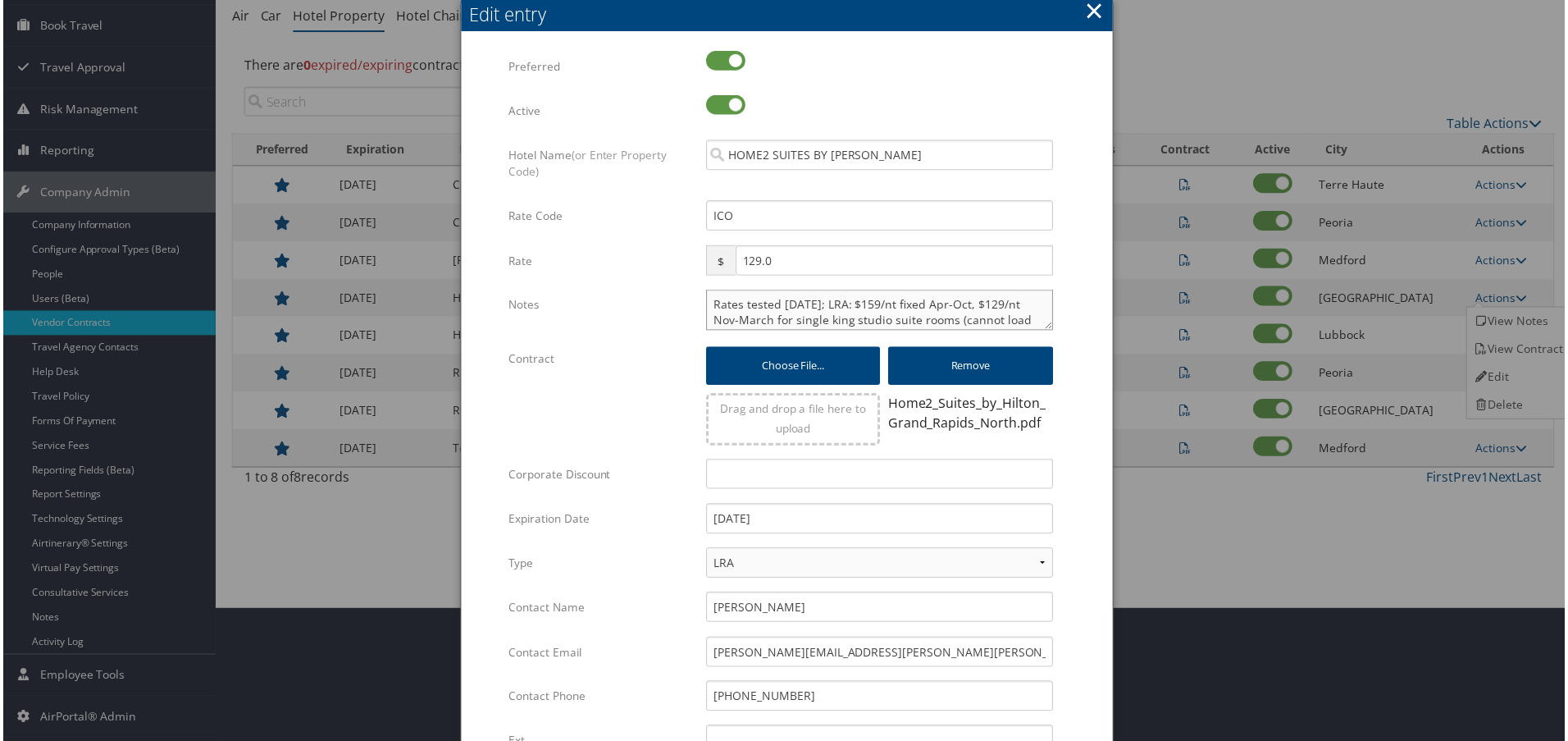
click at [710, 301] on textarea "Rates tested [DATE]; LRA: $159/nt fixed Apr-Oct, $129/nt Nov-March for single k…" at bounding box center [880, 311] width 348 height 41
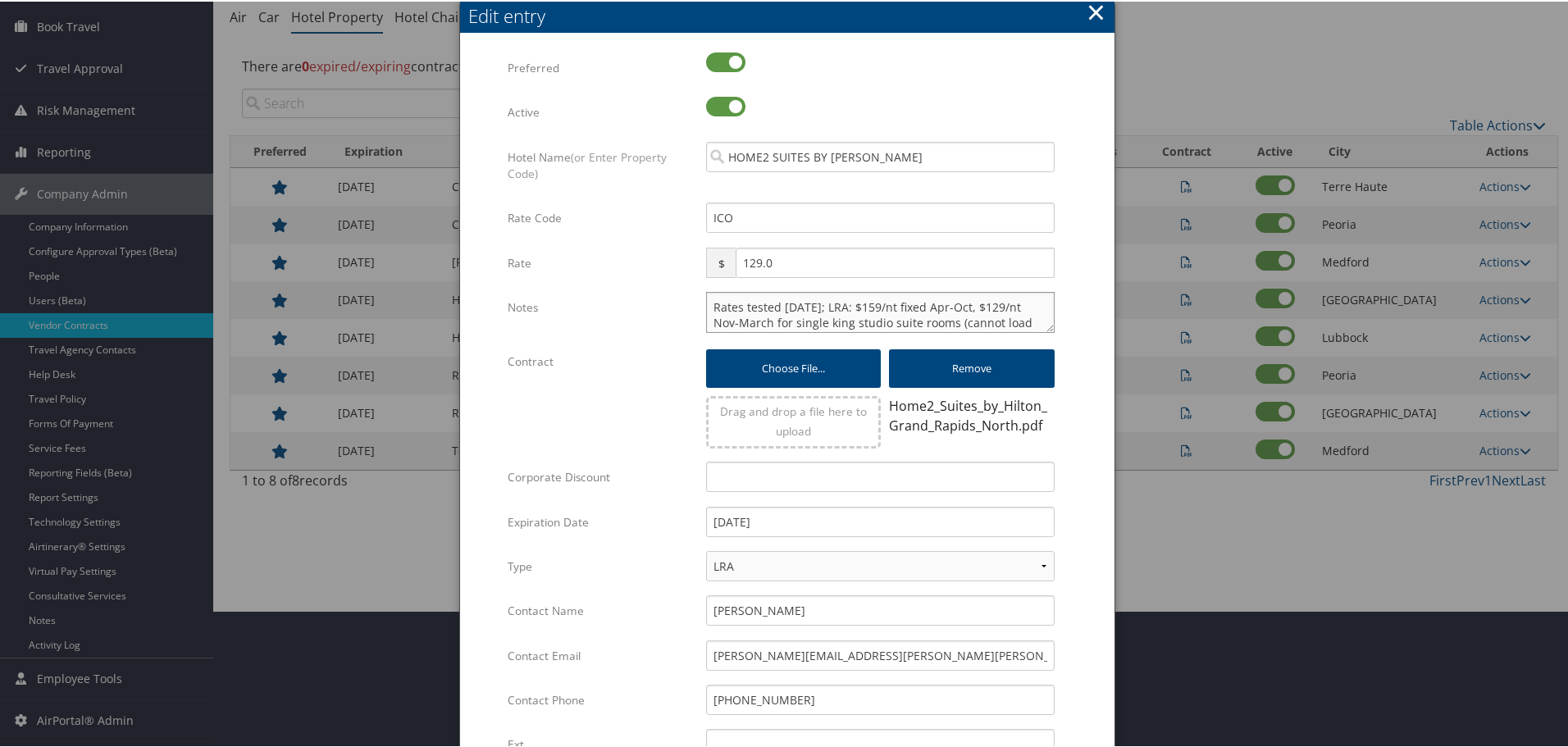
paste textarea "Rates tested in [GEOGRAPHIC_DATA] [DATE];"
type textarea "Rates tested in TP+ [DATE]; Rates tested [DATE]; LRA: $159/nt fixed Apr-Oct, $1…"
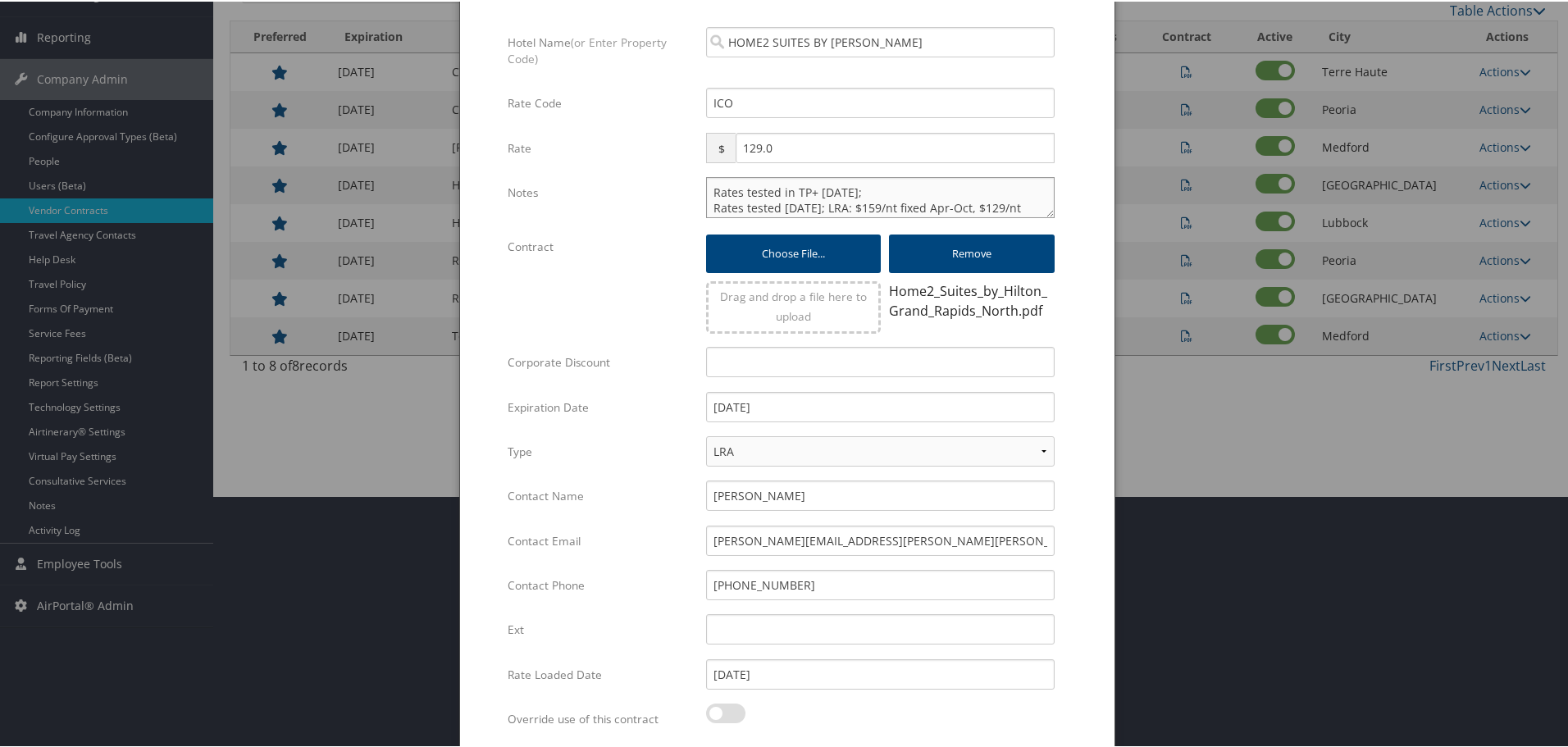
scroll to position [396, 0]
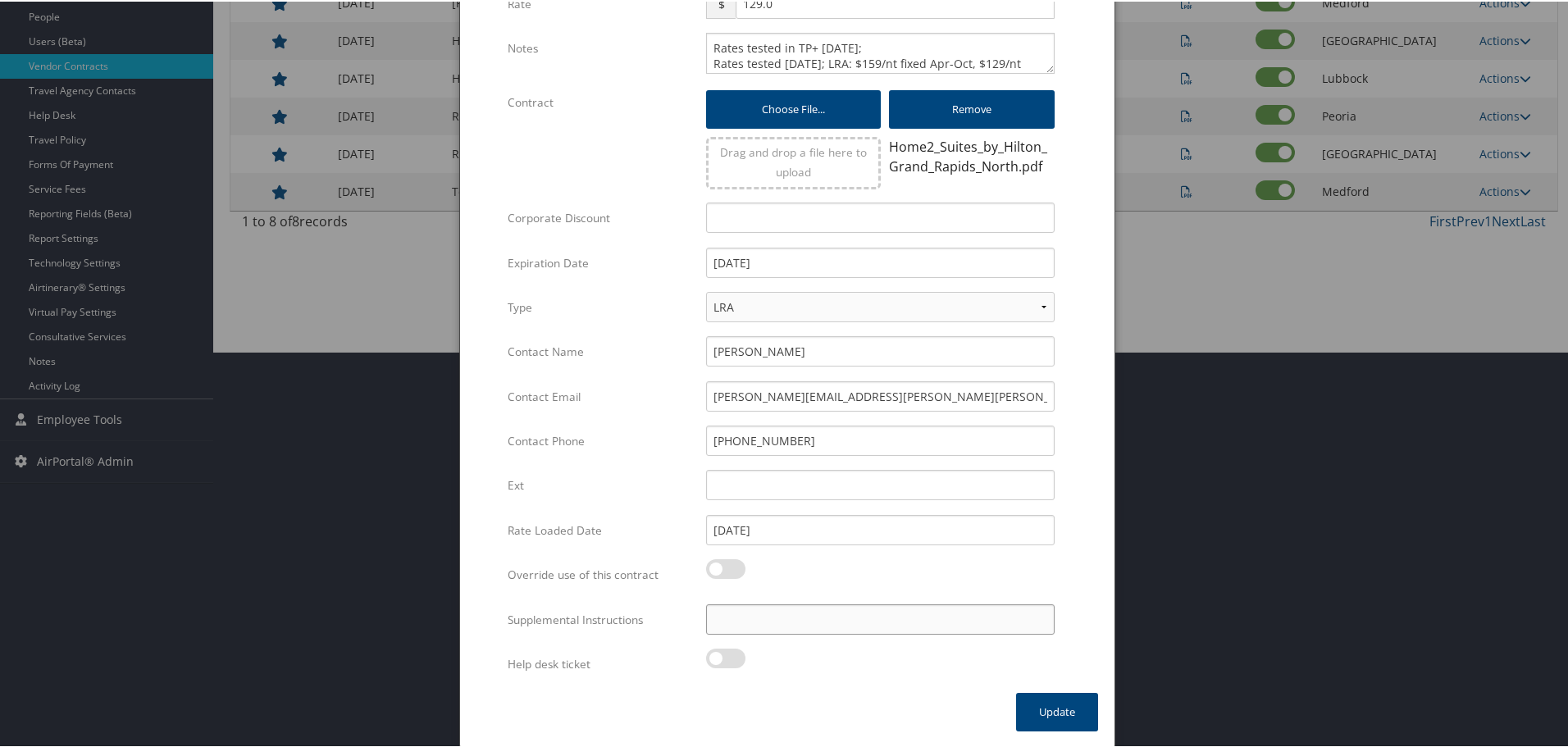
click at [778, 606] on input "Supplemental Instructions" at bounding box center [880, 617] width 348 height 31
paste input "SAB Prop ID -"
paste input "327367"
type input "SAB Prop ID - 327367"
click at [1052, 702] on button "Update" at bounding box center [1057, 711] width 82 height 39
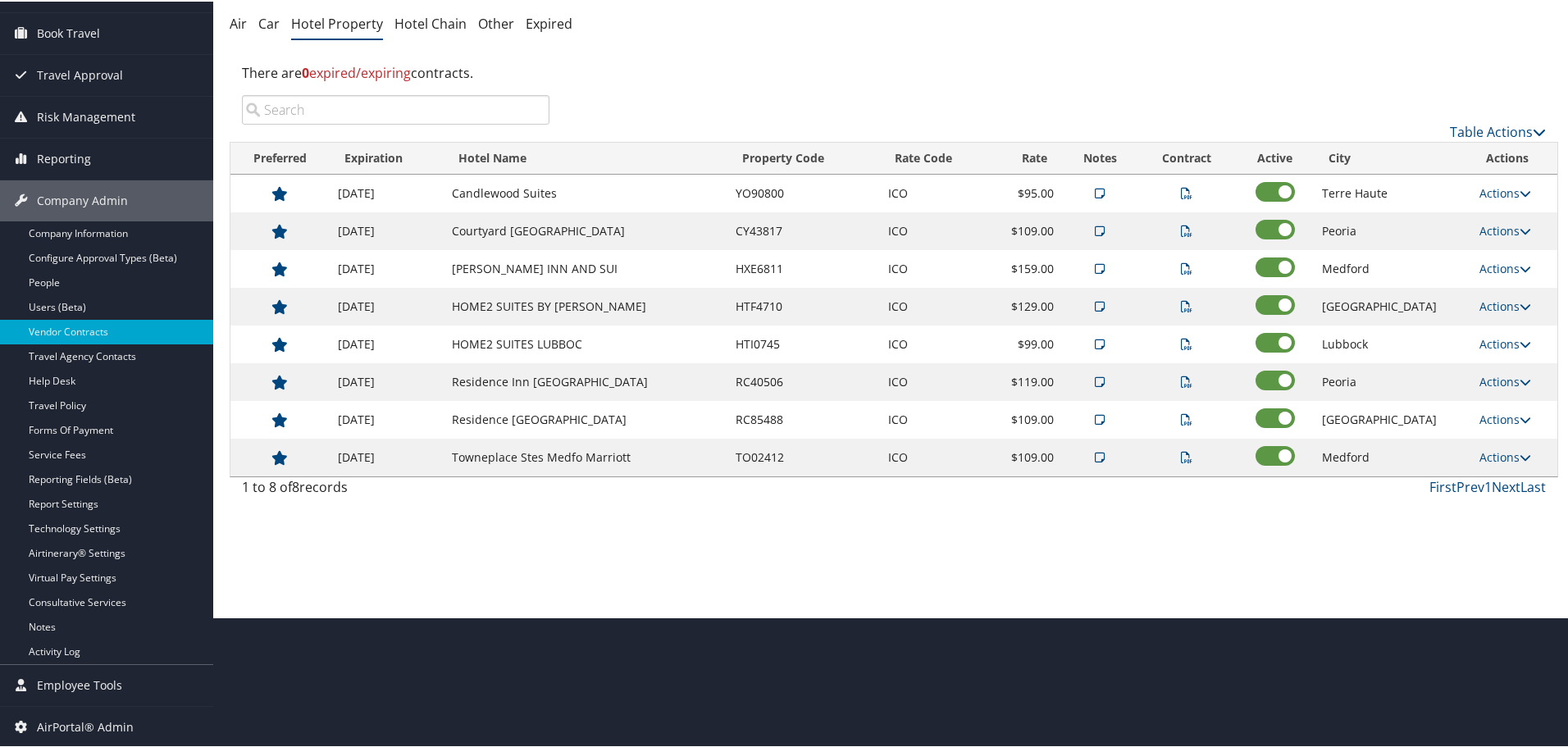
scroll to position [130, 0]
click at [1503, 482] on link "Next" at bounding box center [1506, 484] width 29 height 18
click at [788, 340] on td "HTI0745" at bounding box center [804, 342] width 152 height 38
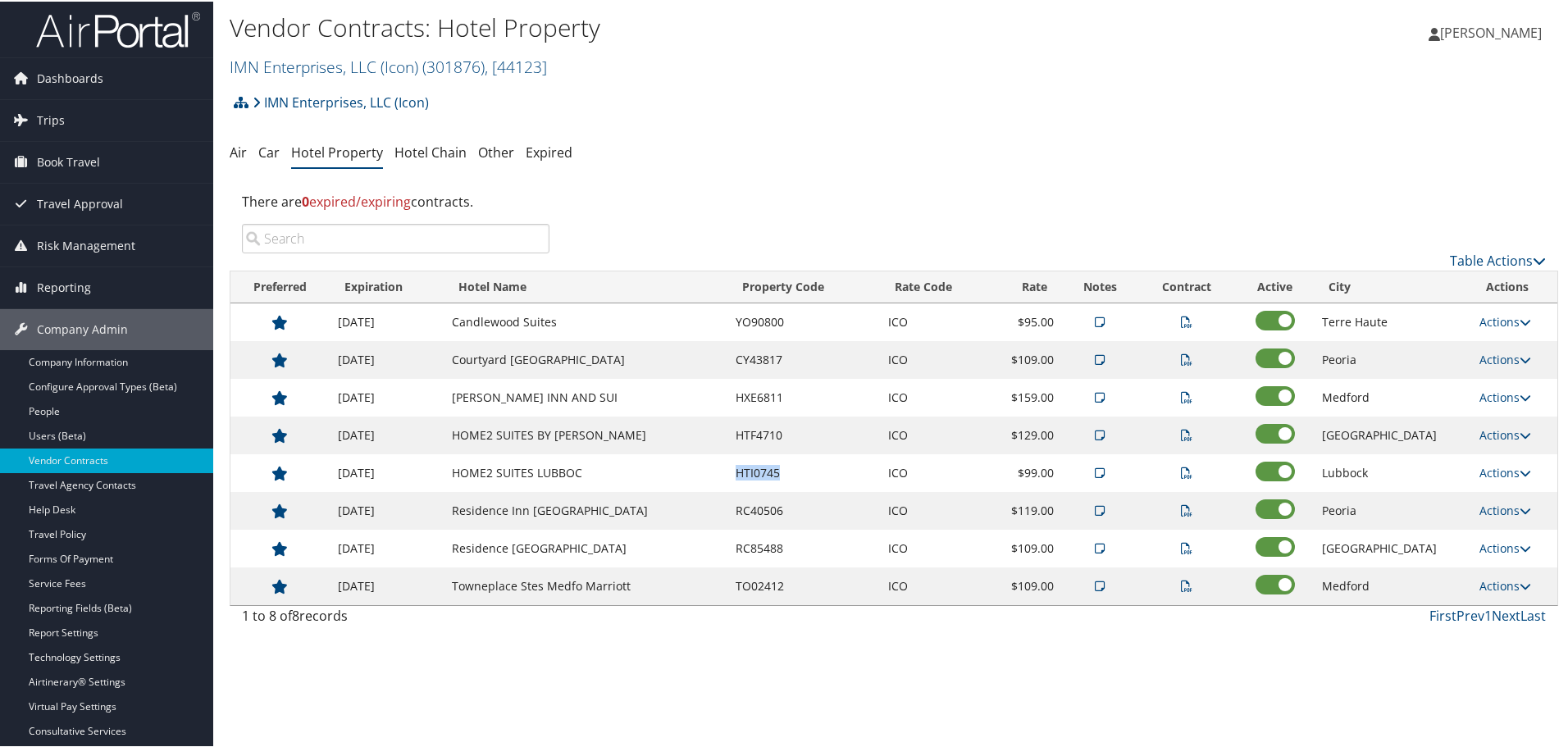
scroll to position [0, 0]
click at [613, 515] on td "Residence Inn [GEOGRAPHIC_DATA]" at bounding box center [586, 510] width 284 height 38
click at [1487, 506] on link "Actions" at bounding box center [1506, 510] width 52 height 16
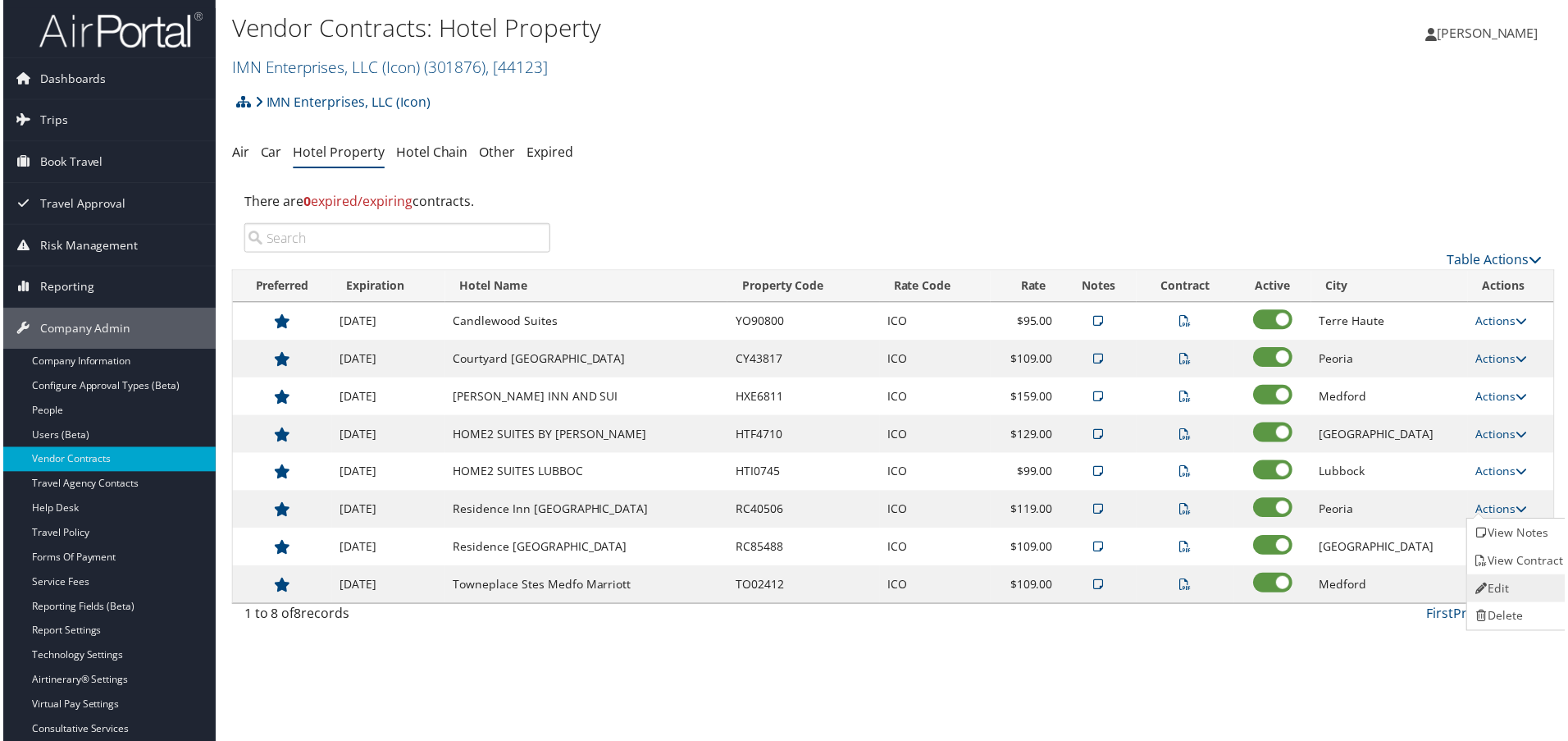
click at [1516, 588] on link "Edit" at bounding box center [1522, 591] width 103 height 28
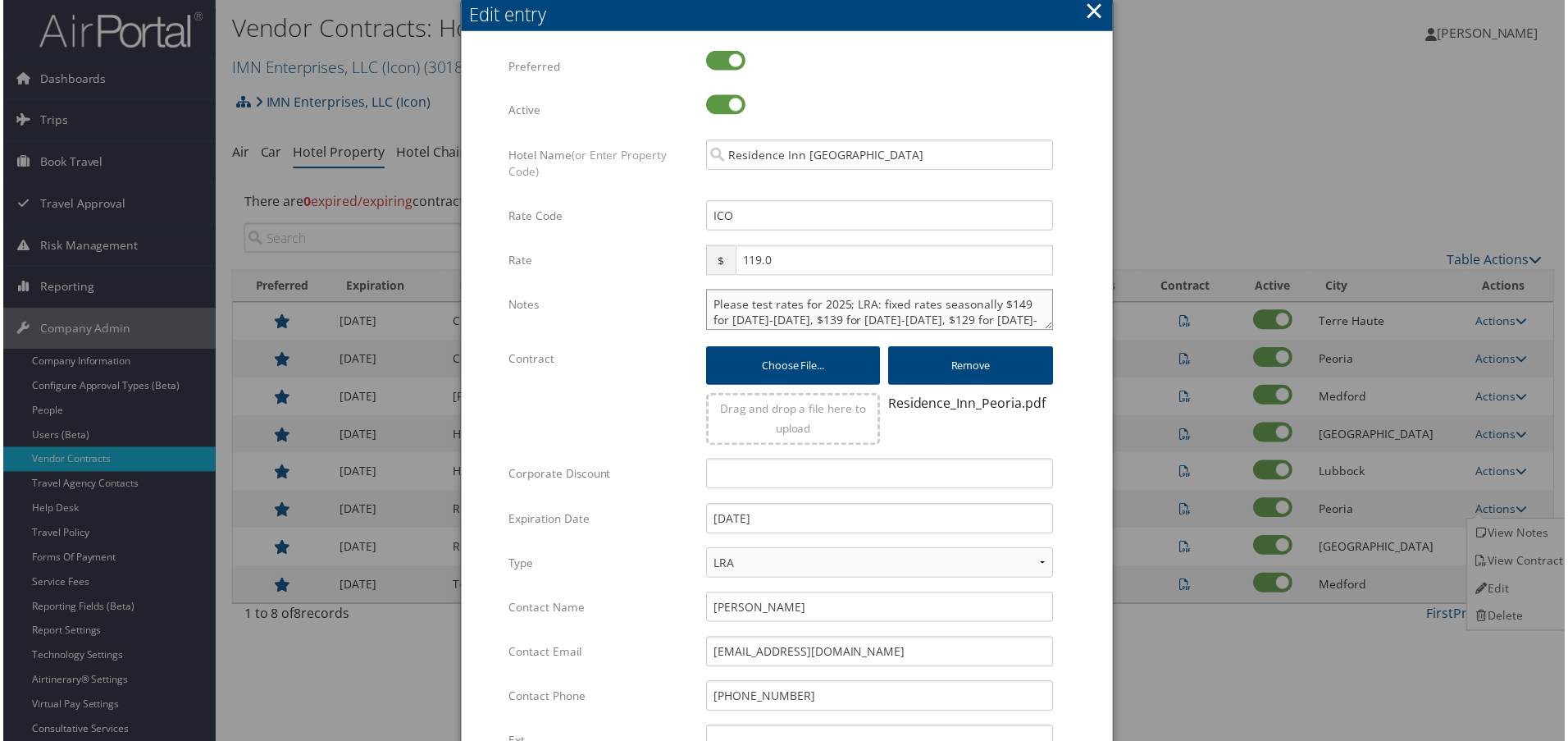
click at [708, 305] on textarea "Please test rates for 2025; LRA: fixed rates seasonally $149 for [DATE]-[DATE],…" at bounding box center [880, 311] width 348 height 41
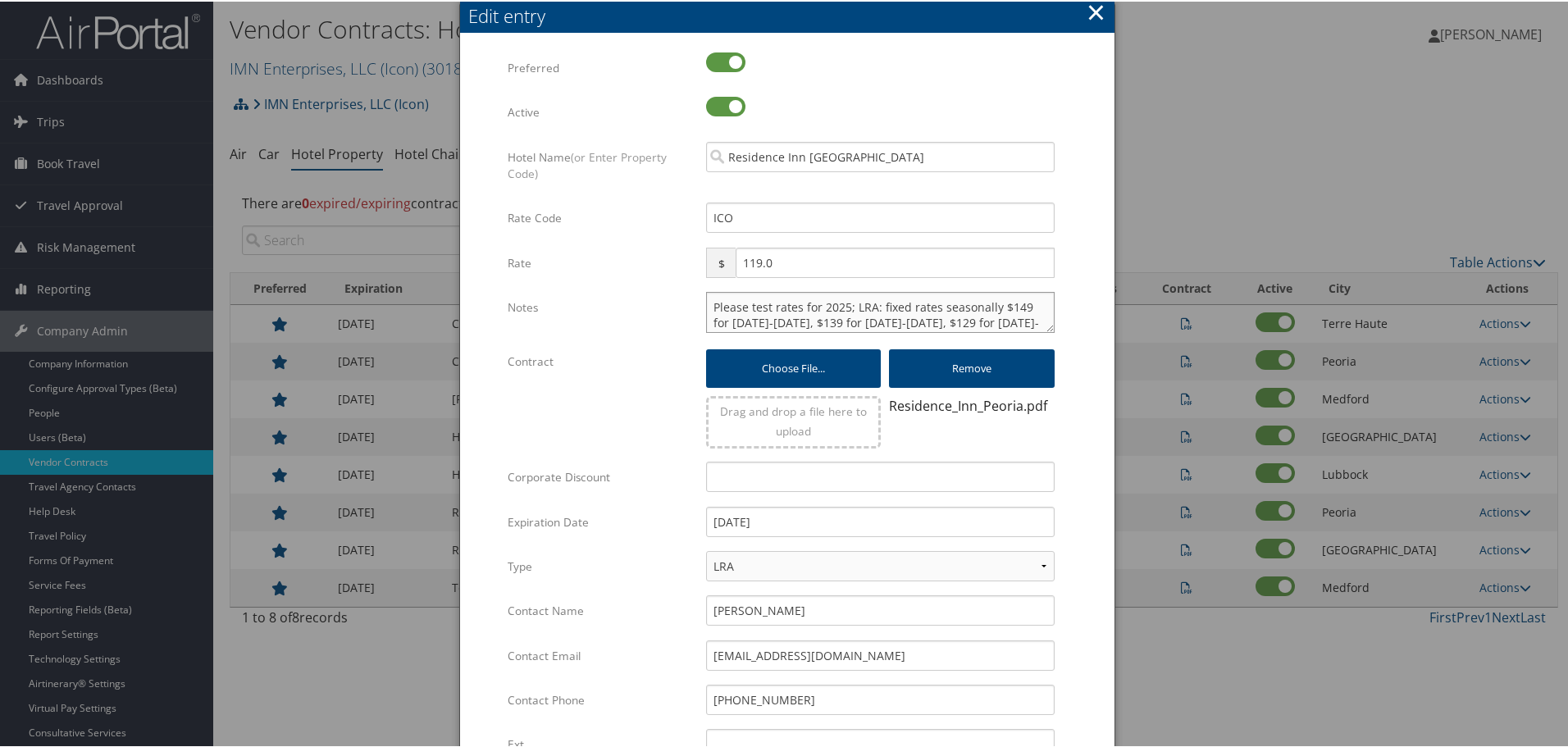
paste textarea "Rates tested in [GEOGRAPHIC_DATA] [DATE];"
type textarea "Rates tested in [GEOGRAPHIC_DATA] [DATE]; Please test rates for 2025; LRA: fixe…"
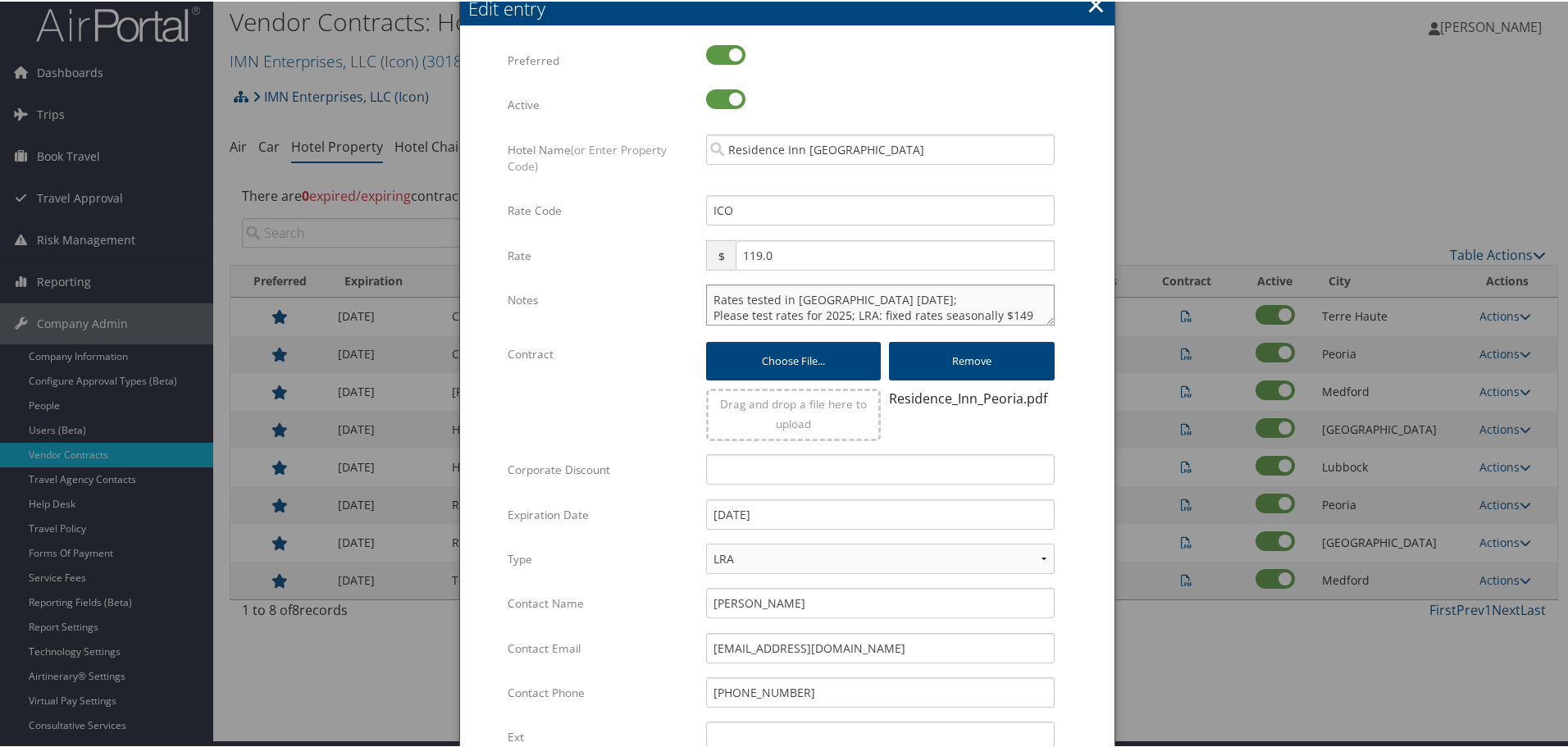
scroll to position [259, 0]
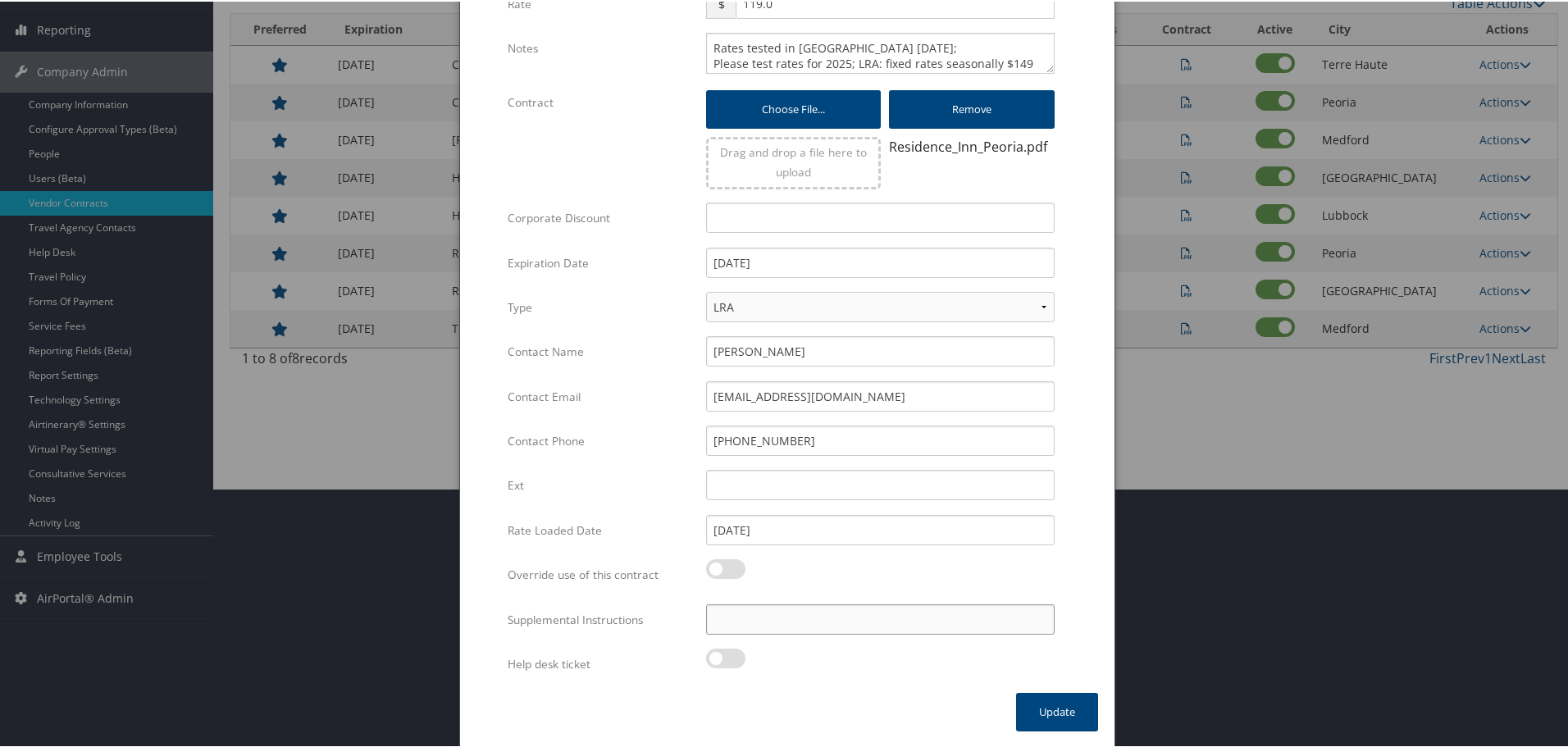
click at [822, 626] on input "Supplemental Instructions" at bounding box center [880, 617] width 348 height 31
paste input "SAB Prop ID -"
paste input "035897"
type input "SAB Prop ID - 035897"
click at [1043, 707] on button "Update" at bounding box center [1057, 711] width 82 height 39
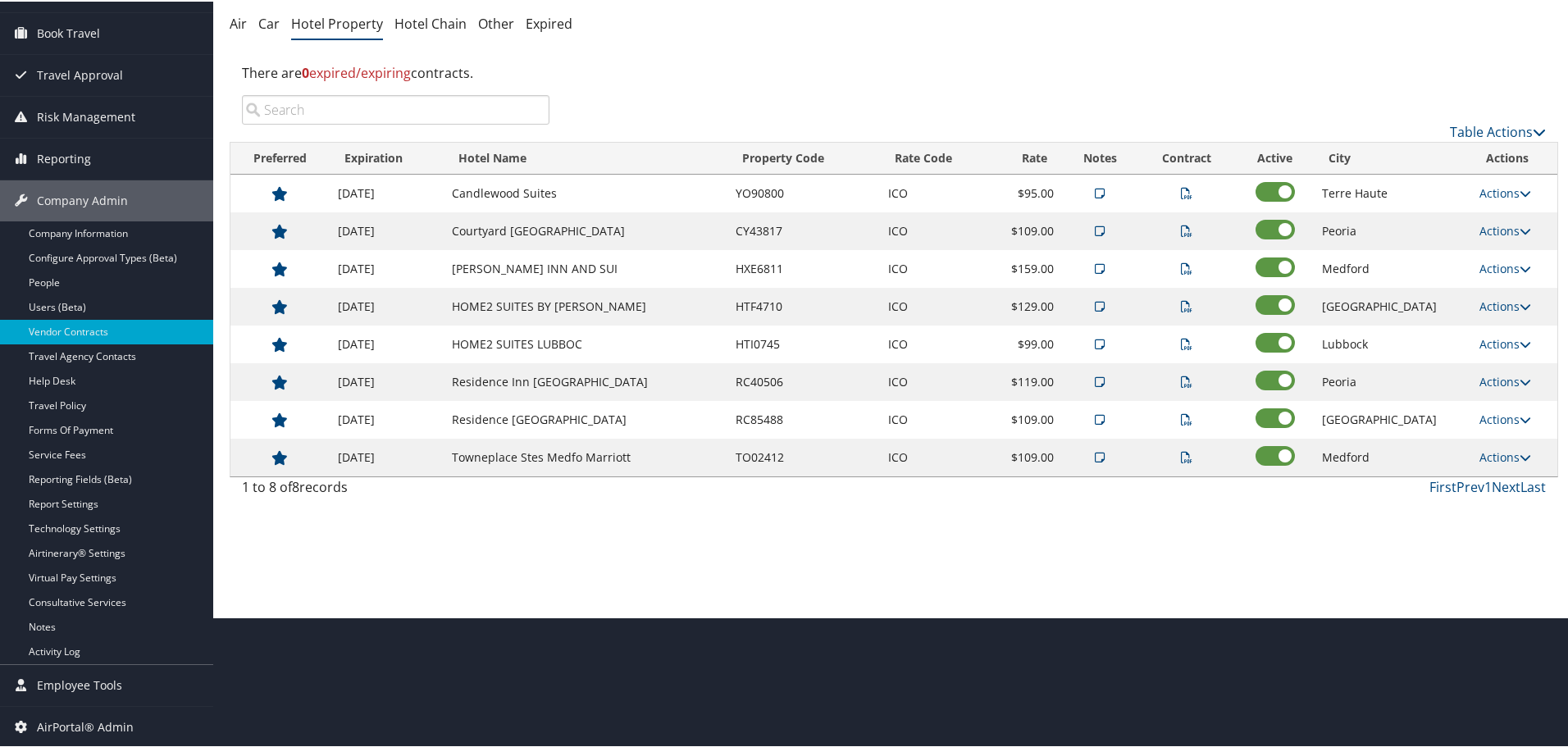
scroll to position [130, 0]
click at [1503, 419] on link "Actions" at bounding box center [1506, 418] width 52 height 16
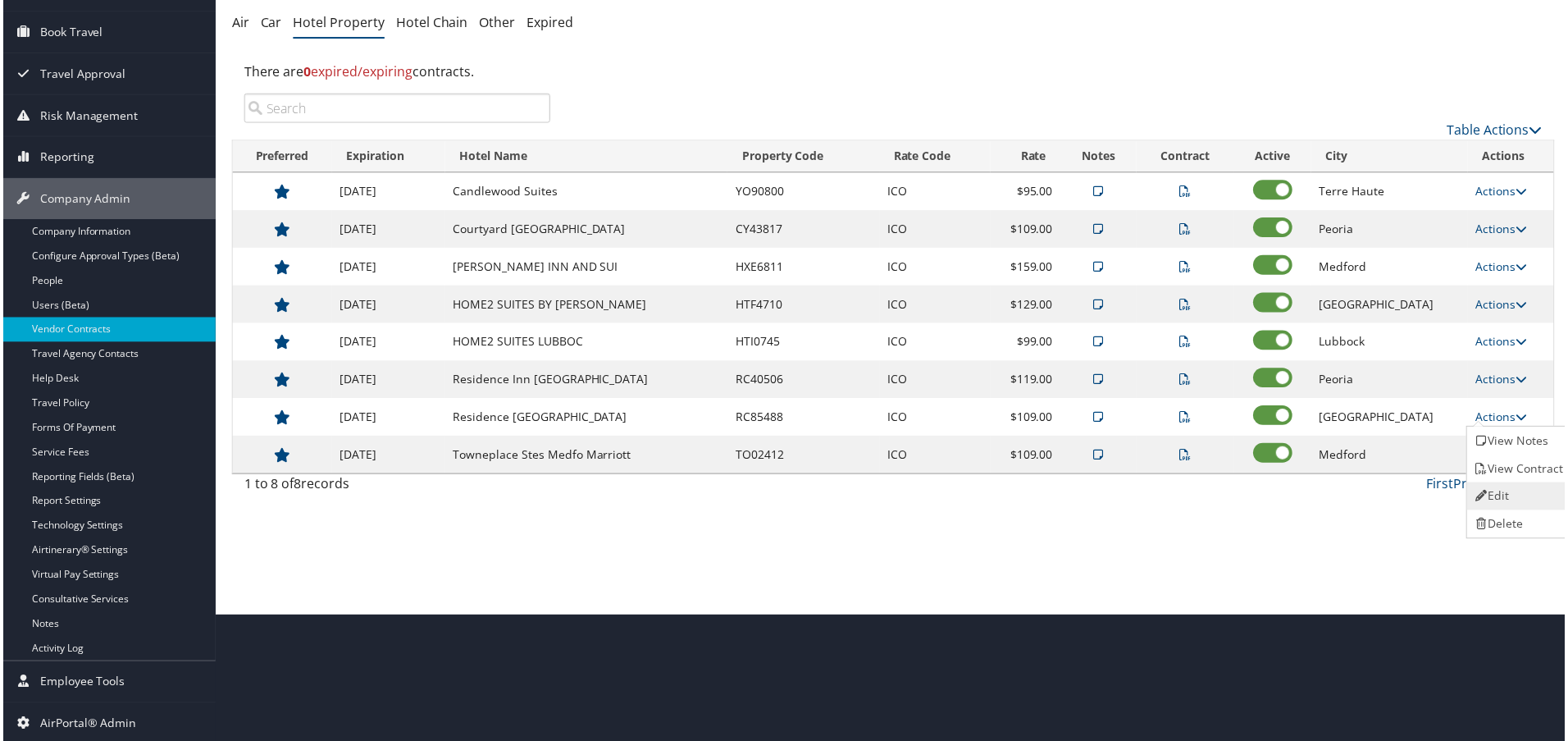
click at [1507, 484] on link "Edit" at bounding box center [1522, 498] width 103 height 28
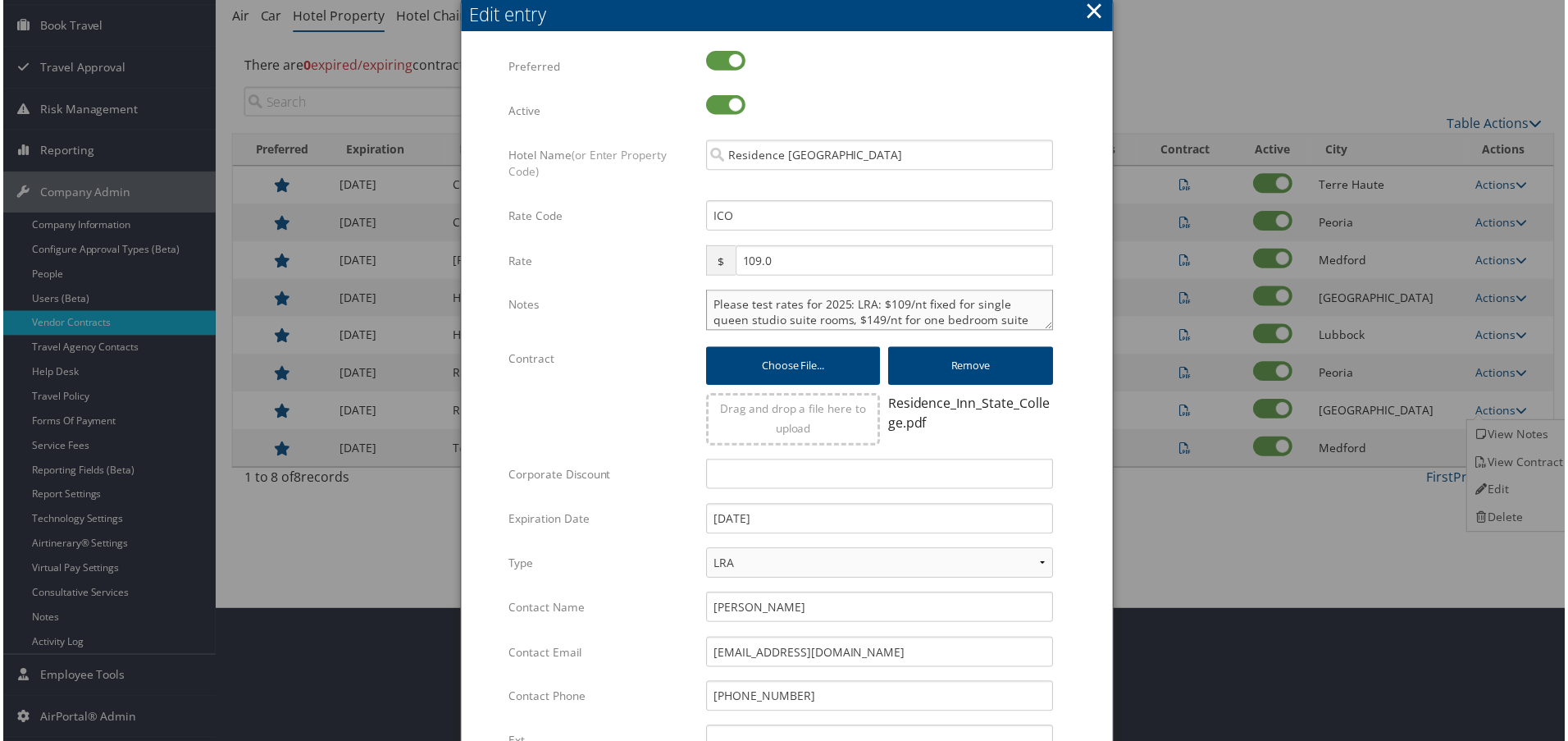
click at [707, 306] on textarea "Please test rates for 2025: LRA: $109/nt fixed for single queen studio suite ro…" at bounding box center [880, 311] width 348 height 41
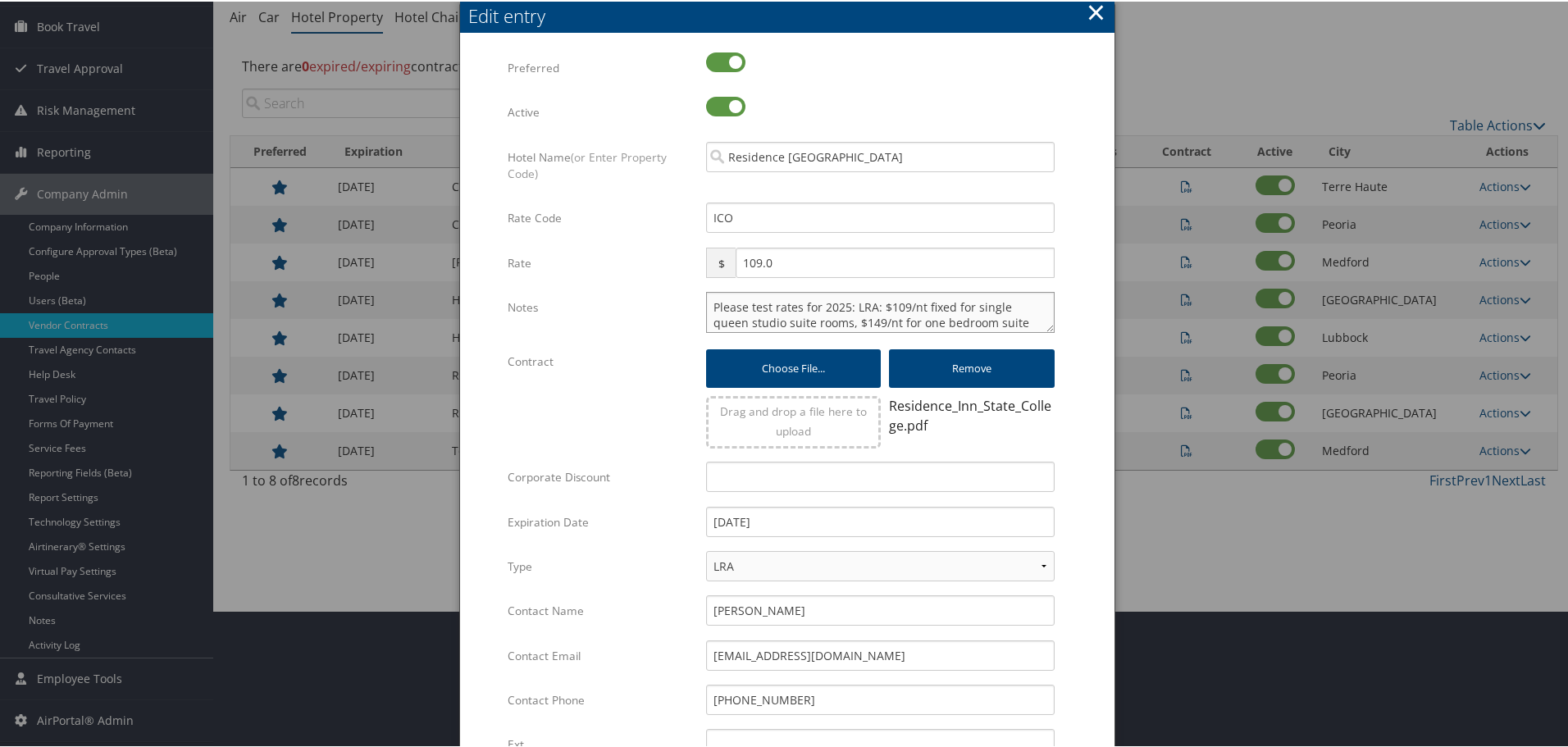
paste textarea "Rates tested in [GEOGRAPHIC_DATA] [DATE];"
type textarea "Rates tested in [GEOGRAPHIC_DATA] [DATE]; Please test rates for 2025: LRA: $109…"
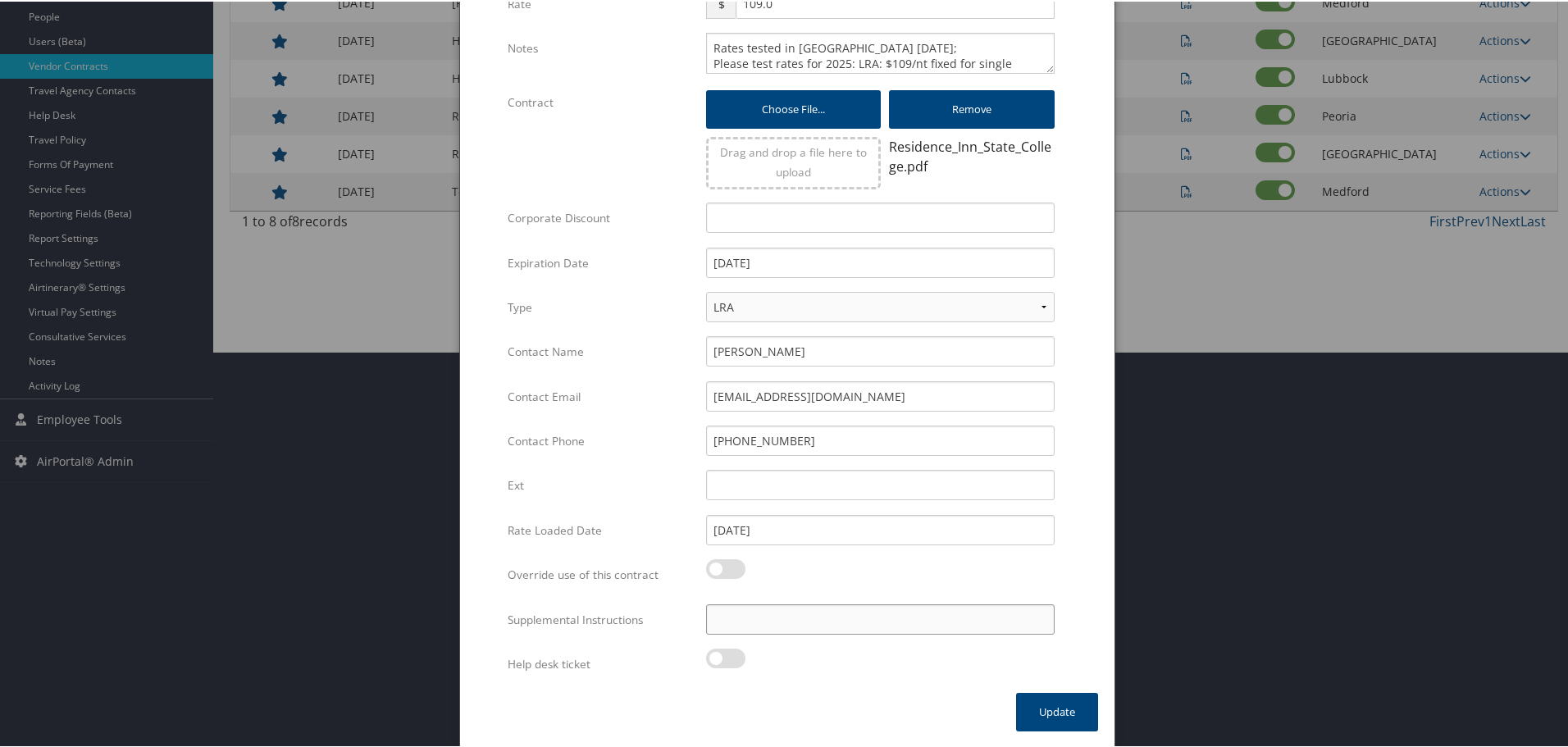
click at [825, 623] on input "Supplemental Instructions" at bounding box center [880, 617] width 348 height 31
paste input "SAB Prop ID -"
paste input "039746"
type input "SAB Prop ID - 039746"
click at [1038, 705] on button "Update" at bounding box center [1057, 711] width 82 height 39
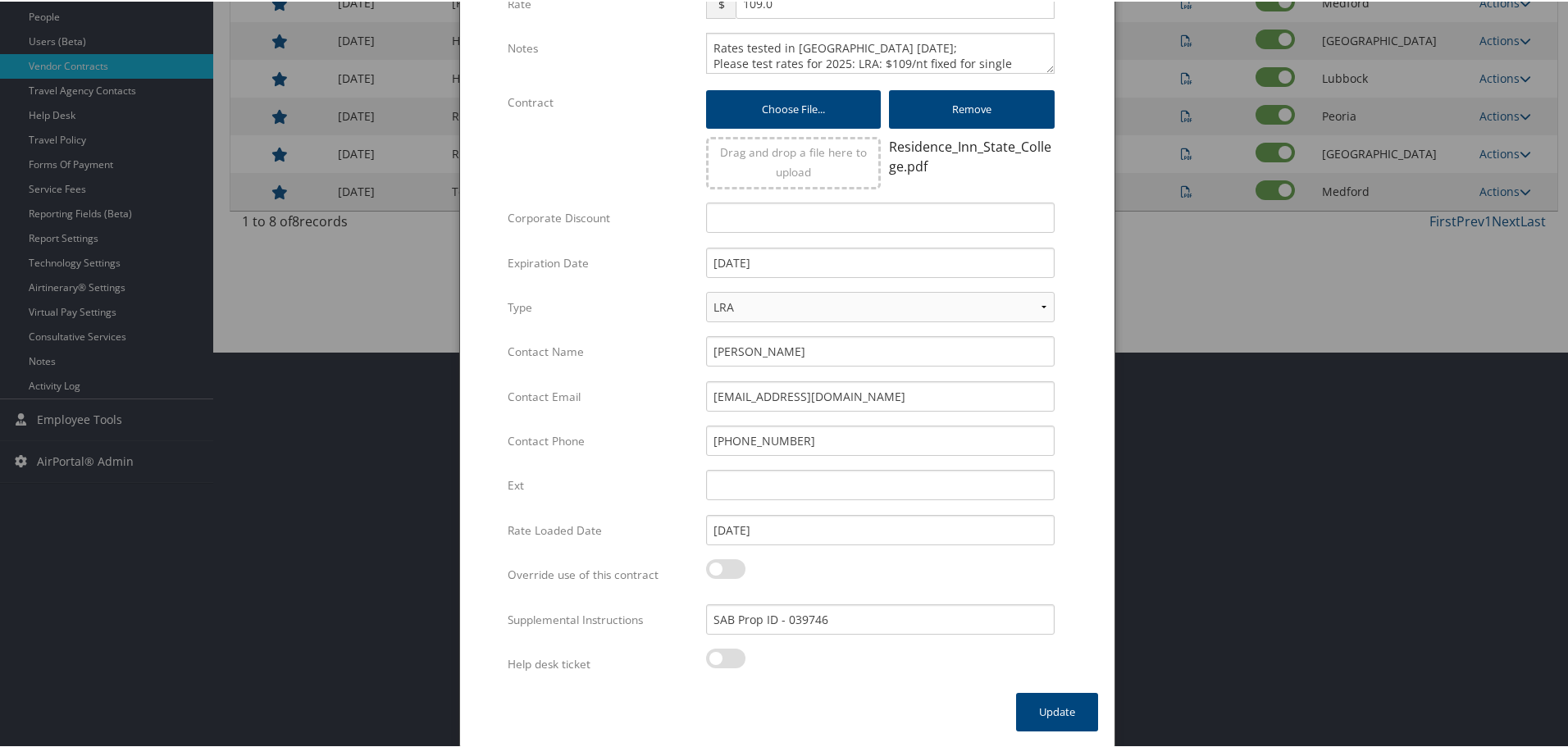
scroll to position [130, 0]
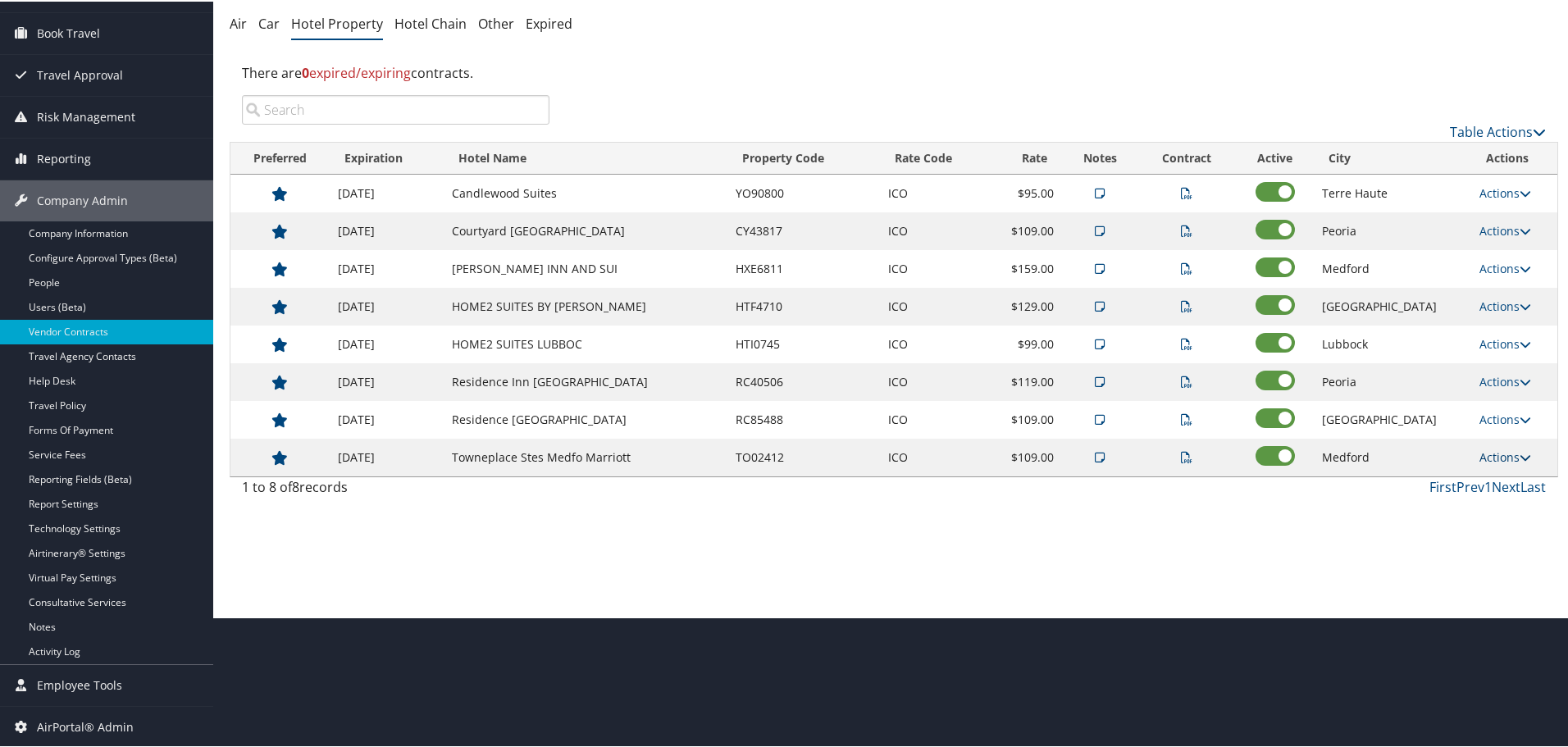
click at [1510, 456] on link "Actions" at bounding box center [1506, 455] width 52 height 16
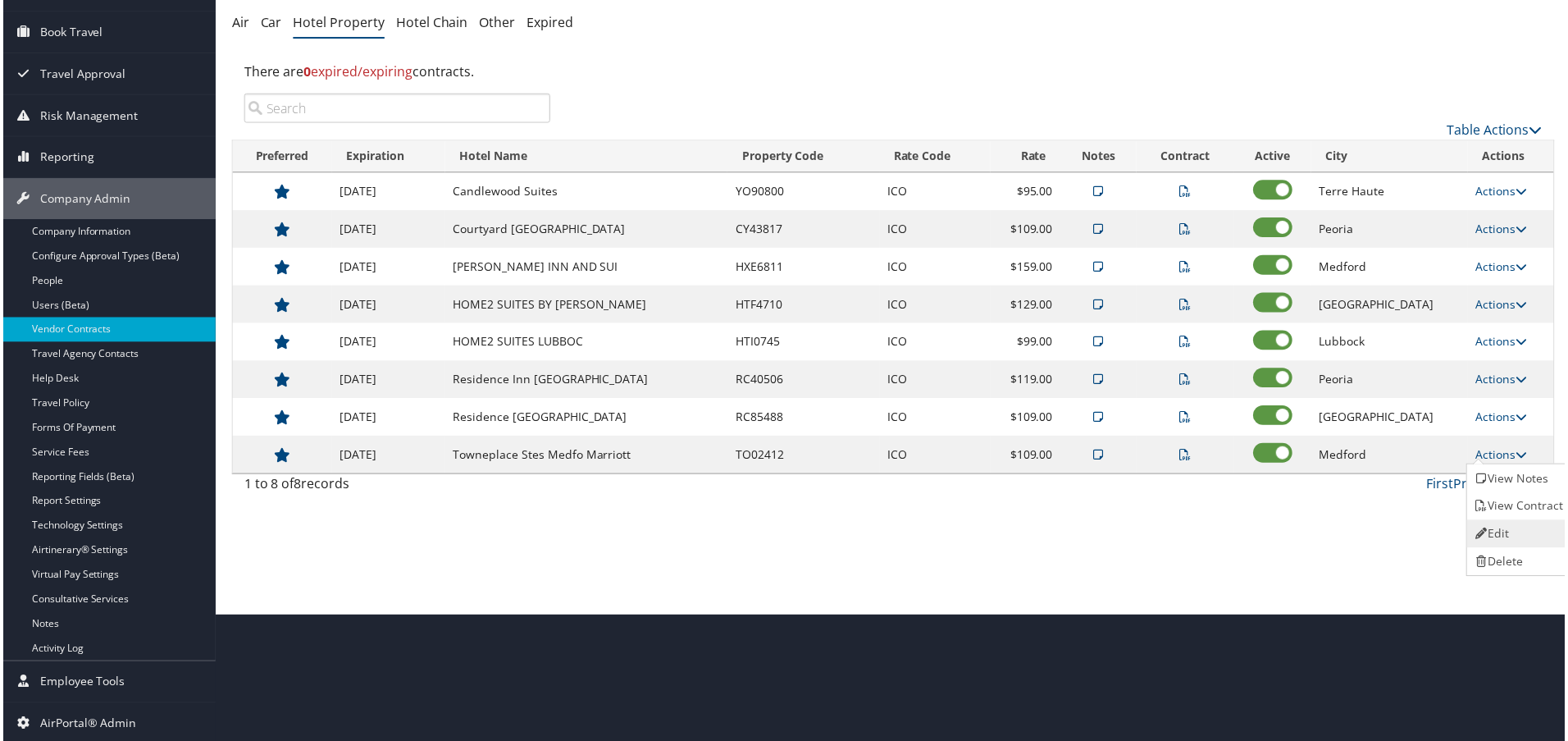
click at [1502, 525] on link "Edit" at bounding box center [1522, 536] width 103 height 28
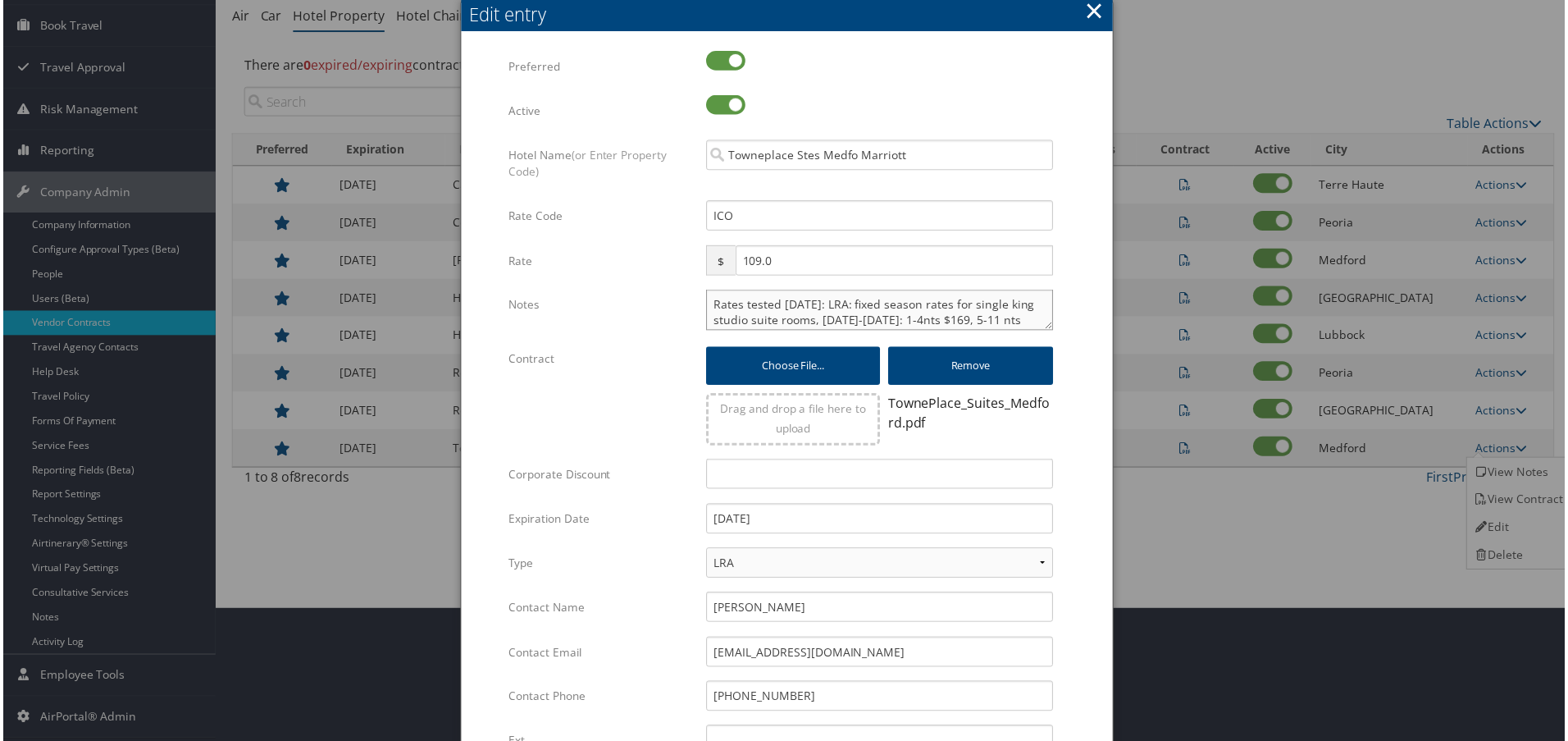
click at [706, 306] on textarea "Rates tested [DATE]: LRA: fixed season rates for single king studio suite rooms…" at bounding box center [880, 311] width 348 height 41
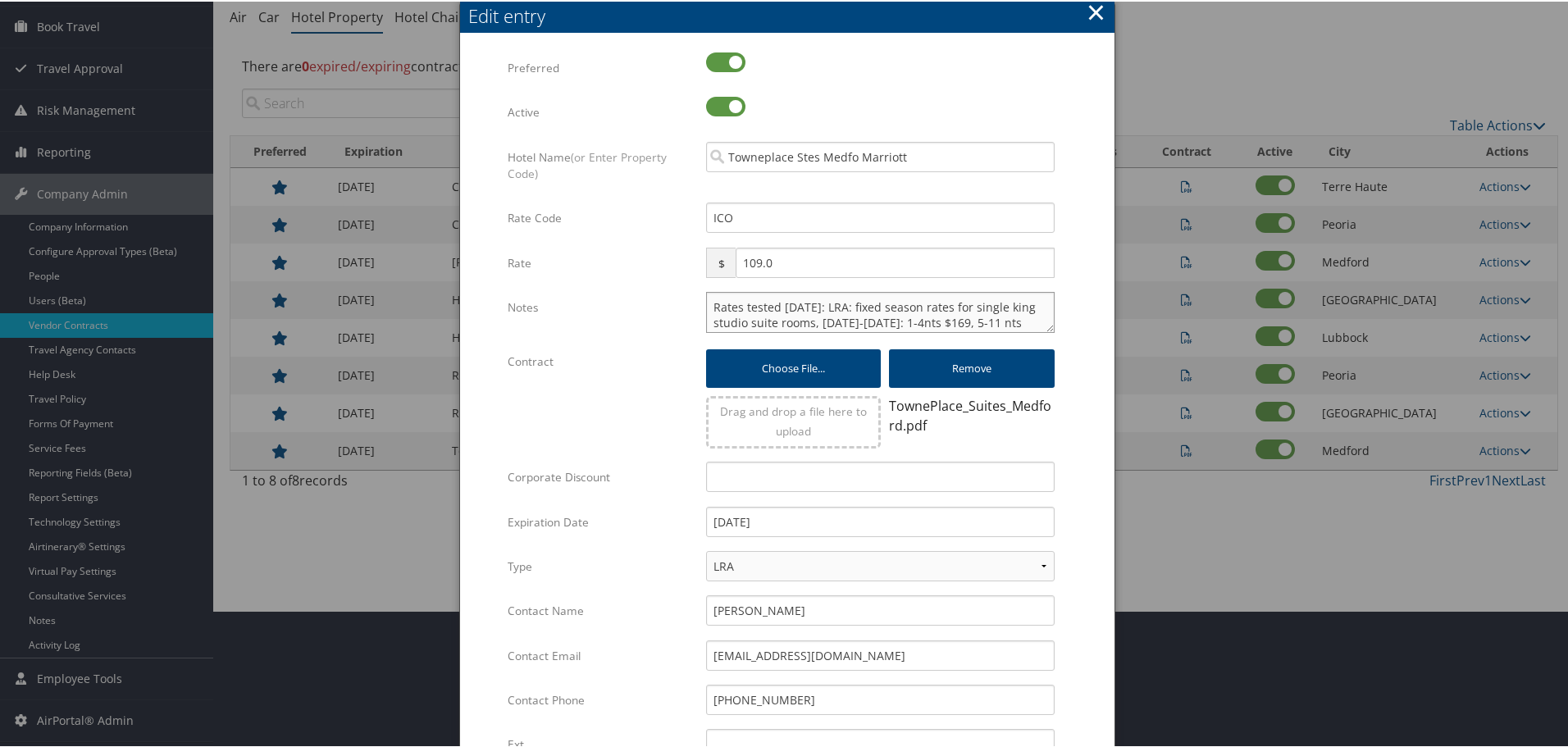
paste textarea "Rates tested in [GEOGRAPHIC_DATA] [DATE];"
type textarea "Rates tested in TP+ [DATE]; Rates tested [DATE]: LRA: fixed season rates for si…"
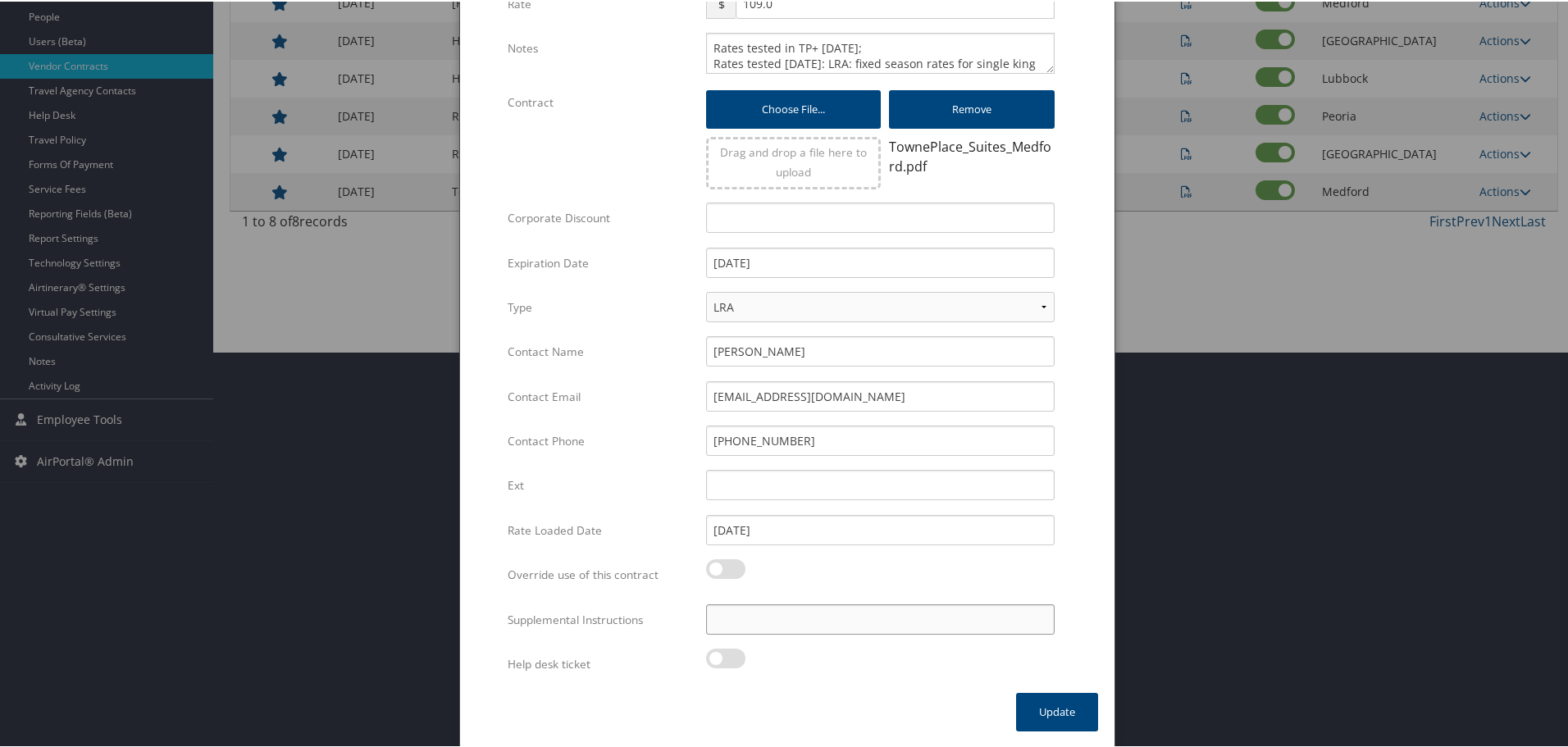
click at [869, 626] on input "Supplemental Instructions" at bounding box center [880, 617] width 348 height 31
paste input "SAB Prop ID -"
paste input "048553"
type input "SAB Prop ID - 048553"
click at [1045, 693] on button "Update" at bounding box center [1057, 711] width 82 height 39
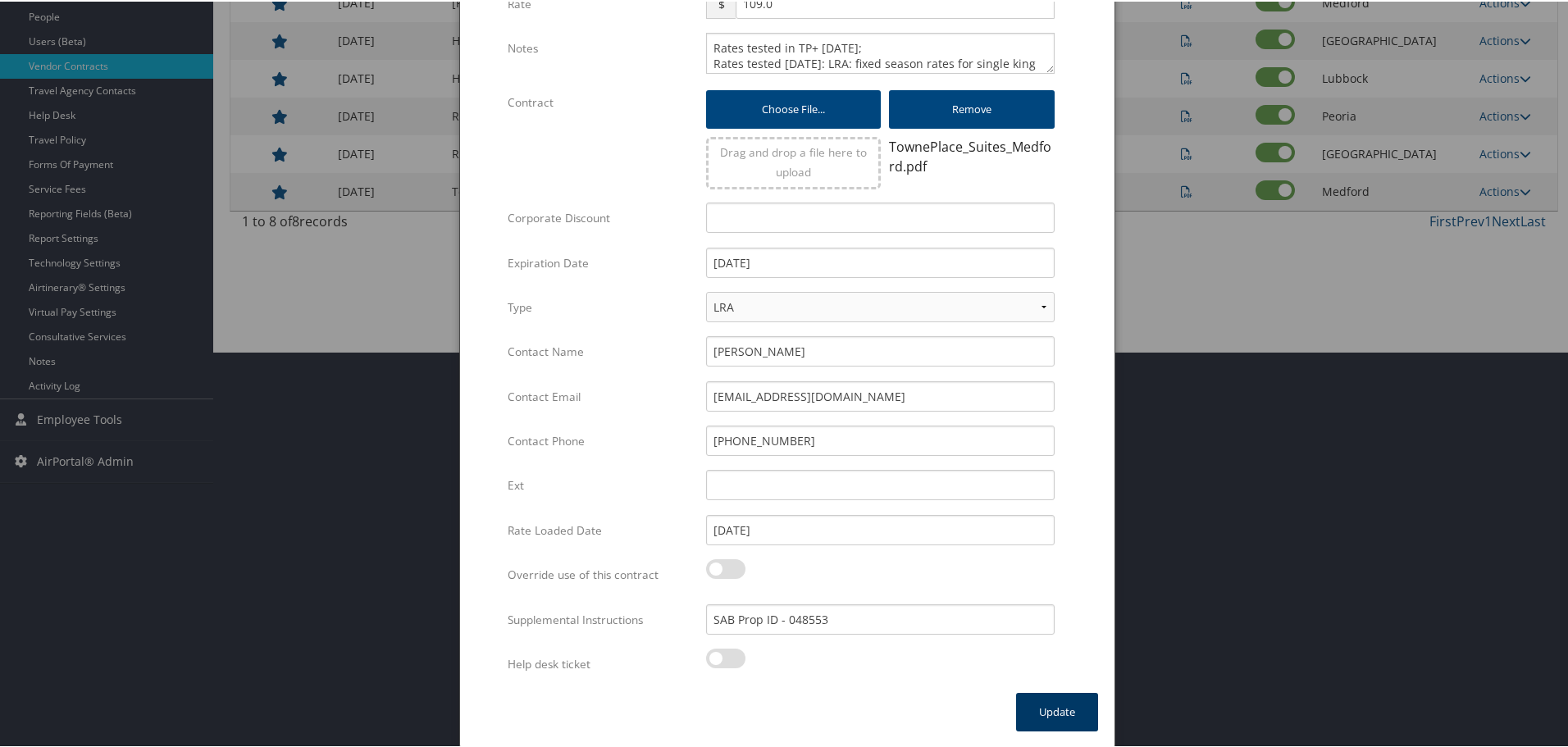
scroll to position [130, 0]
